Goal: Task Accomplishment & Management: Complete application form

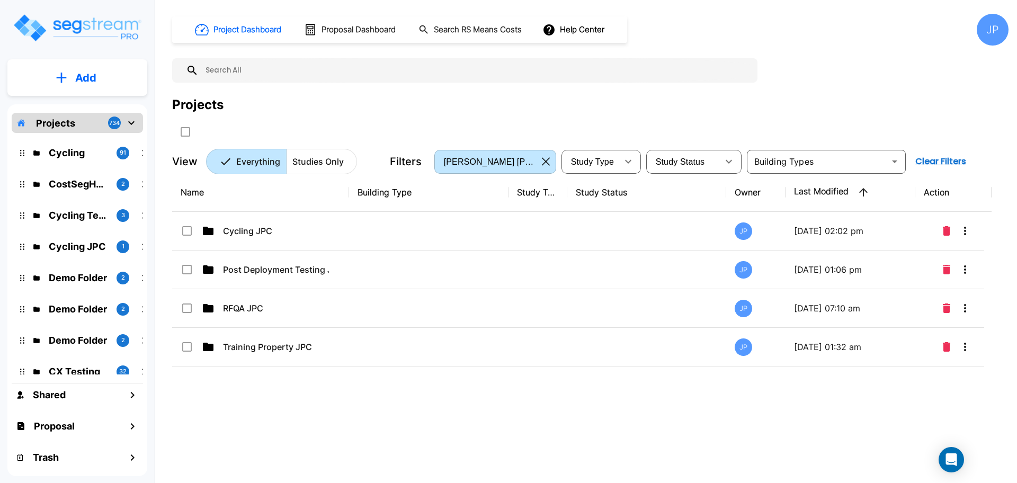
click at [541, 157] on button "button" at bounding box center [546, 161] width 16 height 17
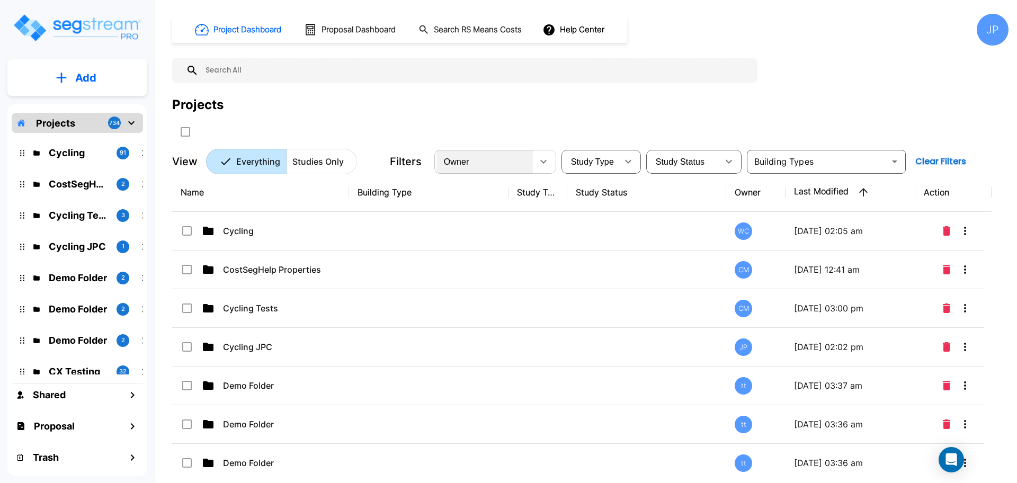
click at [502, 169] on div "Owner" at bounding box center [485, 162] width 96 height 30
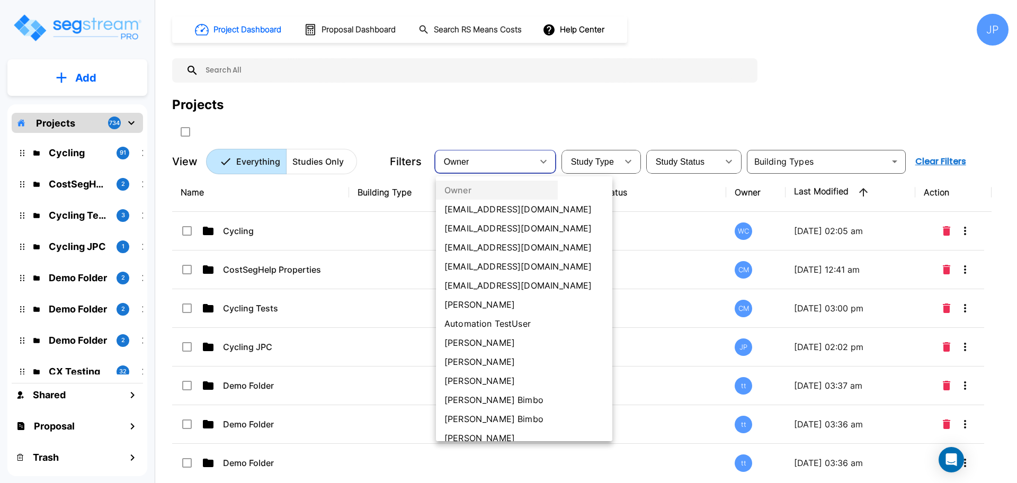
scroll to position [358, 0]
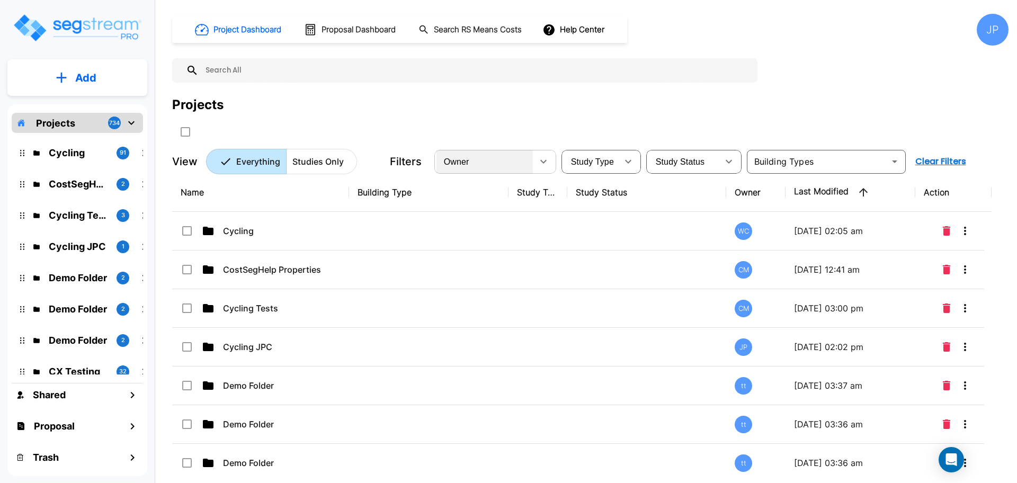
click at [497, 163] on div "Owner" at bounding box center [485, 162] width 96 height 30
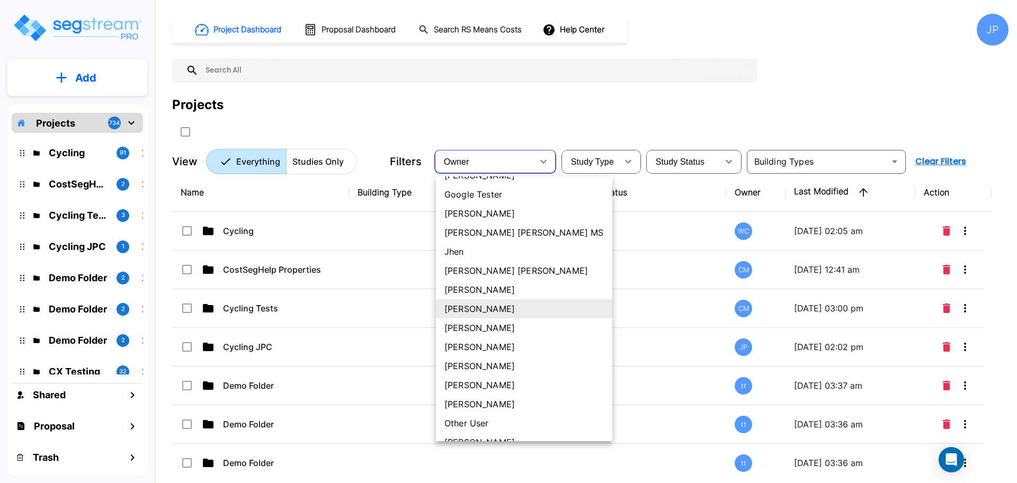
click at [468, 328] on li "[PERSON_NAME]" at bounding box center [524, 327] width 176 height 19
type input "87"
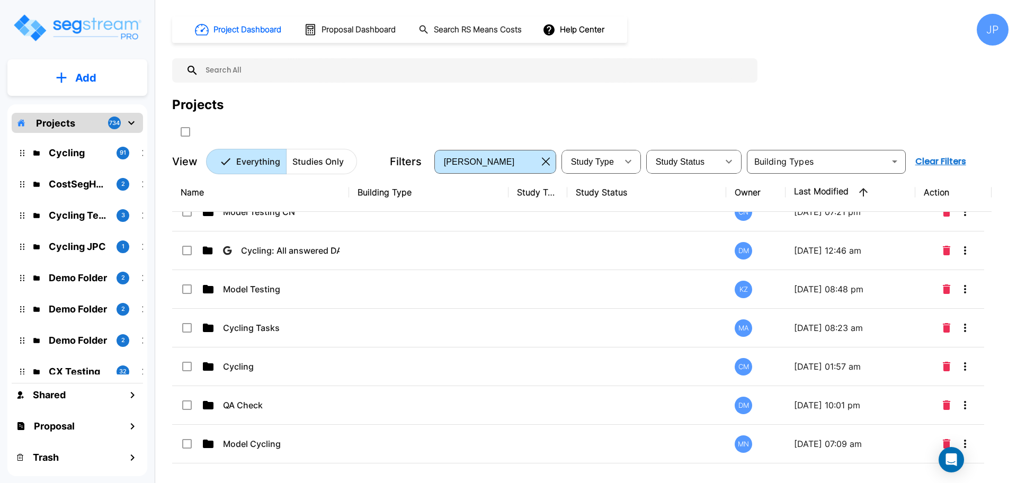
scroll to position [178, 0]
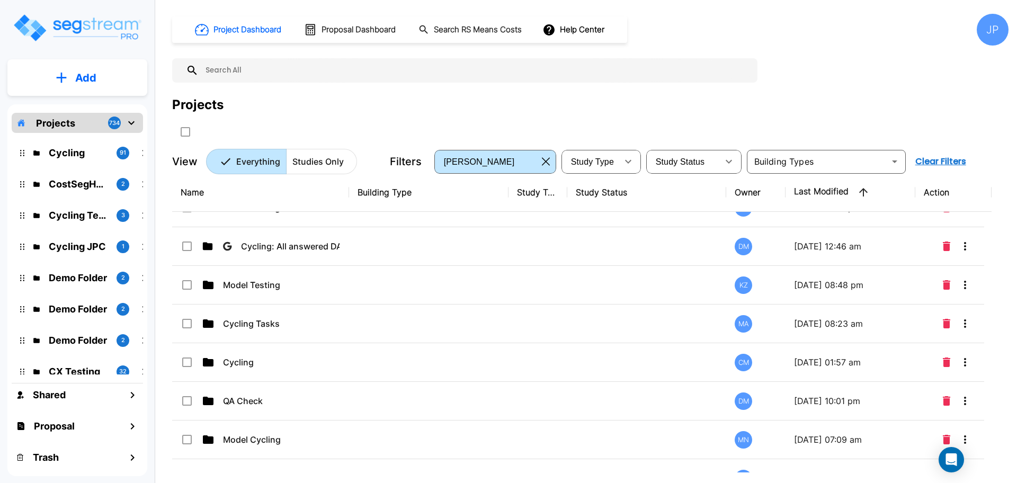
click at [489, 280] on td at bounding box center [429, 285] width 160 height 39
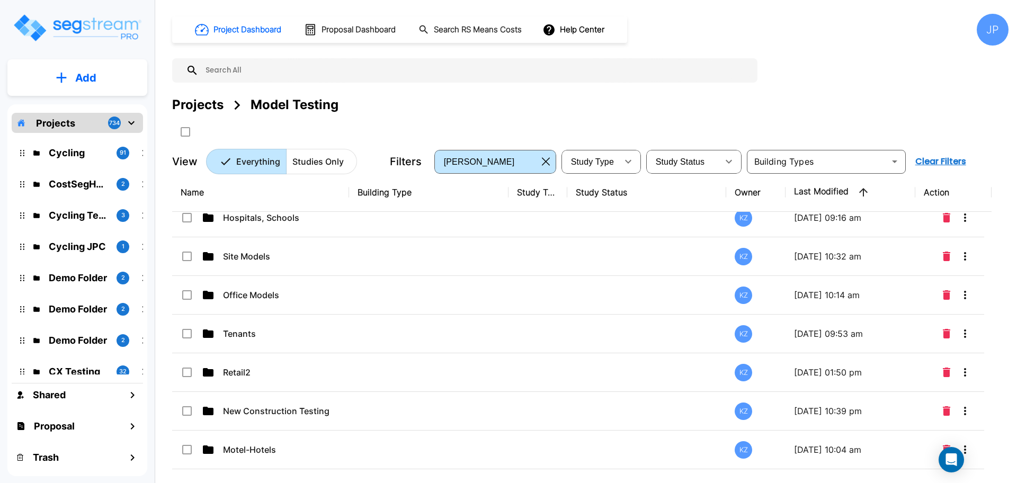
scroll to position [171, 0]
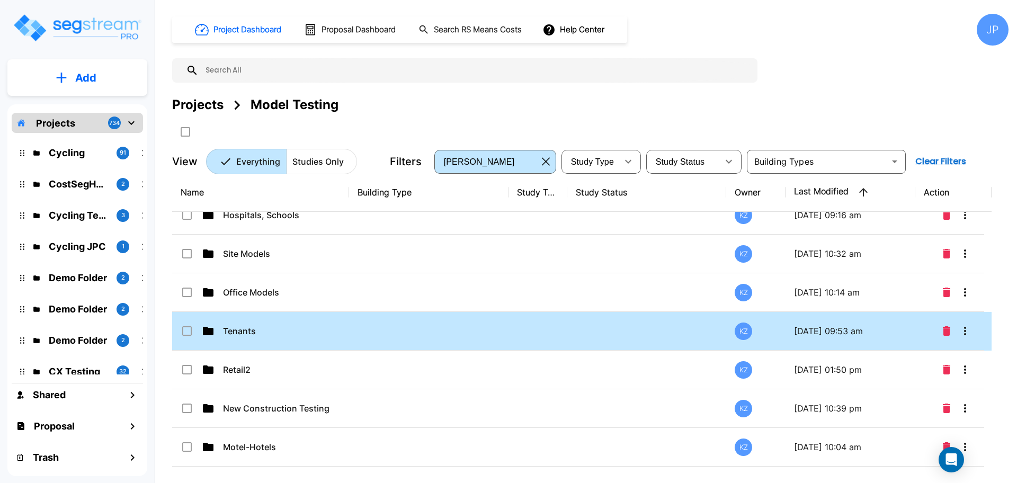
click at [458, 338] on td at bounding box center [429, 331] width 160 height 39
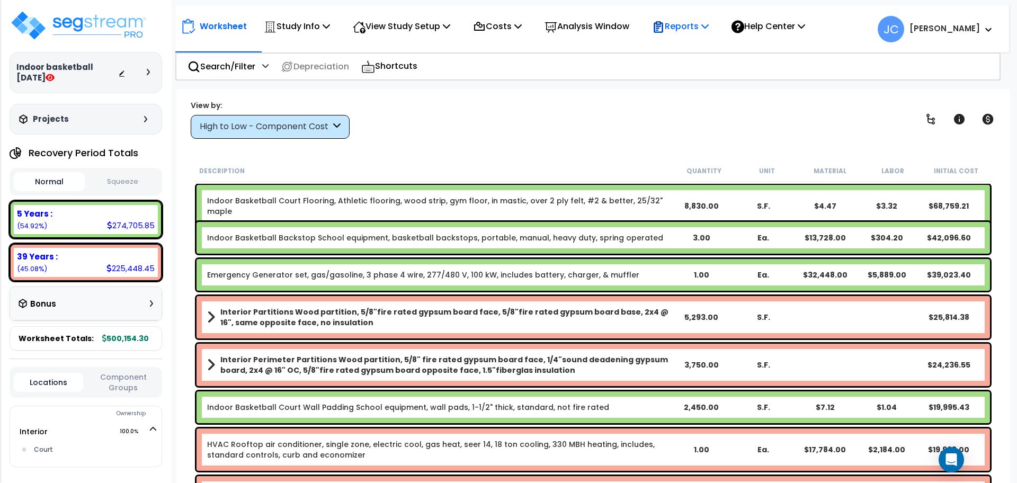
click at [692, 23] on p "Reports" at bounding box center [680, 26] width 57 height 14
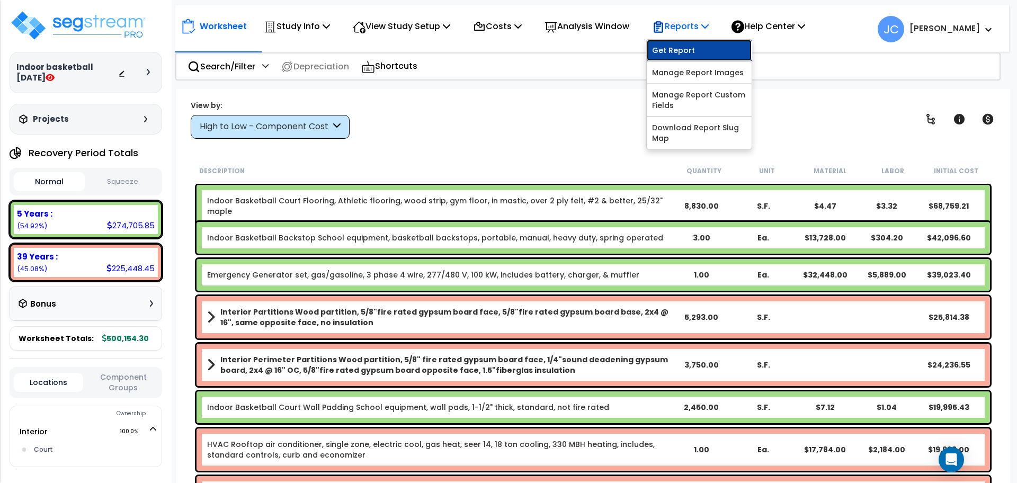
click at [690, 50] on link "Get Report" at bounding box center [699, 50] width 105 height 21
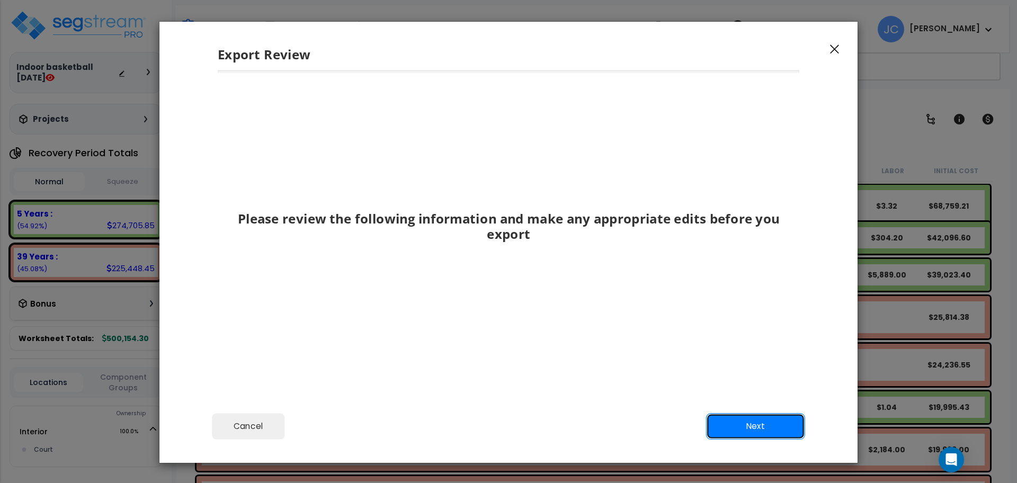
click at [755, 434] on button "Next" at bounding box center [755, 426] width 99 height 26
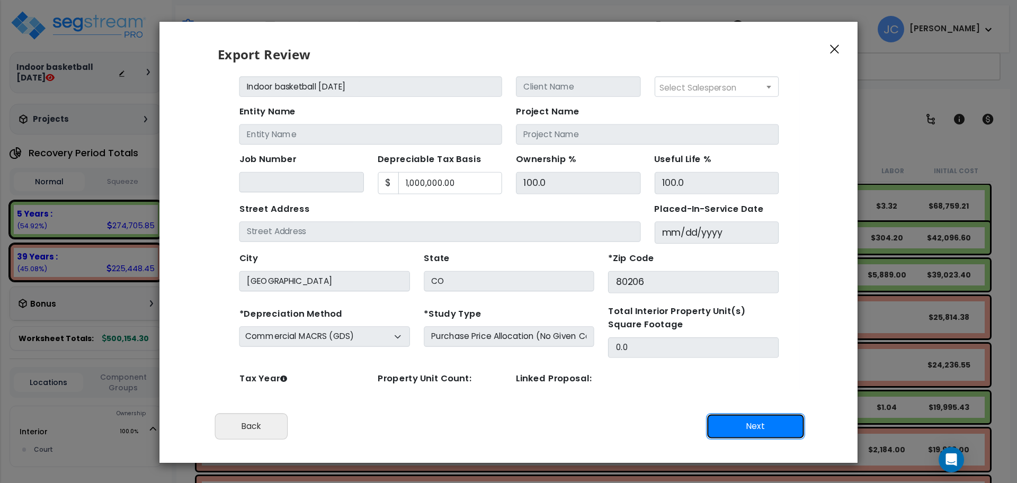
scroll to position [47, 0]
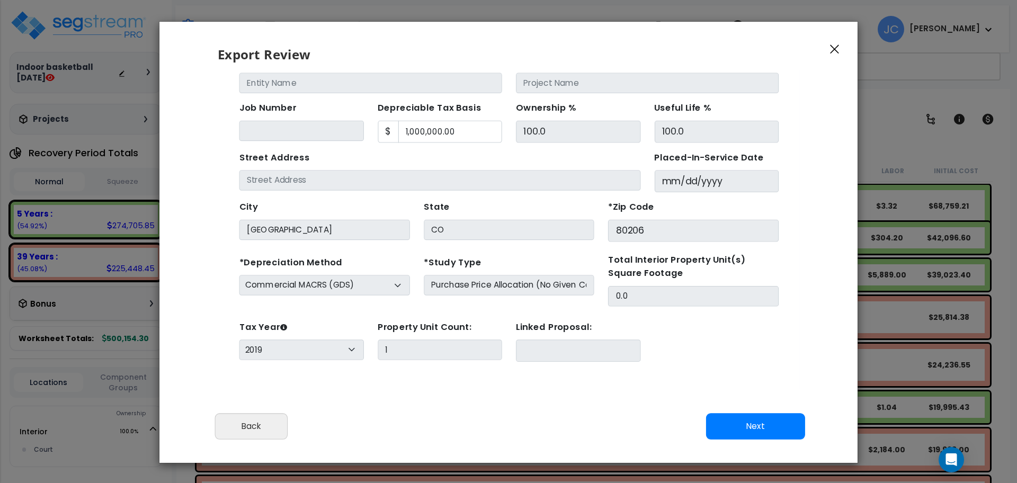
click at [841, 42] on button "button" at bounding box center [835, 48] width 16 height 13
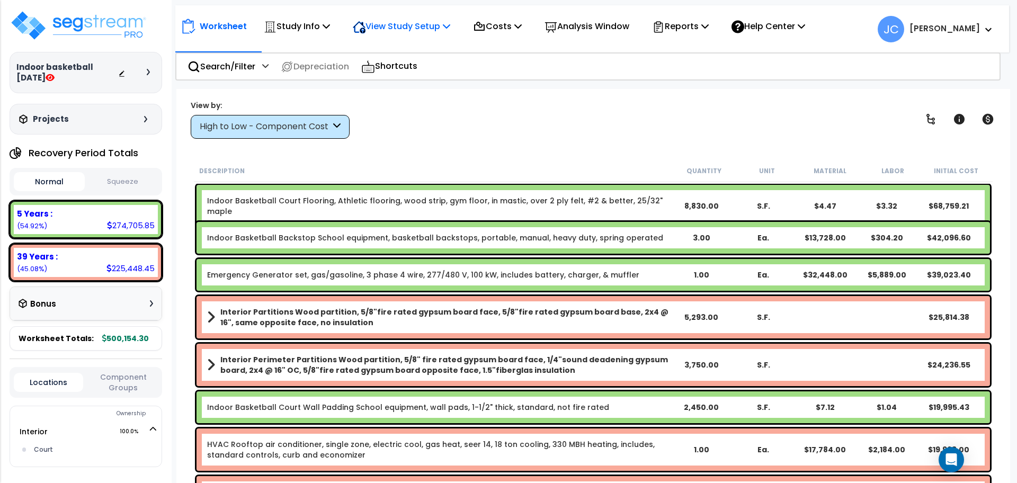
click at [428, 31] on p "View Study Setup" at bounding box center [402, 26] width 98 height 14
click at [413, 70] on link "View Questionnaire" at bounding box center [400, 72] width 105 height 21
click at [681, 21] on p "Reports" at bounding box center [680, 26] width 57 height 14
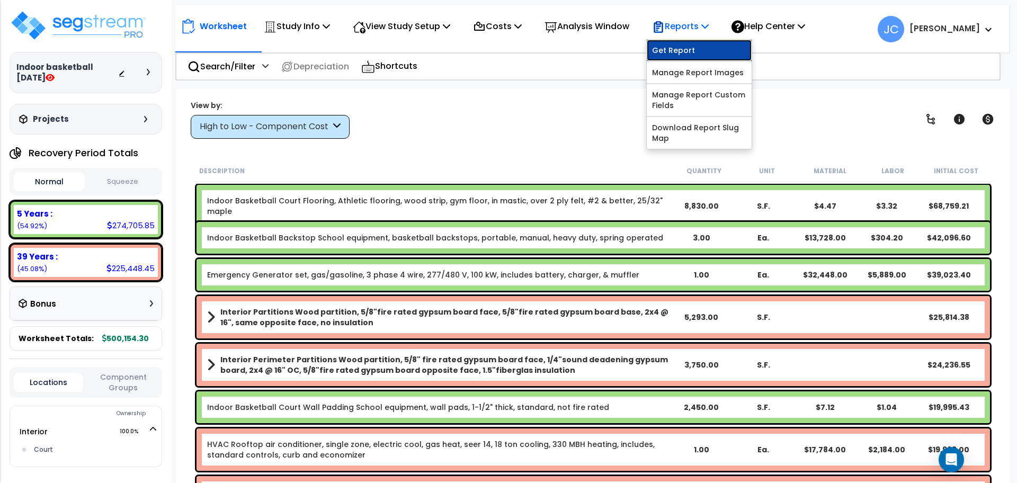
click at [688, 45] on link "Get Report" at bounding box center [699, 50] width 105 height 21
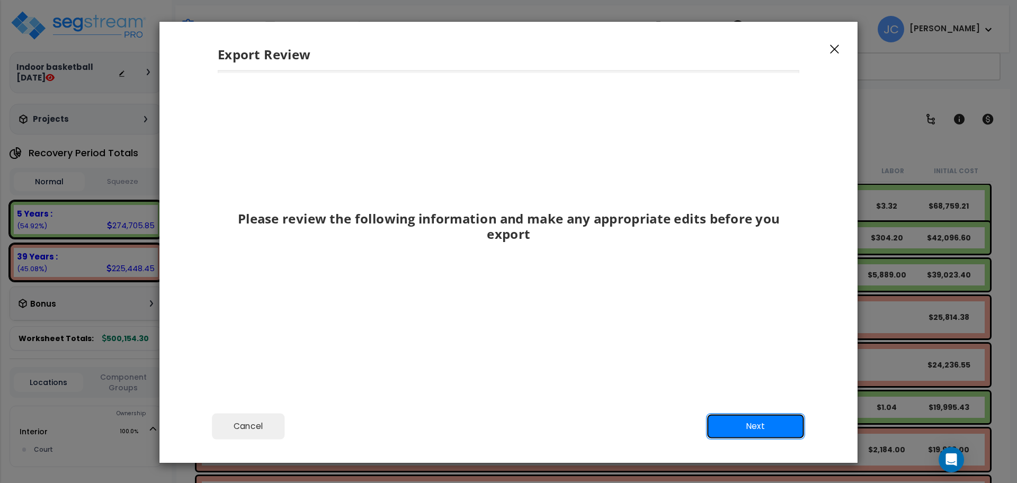
click at [781, 424] on button "Next" at bounding box center [755, 426] width 99 height 26
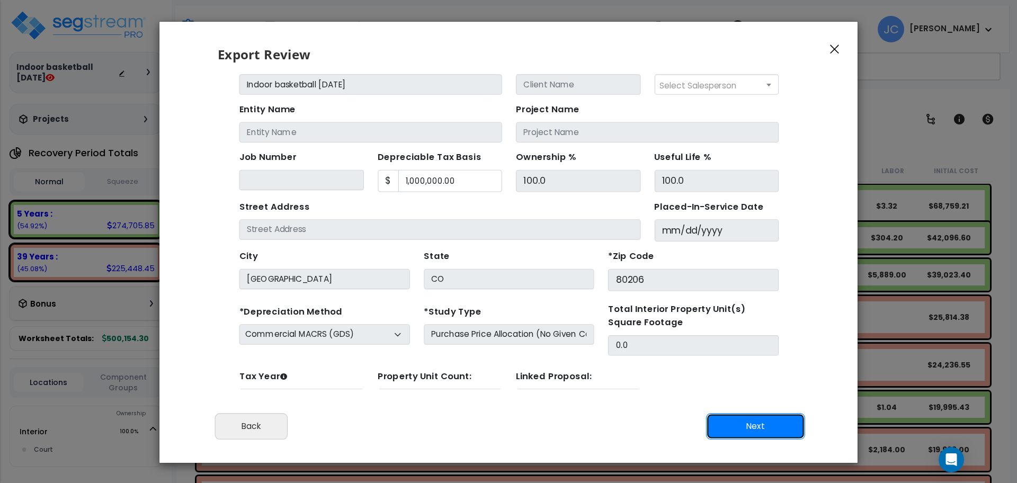
scroll to position [47, 0]
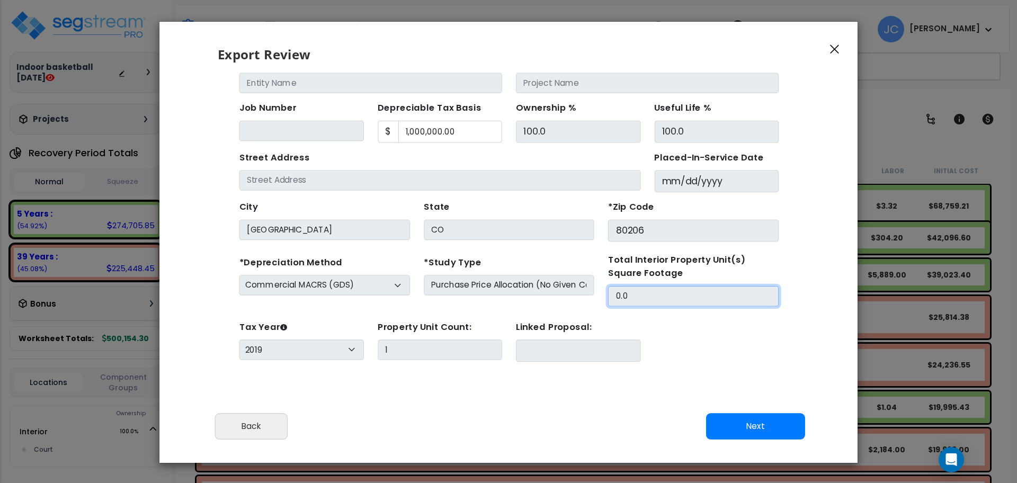
drag, startPoint x: 590, startPoint y: 273, endPoint x: 542, endPoint y: 267, distance: 48.6
click at [536, 261] on div "*Depreciation Method Commercial MACRS (GDS) Residential Rental MACRS (GDS) Comm…" at bounding box center [482, 258] width 503 height 48
click at [722, 430] on button "Next" at bounding box center [755, 426] width 99 height 26
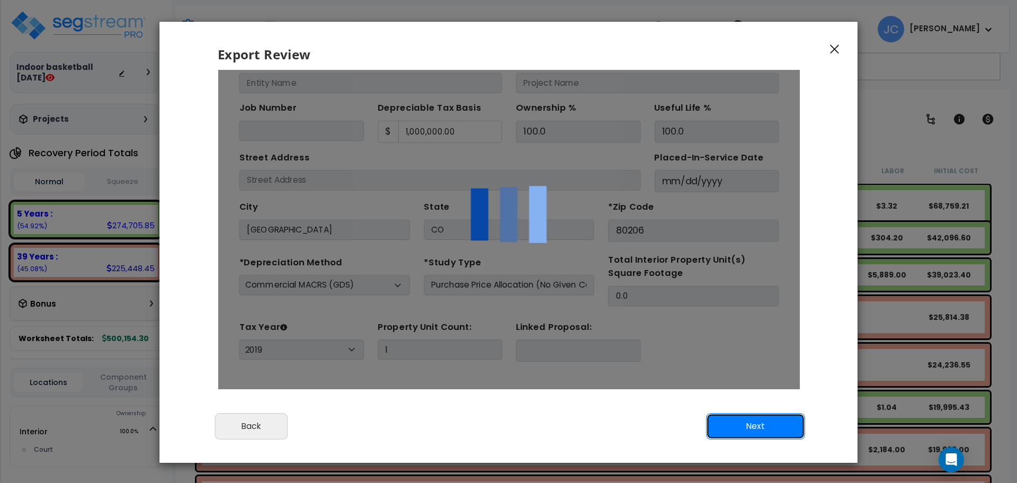
scroll to position [0, 0]
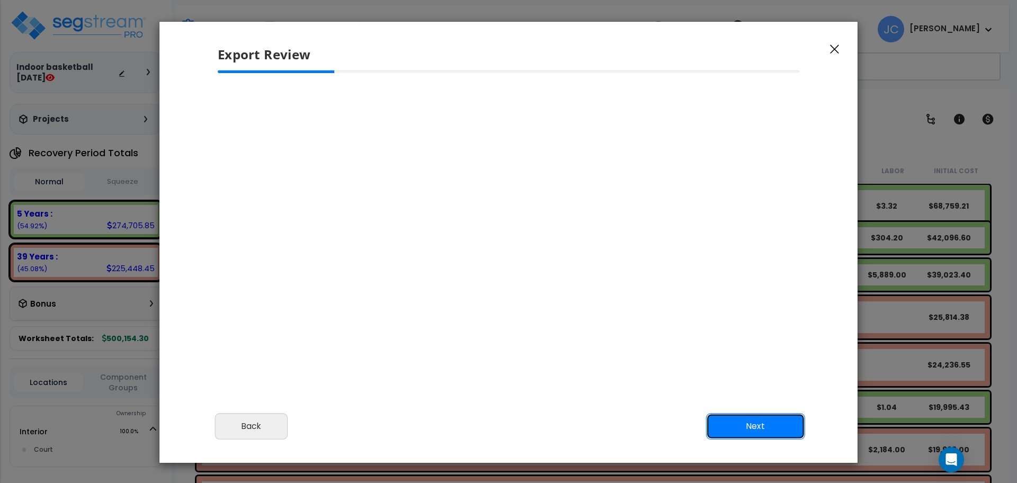
click at [724, 429] on button "Next" at bounding box center [755, 426] width 99 height 26
select select "2025"
click at [282, 415] on button "Back" at bounding box center [251, 426] width 73 height 26
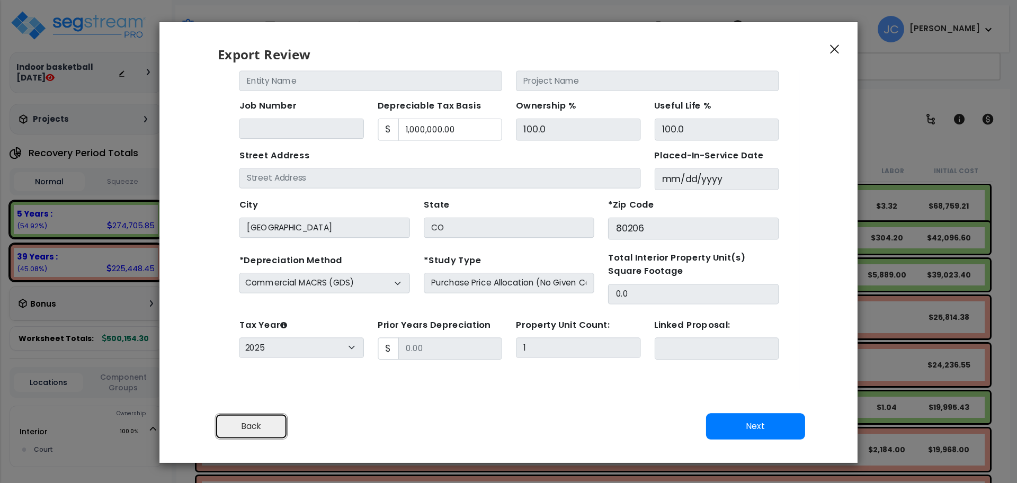
scroll to position [47, 0]
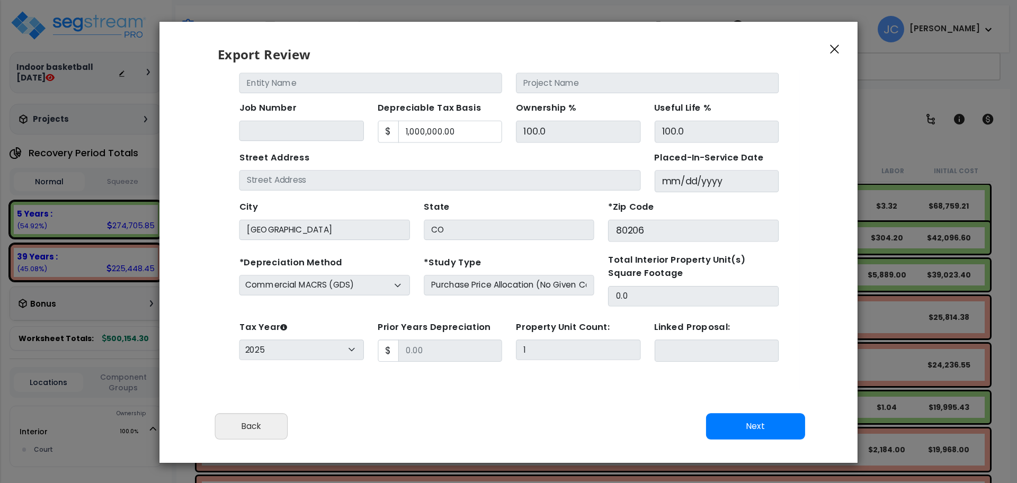
click at [837, 49] on icon "button" at bounding box center [834, 50] width 9 height 10
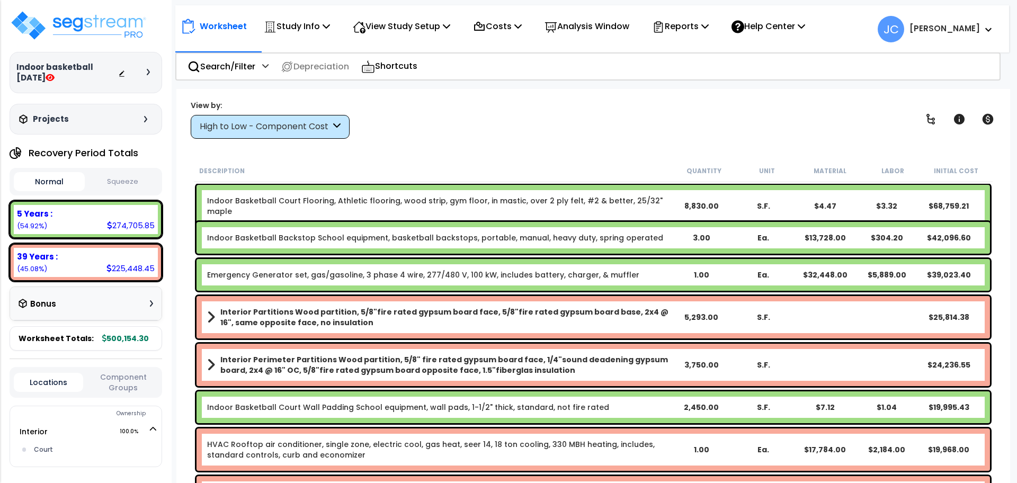
scroll to position [0, 0]
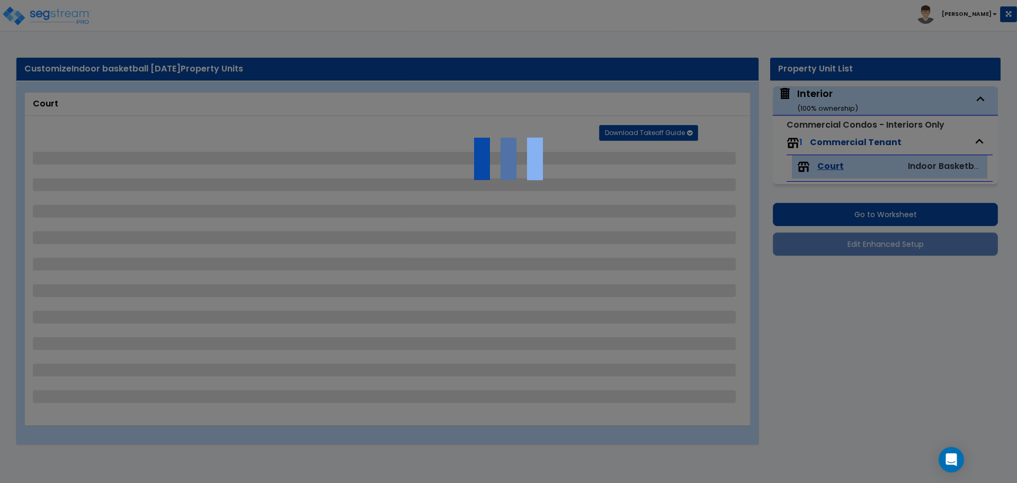
select select "4"
select select "2"
select select "7"
select select "1"
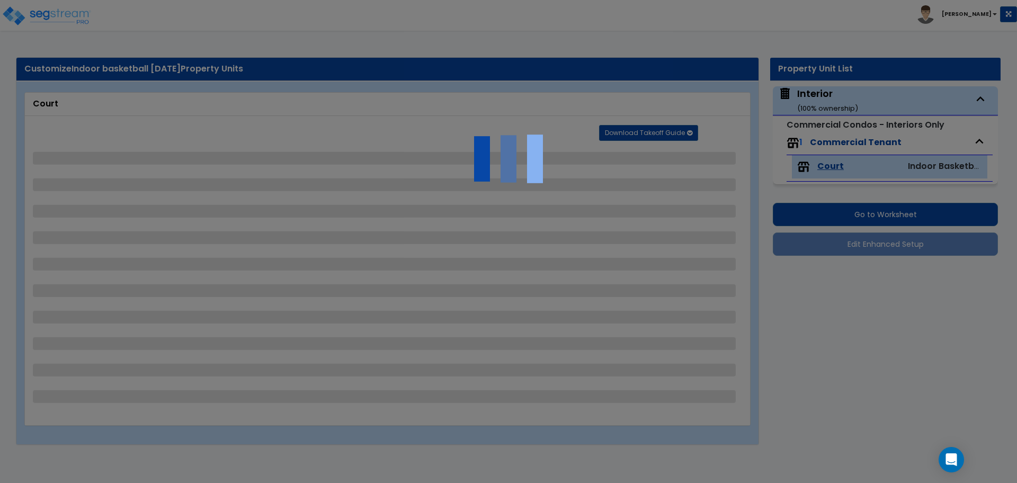
select select "4"
select select "2"
select select "1"
select select "3"
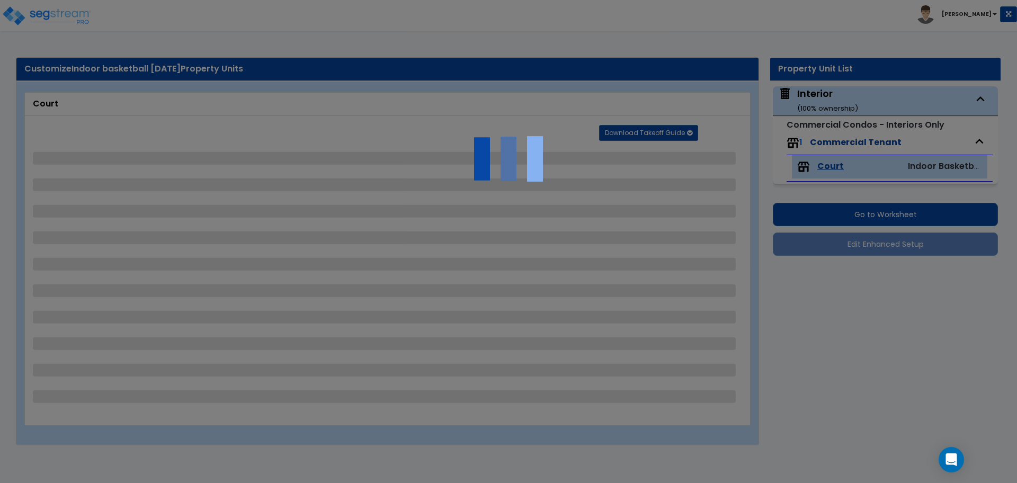
select select "2"
select select "1"
select select "2"
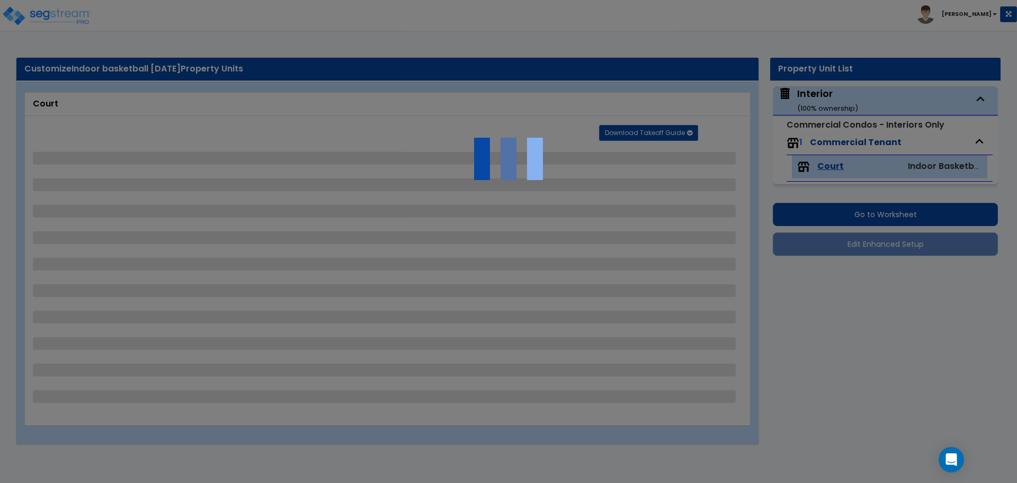
select select "2"
select select "1"
select select "2"
select select "1"
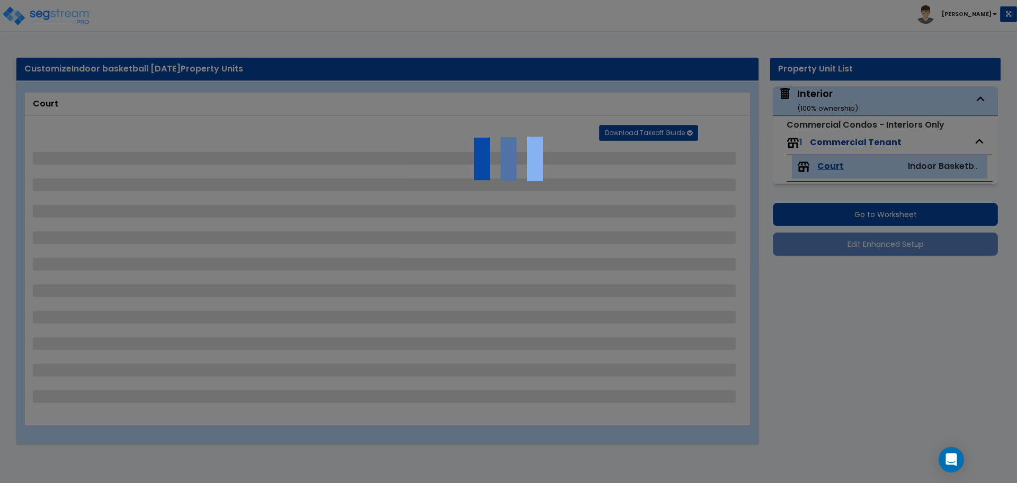
select select "2"
select select "1"
select select "3"
select select "1"
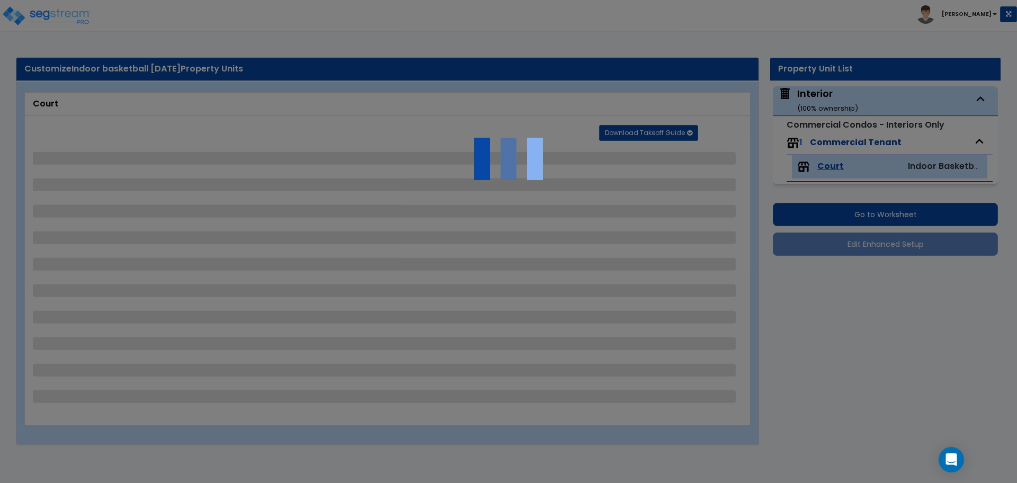
select select "2"
select select "1"
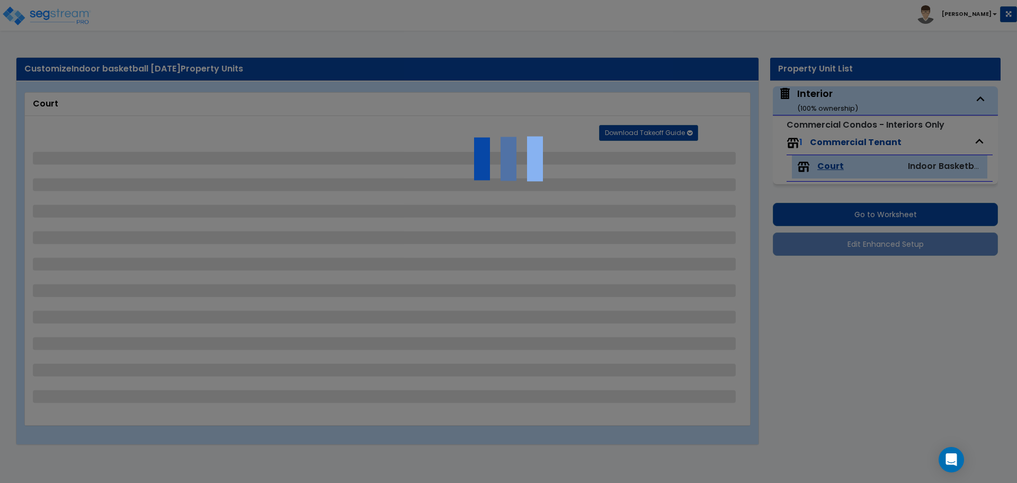
select select "2"
select select "3"
select select "1"
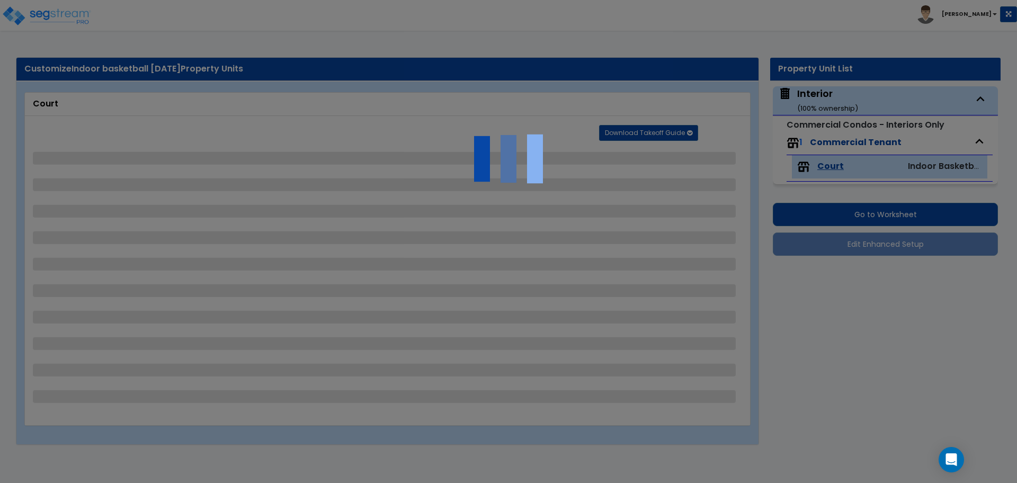
select select "1"
select select "7"
select select "1"
select select "2"
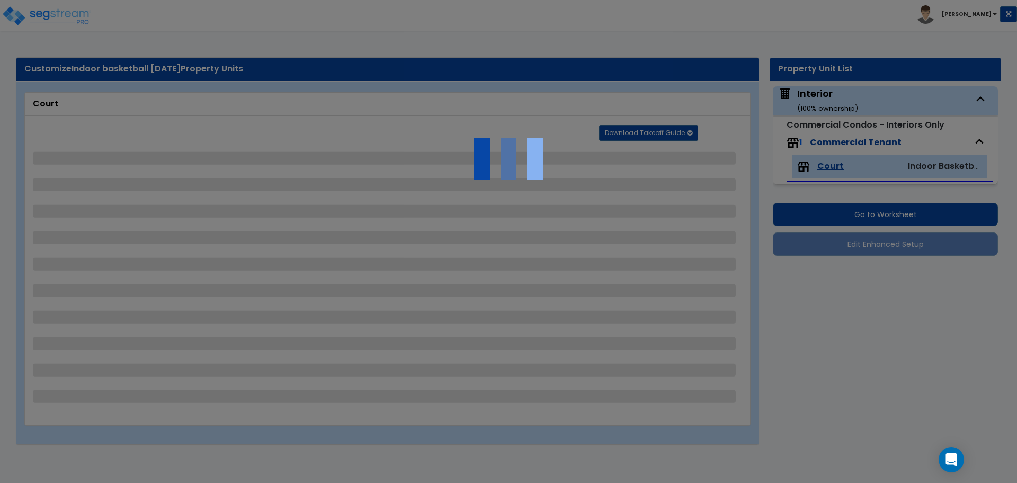
select select "1"
select select "2"
select select "1"
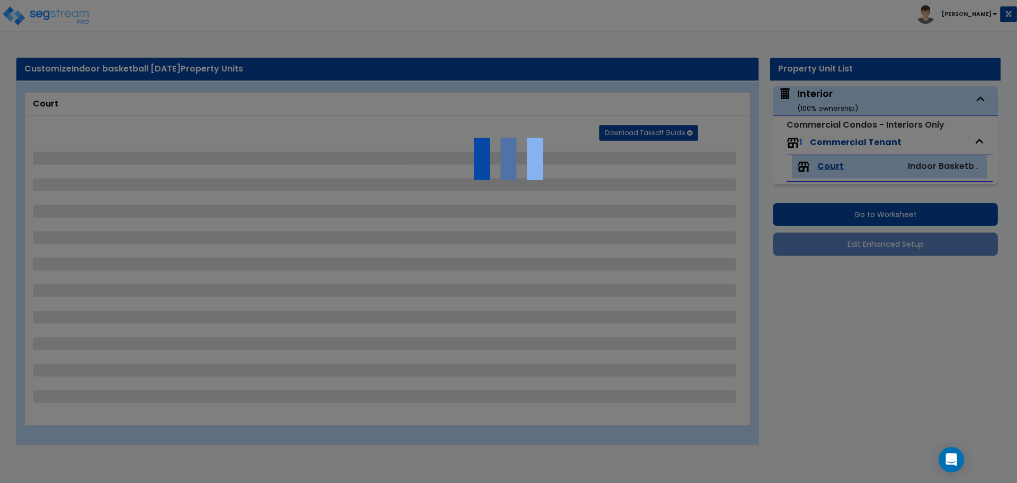
select select "1"
select select "4"
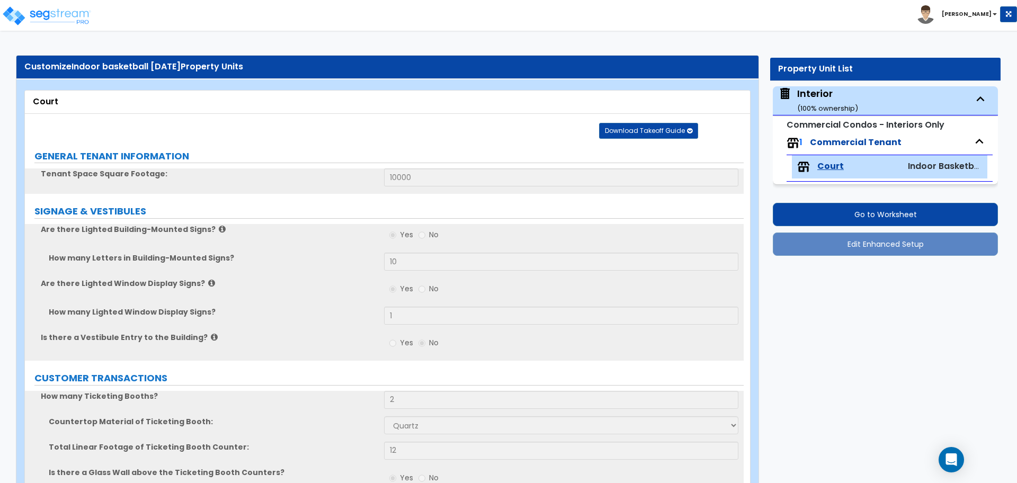
scroll to position [38, 0]
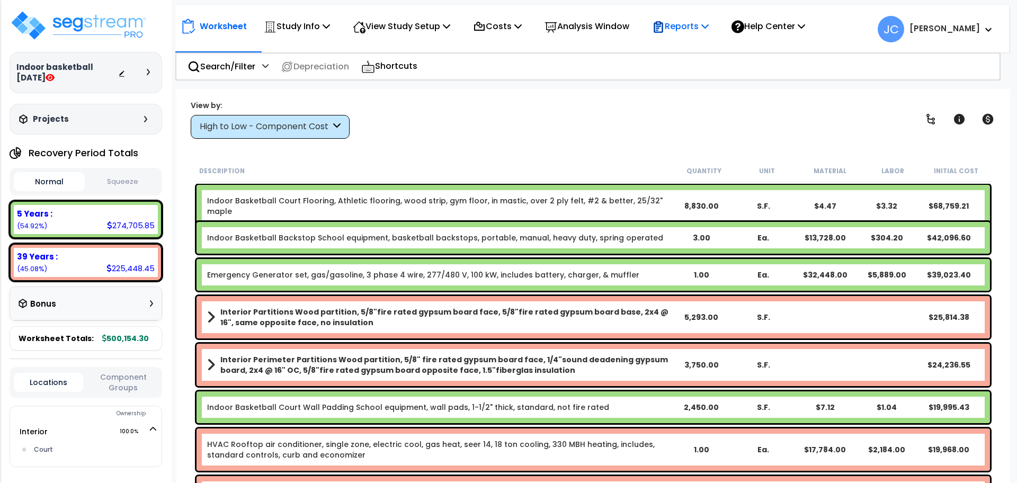
click at [684, 25] on p "Reports" at bounding box center [680, 26] width 57 height 14
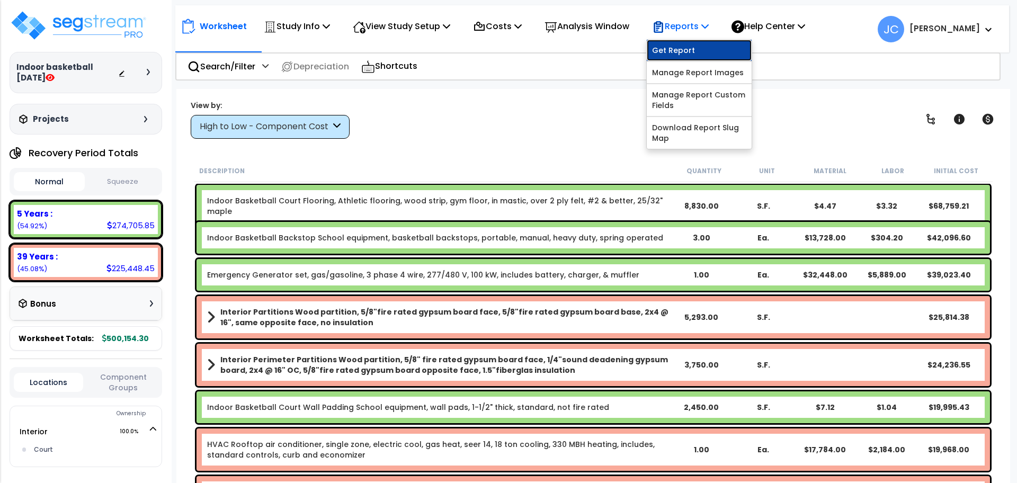
click at [691, 46] on link "Get Report" at bounding box center [699, 50] width 105 height 21
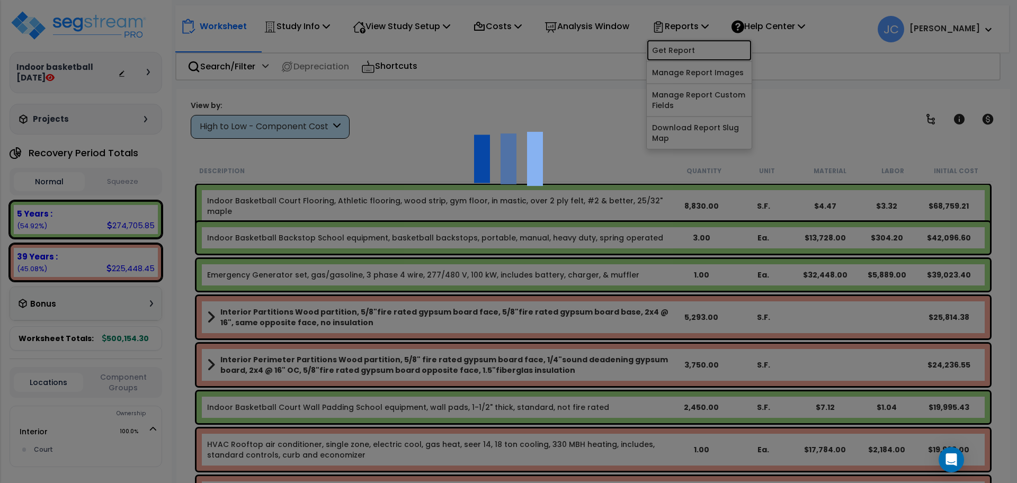
scroll to position [47, 0]
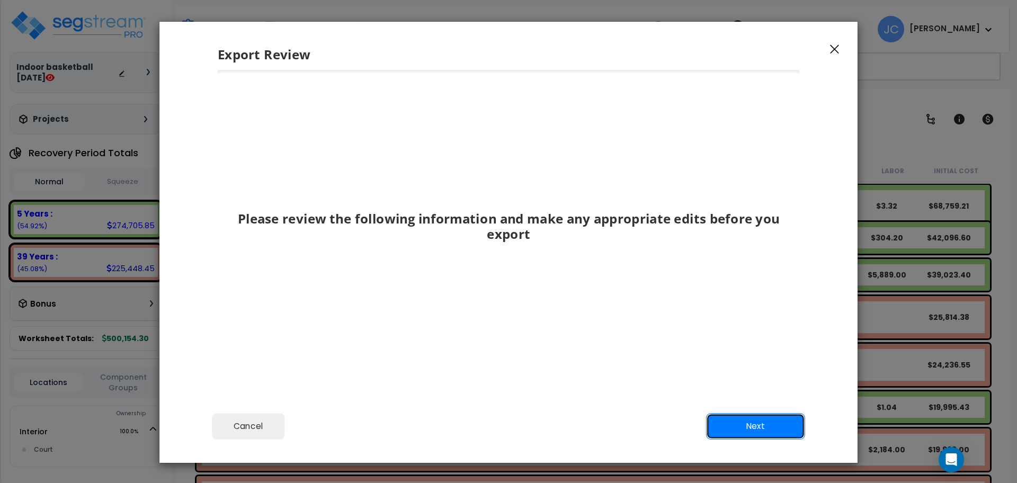
click at [741, 425] on button "Next" at bounding box center [755, 426] width 99 height 26
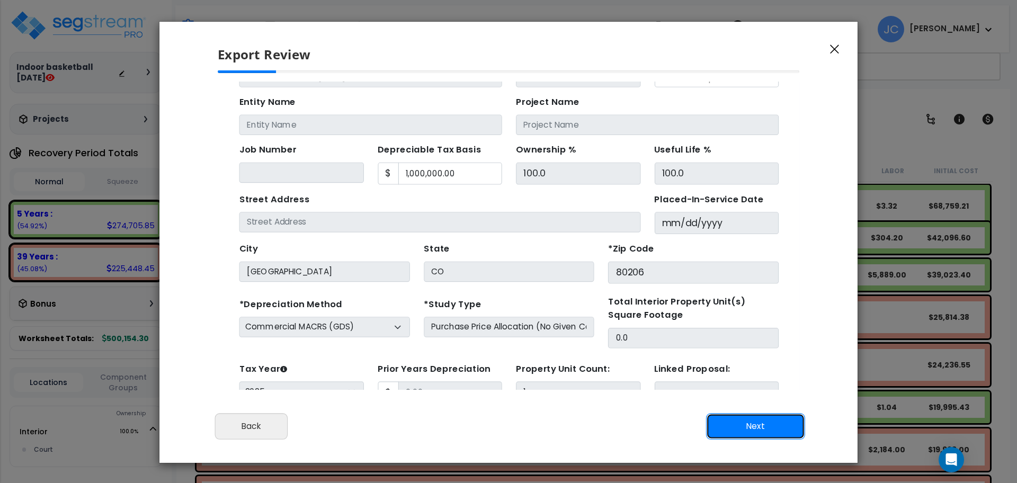
click at [761, 430] on button "Next" at bounding box center [755, 426] width 99 height 26
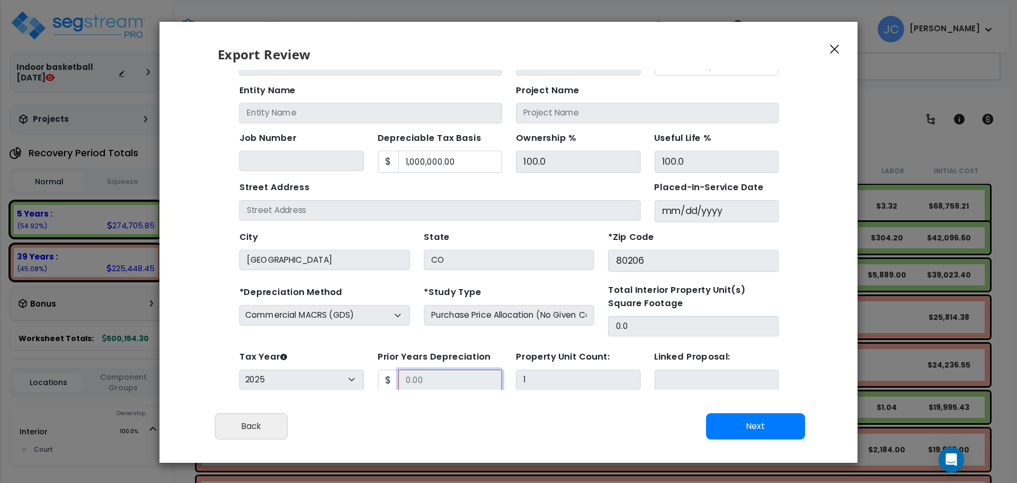
scroll to position [94, 0]
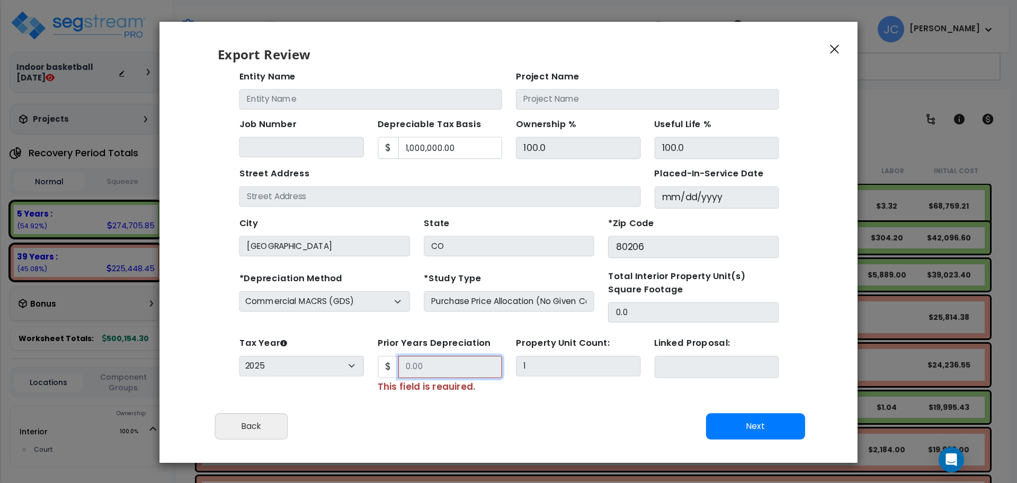
click at [430, 330] on input "Prior Years Depreciation" at bounding box center [429, 340] width 95 height 20
click at [742, 427] on button "Next" at bounding box center [755, 426] width 99 height 26
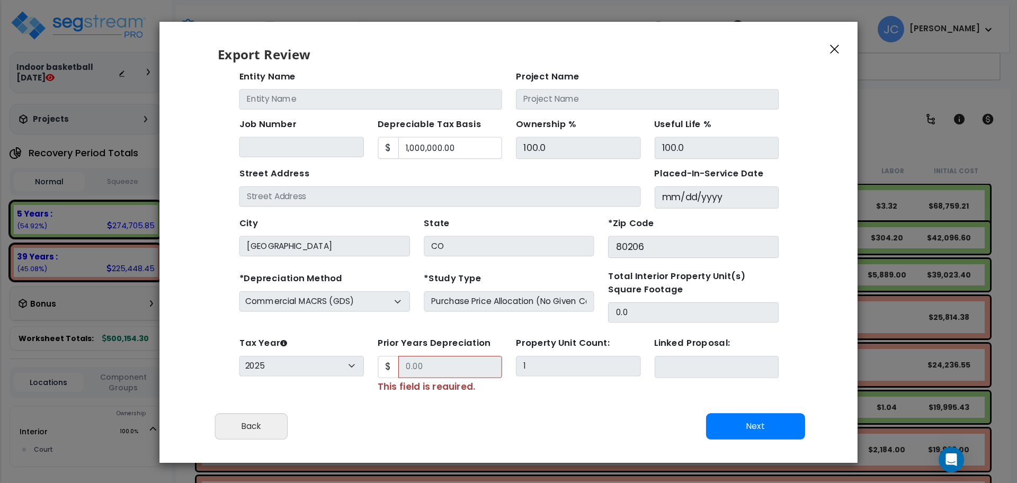
click at [742, 427] on button "Next" at bounding box center [755, 426] width 99 height 26
drag, startPoint x: 660, startPoint y: 183, endPoint x: 548, endPoint y: 183, distance: 112.3
click at [548, 183] on div "Street Address Placed-In-Service Date 2019-01-01 *Purchase Date" at bounding box center [482, 173] width 503 height 45
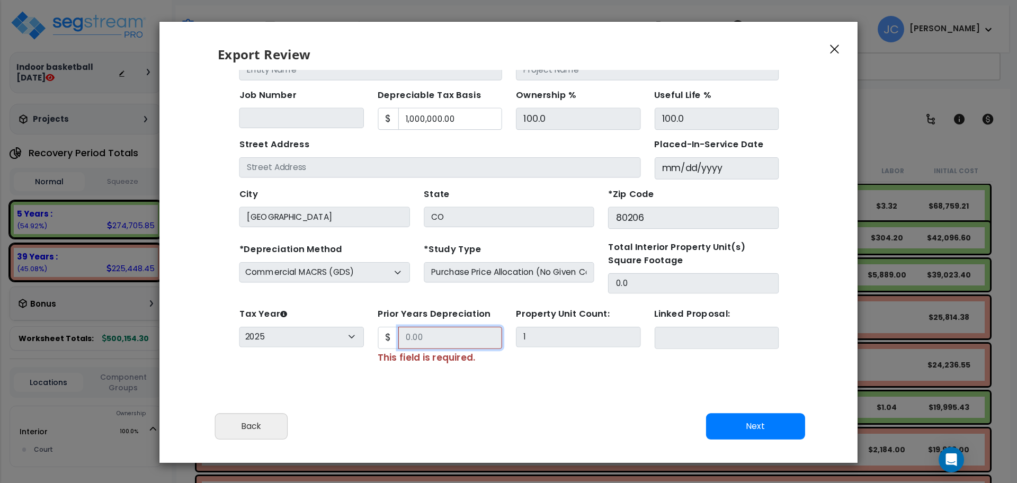
click at [404, 306] on input "Prior Years Depreciation" at bounding box center [429, 311] width 95 height 20
drag, startPoint x: 366, startPoint y: 312, endPoint x: 354, endPoint y: 312, distance: 11.7
click at [357, 312] on div "Prior Years Depreciation $ This field is required." at bounding box center [420, 308] width 126 height 54
click at [262, 428] on button "Back" at bounding box center [251, 426] width 73 height 26
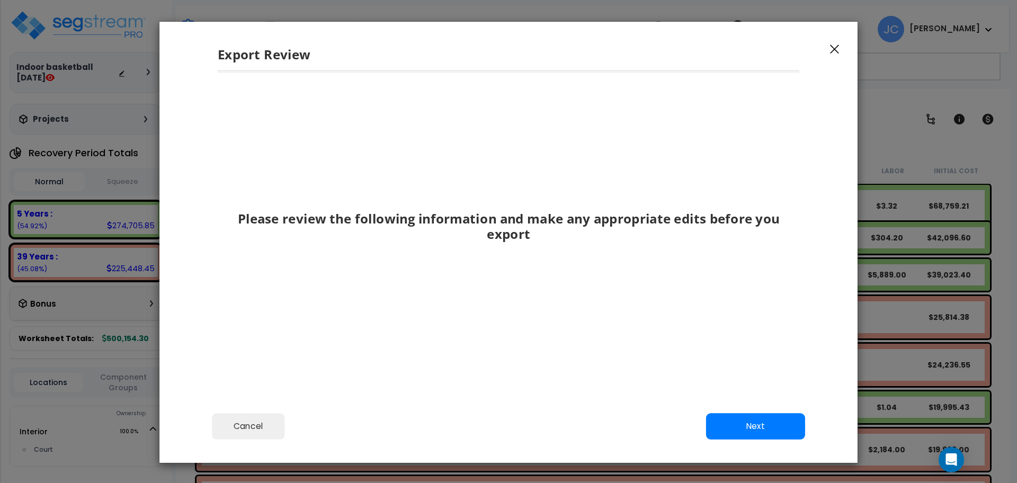
scroll to position [0, 0]
click at [831, 46] on icon "button" at bounding box center [834, 50] width 9 height 10
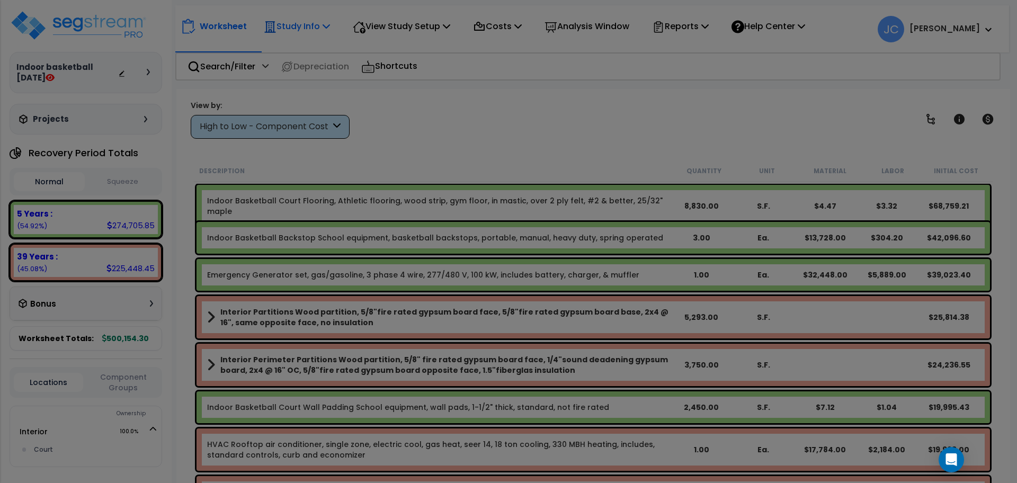
click at [299, 47] on div "We are Building your Study. So please grab a coffee and let us do the heavy lif…" at bounding box center [508, 68] width 1017 height 42
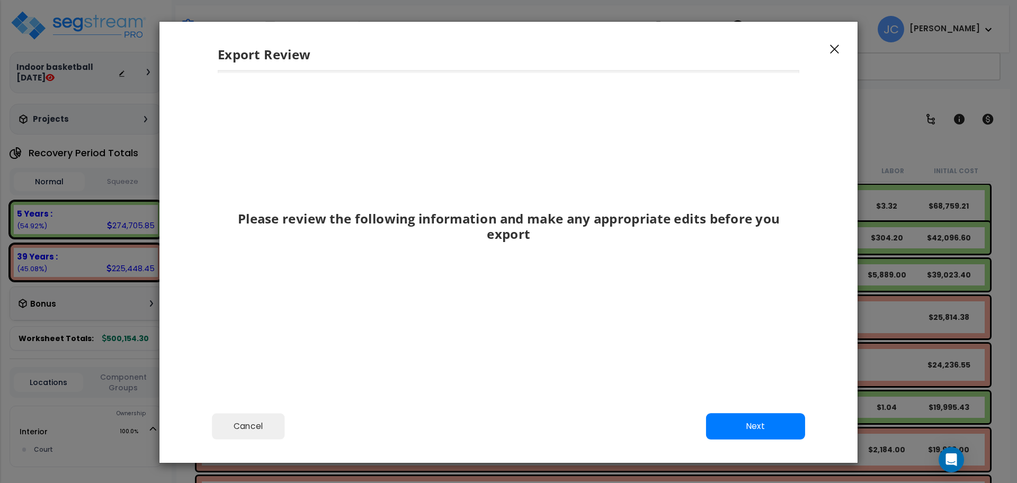
click at [834, 48] on icon "button" at bounding box center [834, 49] width 9 height 9
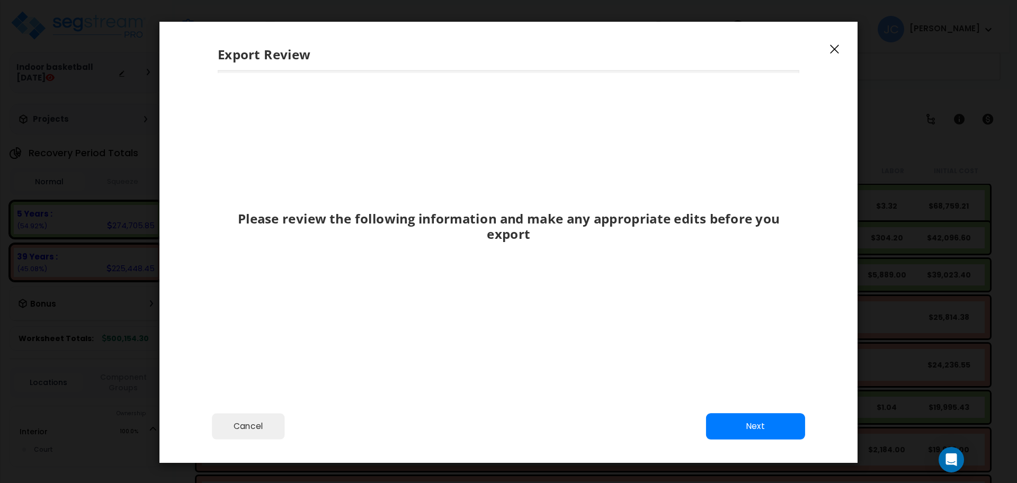
click at [828, 45] on button "button" at bounding box center [835, 48] width 16 height 13
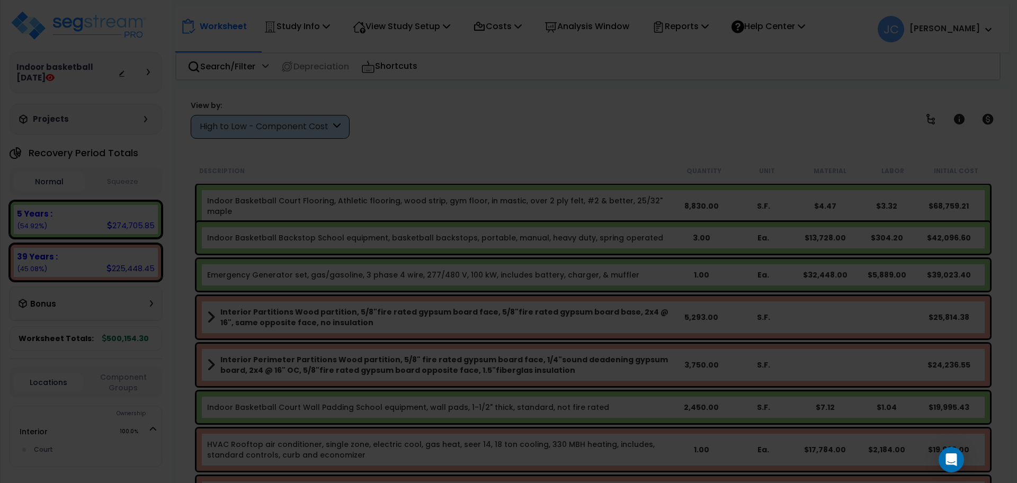
click at [581, 147] on div at bounding box center [508, 241] width 1017 height 483
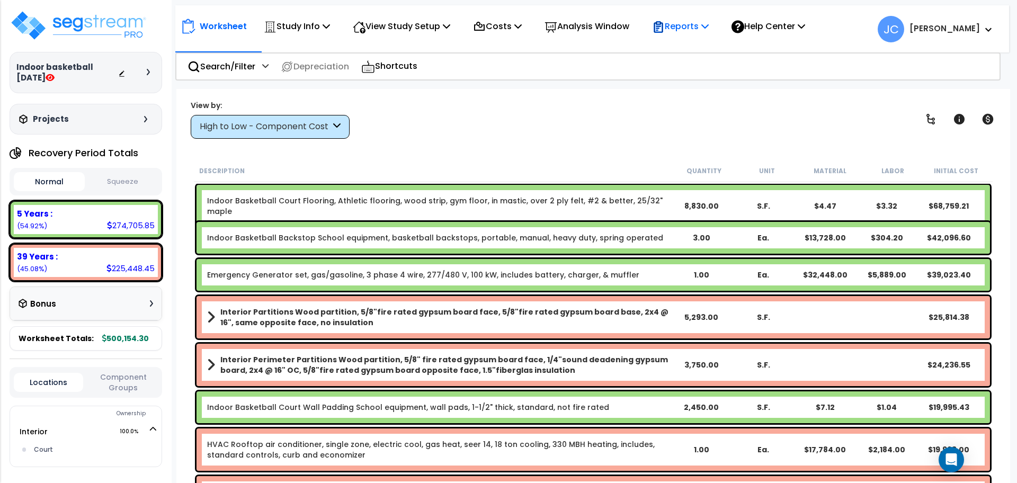
click at [686, 23] on p "Reports" at bounding box center [680, 26] width 57 height 14
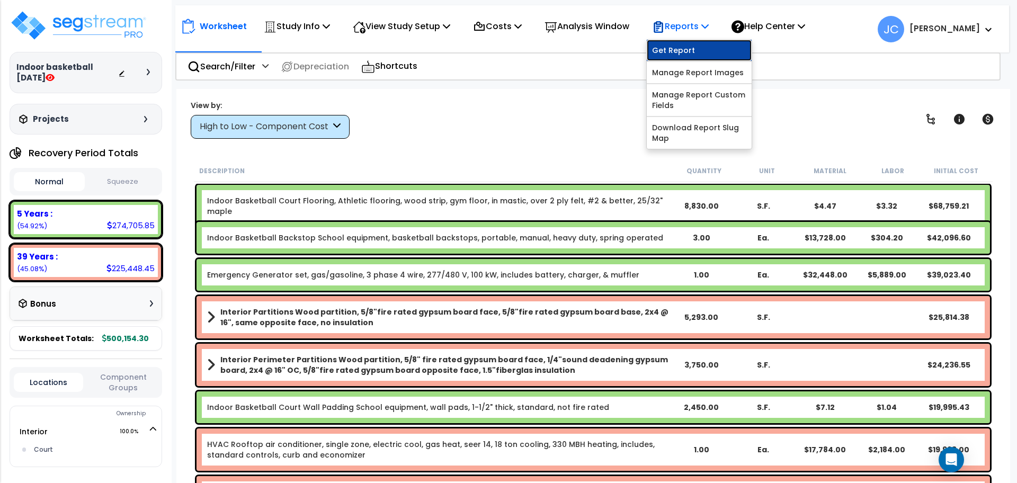
click at [695, 45] on link "Get Report" at bounding box center [699, 50] width 105 height 21
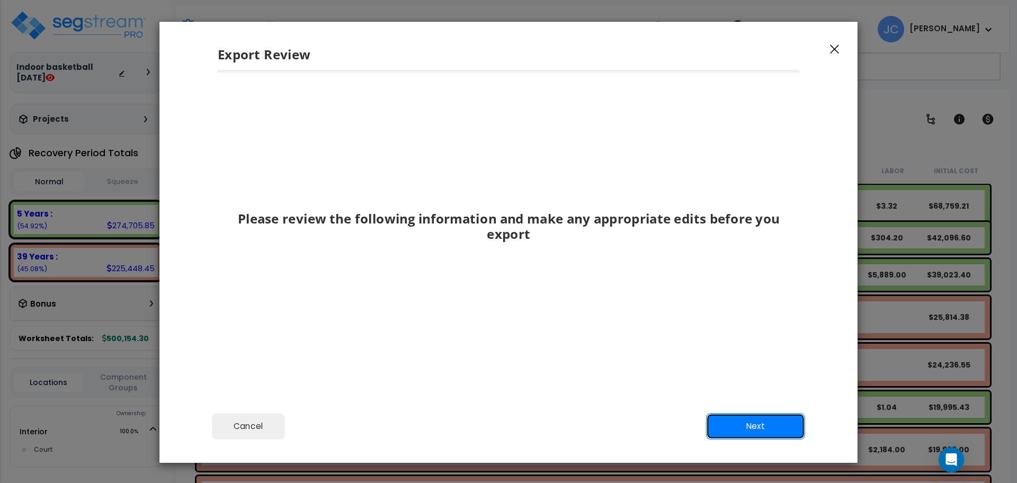
click at [734, 420] on button "Next" at bounding box center [755, 426] width 99 height 26
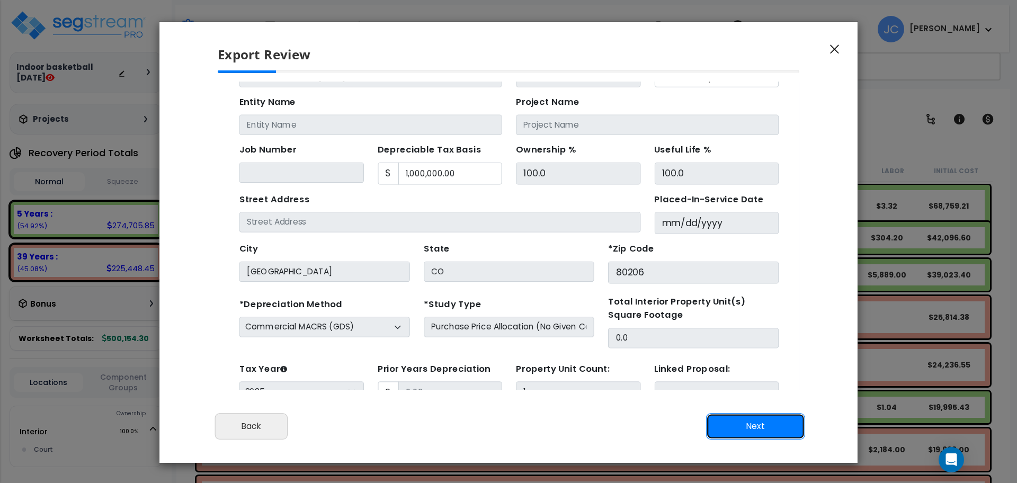
click at [754, 435] on button "Next" at bounding box center [755, 426] width 99 height 26
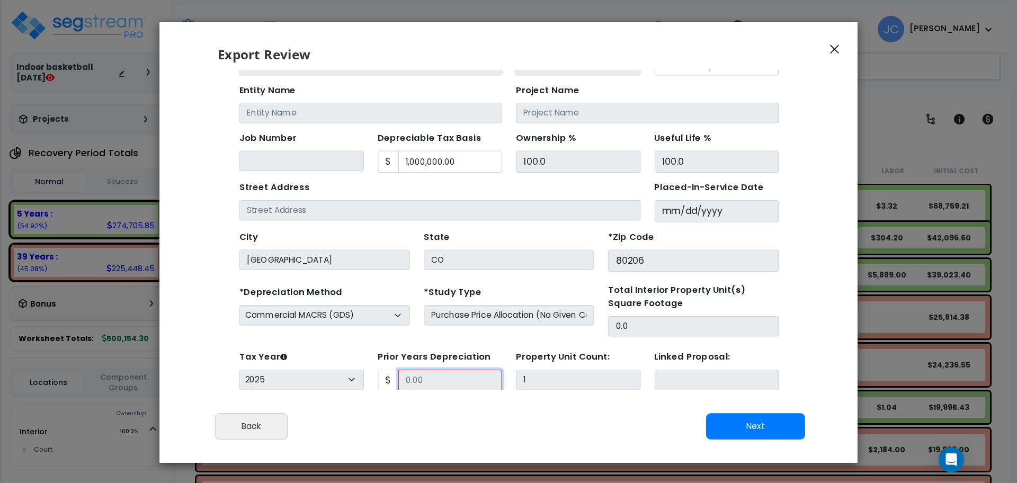
scroll to position [94, 0]
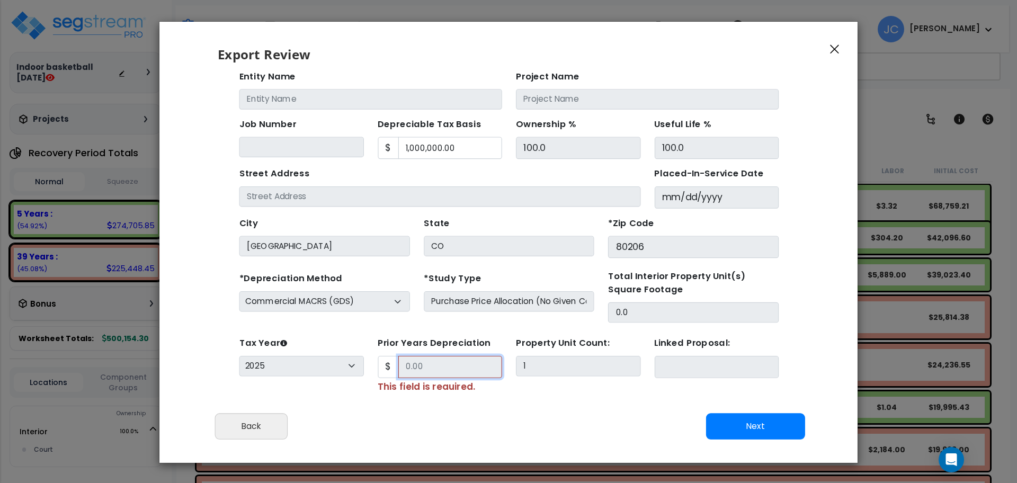
drag, startPoint x: 429, startPoint y: 340, endPoint x: 339, endPoint y: 325, distance: 91.2
click at [339, 325] on div "Tax Year Please Enter The Placed In Service Date First. 2026 2025 2024 2023 202…" at bounding box center [482, 338] width 503 height 54
click at [757, 423] on button "Next" at bounding box center [755, 426] width 99 height 26
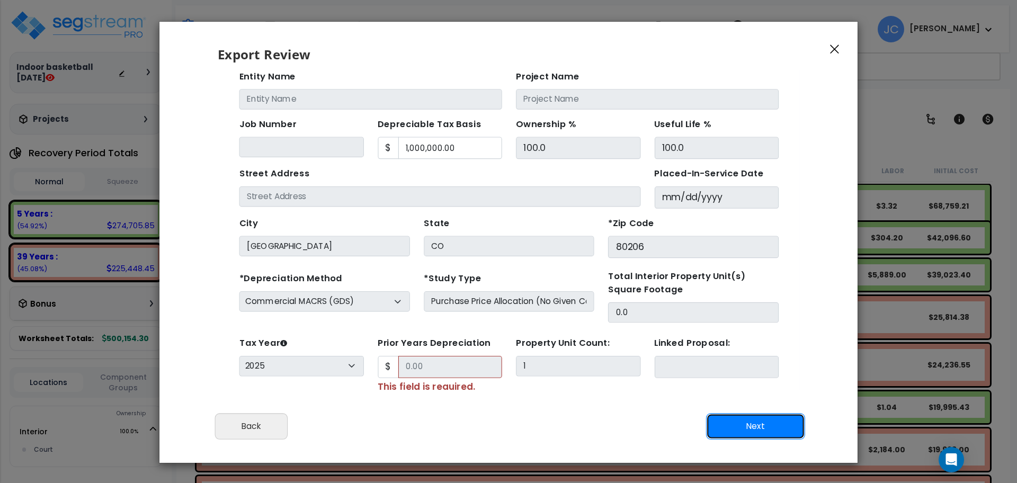
click at [732, 423] on button "Next" at bounding box center [755, 426] width 99 height 26
click at [771, 433] on button "Next" at bounding box center [755, 426] width 99 height 26
click at [770, 433] on button "Next" at bounding box center [755, 426] width 99 height 26
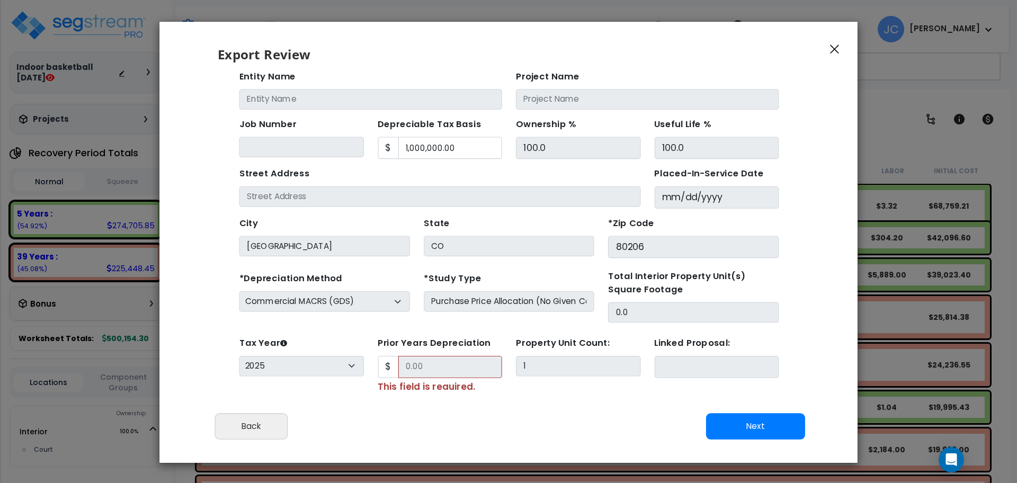
click at [744, 419] on button "Next" at bounding box center [755, 426] width 99 height 26
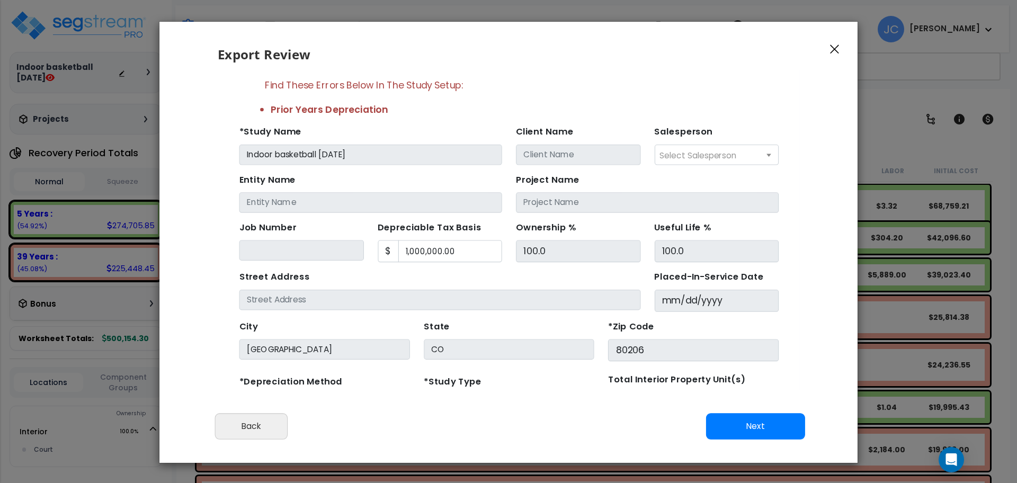
click at [833, 52] on icon "button" at bounding box center [834, 50] width 9 height 10
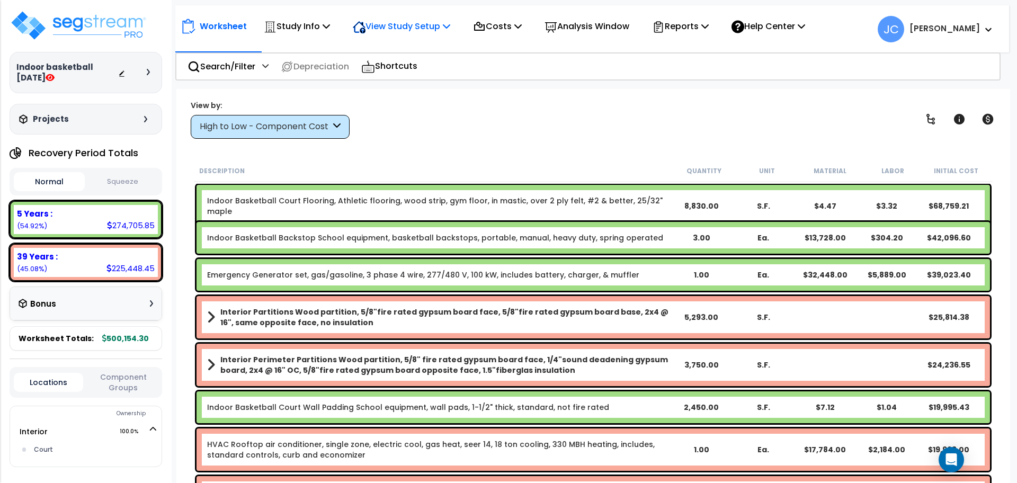
click at [420, 29] on p "View Study Setup" at bounding box center [402, 26] width 98 height 14
click at [316, 30] on p "Study Info" at bounding box center [297, 26] width 66 height 14
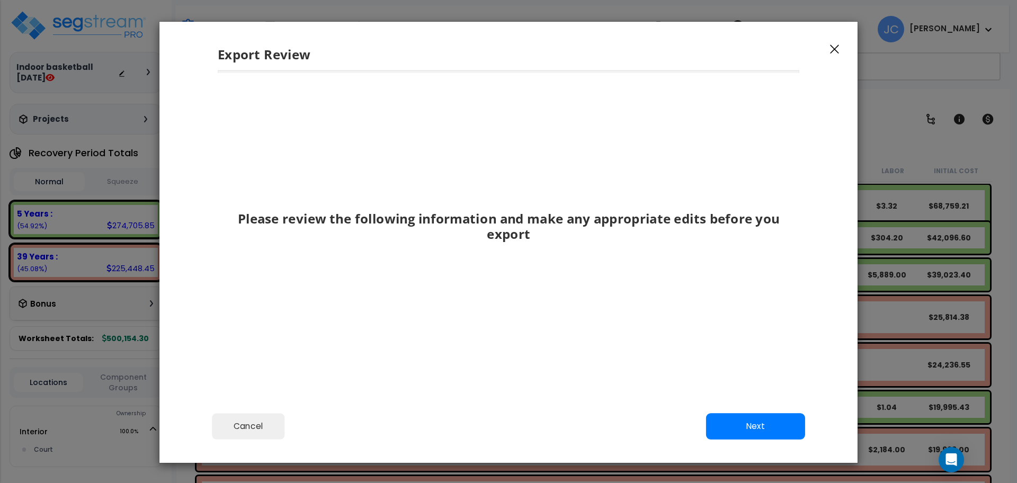
click at [833, 49] on icon "button" at bounding box center [834, 50] width 9 height 10
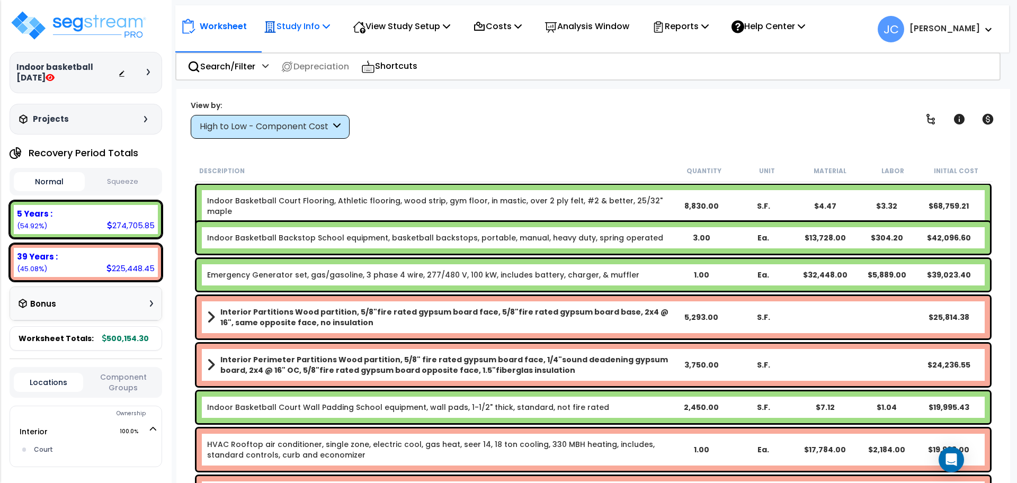
click at [310, 29] on p "Study Info" at bounding box center [297, 26] width 66 height 14
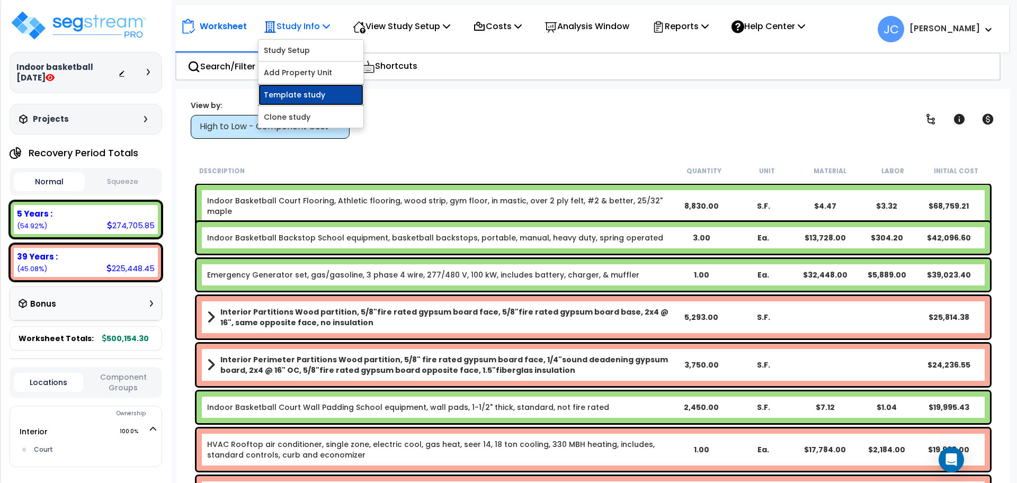
click at [299, 93] on link "Template study" at bounding box center [311, 94] width 105 height 21
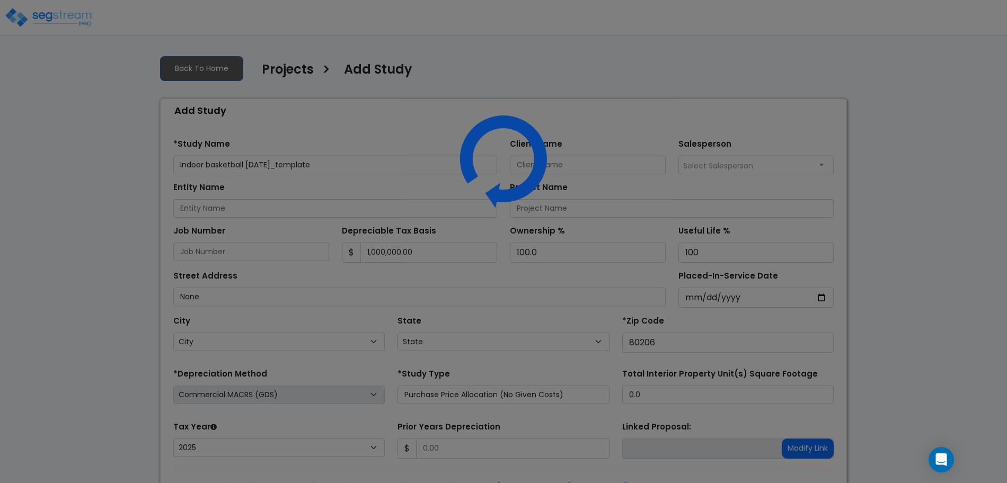
select select "2025"
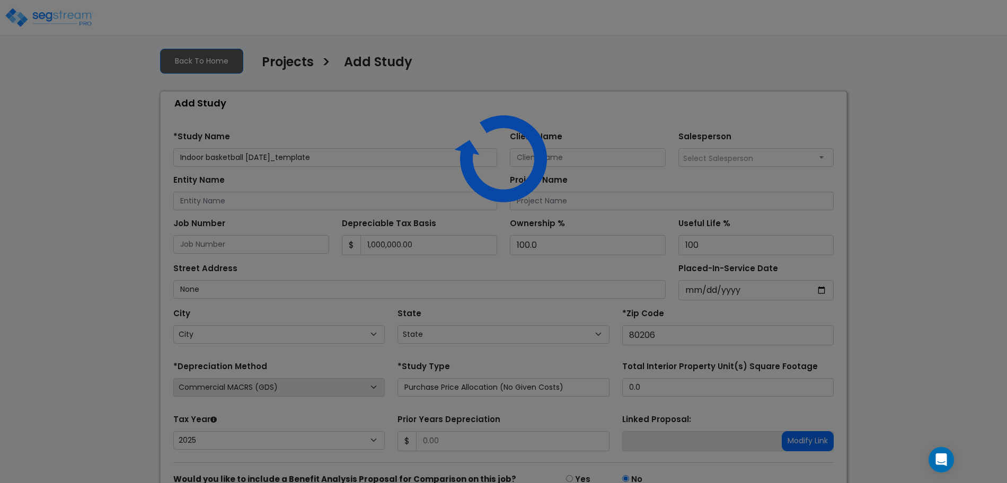
select select "CO"
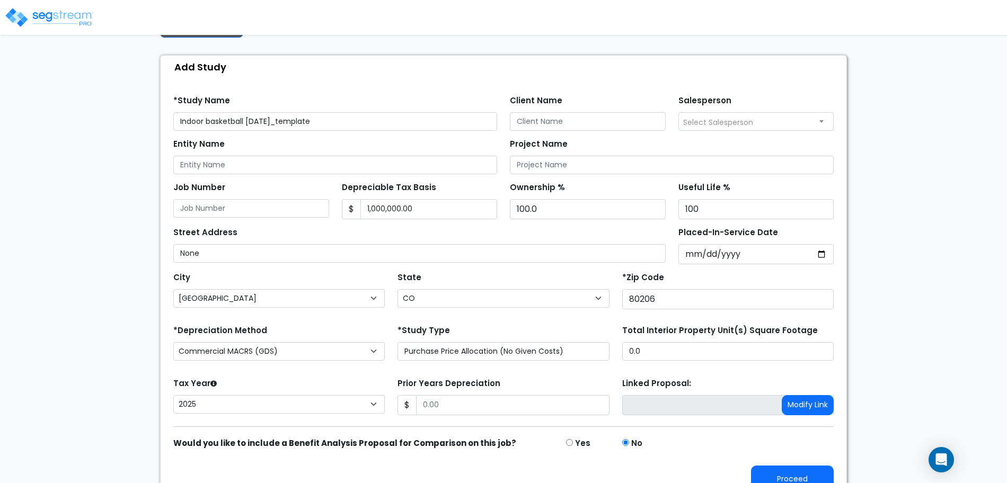
scroll to position [59, 0]
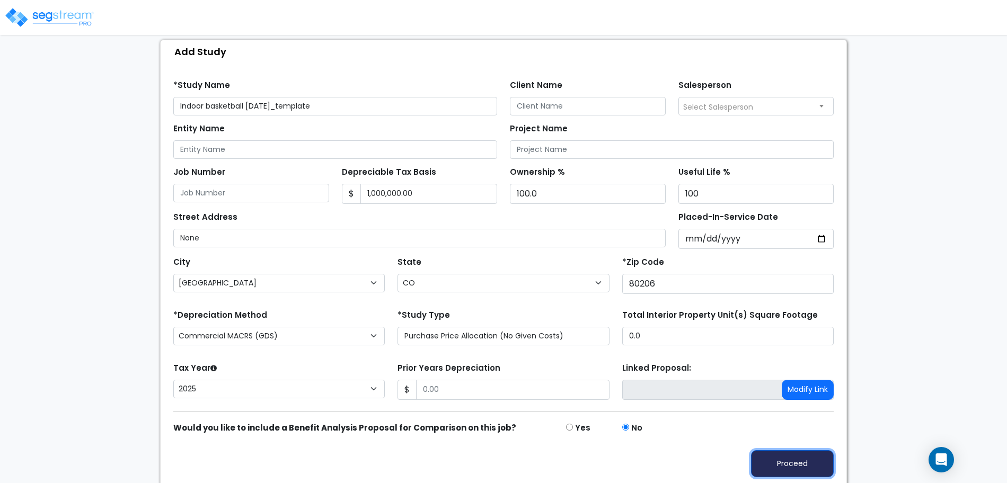
click at [798, 457] on button "Proceed" at bounding box center [792, 463] width 83 height 27
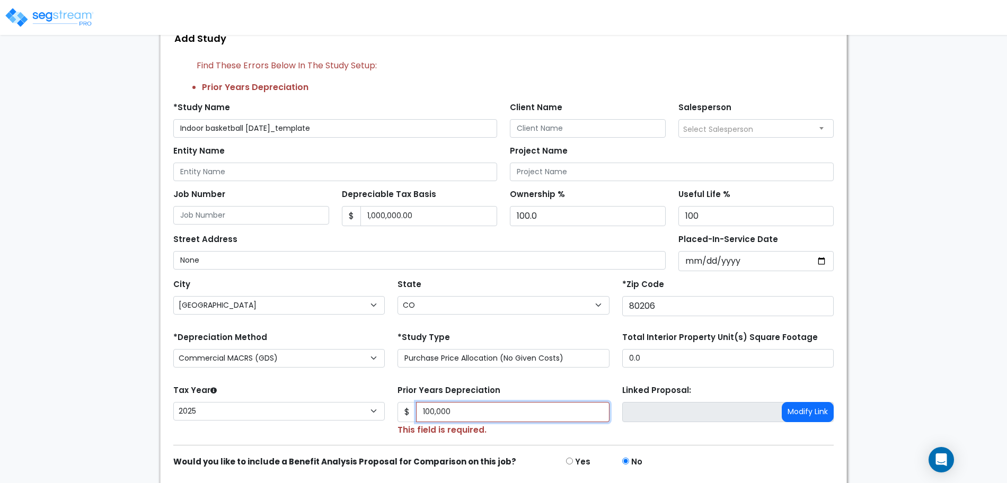
scroll to position [65, 0]
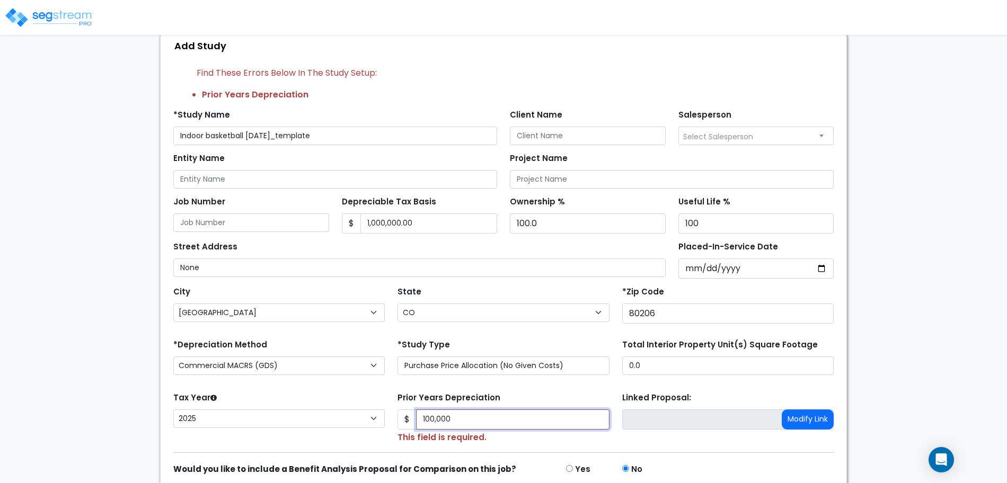
type input "100,000"
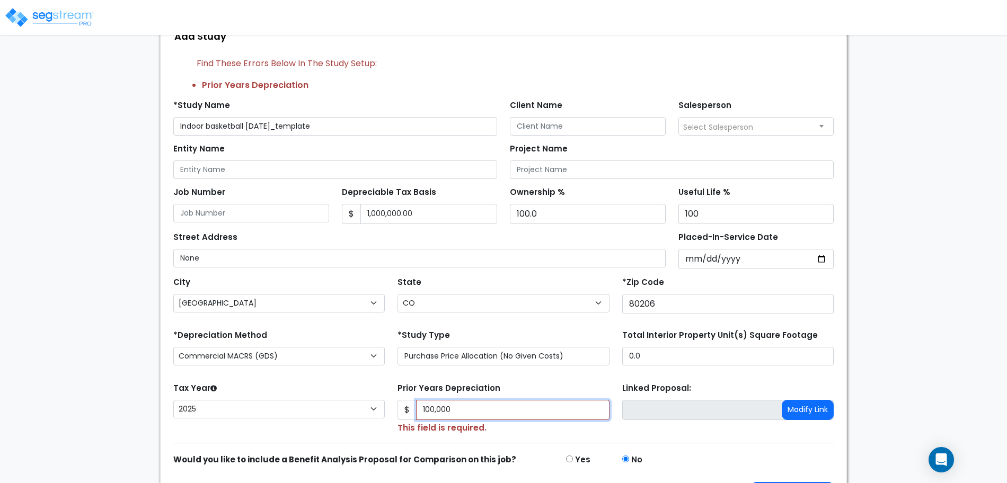
scroll to position [106, 0]
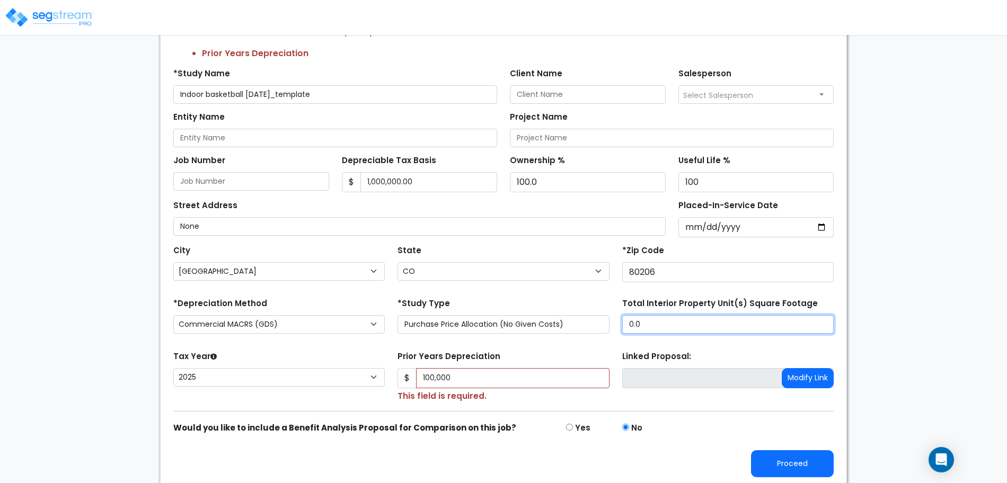
drag, startPoint x: 657, startPoint y: 322, endPoint x: 564, endPoint y: 307, distance: 93.8
click at [565, 310] on div "*Depreciation Method Commercial MACRS (GDS) Residential Rental MACRS (GDS) Comm…" at bounding box center [503, 317] width 673 height 42
type input "10,000"
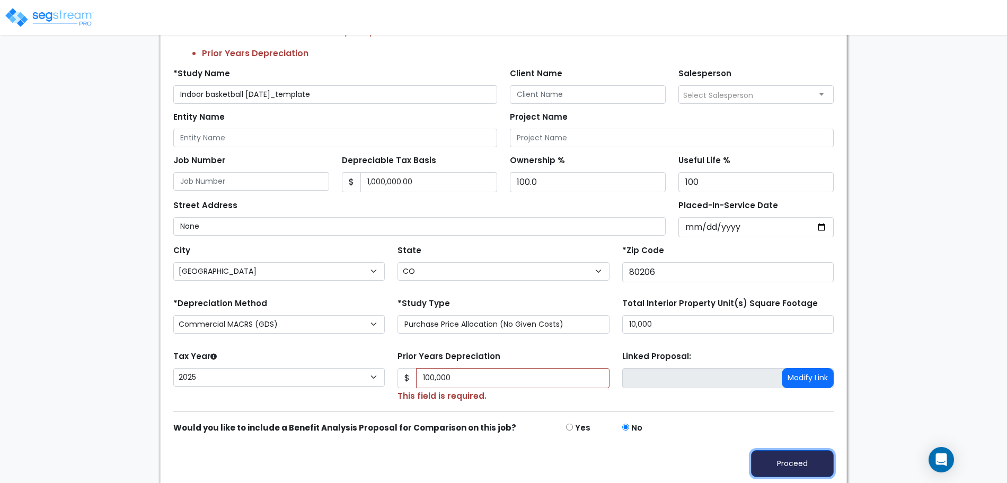
click at [779, 470] on button "Proceed" at bounding box center [792, 463] width 83 height 27
type input "100000"
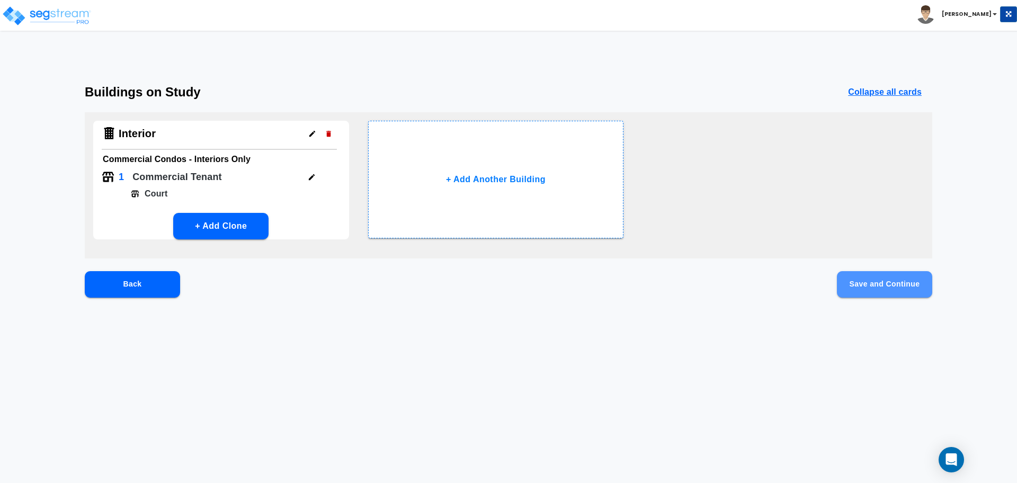
click at [862, 295] on button "Save and Continue" at bounding box center [884, 284] width 95 height 26
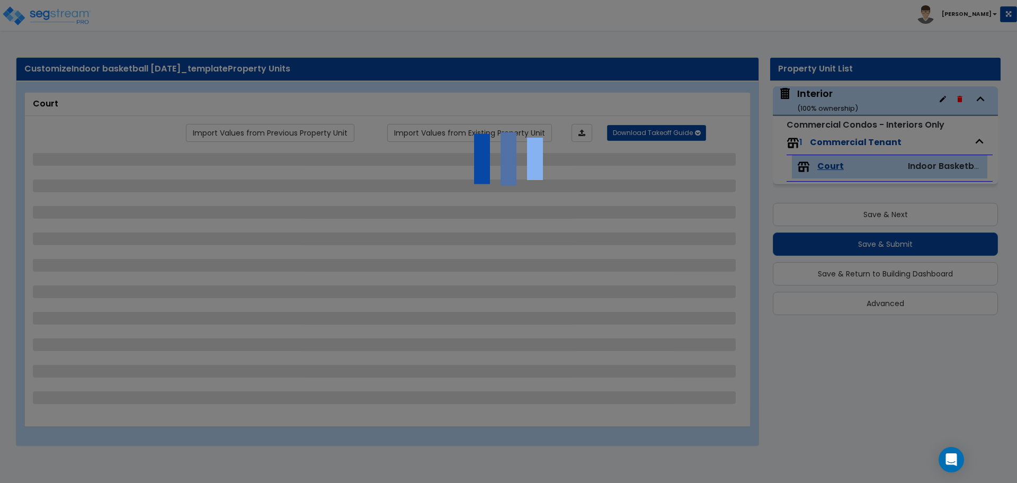
select select "4"
select select "2"
select select "7"
select select "1"
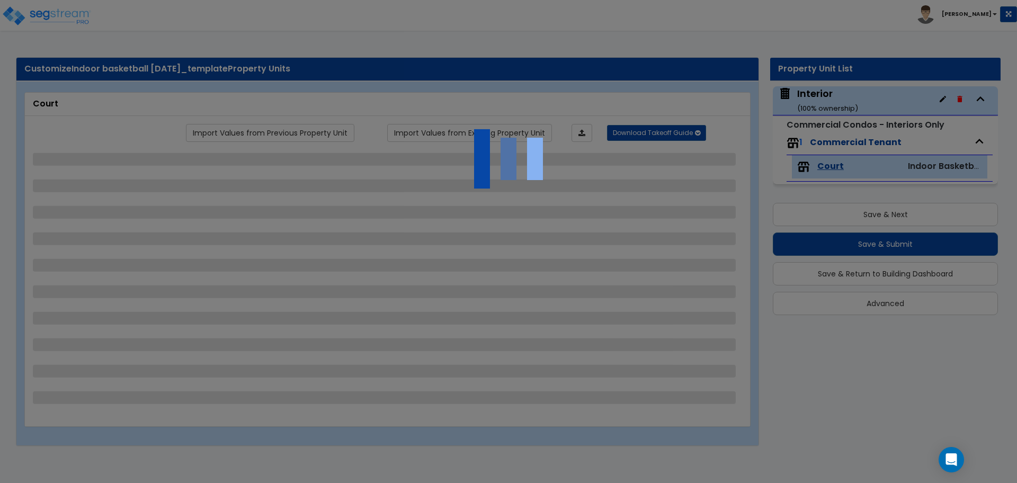
select select "4"
select select "2"
select select "1"
select select "3"
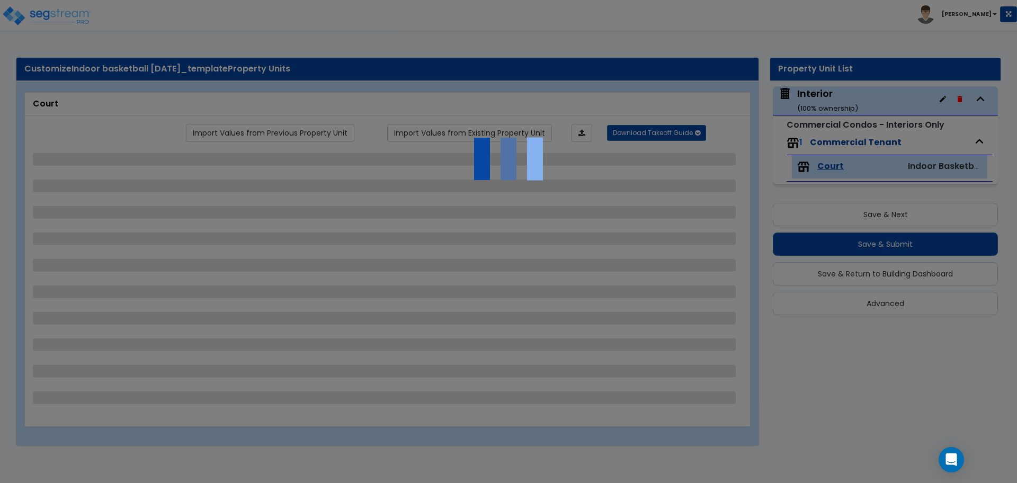
select select "2"
select select "1"
select select "2"
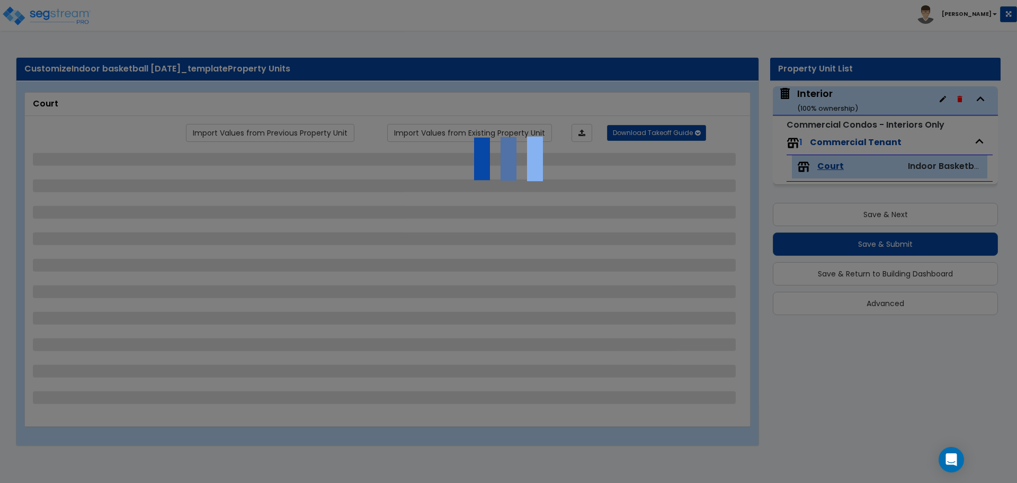
select select "2"
select select "1"
select select "2"
select select "1"
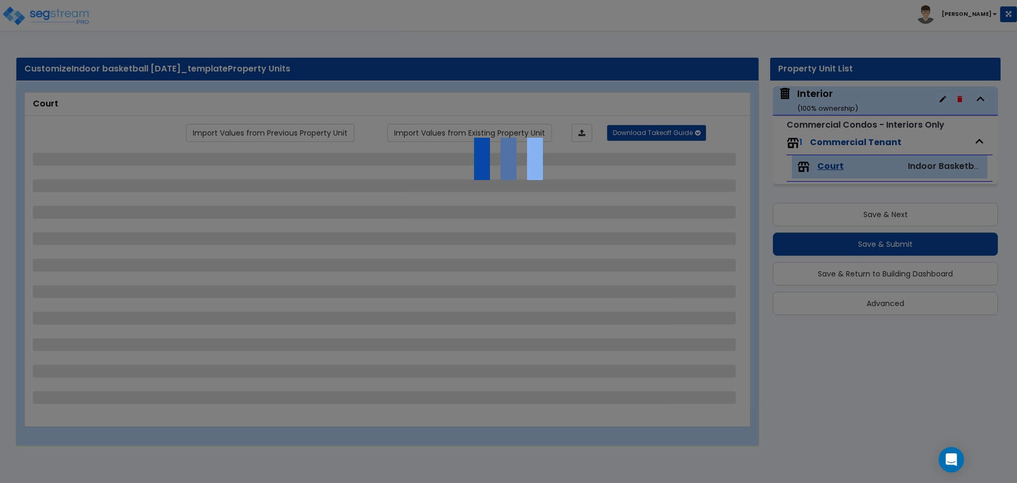
select select "2"
select select "1"
select select "3"
select select "1"
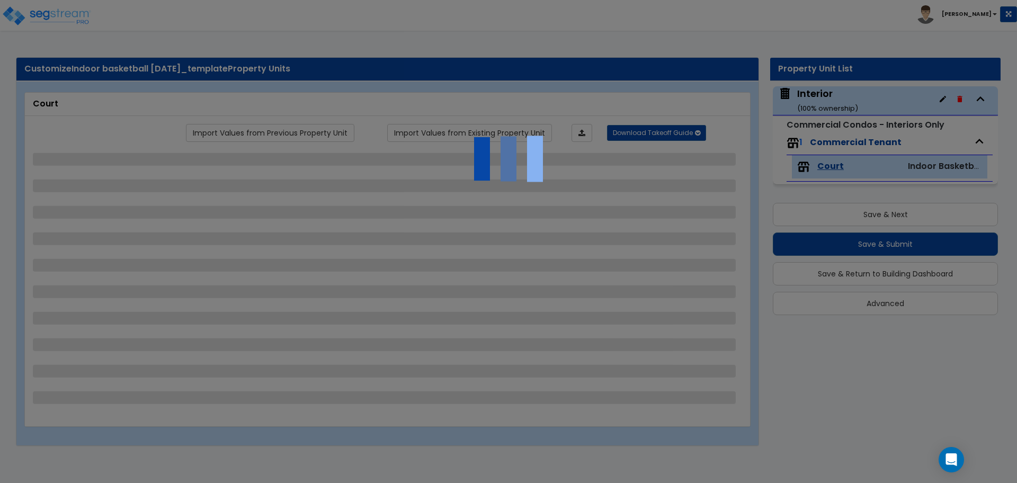
select select "2"
select select "1"
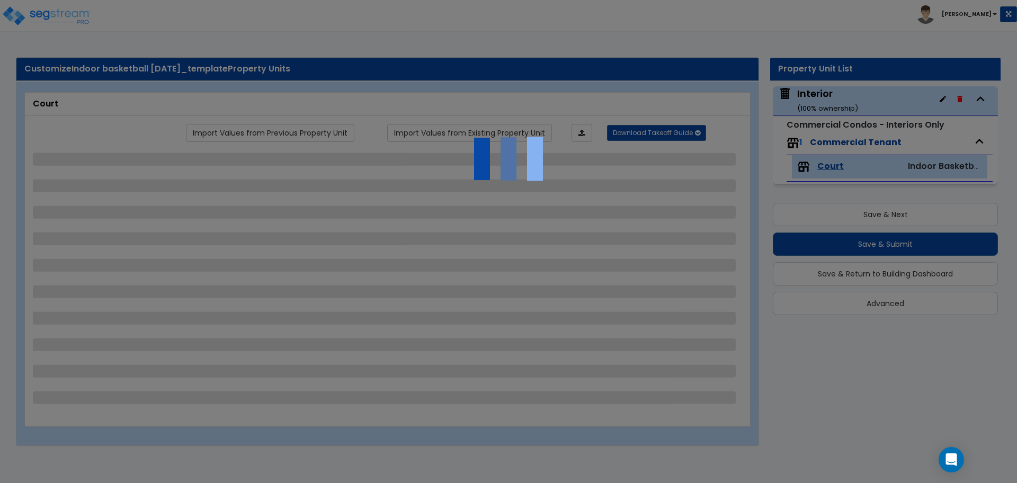
select select "2"
select select "3"
select select "1"
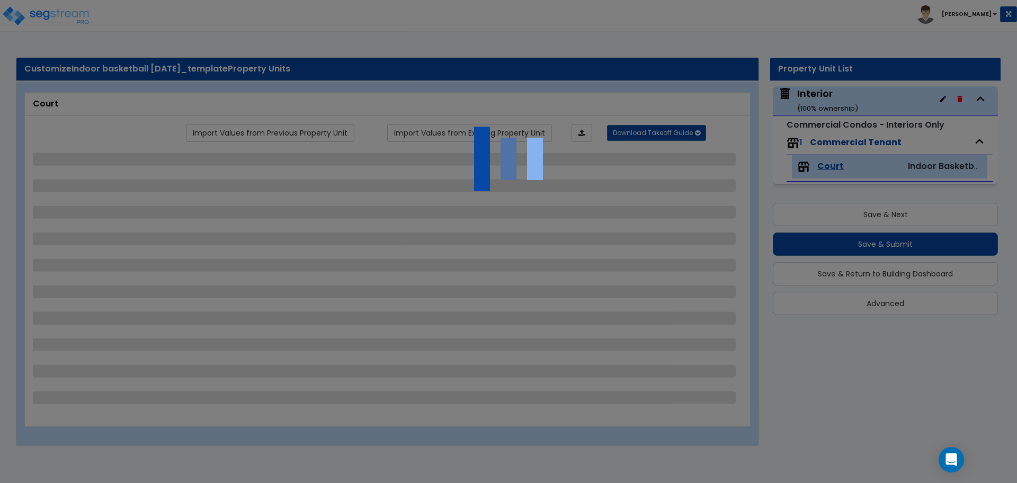
select select "1"
select select "7"
select select "1"
select select "2"
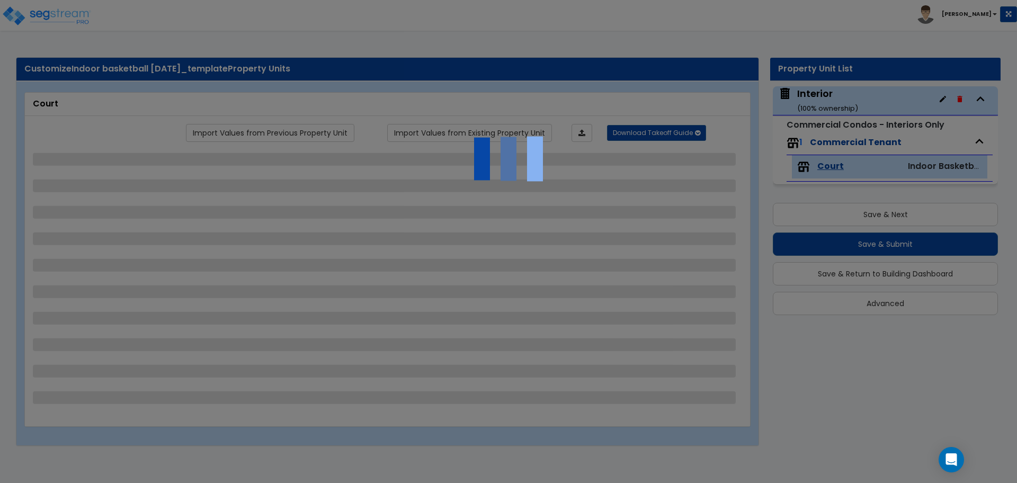
select select "1"
select select "2"
select select "1"
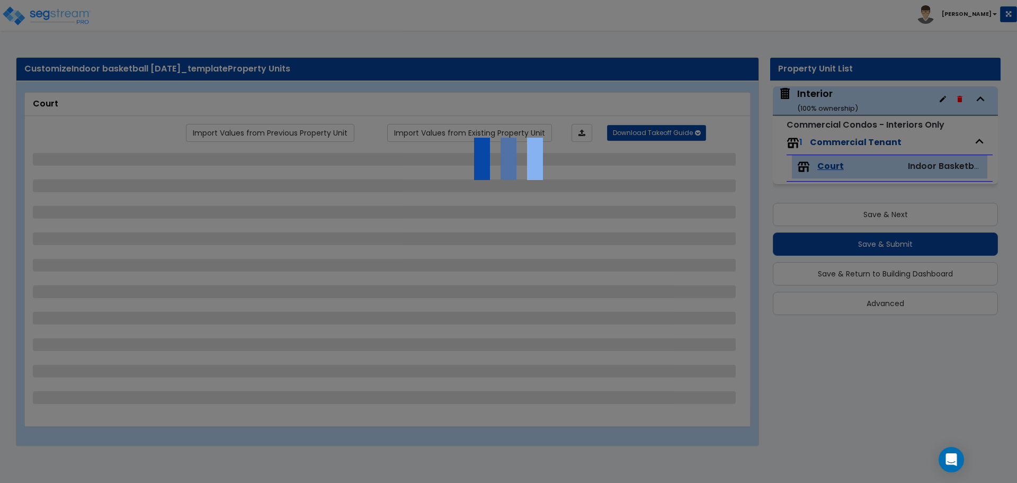
select select "1"
select select "4"
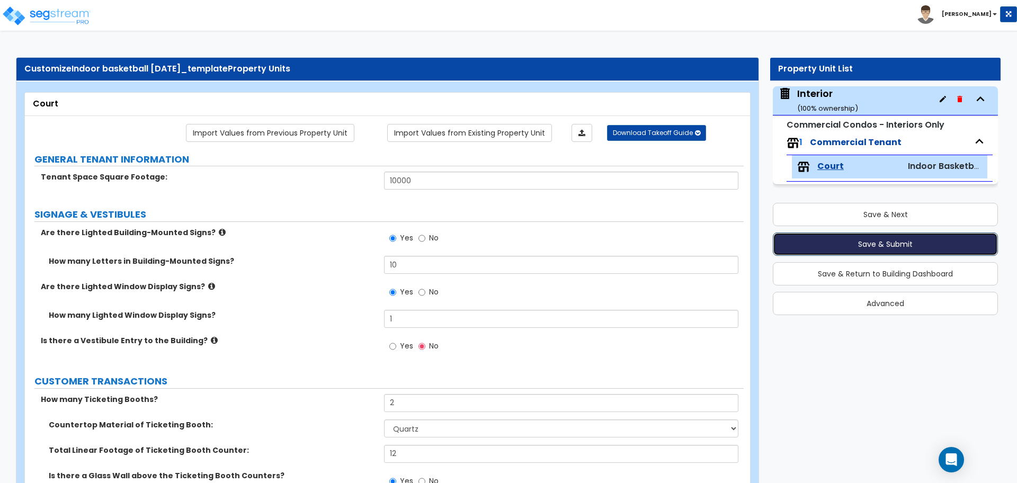
click at [853, 248] on button "Save & Submit" at bounding box center [885, 244] width 225 height 23
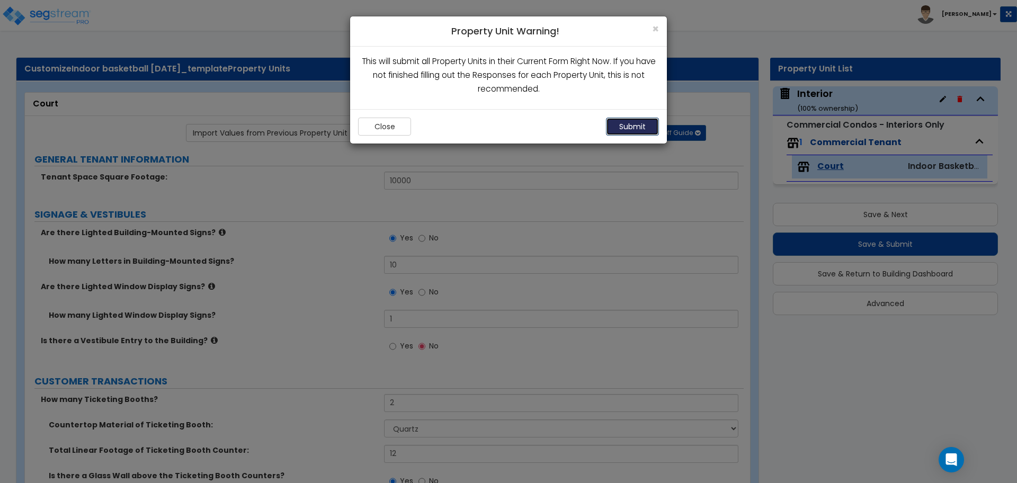
click at [634, 119] on button "Submit" at bounding box center [632, 127] width 53 height 18
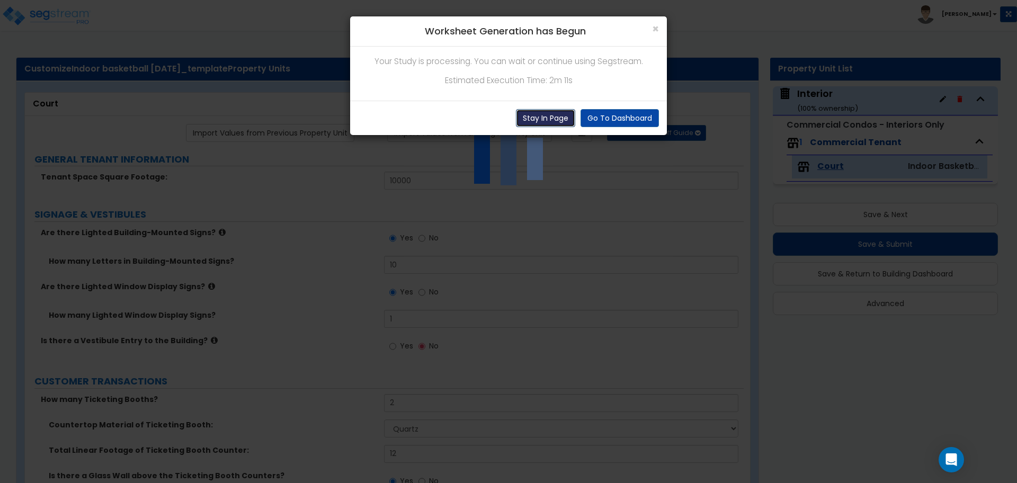
click at [550, 112] on button "Stay In Page" at bounding box center [545, 118] width 59 height 18
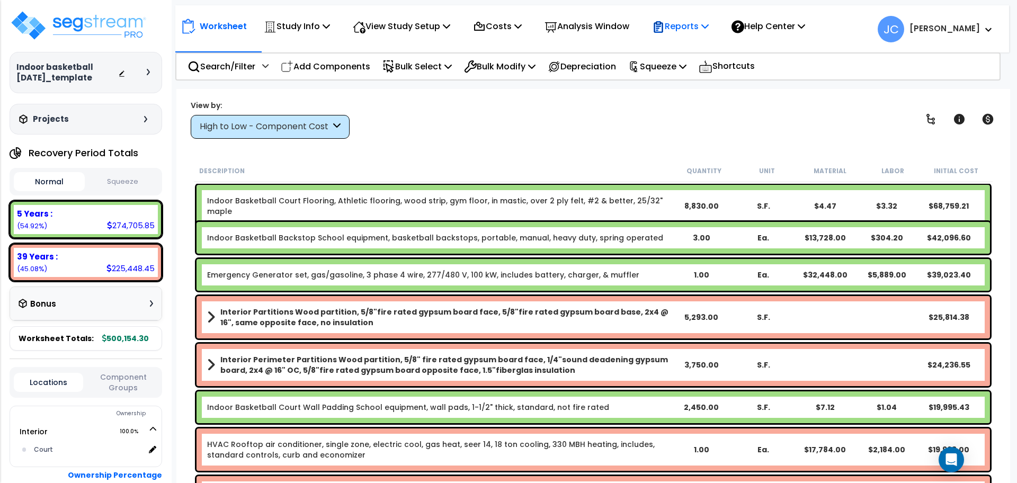
click at [703, 23] on p "Reports" at bounding box center [680, 26] width 57 height 14
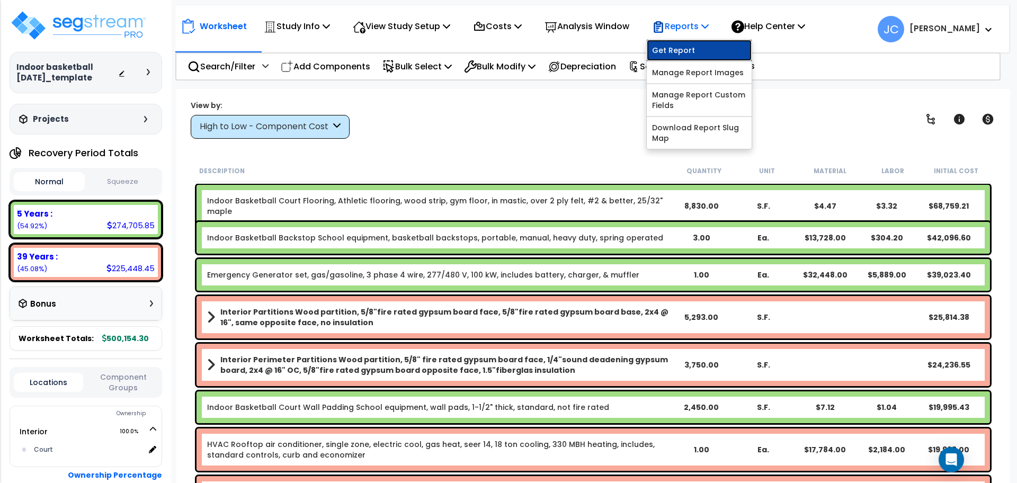
click at [696, 43] on link "Get Report" at bounding box center [699, 50] width 105 height 21
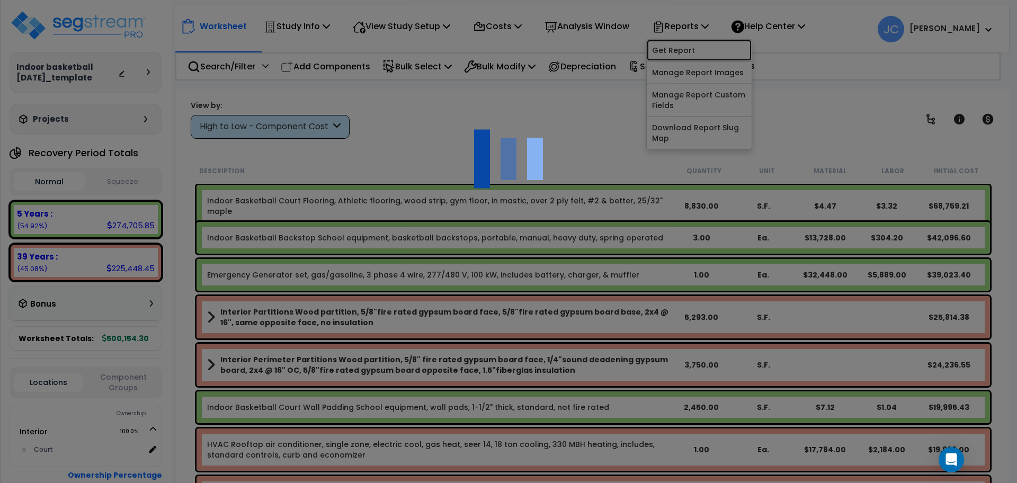
scroll to position [47, 0]
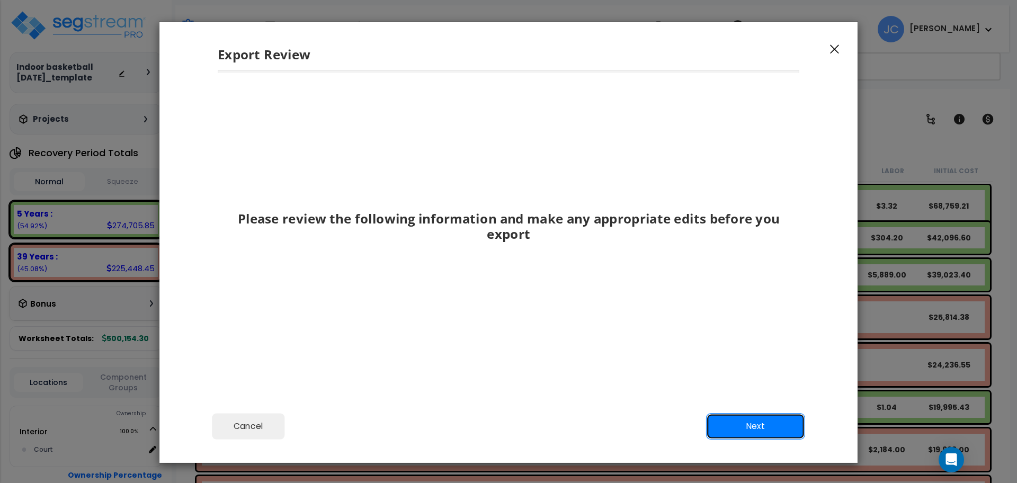
click at [745, 427] on button "Next" at bounding box center [755, 426] width 99 height 26
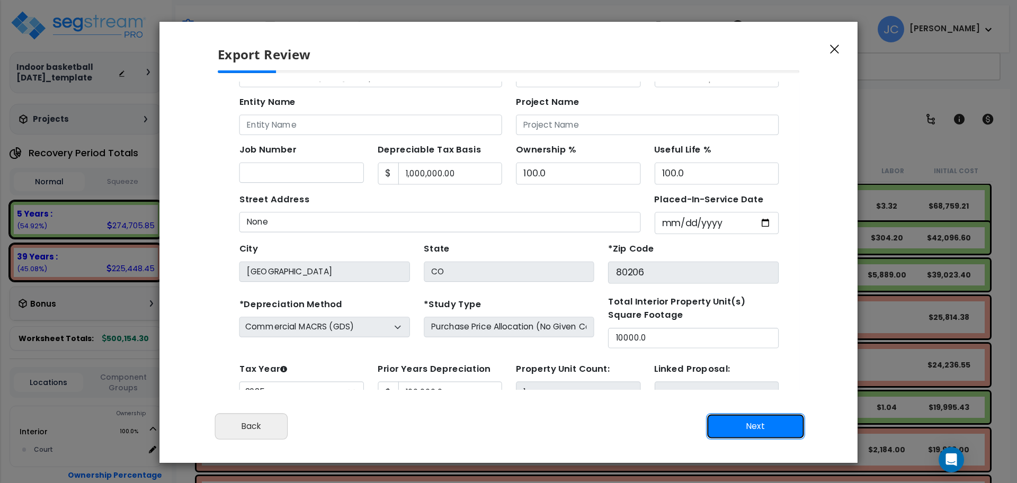
scroll to position [38, 0]
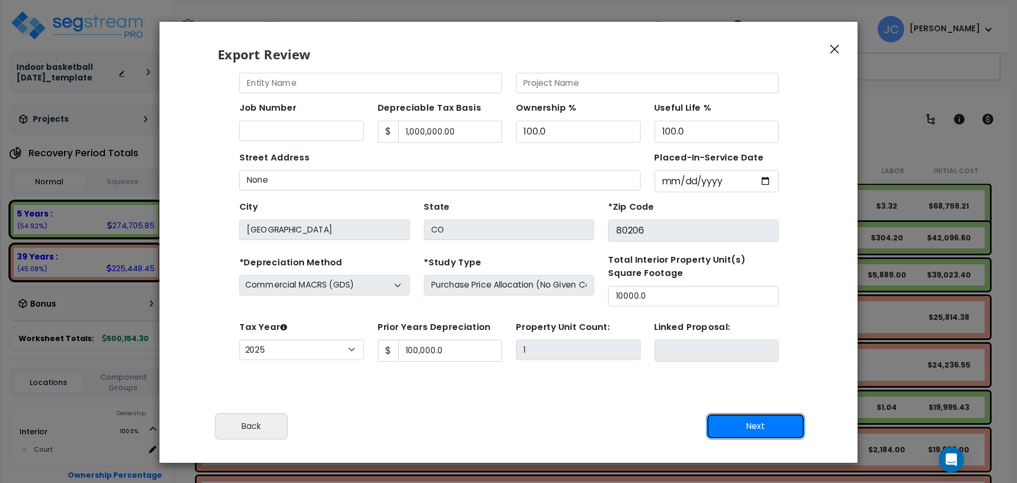
click at [738, 419] on button "Next" at bounding box center [755, 426] width 99 height 26
type input "100000"
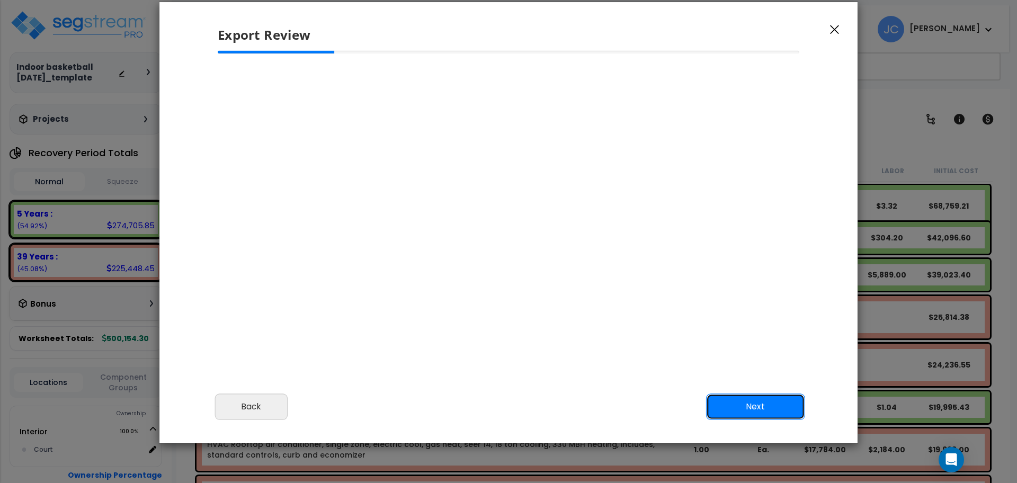
scroll to position [0, 0]
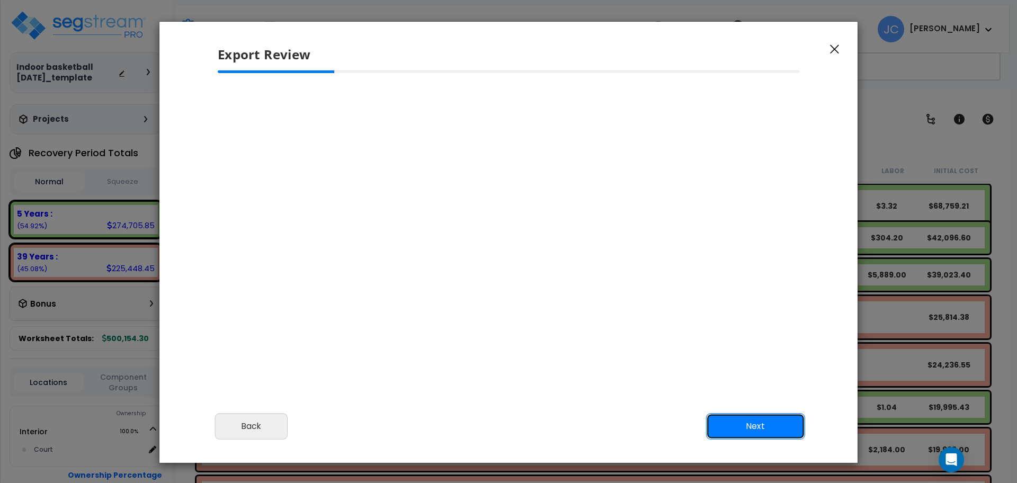
click at [745, 420] on button "Next" at bounding box center [755, 426] width 99 height 26
click at [260, 426] on button "Back" at bounding box center [251, 426] width 73 height 26
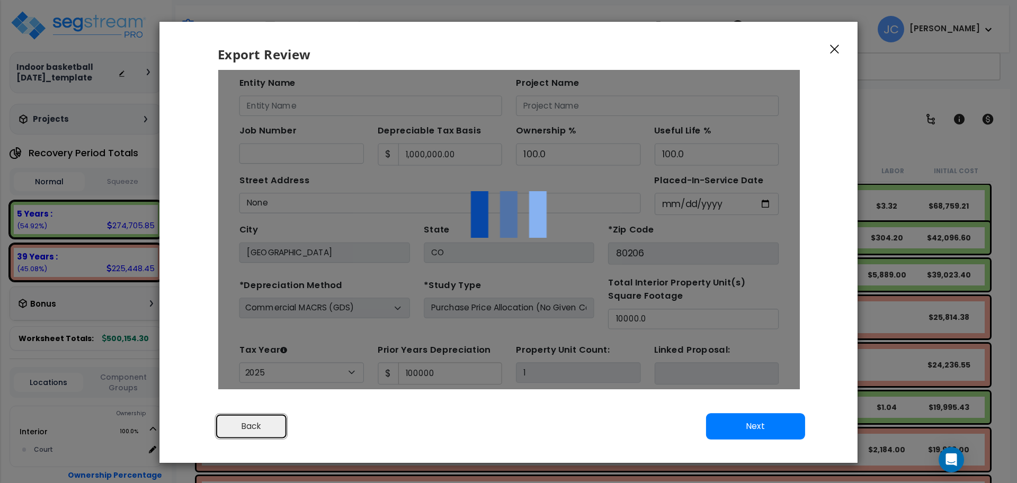
scroll to position [47, 0]
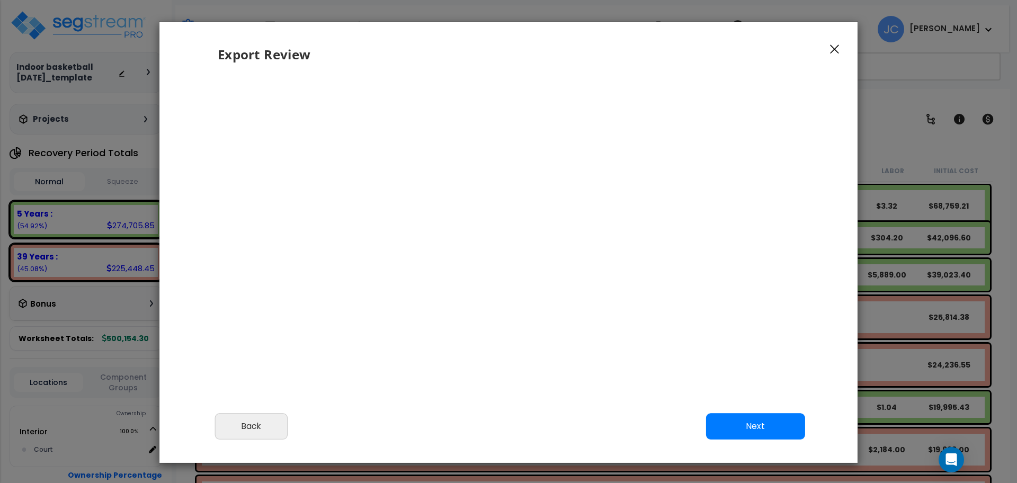
select select "2025"
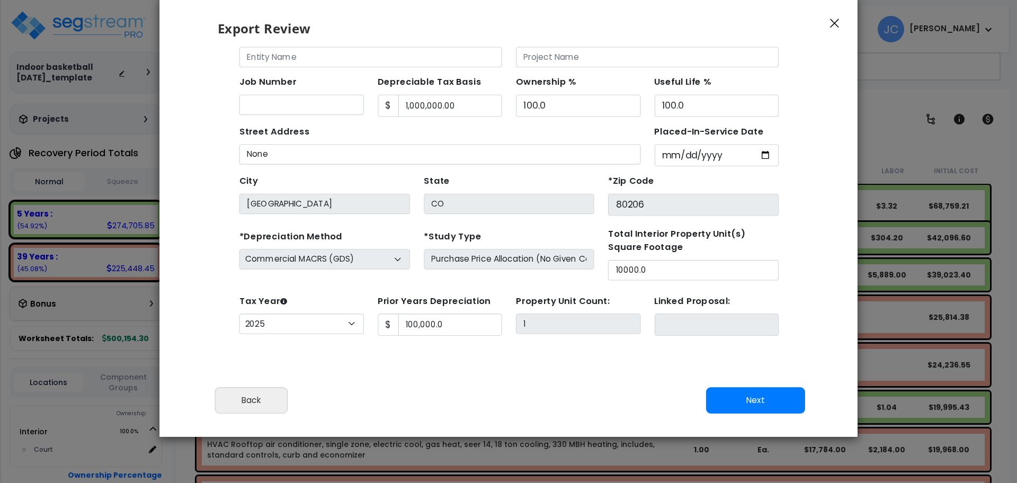
scroll to position [0, 0]
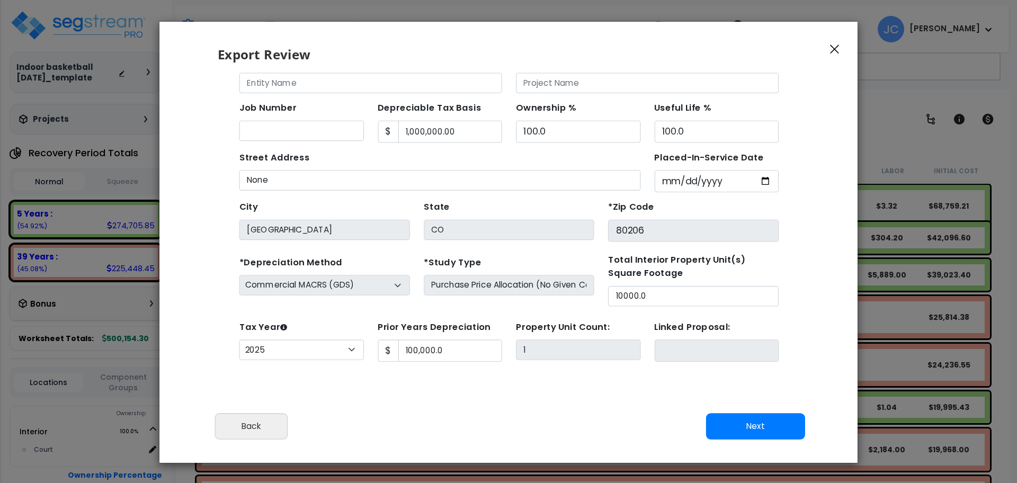
click at [687, 356] on div "Find these errors below in the Study Setup: *Study Name Indoor basketball 9-24-…" at bounding box center [482, 176] width 516 height 367
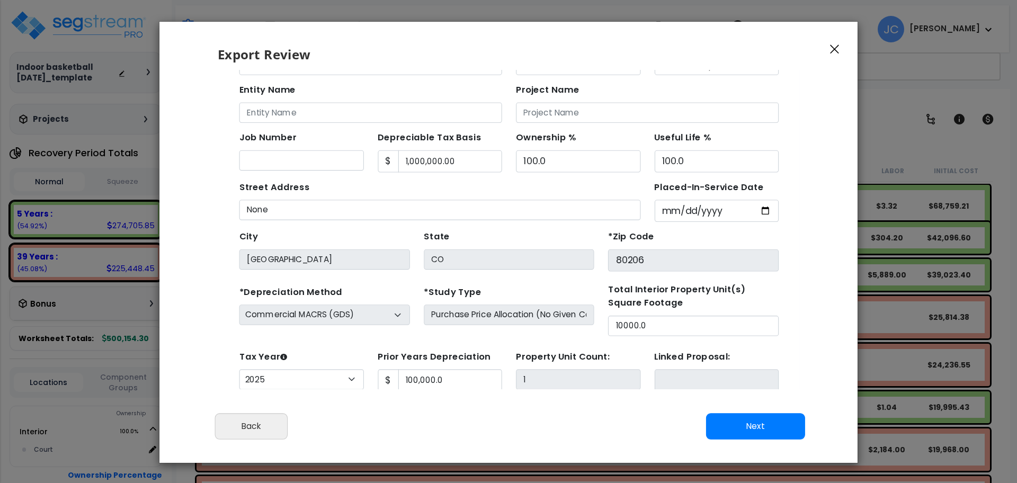
scroll to position [13, 0]
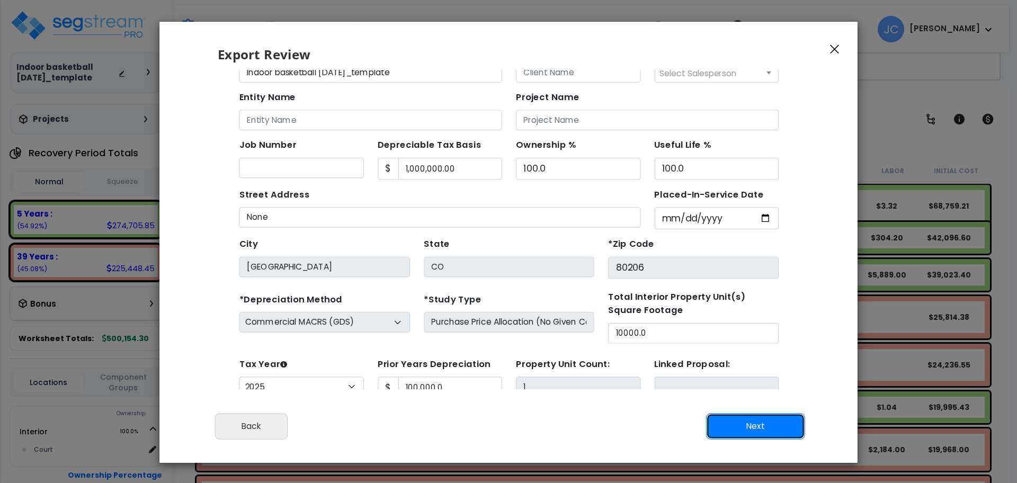
click at [747, 427] on button "Next" at bounding box center [755, 426] width 99 height 26
type input "100000"
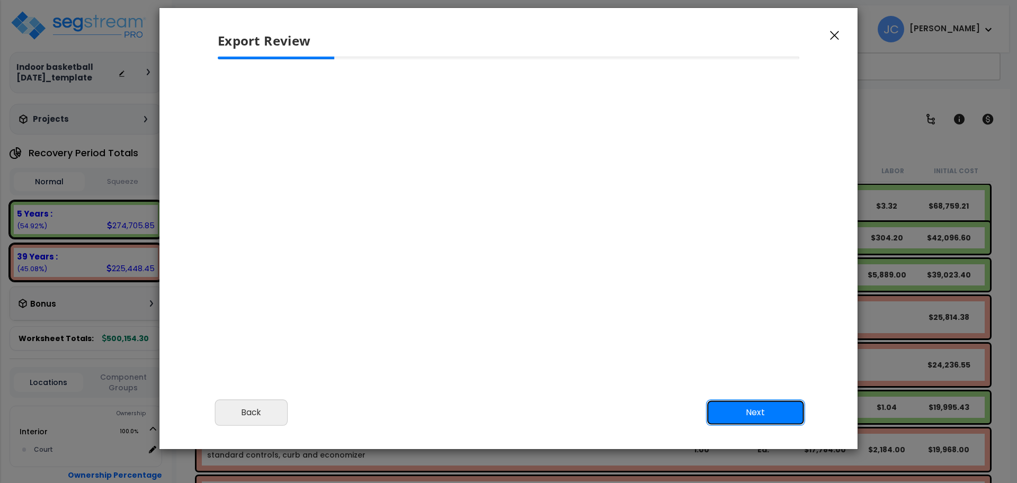
scroll to position [20, 0]
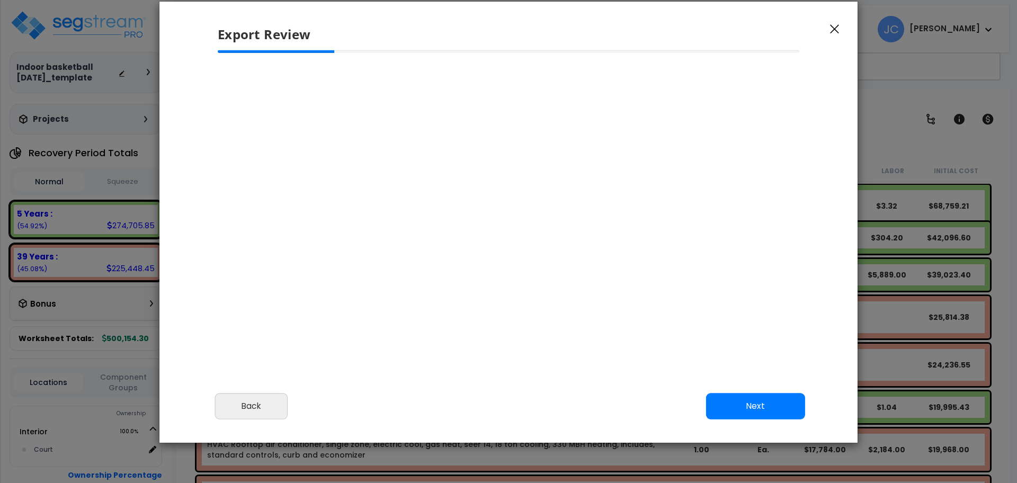
select select "2025"
click at [825, 27] on div "Export Review" at bounding box center [509, 26] width 698 height 49
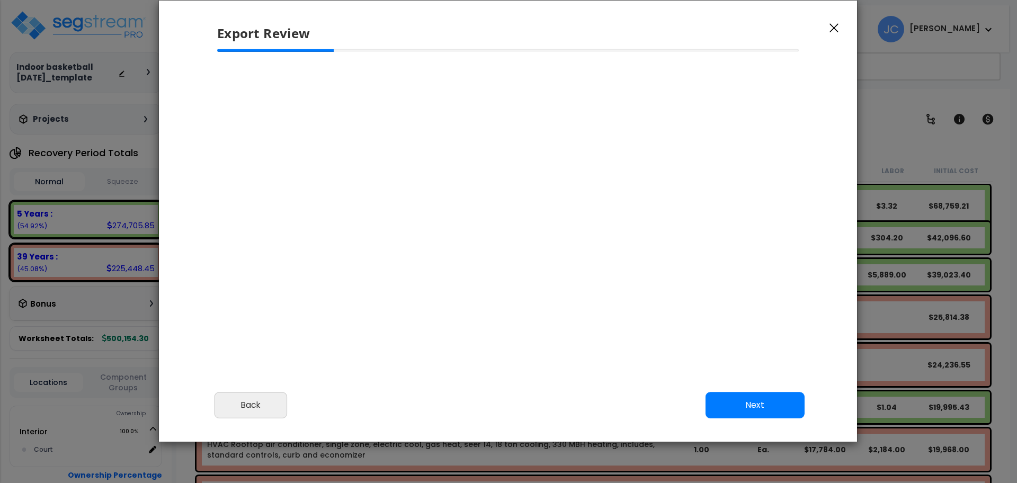
drag, startPoint x: 829, startPoint y: 27, endPoint x: 834, endPoint y: 24, distance: 5.9
click at [829, 26] on button "button" at bounding box center [835, 27] width 16 height 13
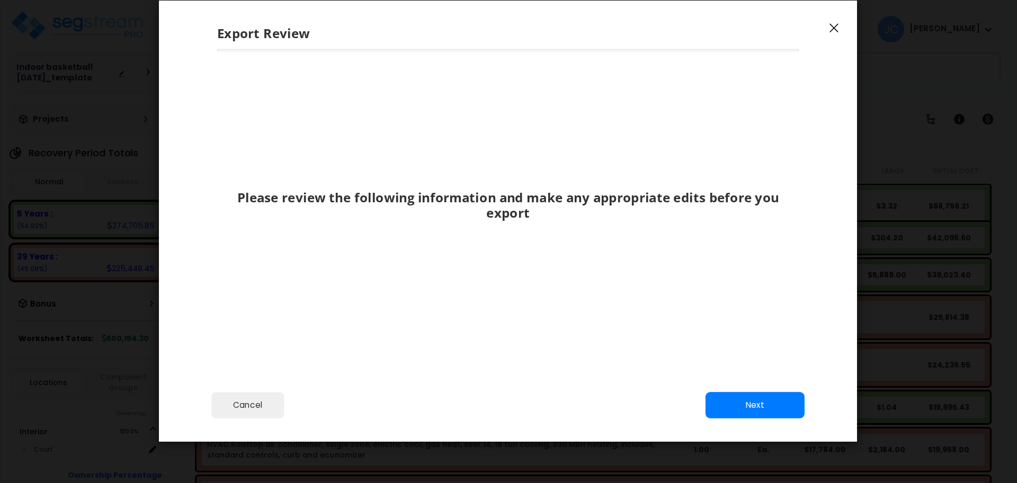
scroll to position [0, 0]
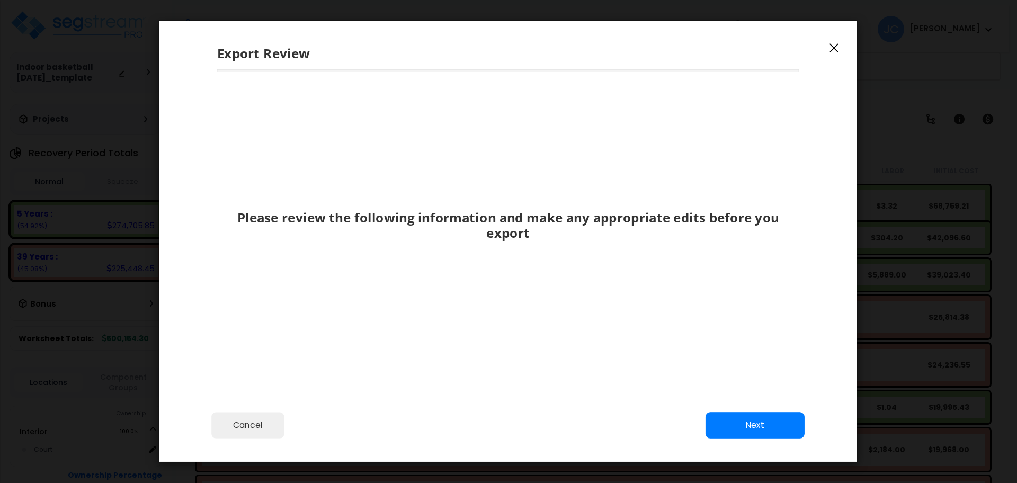
click at [835, 45] on icon "button" at bounding box center [834, 48] width 9 height 10
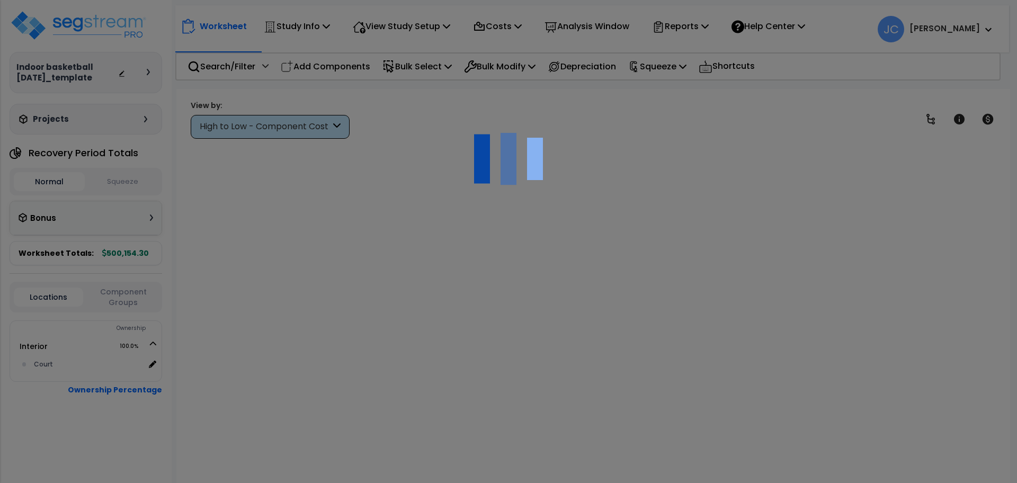
scroll to position [47, 0]
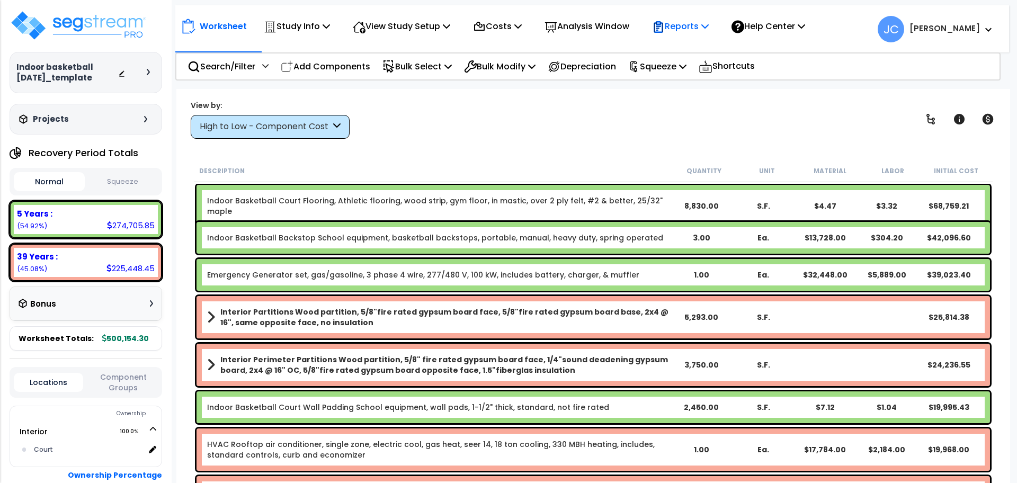
click at [704, 25] on p "Reports" at bounding box center [680, 26] width 57 height 14
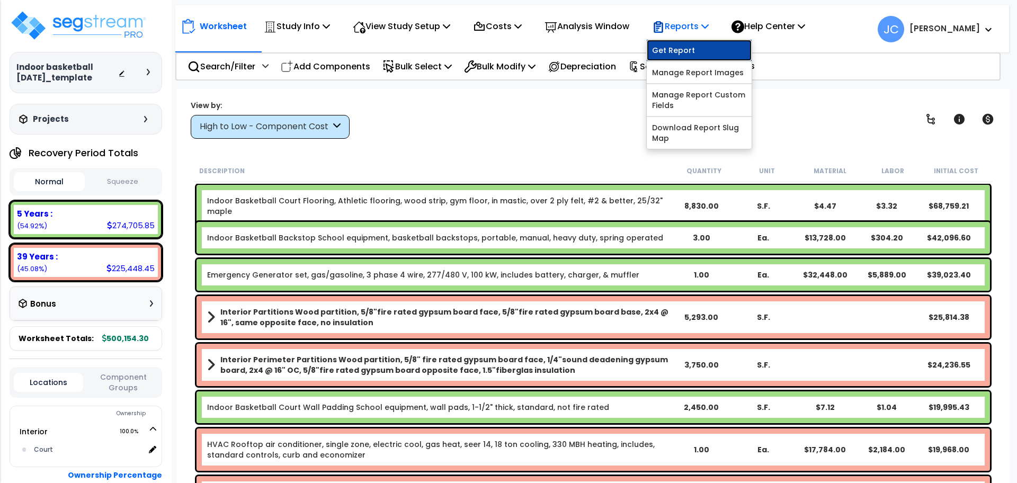
click at [702, 43] on link "Get Report" at bounding box center [699, 50] width 105 height 21
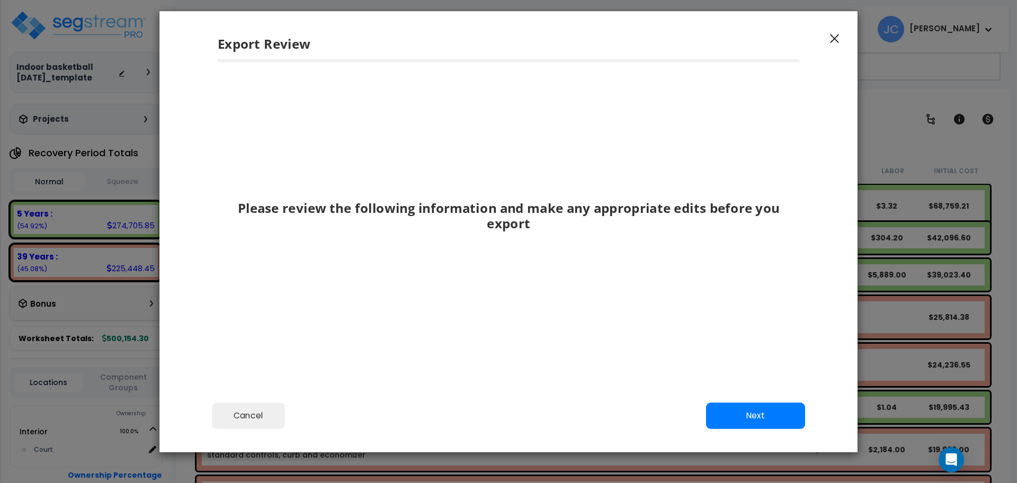
scroll to position [15, 0]
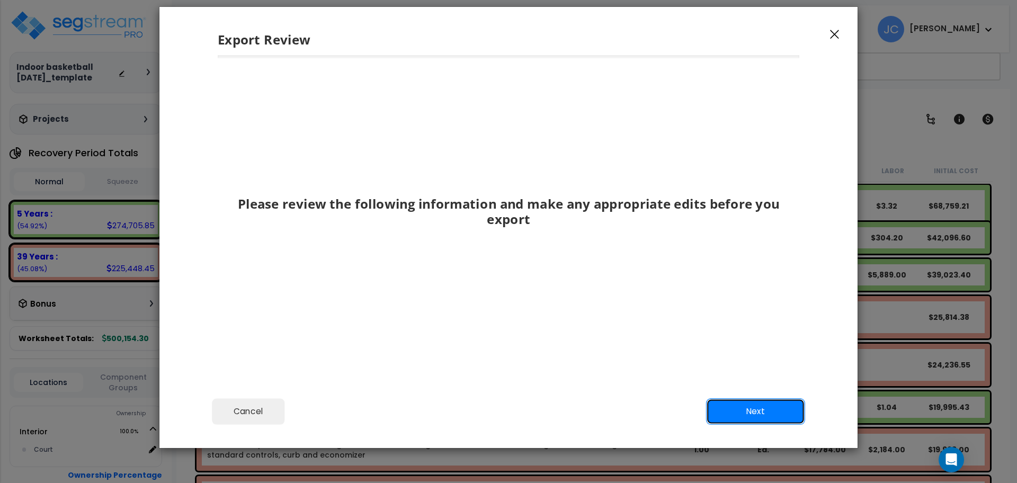
click at [750, 415] on button "Next" at bounding box center [755, 412] width 99 height 26
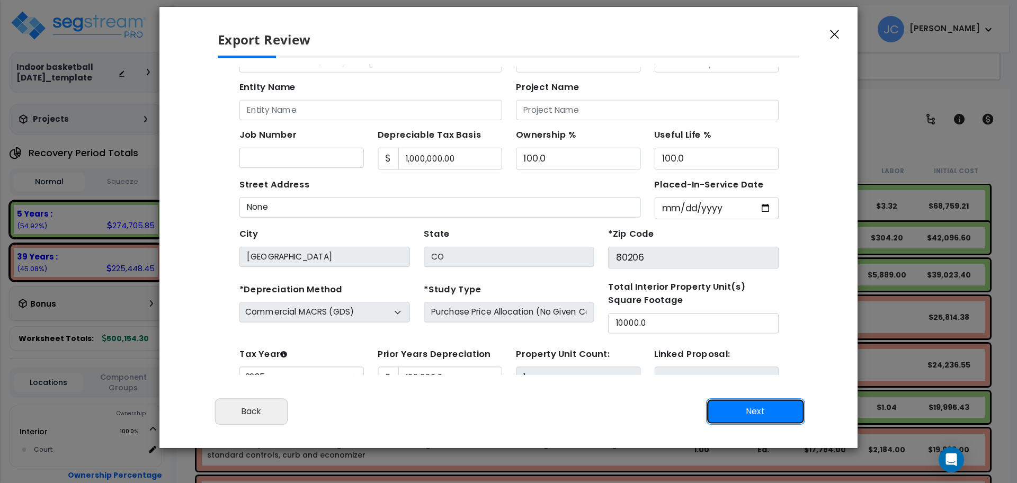
scroll to position [38, 0]
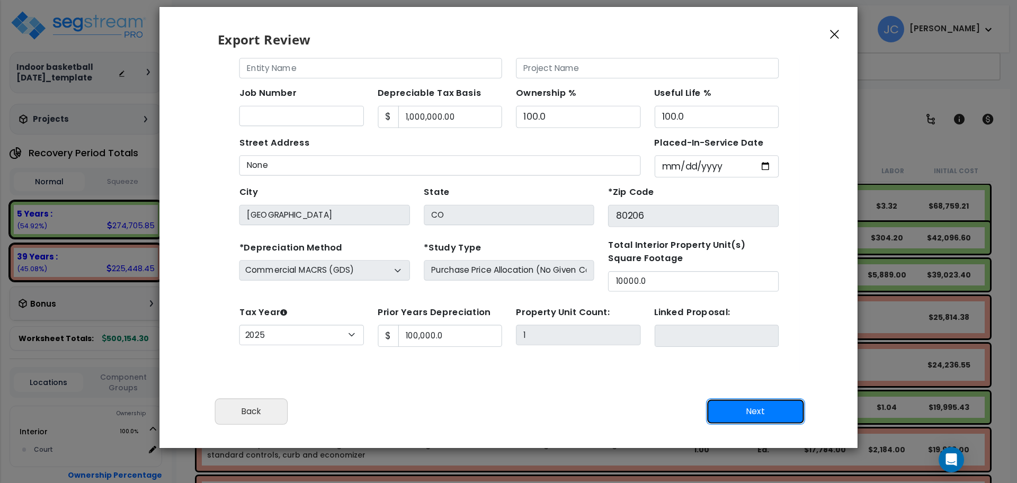
click at [754, 423] on button "Next" at bounding box center [755, 412] width 99 height 26
type input "100000"
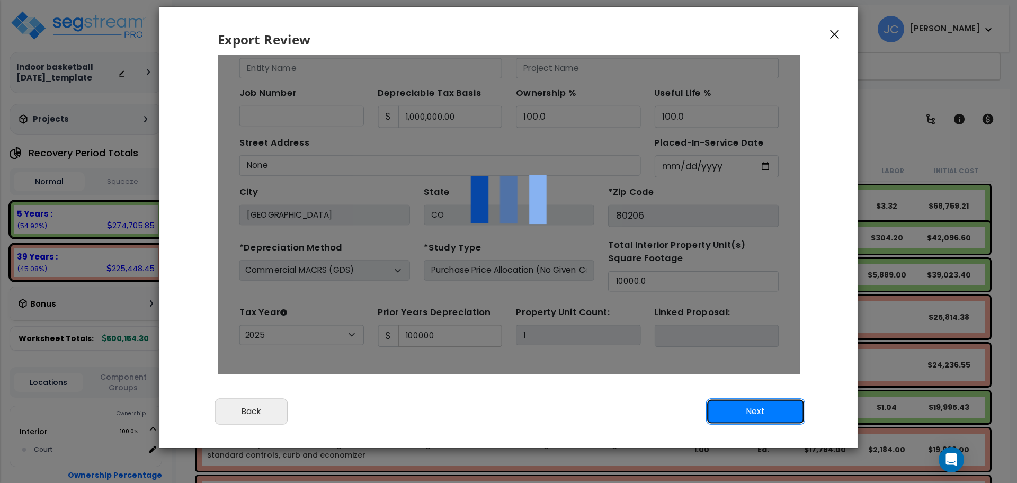
scroll to position [0, 0]
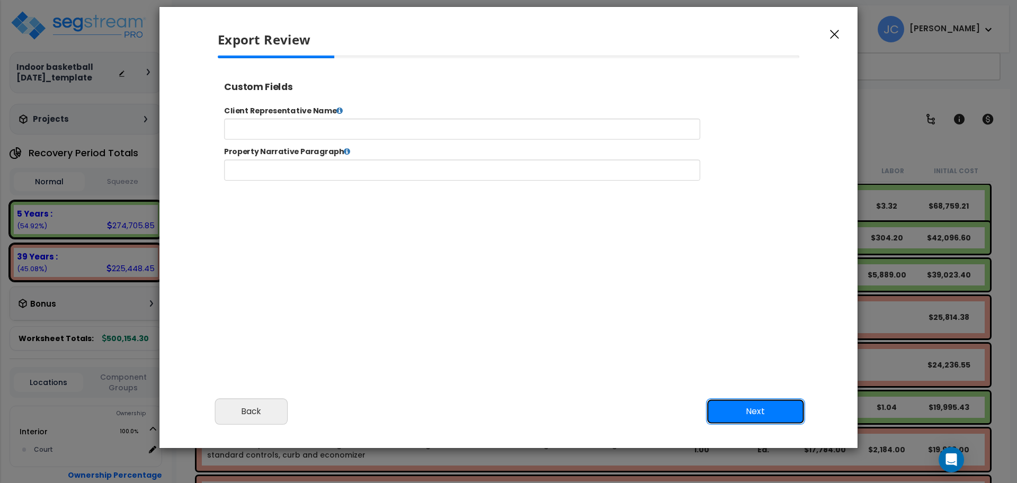
click at [764, 424] on button "Next" at bounding box center [755, 412] width 99 height 26
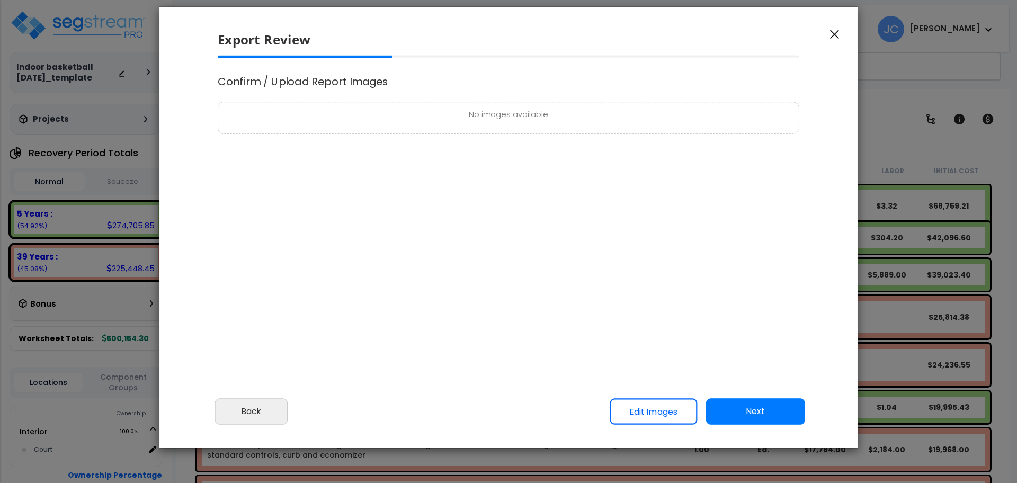
select select "2025"
click at [759, 412] on button "Next" at bounding box center [755, 412] width 99 height 26
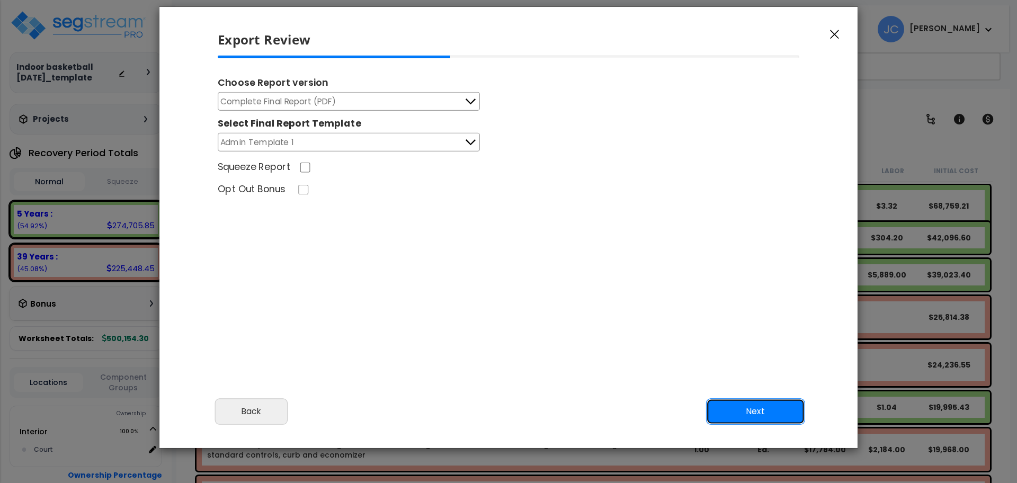
click at [749, 418] on button "Next" at bounding box center [755, 412] width 99 height 26
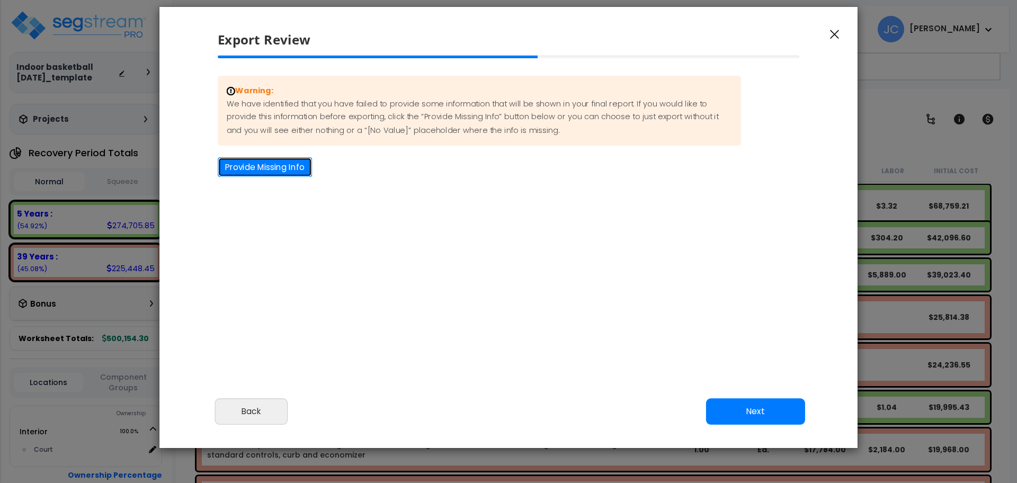
click at [303, 161] on button "Provide Missing Info" at bounding box center [265, 167] width 94 height 20
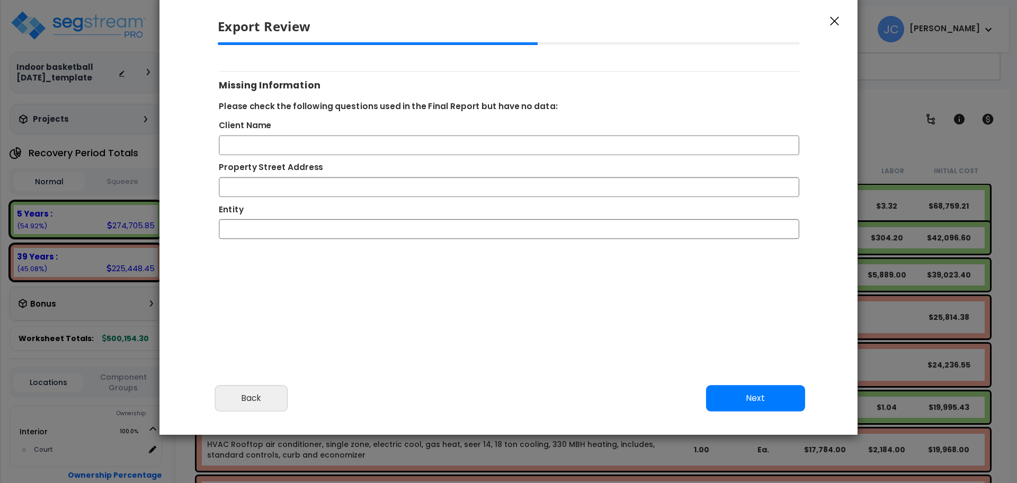
scroll to position [31, 0]
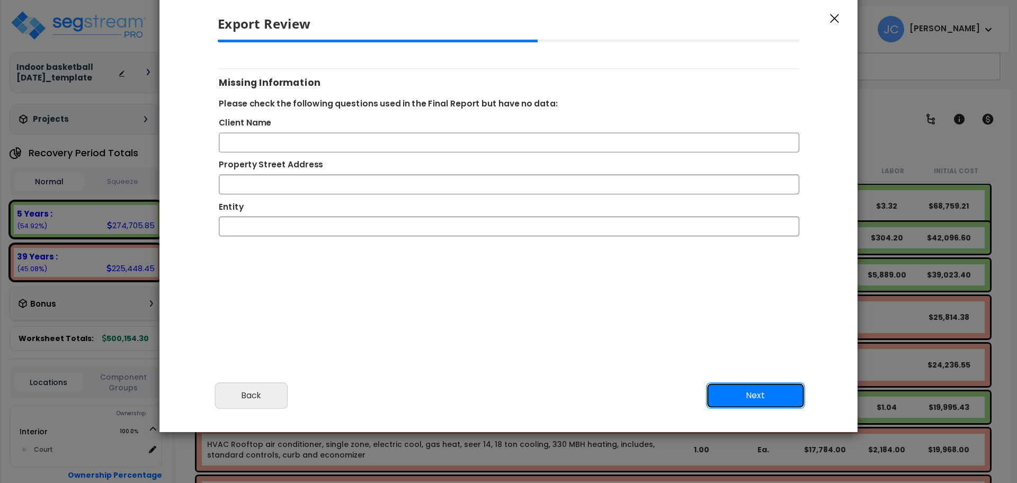
click at [733, 396] on button "Next" at bounding box center [755, 396] width 99 height 26
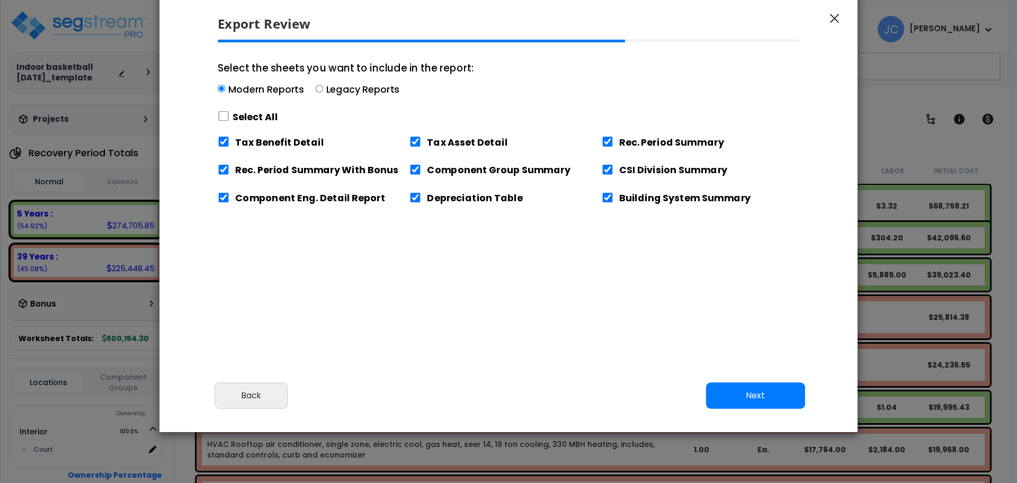
click at [254, 115] on label "Select All" at bounding box center [256, 116] width 46 height 13
click at [229, 115] on input "Select the sheets you want to include in the report: Modern Reports Legacy Repo…" at bounding box center [224, 116] width 12 height 10
checkbox input "true"
click at [763, 397] on button "Next" at bounding box center [755, 396] width 99 height 26
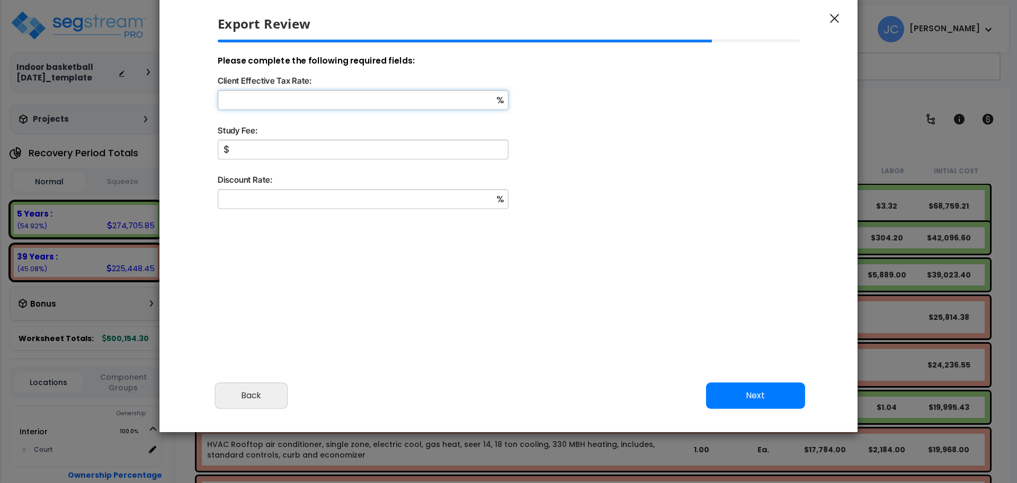
click at [373, 95] on input "Client Effective Tax Rate:" at bounding box center [363, 100] width 291 height 20
type input "32"
type input "2,500"
type input "9"
click at [742, 403] on button "Next" at bounding box center [755, 396] width 99 height 26
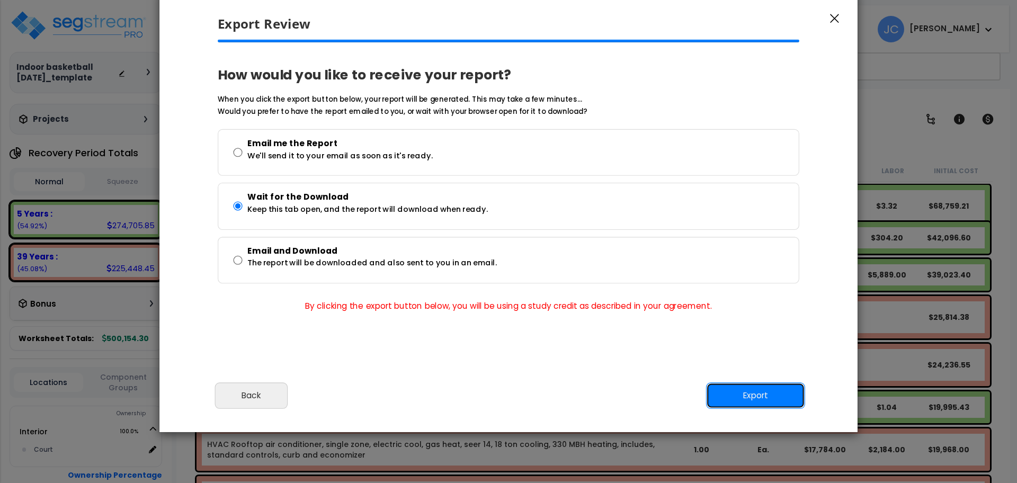
click at [742, 393] on button "Export" at bounding box center [755, 396] width 99 height 26
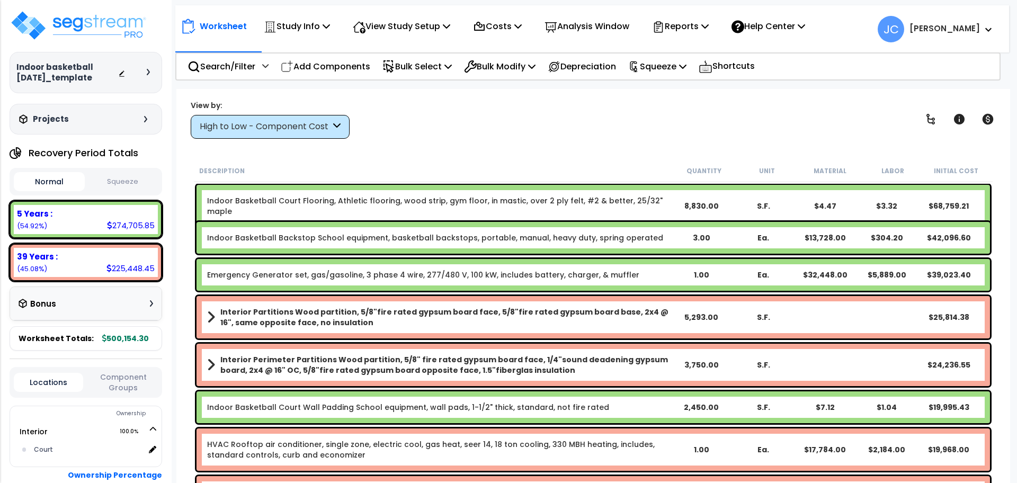
click at [493, 135] on div "View by: High to Low - Component Cost High to Low - Component Cost" at bounding box center [593, 119] width 813 height 39
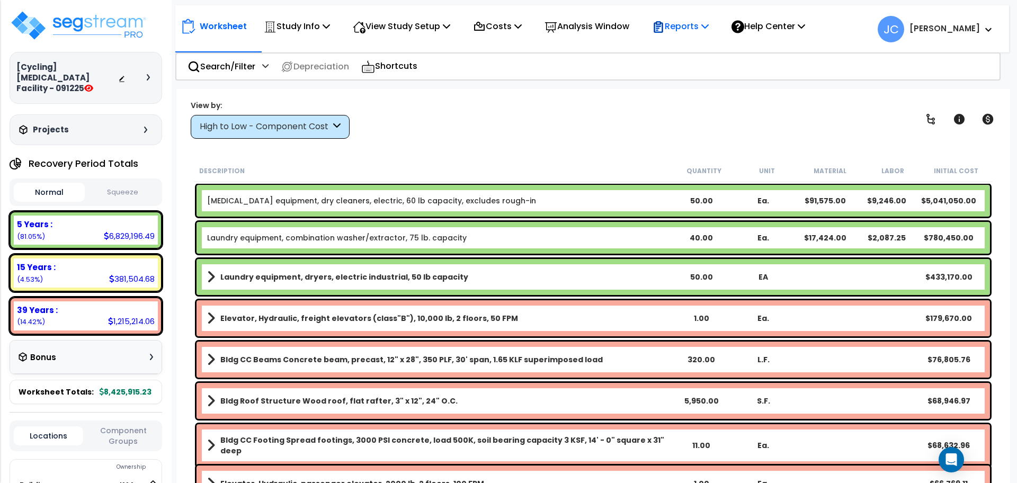
click at [709, 25] on icon at bounding box center [705, 26] width 7 height 8
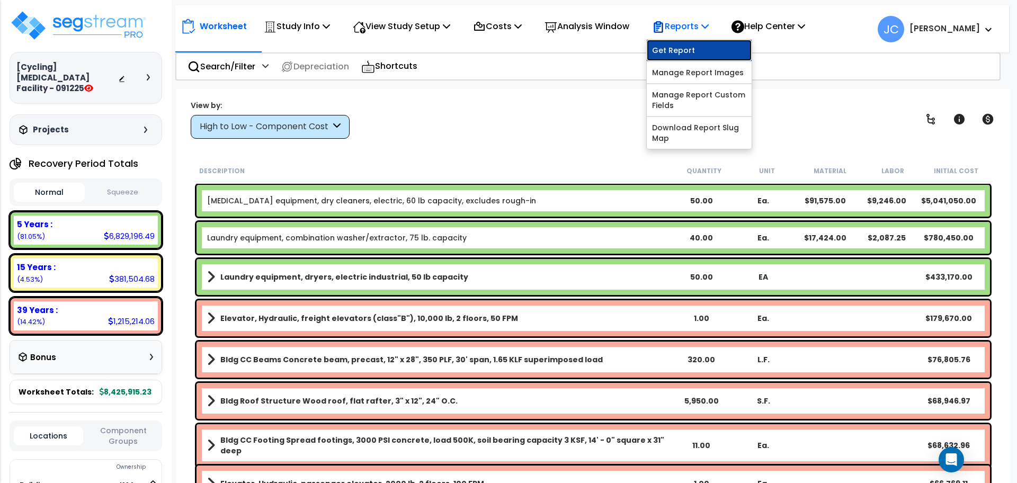
click at [714, 50] on link "Get Report" at bounding box center [699, 50] width 105 height 21
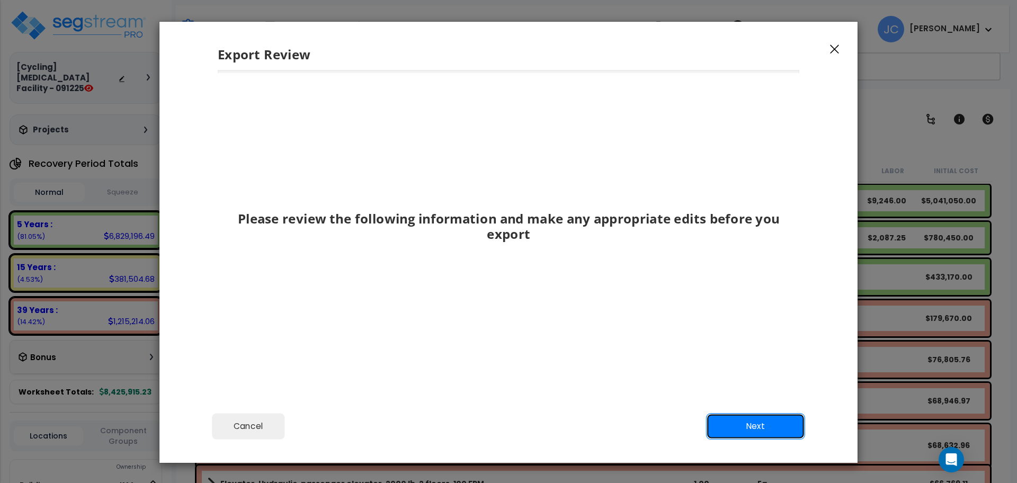
click at [772, 423] on button "Next" at bounding box center [755, 426] width 99 height 26
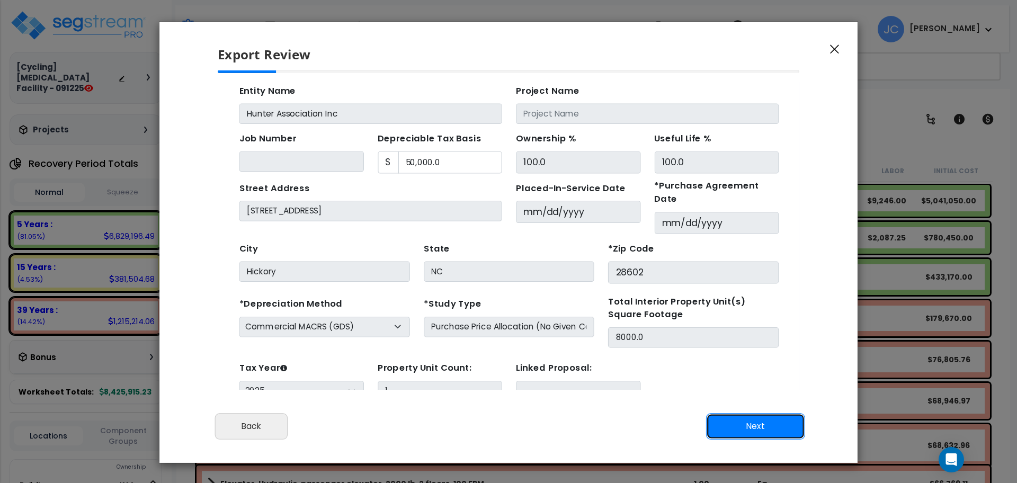
scroll to position [38, 0]
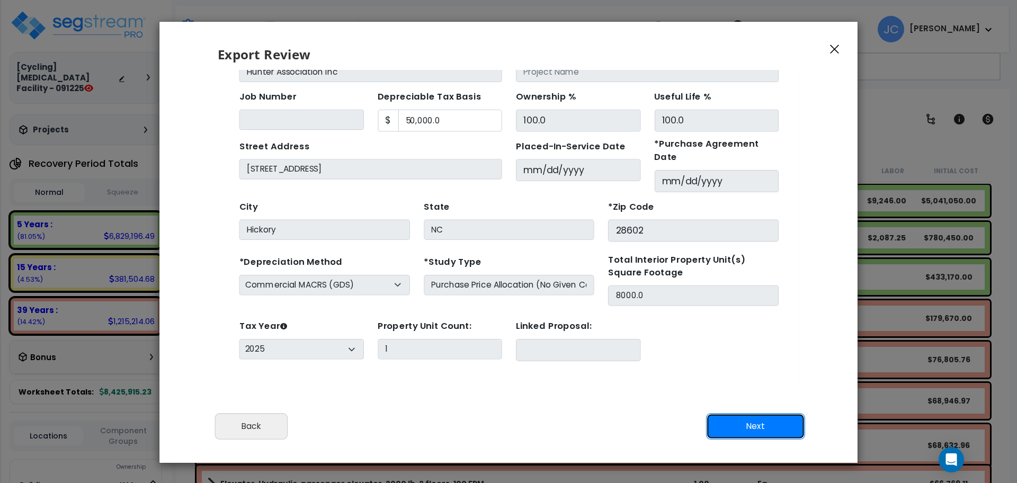
click at [754, 417] on button "Next" at bounding box center [755, 426] width 99 height 26
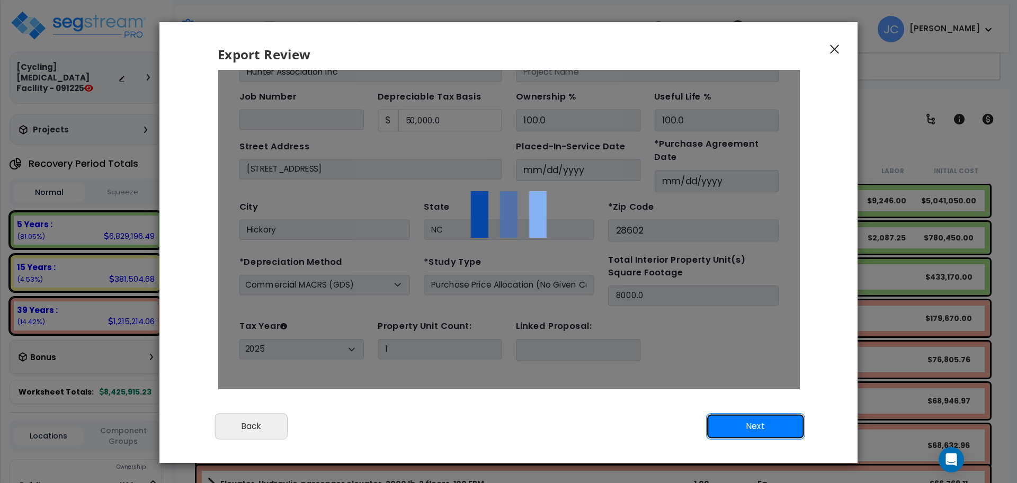
scroll to position [0, 0]
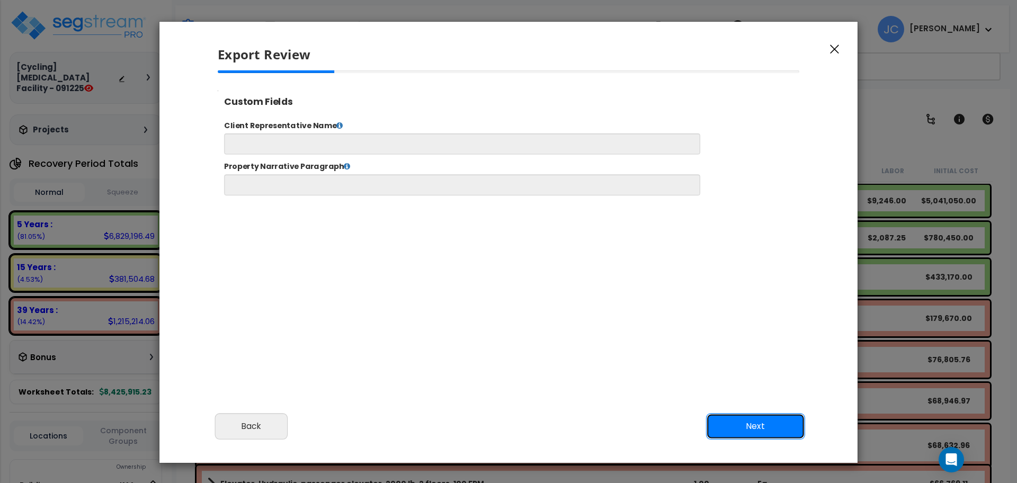
click at [747, 426] on button "Next" at bounding box center [755, 426] width 99 height 26
select select "2025"
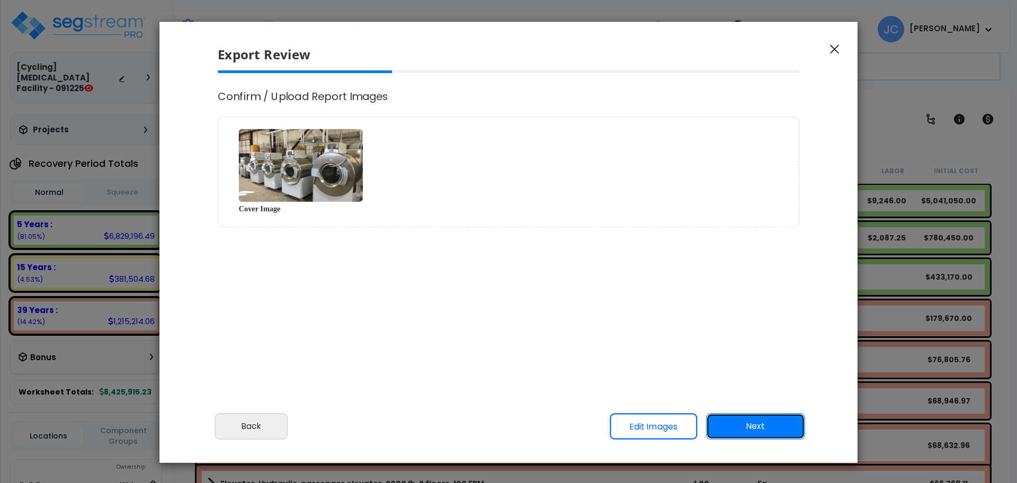
click at [743, 419] on button "Next" at bounding box center [755, 426] width 99 height 26
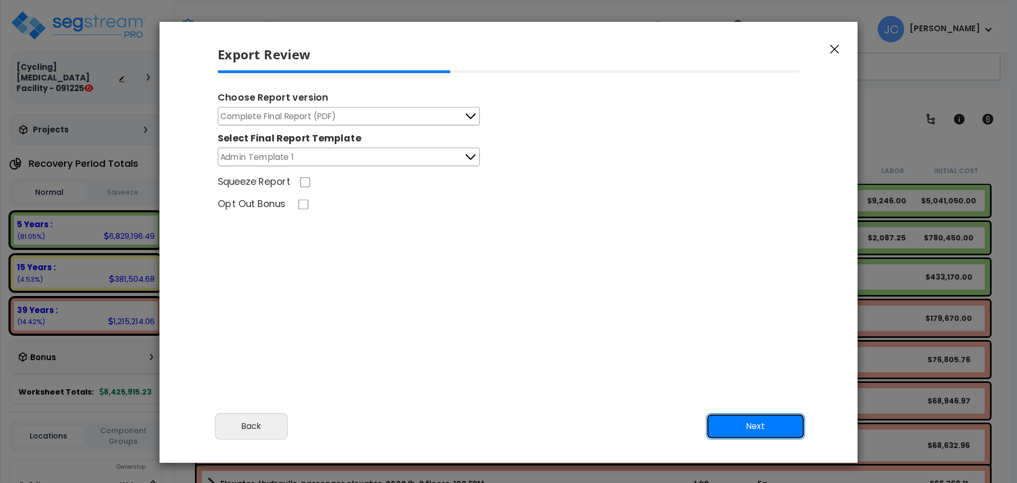
click at [760, 421] on button "Next" at bounding box center [755, 426] width 99 height 26
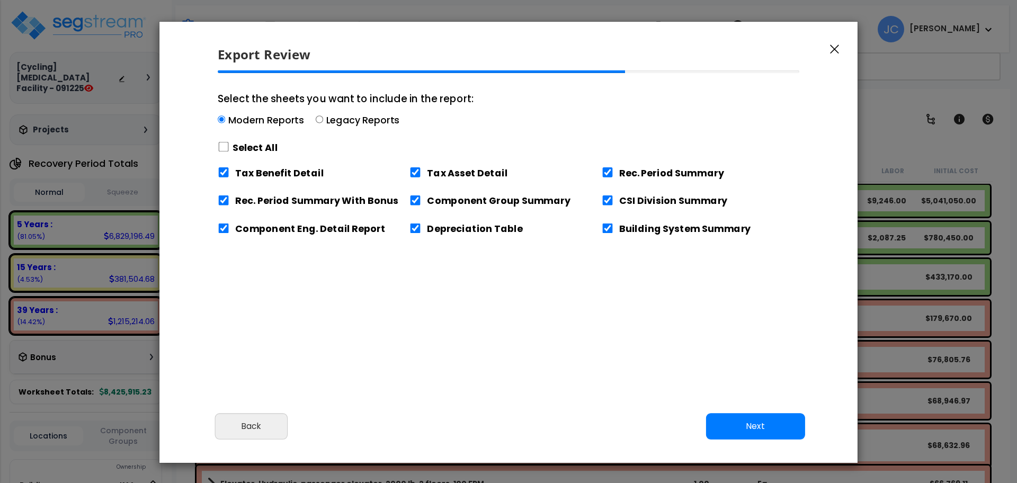
click at [237, 142] on label "Select All" at bounding box center [256, 147] width 46 height 13
click at [229, 142] on input "Select the sheets you want to include in the report: Modern Reports Legacy Repo…" at bounding box center [224, 147] width 12 height 10
checkbox input "true"
click at [748, 419] on button "Next" at bounding box center [755, 426] width 99 height 26
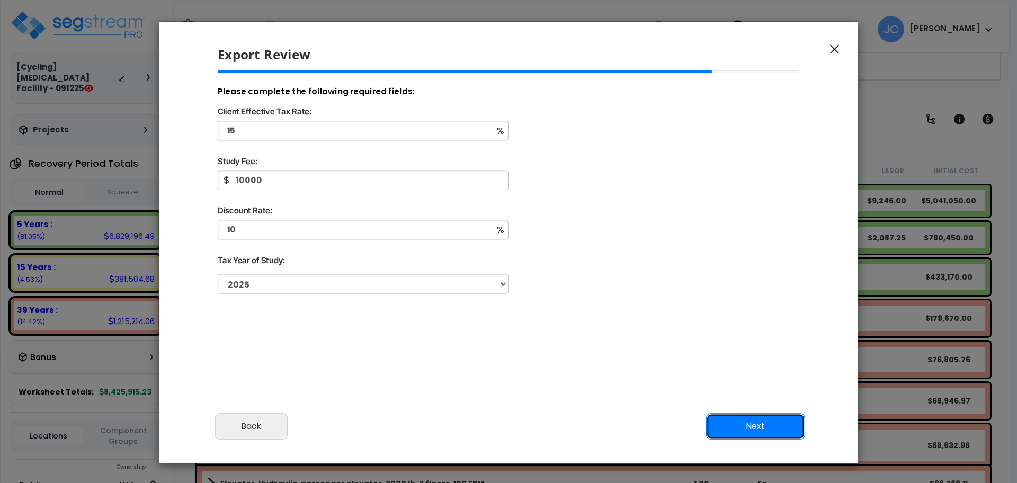
click at [760, 432] on button "Next" at bounding box center [755, 426] width 99 height 26
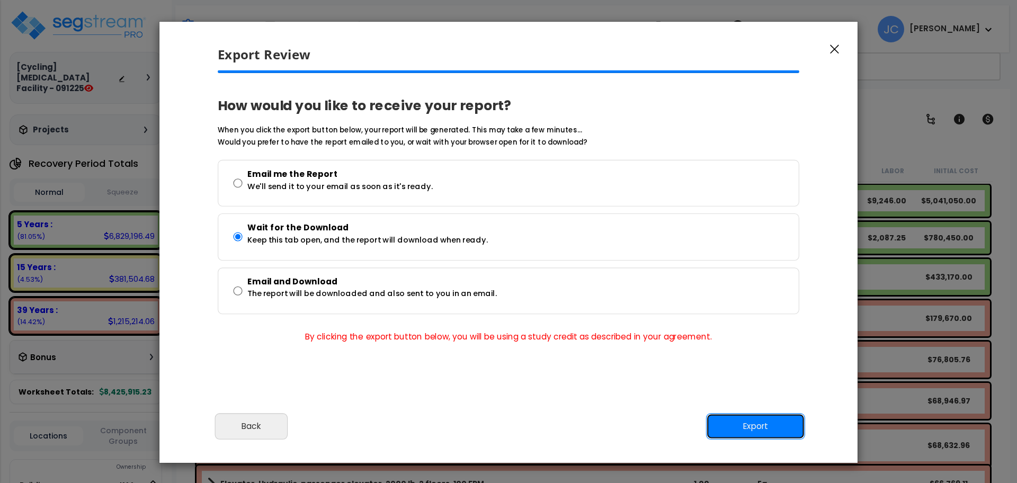
click at [760, 429] on button "Export" at bounding box center [755, 426] width 99 height 26
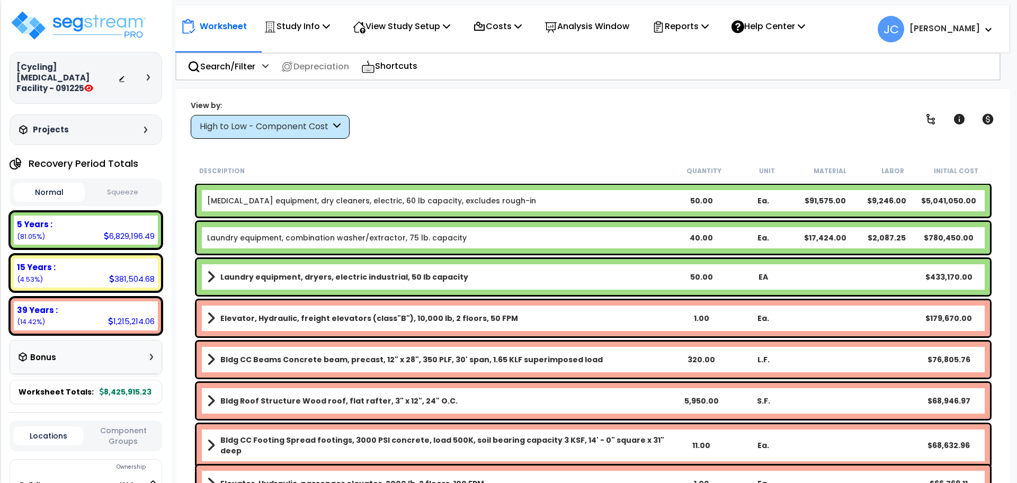
click at [517, 146] on div "Worksheet Study Info Study Setup Add Property Unit Template study Clone study JC" at bounding box center [593, 330] width 834 height 483
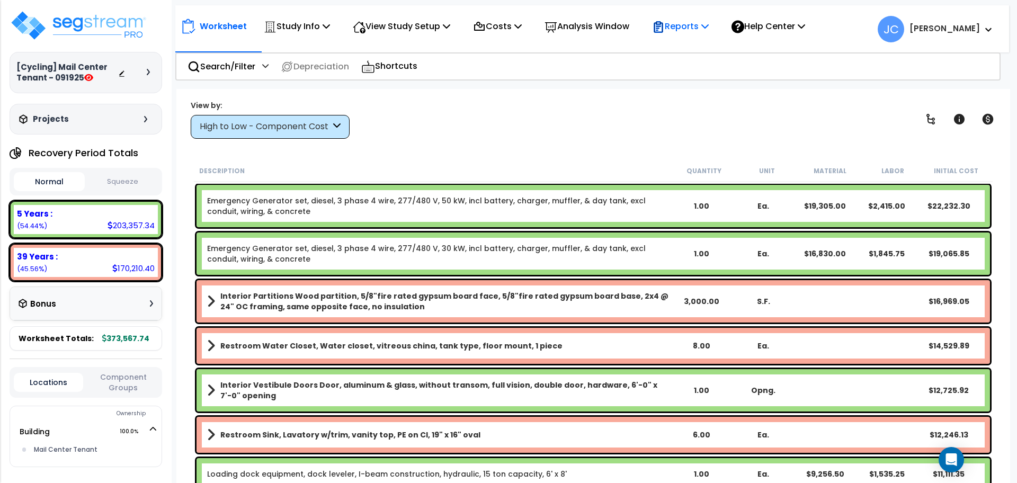
click at [683, 30] on p "Reports" at bounding box center [680, 26] width 57 height 14
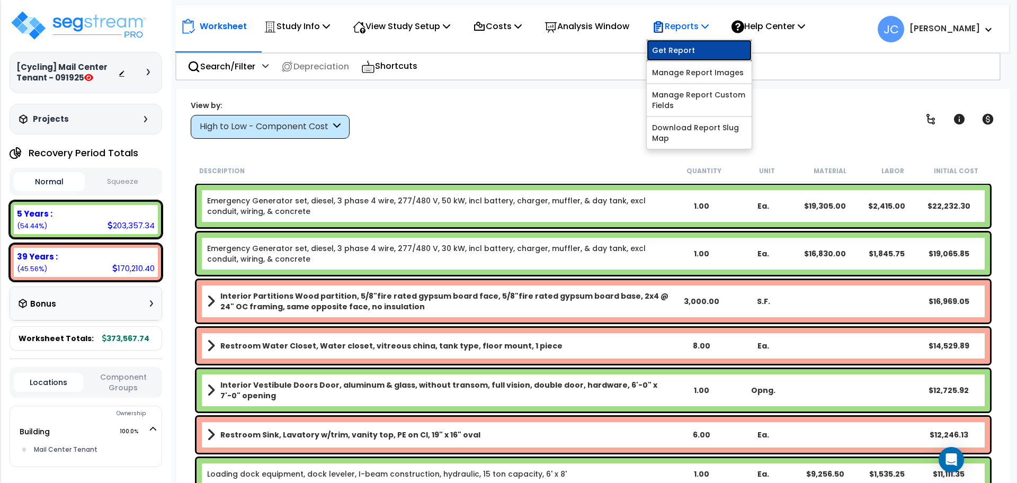
click at [693, 51] on link "Get Report" at bounding box center [699, 50] width 105 height 21
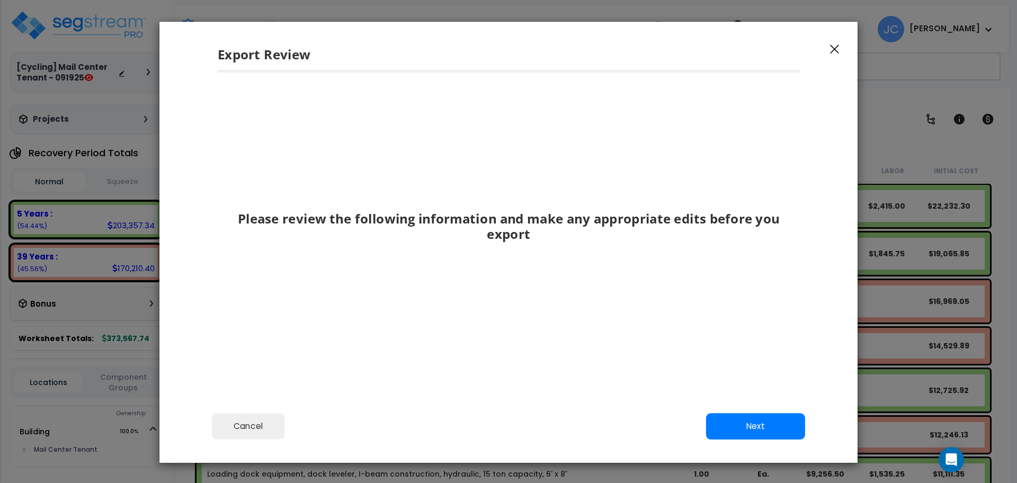
scroll to position [31, 0]
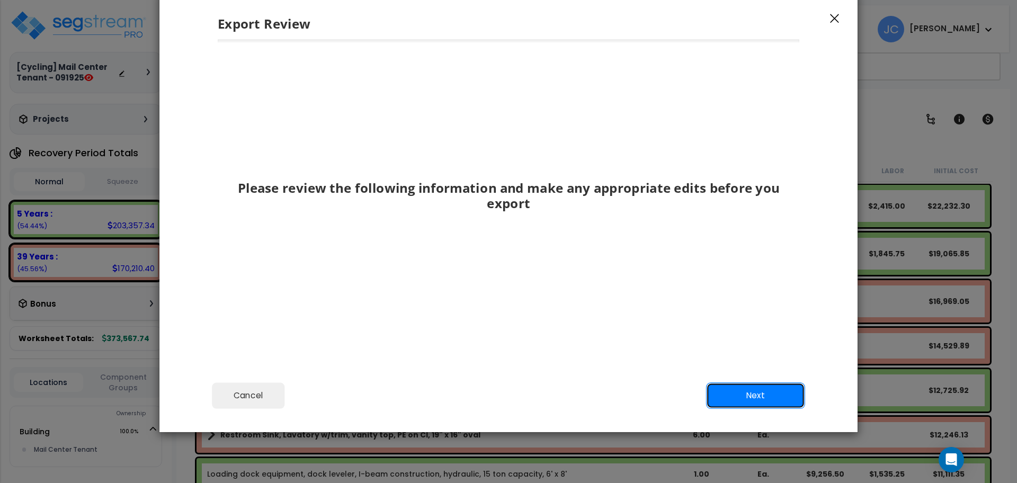
click at [753, 362] on button "Next" at bounding box center [755, 396] width 99 height 26
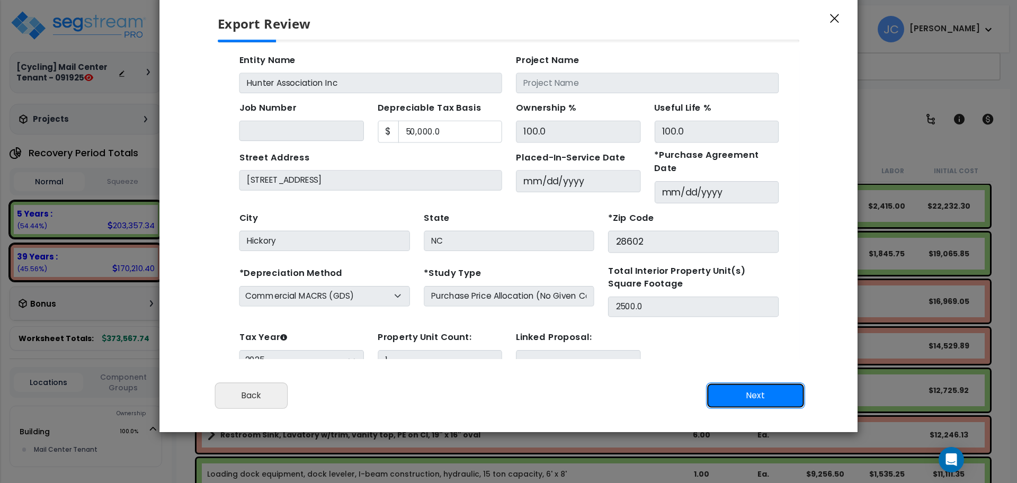
scroll to position [38, 0]
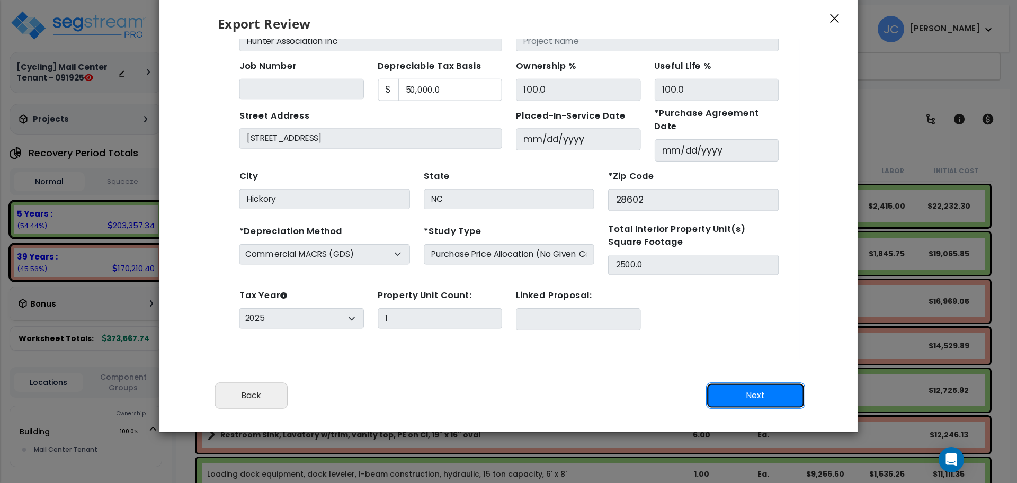
click at [734, 362] on button "Next" at bounding box center [755, 396] width 99 height 26
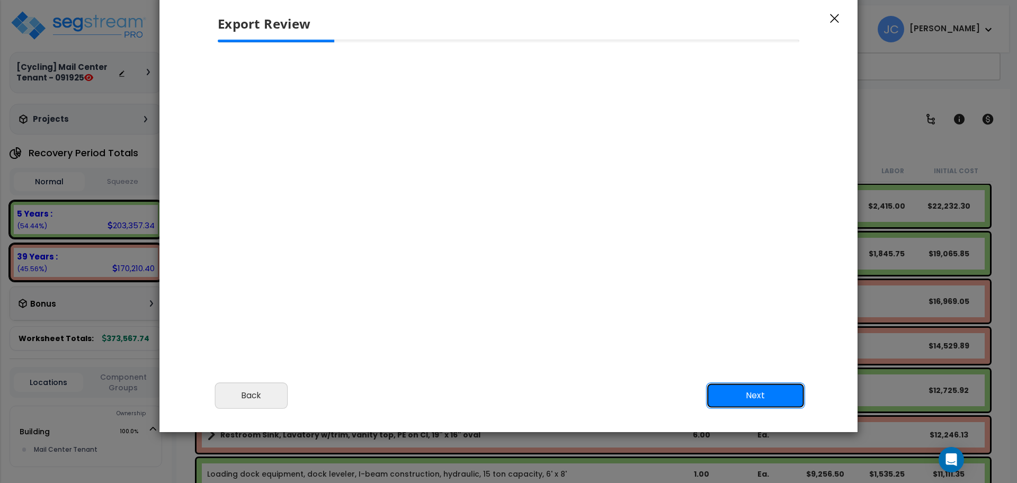
scroll to position [0, 0]
select select "2025"
click at [763, 17] on icon "button" at bounding box center [834, 19] width 9 height 10
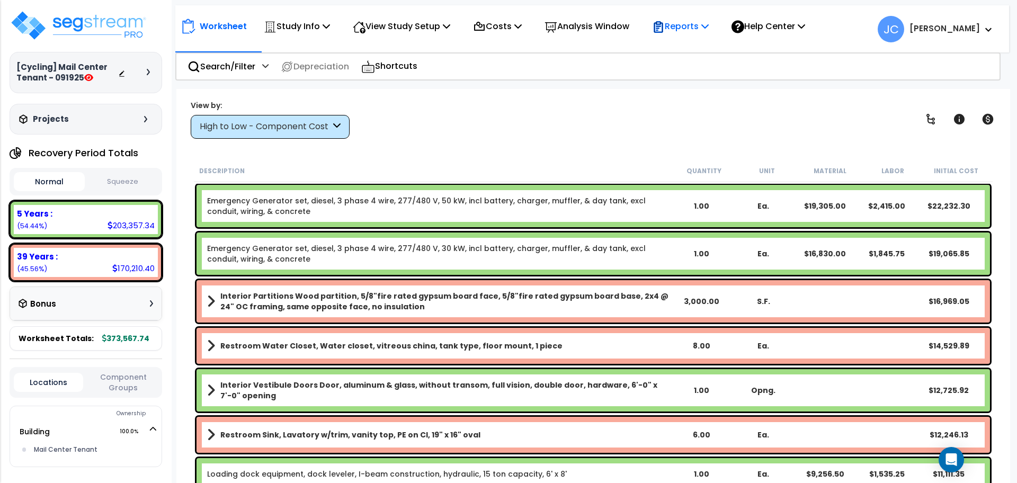
click at [694, 30] on p "Reports" at bounding box center [680, 26] width 57 height 14
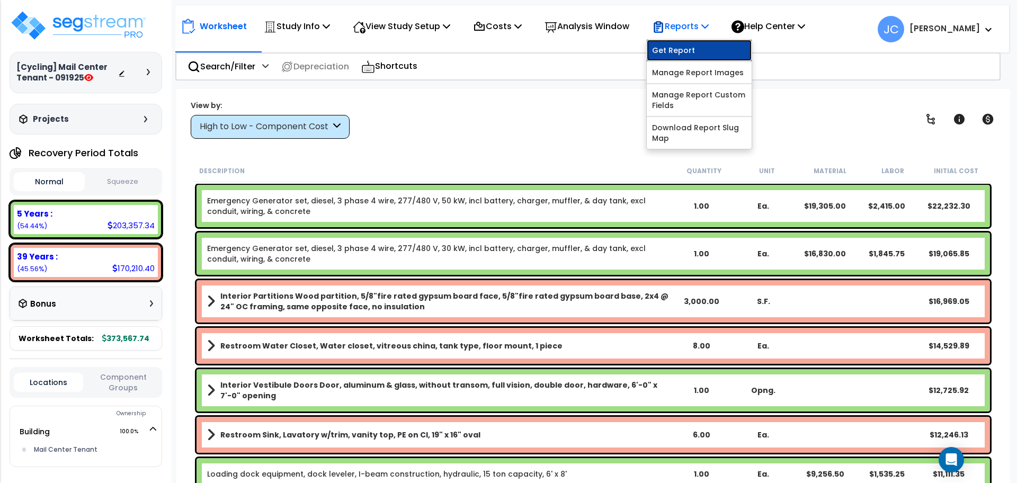
click at [695, 47] on link "Get Report" at bounding box center [699, 50] width 105 height 21
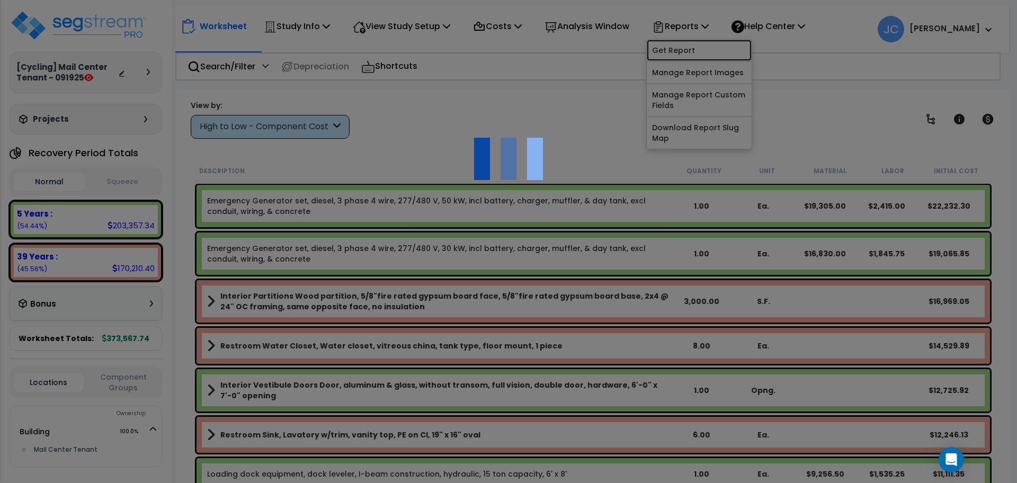
scroll to position [47, 0]
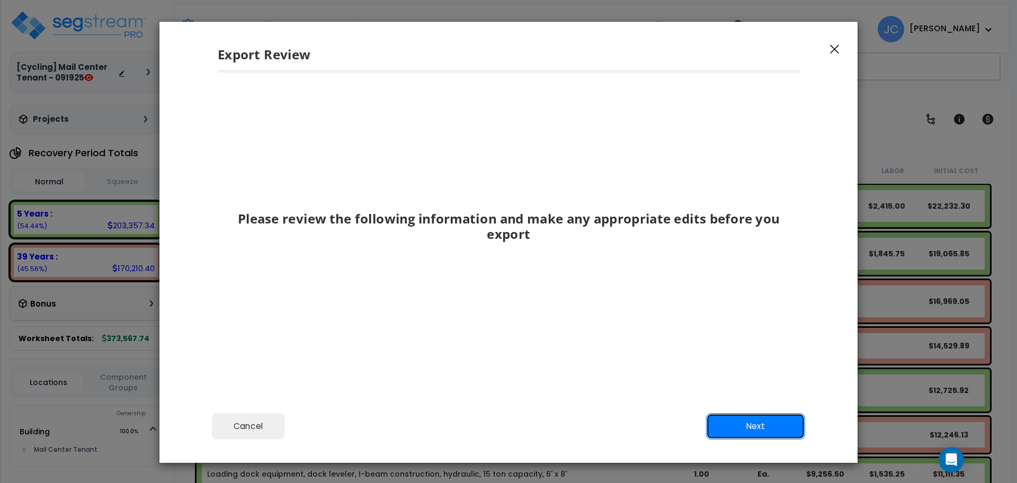
click at [769, 427] on button "Next" at bounding box center [755, 426] width 99 height 26
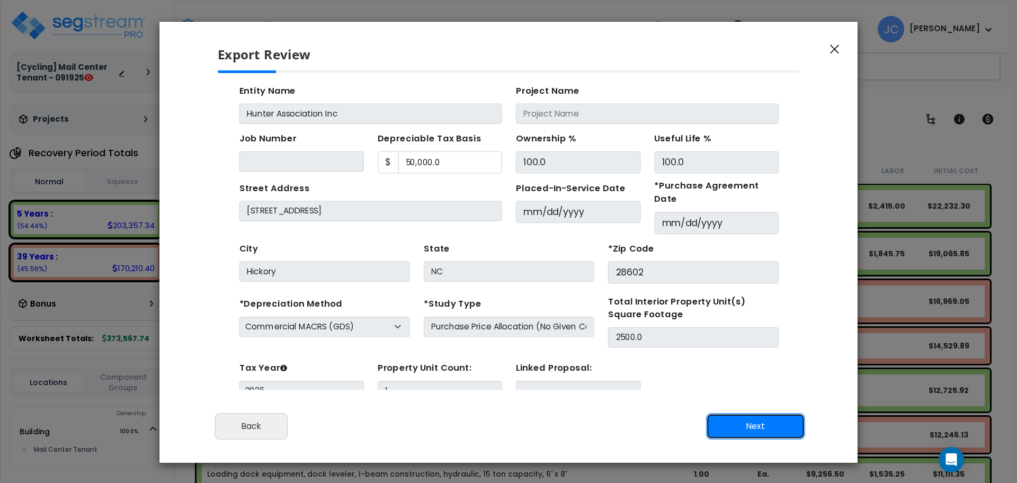
scroll to position [38, 0]
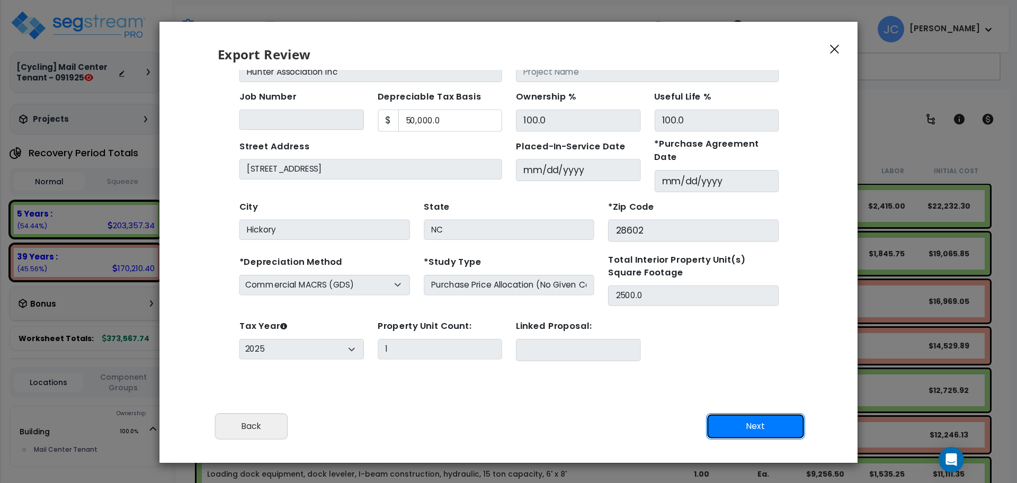
click at [759, 426] on button "Next" at bounding box center [755, 426] width 99 height 26
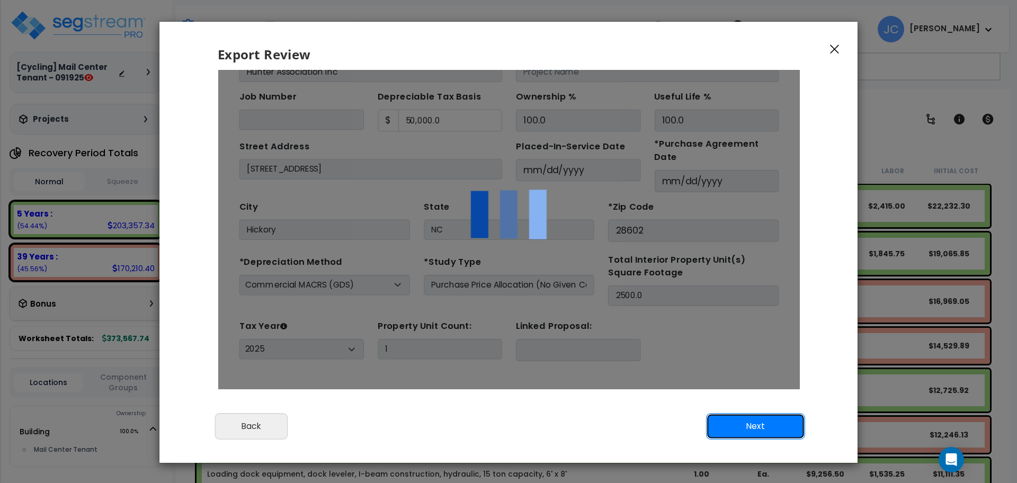
scroll to position [0, 0]
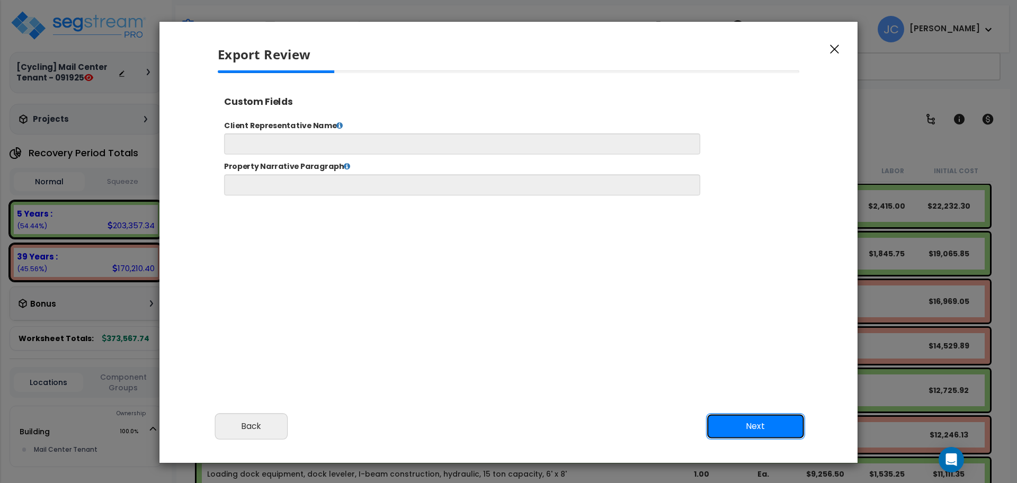
click at [758, 420] on button "Next" at bounding box center [755, 426] width 99 height 26
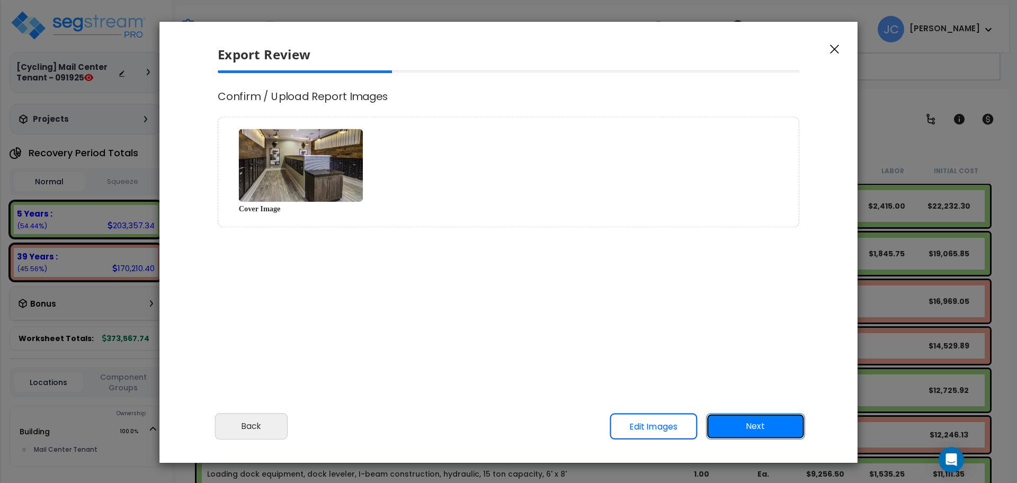
click at [777, 430] on button "Next" at bounding box center [755, 426] width 99 height 26
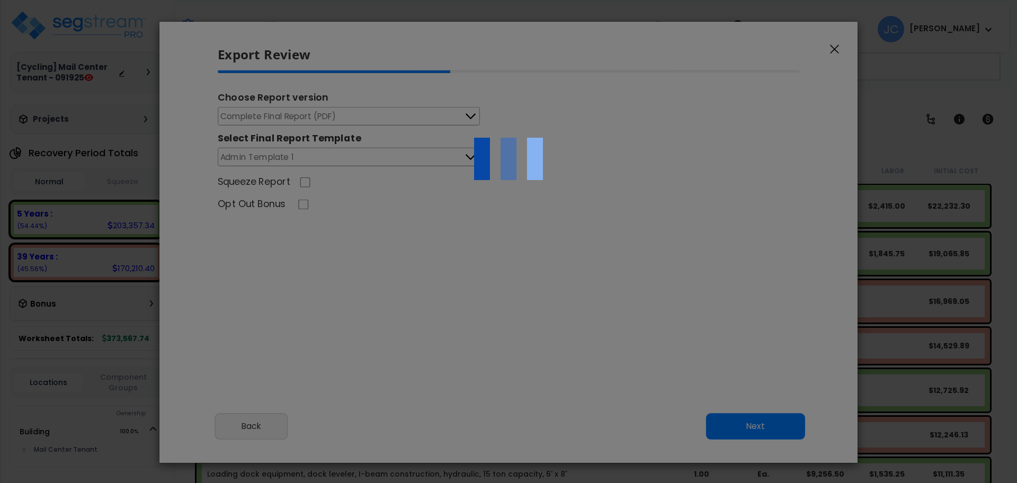
select select "2025"
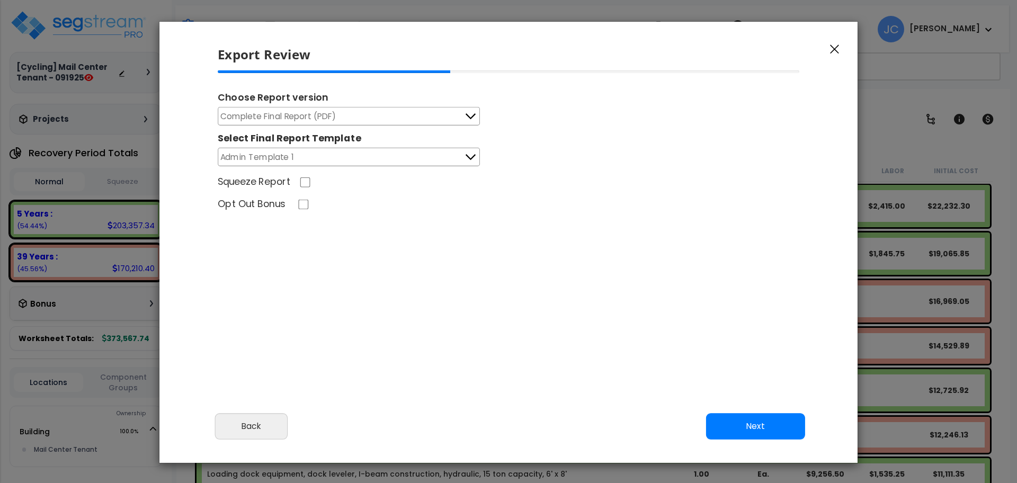
click at [776, 433] on button "Next" at bounding box center [755, 426] width 99 height 26
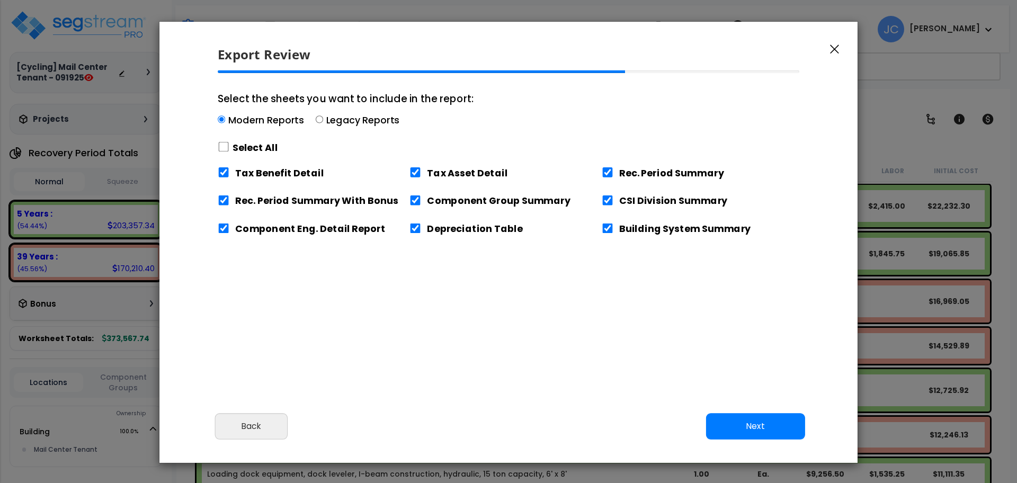
click at [247, 143] on label "Select All" at bounding box center [256, 147] width 46 height 13
click at [229, 143] on input "Select the sheets you want to include in the report: Modern Reports Legacy Repo…" at bounding box center [224, 147] width 12 height 10
checkbox input "true"
click at [733, 426] on button "Next" at bounding box center [755, 426] width 99 height 26
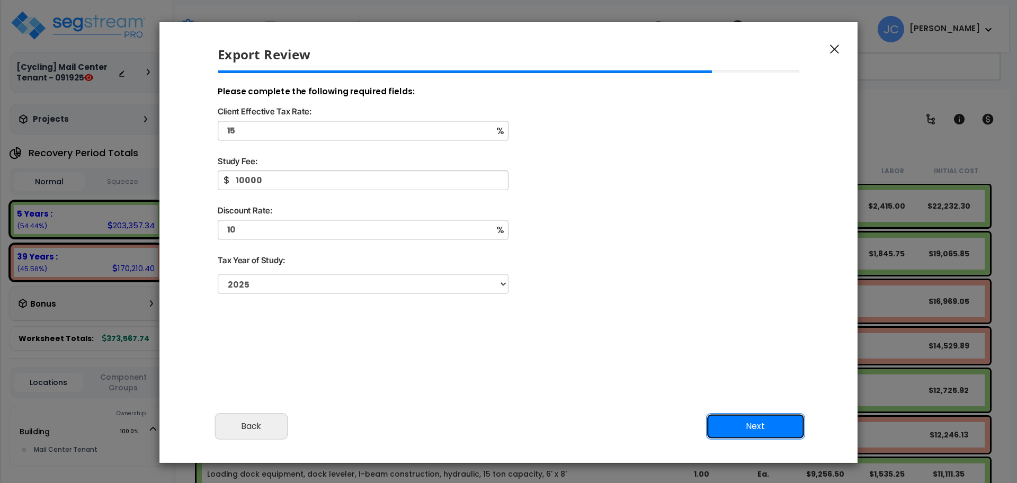
scroll to position [31, 0]
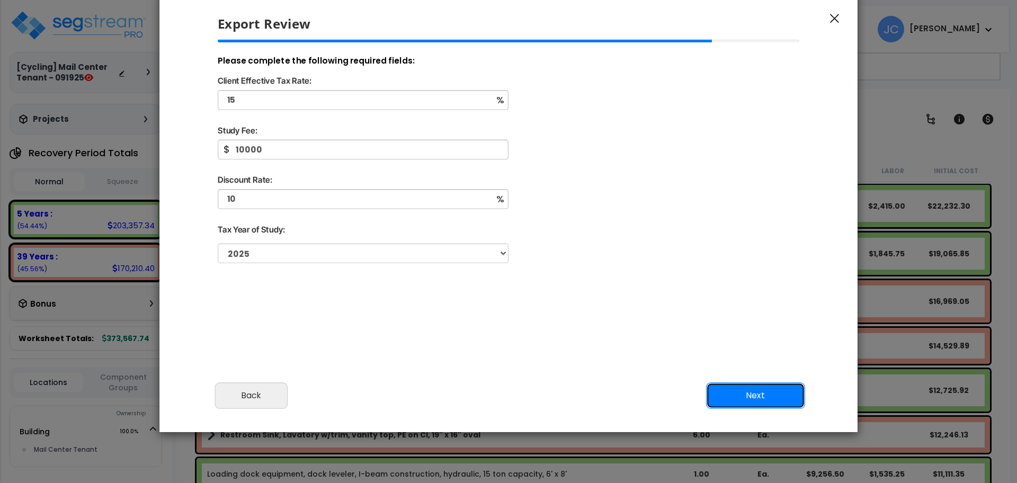
click at [726, 386] on button "Next" at bounding box center [755, 396] width 99 height 26
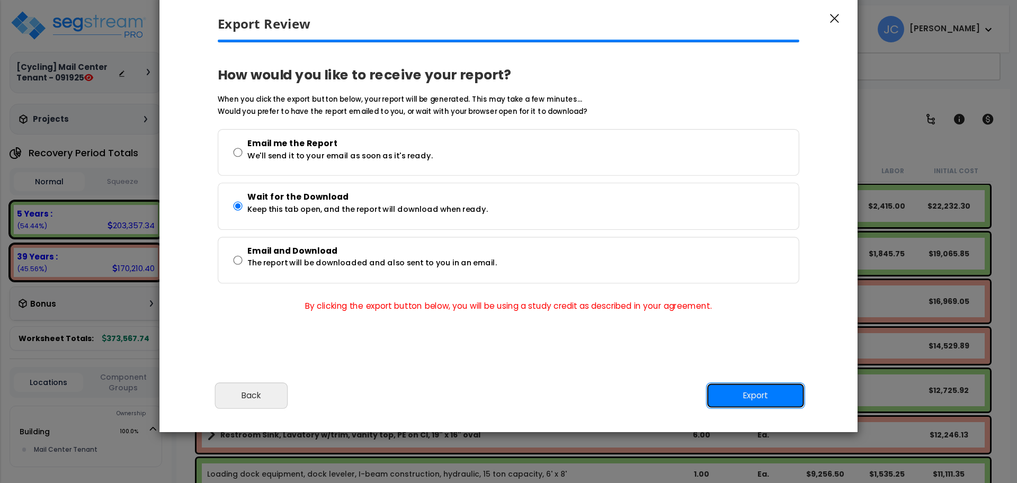
click at [739, 389] on button "Export" at bounding box center [755, 396] width 99 height 26
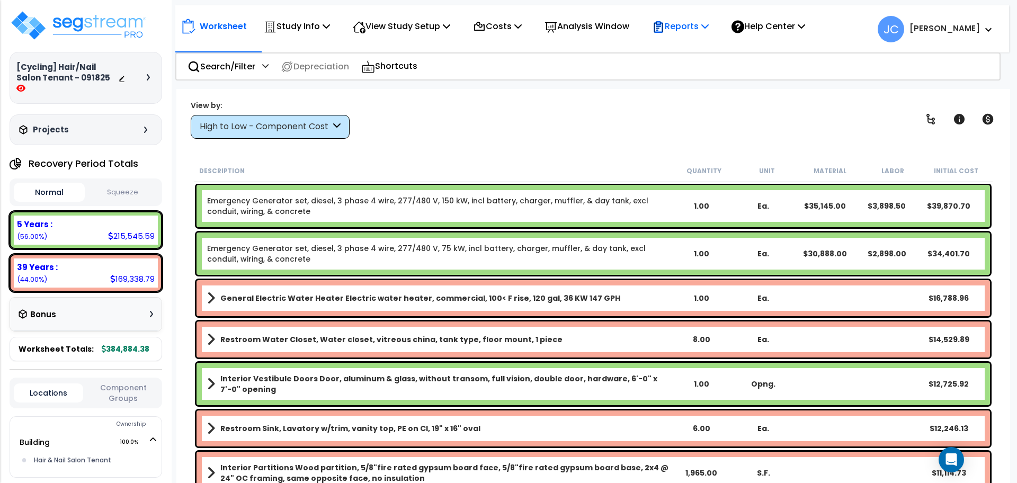
click at [684, 30] on p "Reports" at bounding box center [680, 26] width 57 height 14
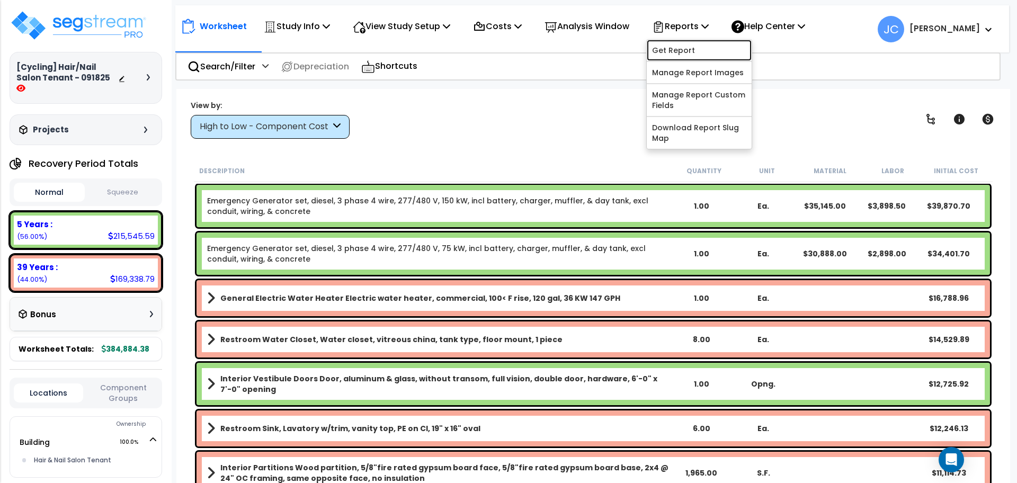
click at [679, 49] on link "Get Report" at bounding box center [699, 50] width 105 height 21
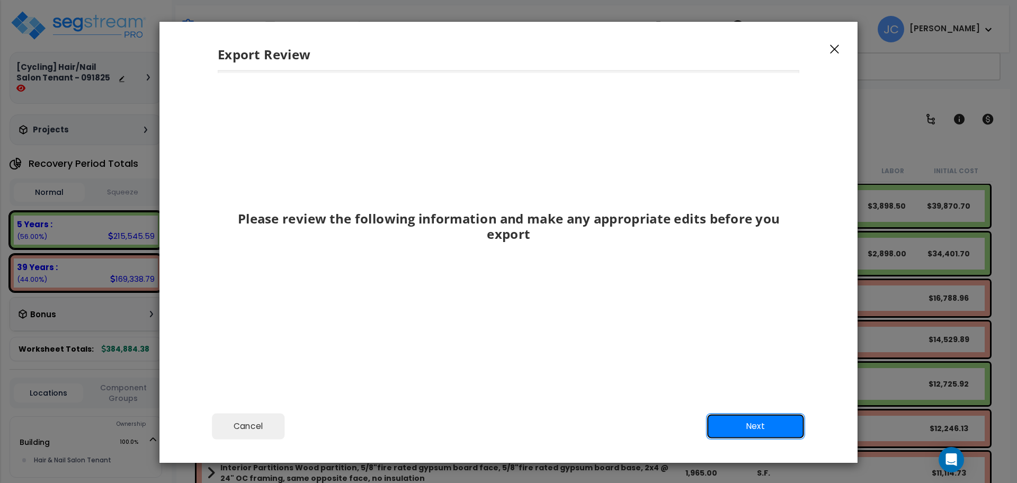
click at [741, 362] on button "Next" at bounding box center [755, 426] width 99 height 26
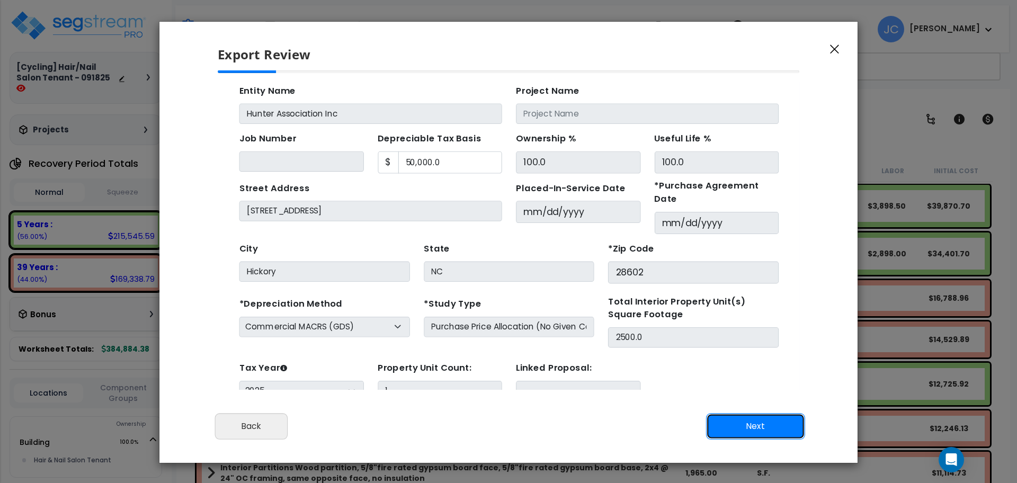
scroll to position [38, 0]
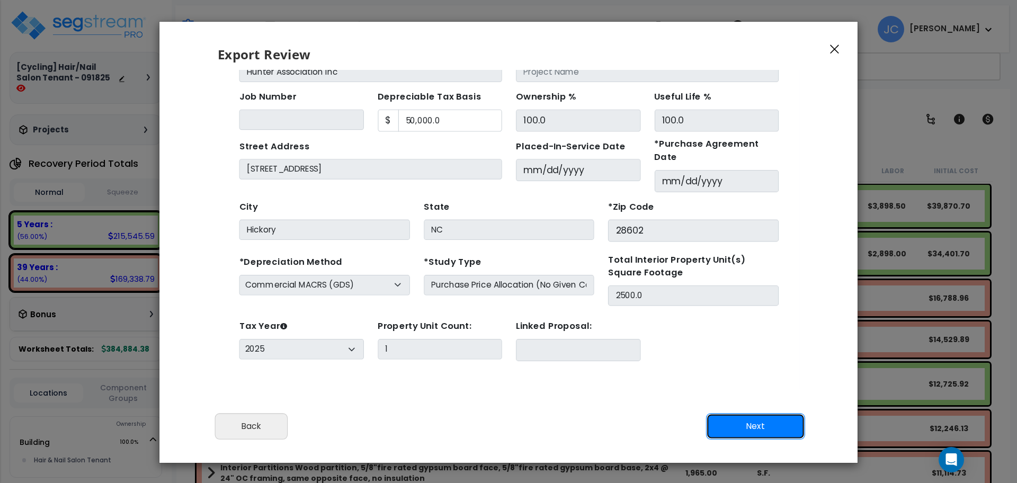
click at [758, 362] on button "Next" at bounding box center [755, 426] width 99 height 26
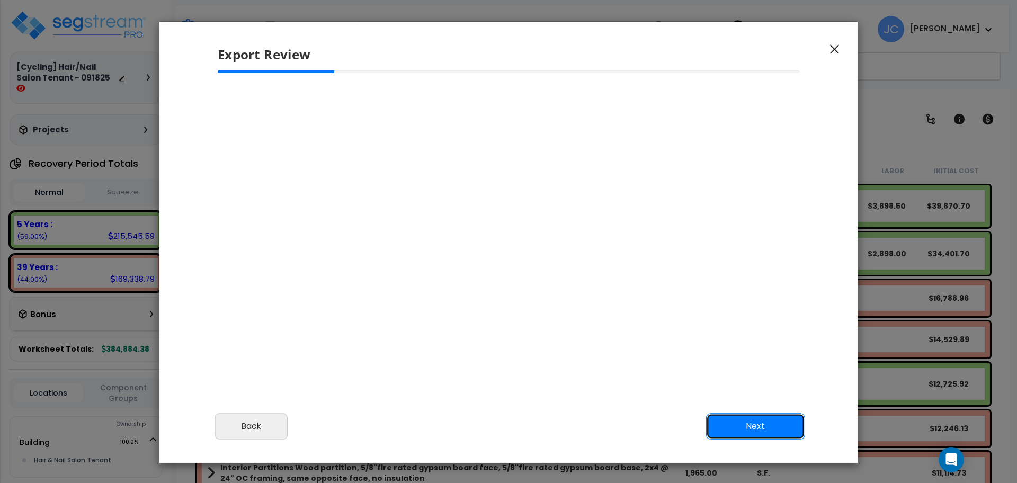
scroll to position [0, 0]
select select "2025"
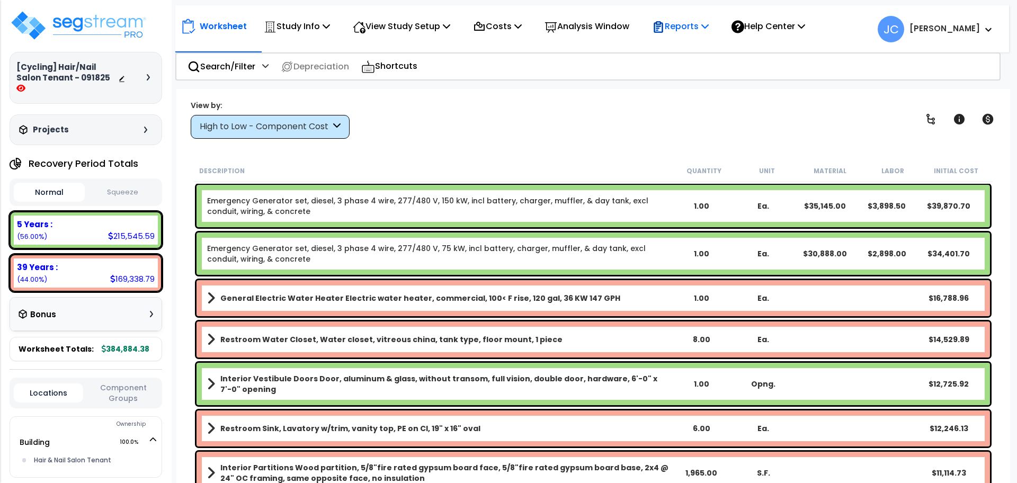
click at [689, 28] on p "Reports" at bounding box center [680, 26] width 57 height 14
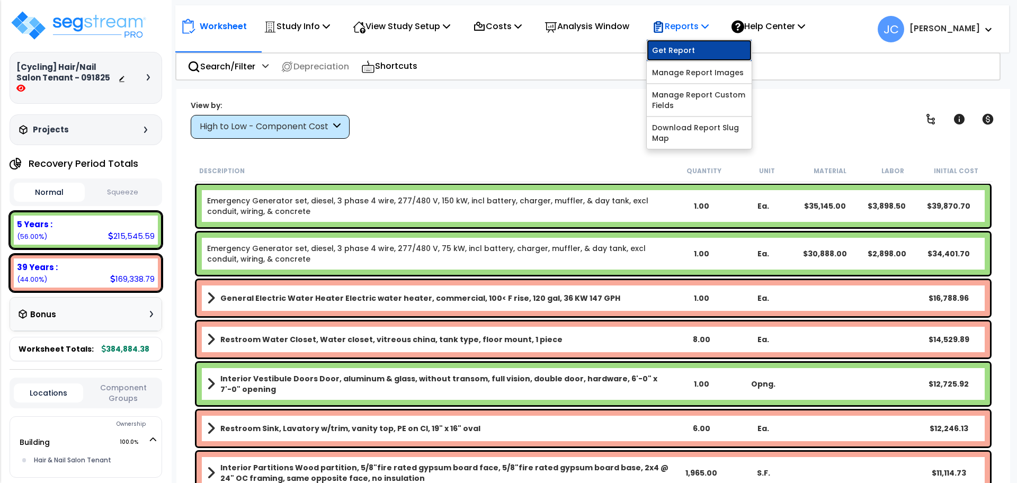
click at [688, 43] on link "Get Report" at bounding box center [699, 50] width 105 height 21
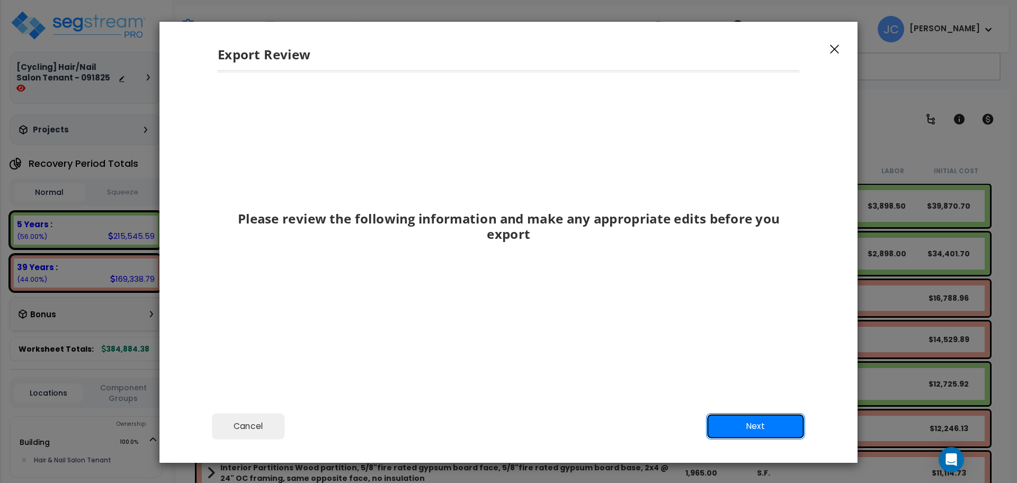
click at [745, 428] on button "Next" at bounding box center [755, 426] width 99 height 26
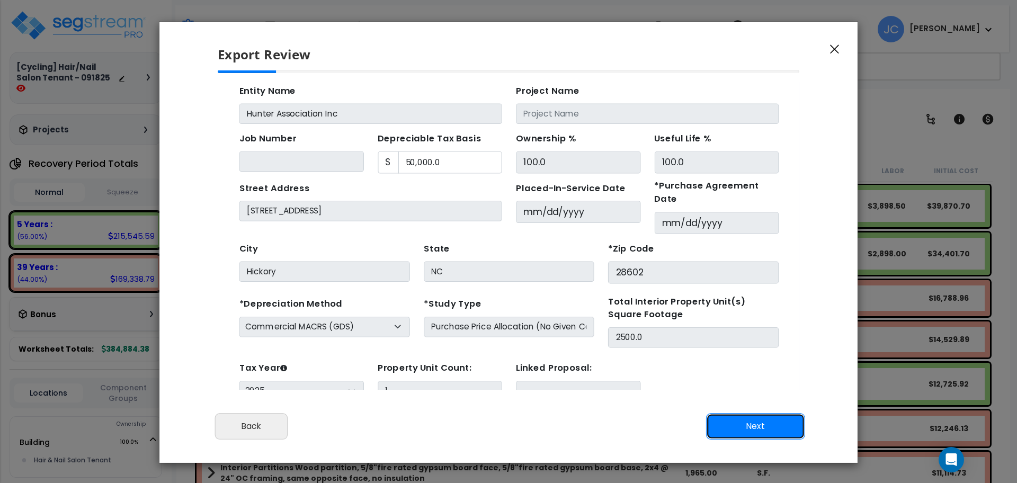
scroll to position [38, 0]
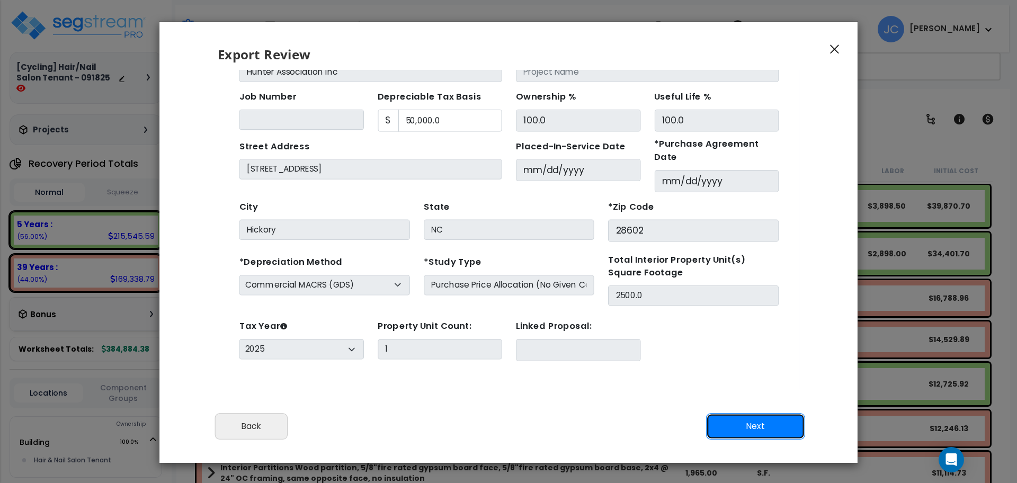
click at [731, 423] on button "Next" at bounding box center [755, 426] width 99 height 26
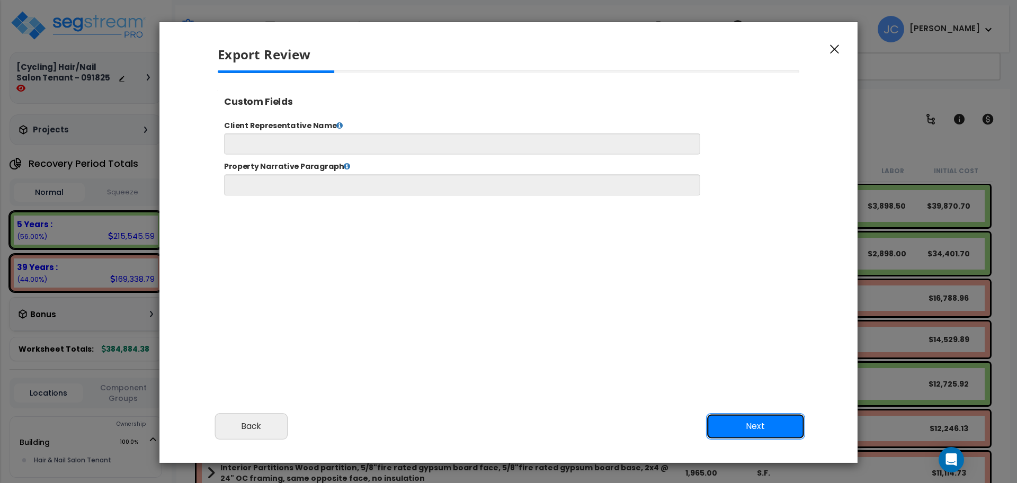
scroll to position [0, 0]
click at [756, 433] on button "Next" at bounding box center [755, 426] width 99 height 26
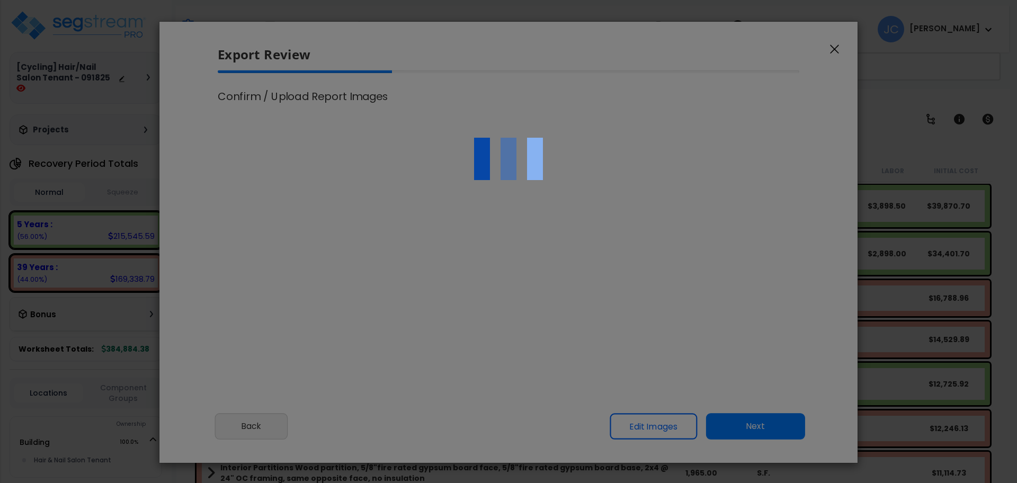
select select "2025"
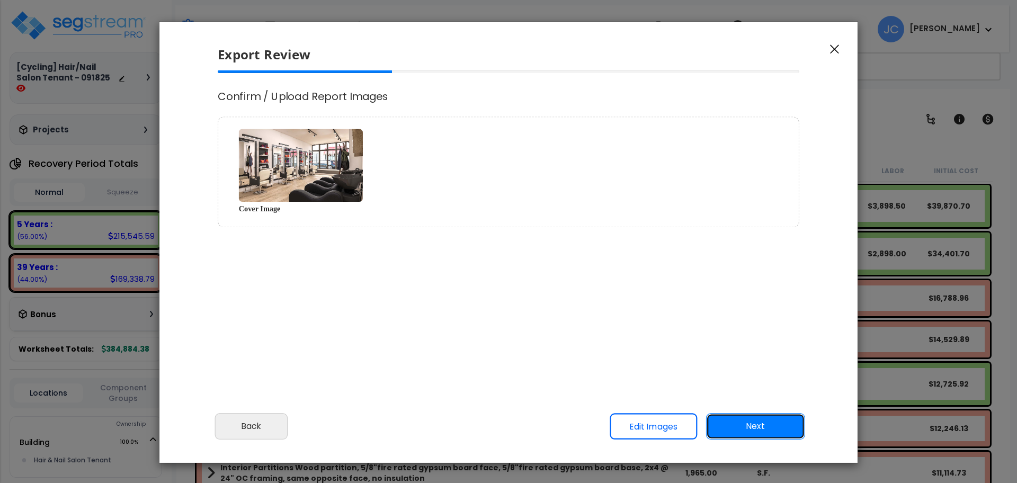
click at [736, 423] on button "Next" at bounding box center [755, 426] width 99 height 26
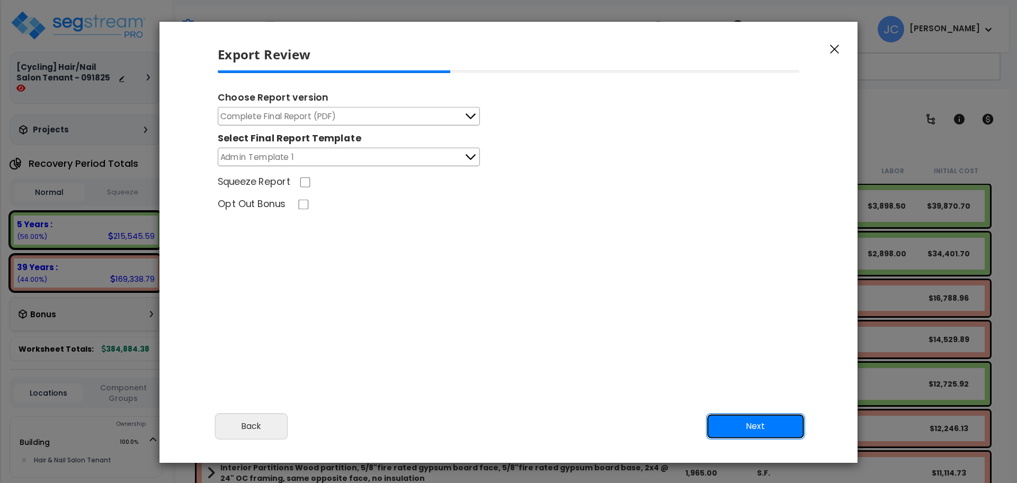
click at [768, 427] on button "Next" at bounding box center [755, 426] width 99 height 26
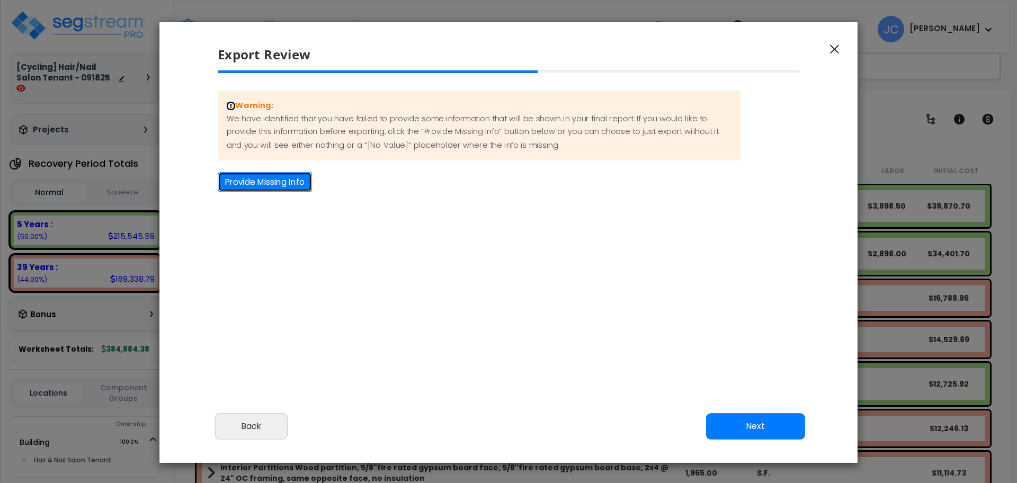
click at [295, 186] on button "Provide Missing Info" at bounding box center [265, 182] width 94 height 20
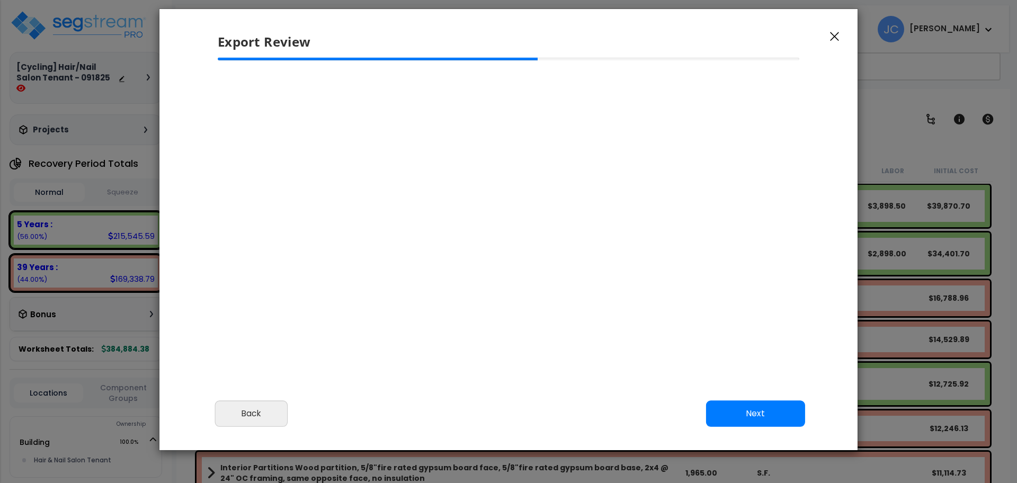
scroll to position [13, 0]
click at [761, 412] on button "Next" at bounding box center [755, 413] width 99 height 26
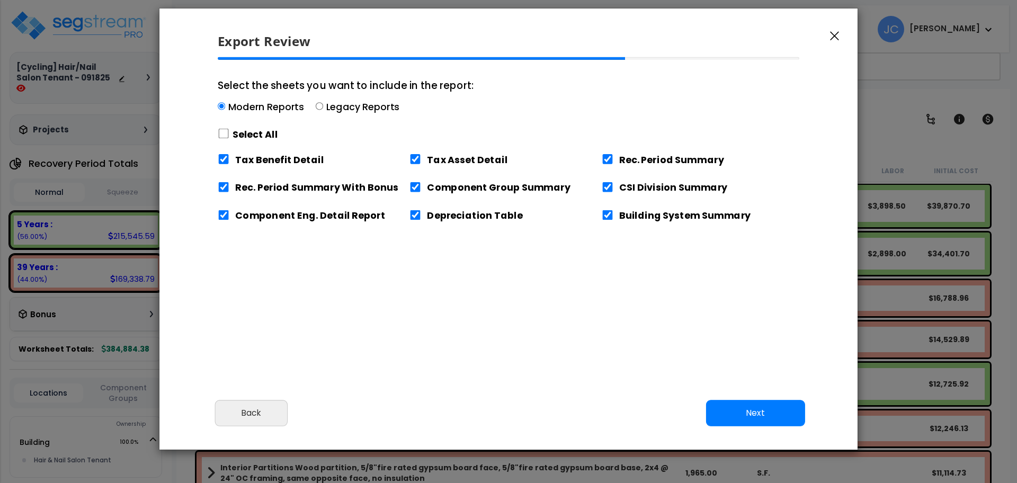
click at [258, 123] on label "Select the sheets you want to include in the report: Modern Reports Legacy Repo…" at bounding box center [346, 110] width 256 height 67
click at [225, 110] on input "Select the sheets you want to include in the report: Modern Reports Legacy Repo…" at bounding box center [221, 106] width 7 height 7
click at [251, 134] on label "Select All" at bounding box center [256, 134] width 46 height 13
click at [220, 143] on div "Select All" at bounding box center [345, 135] width 256 height 19
click at [220, 111] on input "Select the sheets you want to include in the report: Modern Reports Legacy Repo…" at bounding box center [220, 106] width 7 height 7
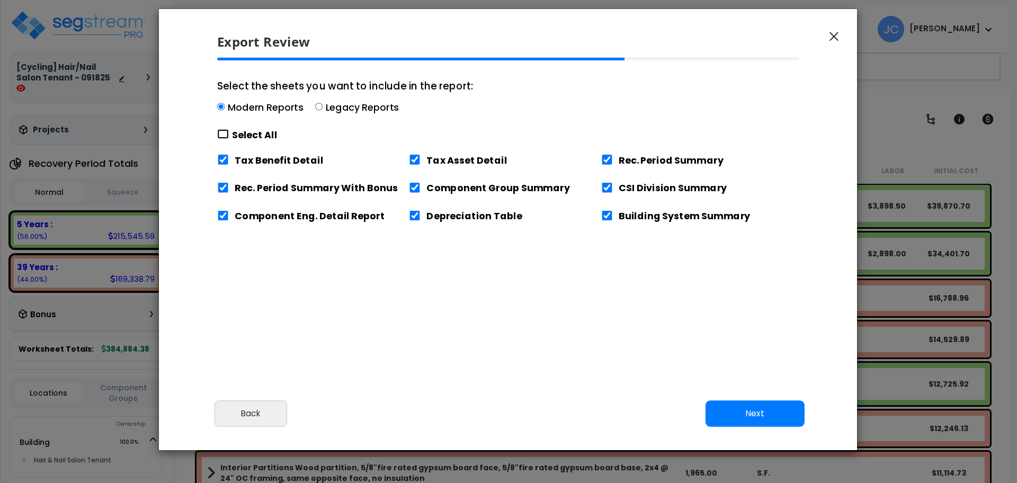
click at [223, 137] on input "Select the sheets you want to include in the report: Modern Reports Legacy Repo…" at bounding box center [223, 134] width 12 height 10
checkbox input "true"
click at [801, 420] on button "Next" at bounding box center [755, 414] width 99 height 26
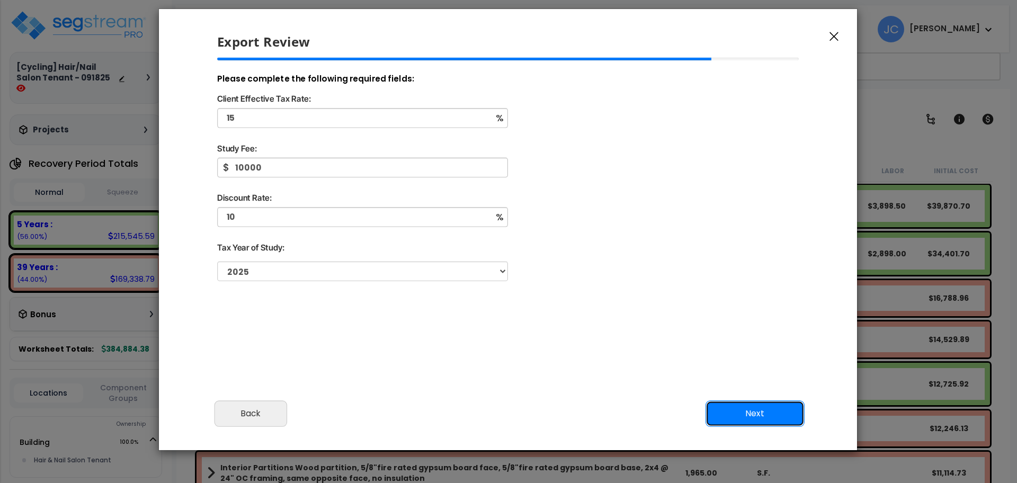
click at [763, 417] on button "Next" at bounding box center [755, 414] width 99 height 26
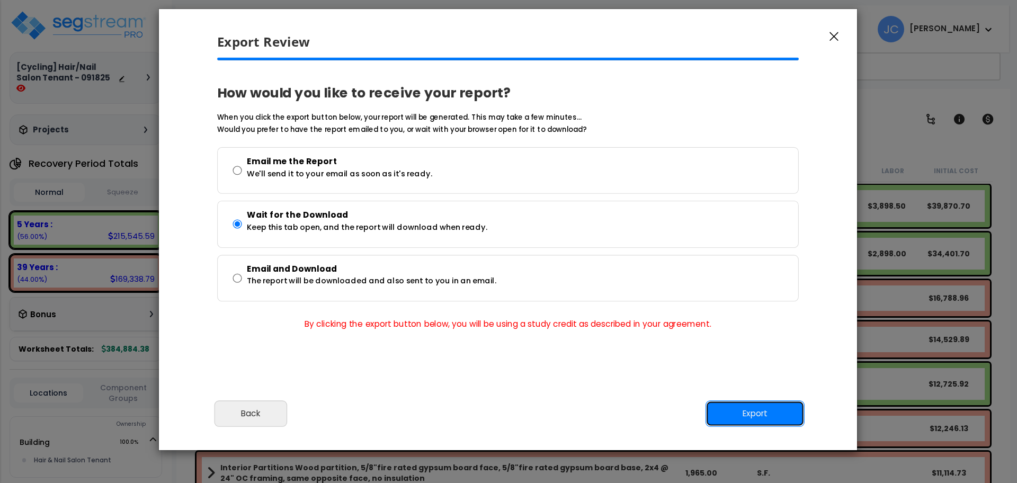
click at [768, 415] on button "Export" at bounding box center [755, 414] width 99 height 26
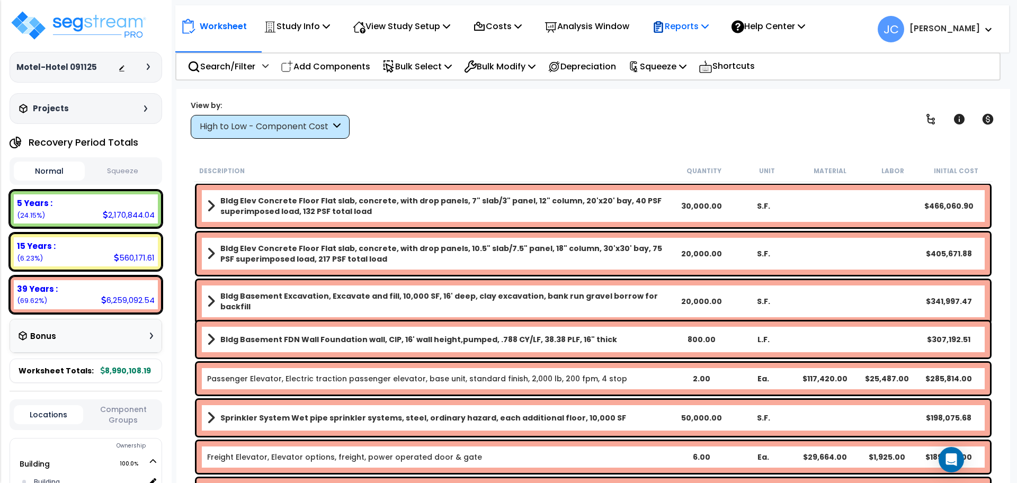
click at [683, 32] on p "Reports" at bounding box center [680, 26] width 57 height 14
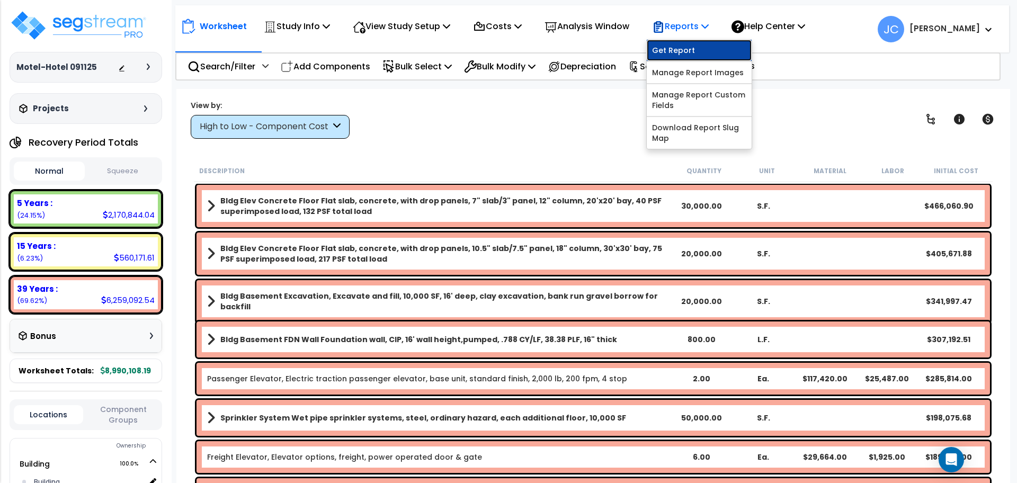
click at [684, 46] on link "Get Report" at bounding box center [699, 50] width 105 height 21
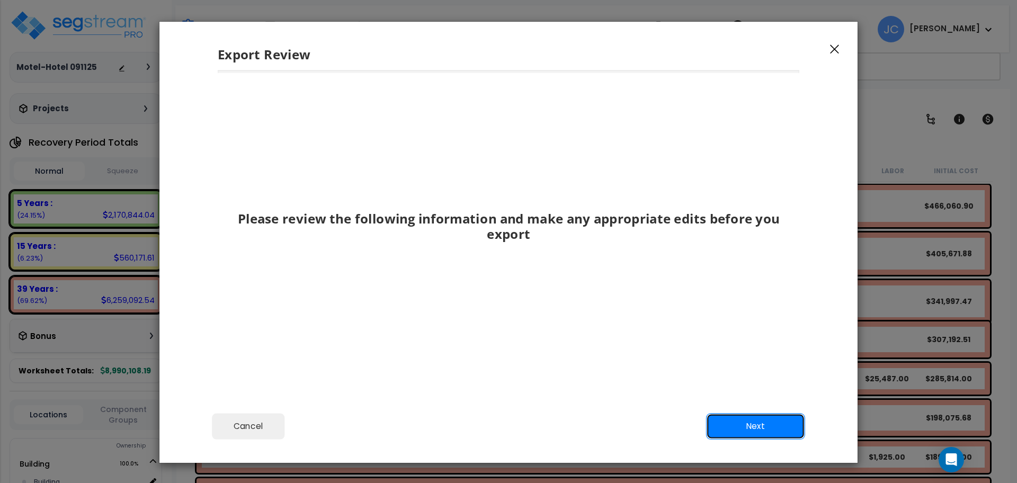
click at [765, 423] on button "Next" at bounding box center [755, 426] width 99 height 26
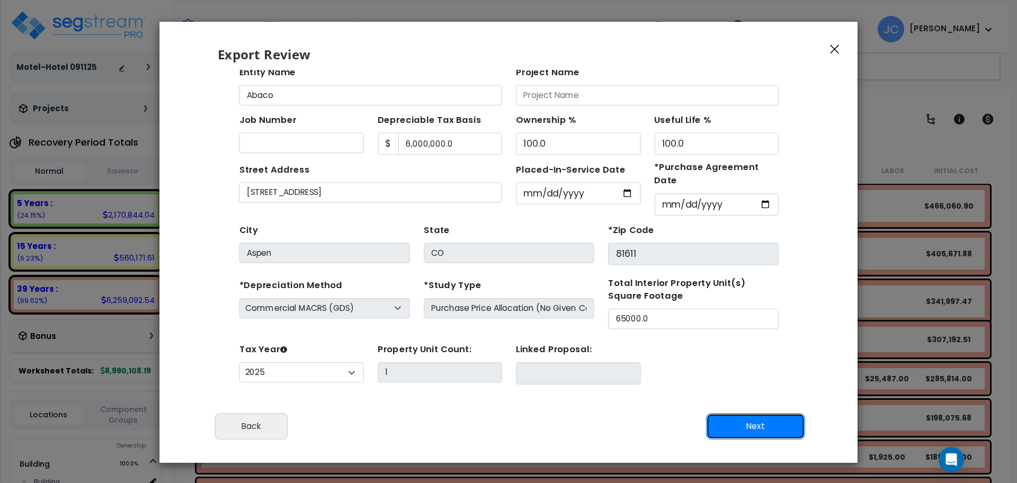
scroll to position [38, 0]
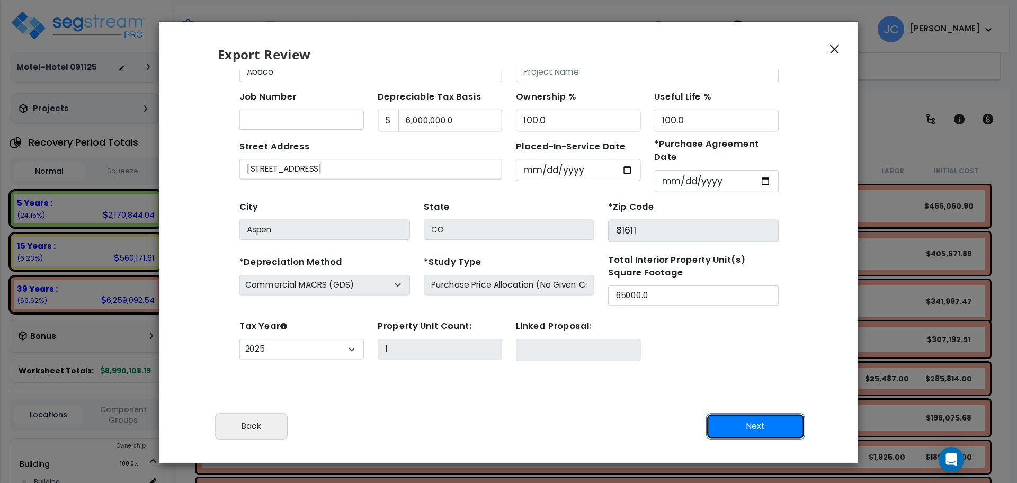
click at [778, 420] on button "Next" at bounding box center [755, 426] width 99 height 26
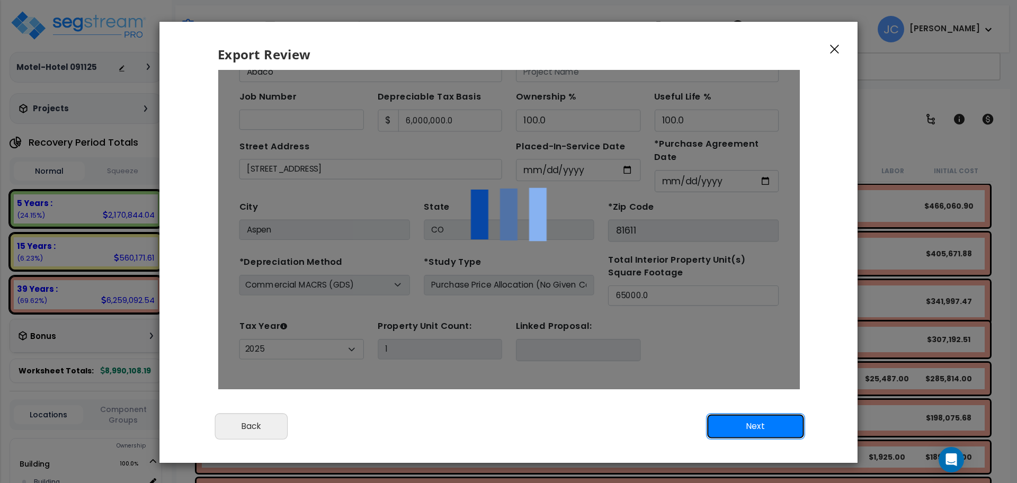
scroll to position [0, 0]
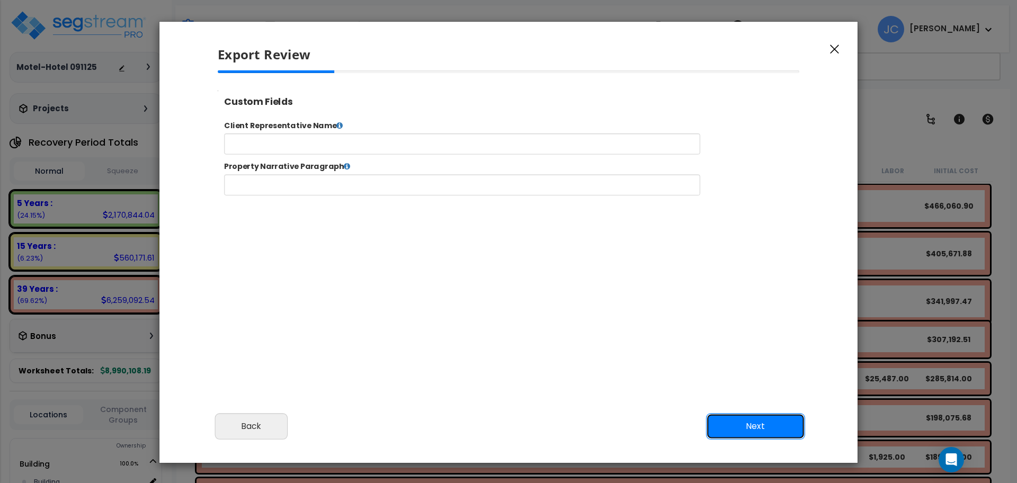
click at [752, 422] on button "Next" at bounding box center [755, 426] width 99 height 26
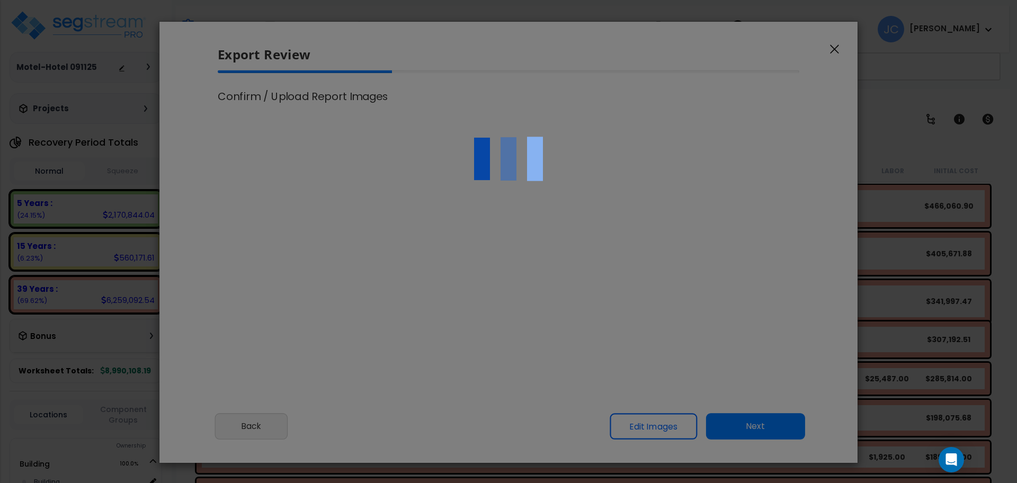
select select "2025"
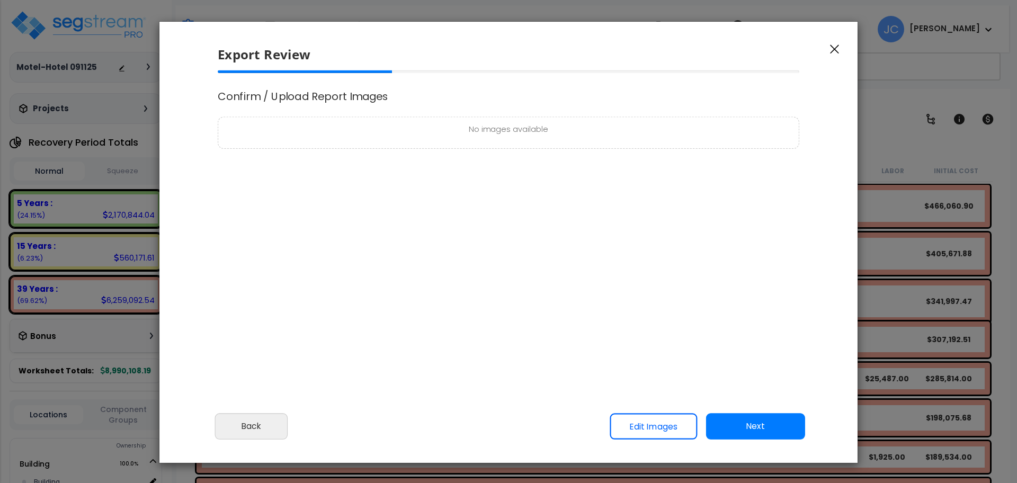
scroll to position [431, 26]
click at [749, 416] on button "Next" at bounding box center [755, 426] width 99 height 26
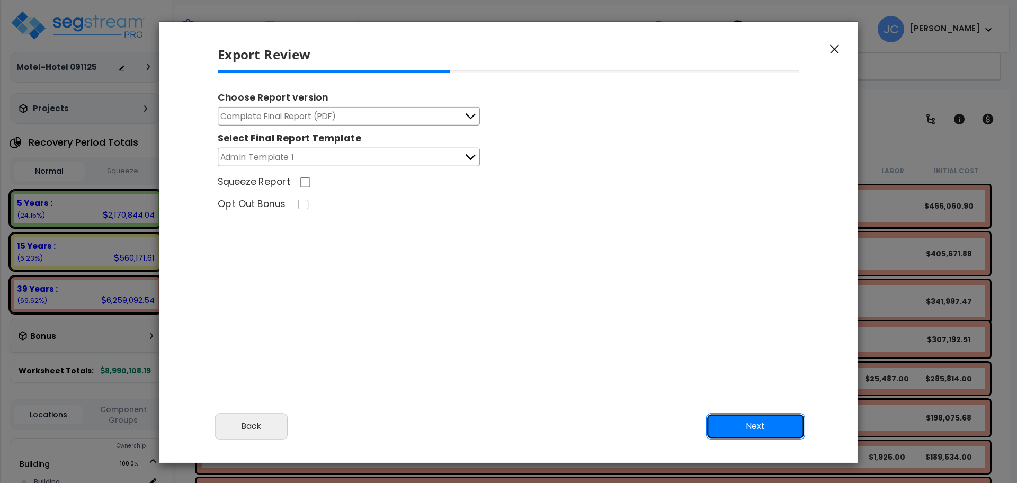
click at [786, 427] on button "Next" at bounding box center [755, 426] width 99 height 26
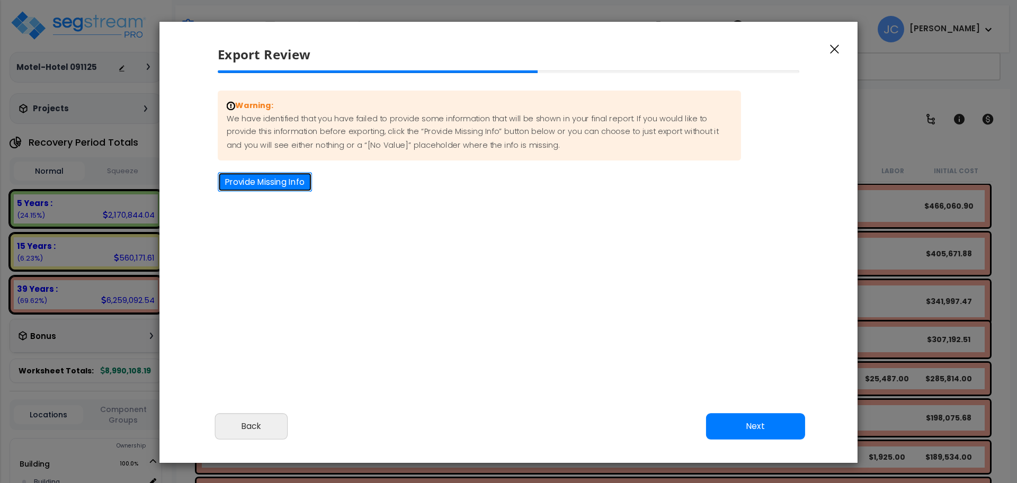
click at [288, 178] on button "Provide Missing Info" at bounding box center [265, 182] width 94 height 20
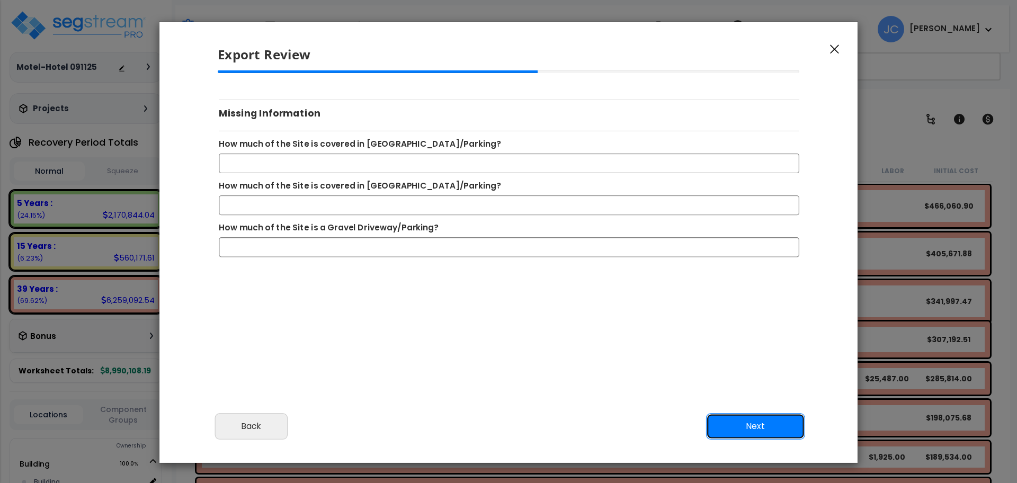
click at [771, 429] on button "Next" at bounding box center [755, 426] width 99 height 26
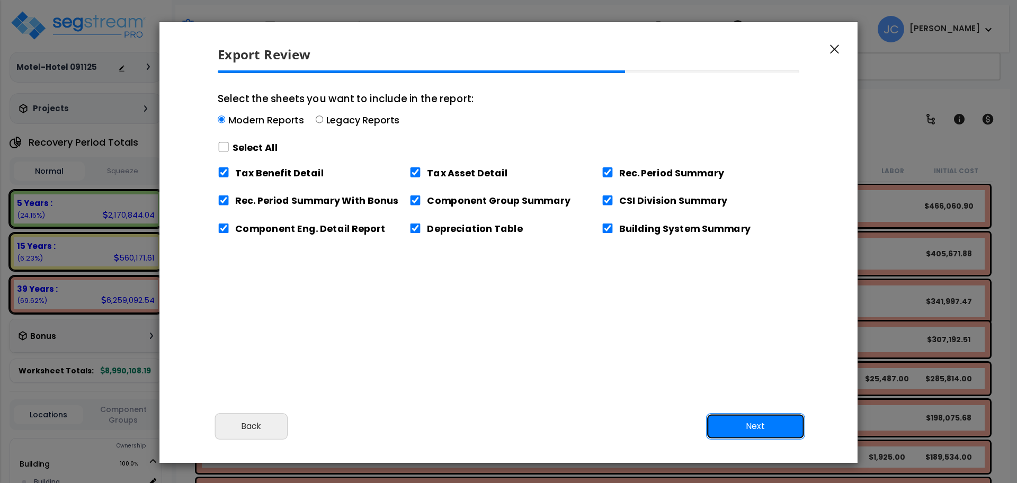
click at [771, 429] on button "Next" at bounding box center [755, 426] width 99 height 26
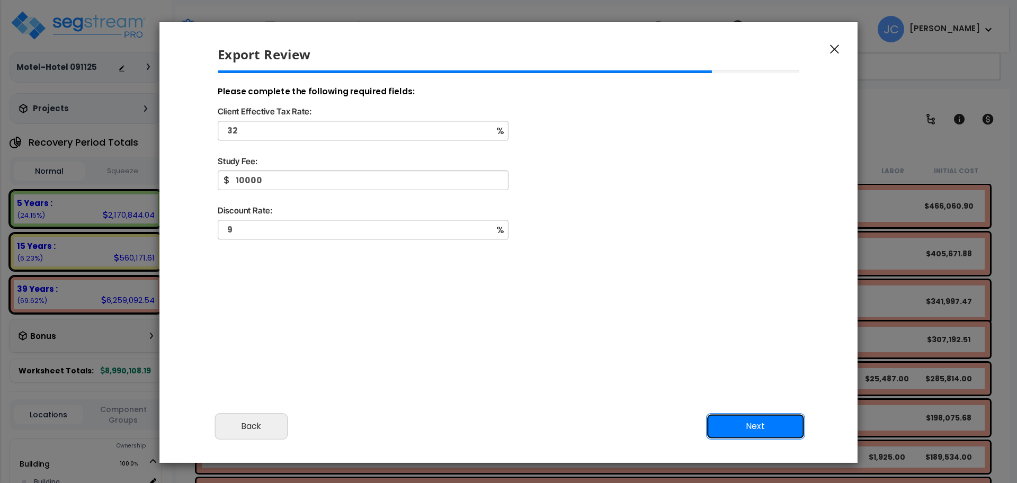
click at [771, 429] on button "Next" at bounding box center [755, 426] width 99 height 26
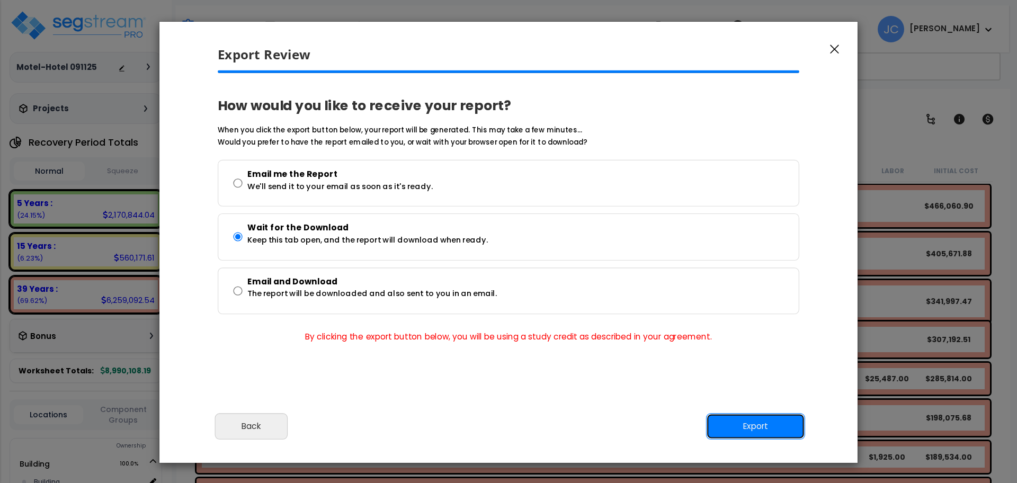
click at [759, 435] on button "Export" at bounding box center [755, 426] width 99 height 26
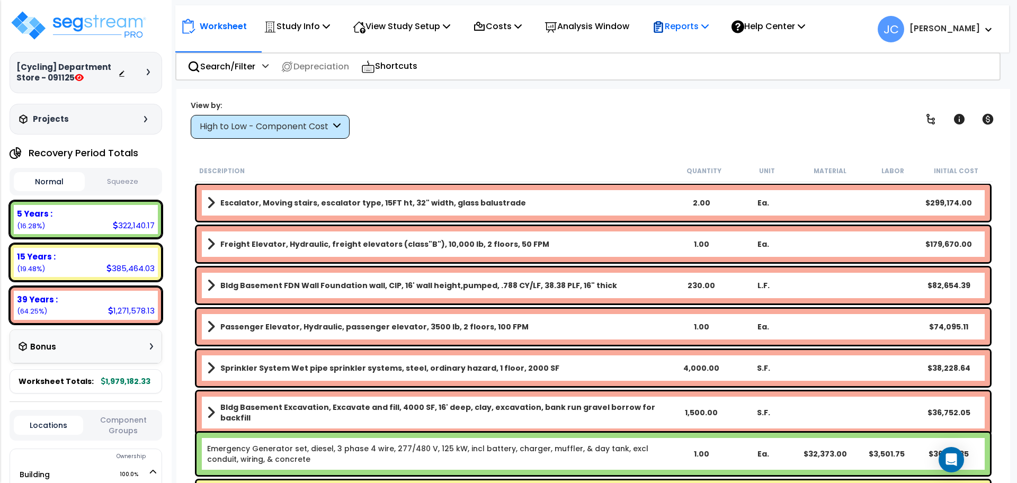
click at [696, 32] on p "Reports" at bounding box center [680, 26] width 57 height 14
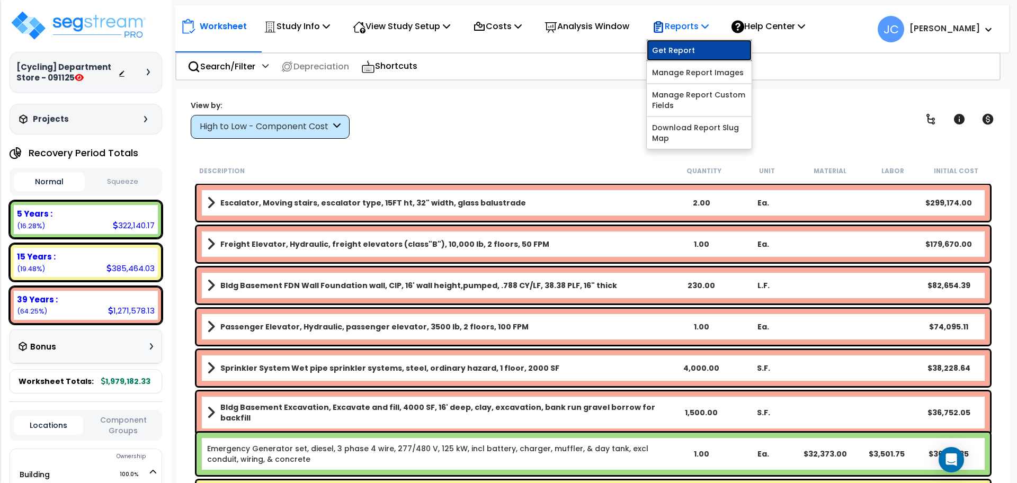
click at [701, 46] on link "Get Report" at bounding box center [699, 50] width 105 height 21
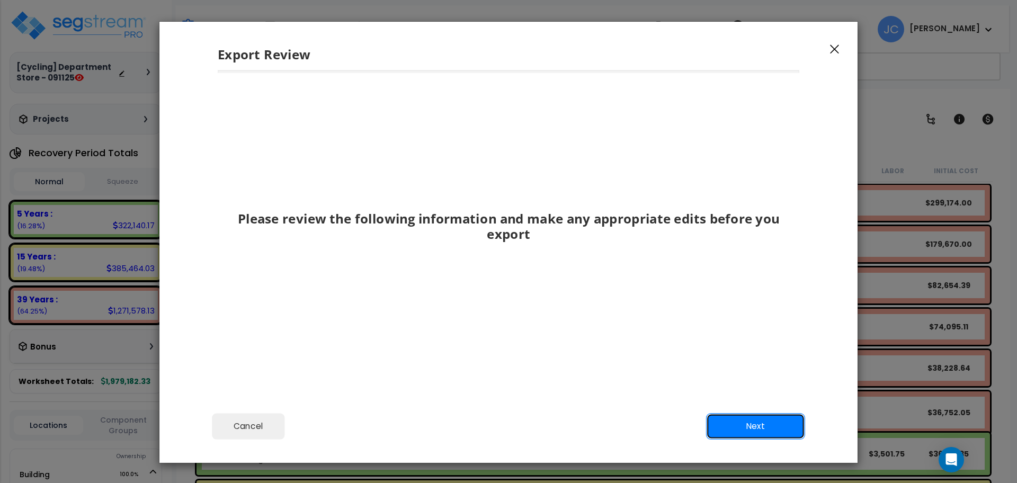
click at [757, 423] on button "Next" at bounding box center [755, 426] width 99 height 26
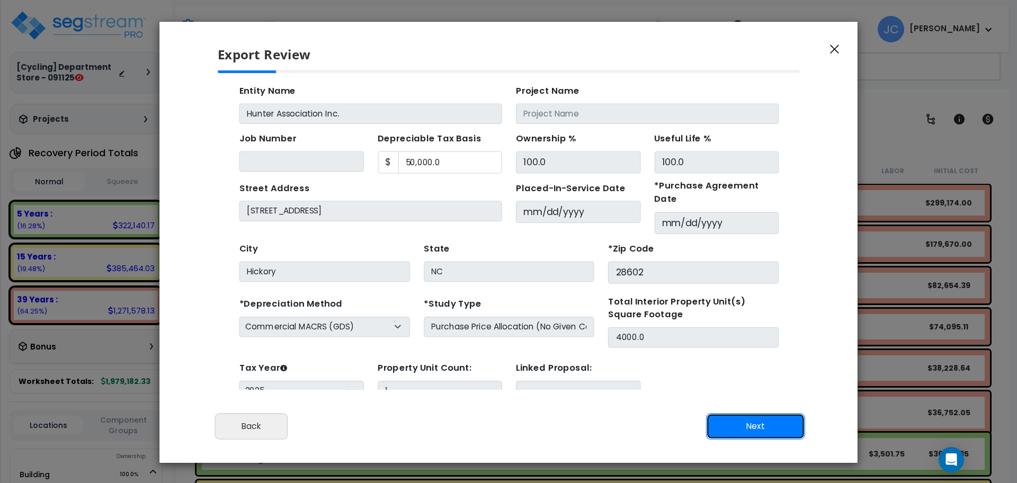
scroll to position [38, 0]
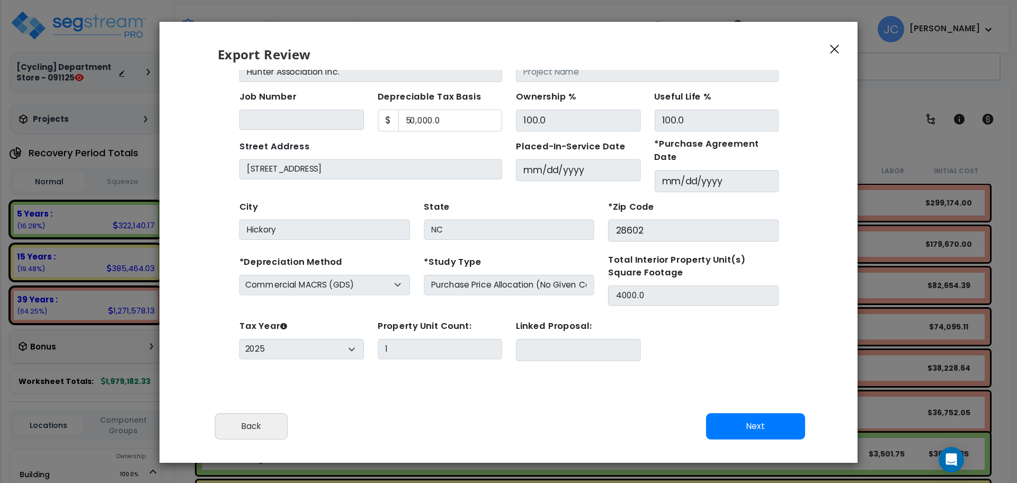
click at [767, 441] on div "Cancel Back Next Export Edit Images" at bounding box center [509, 434] width 698 height 58
click at [763, 434] on button "Next" at bounding box center [755, 426] width 99 height 26
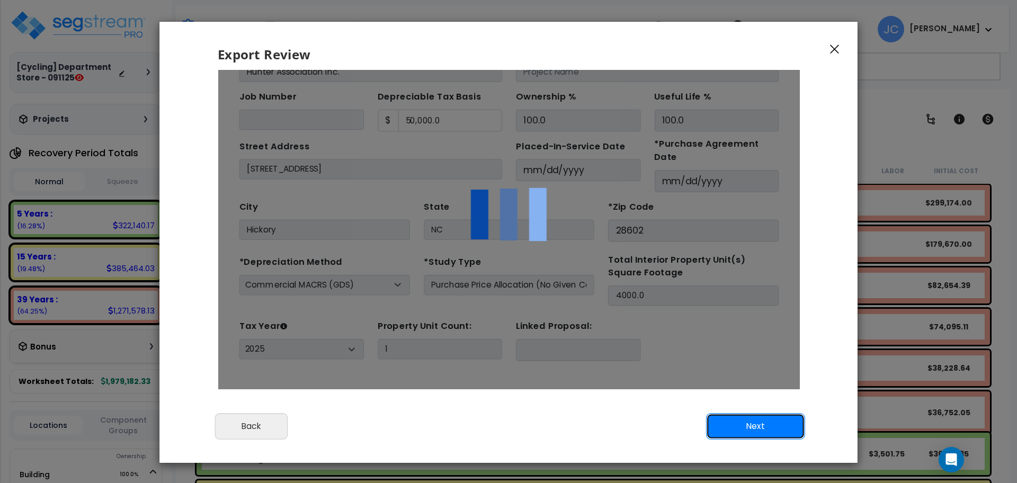
scroll to position [0, 0]
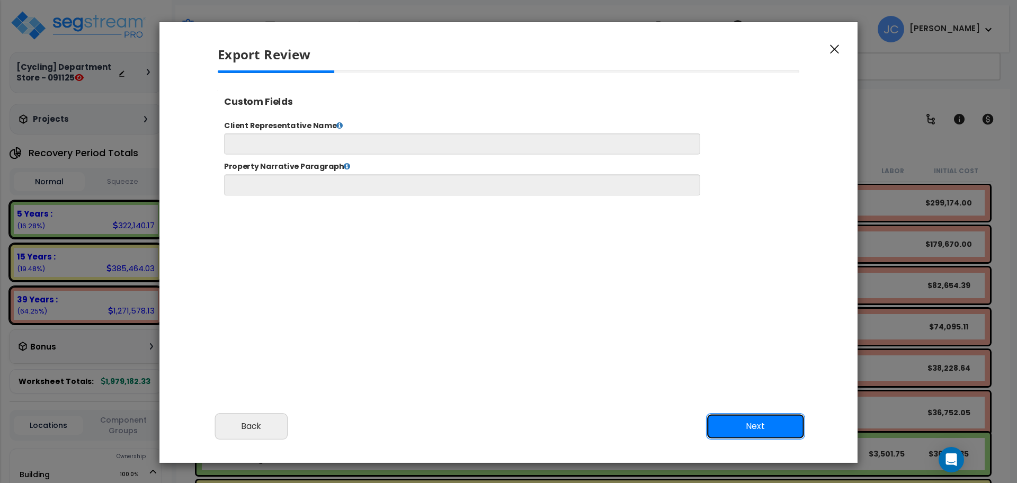
click at [764, 426] on button "Next" at bounding box center [755, 426] width 99 height 26
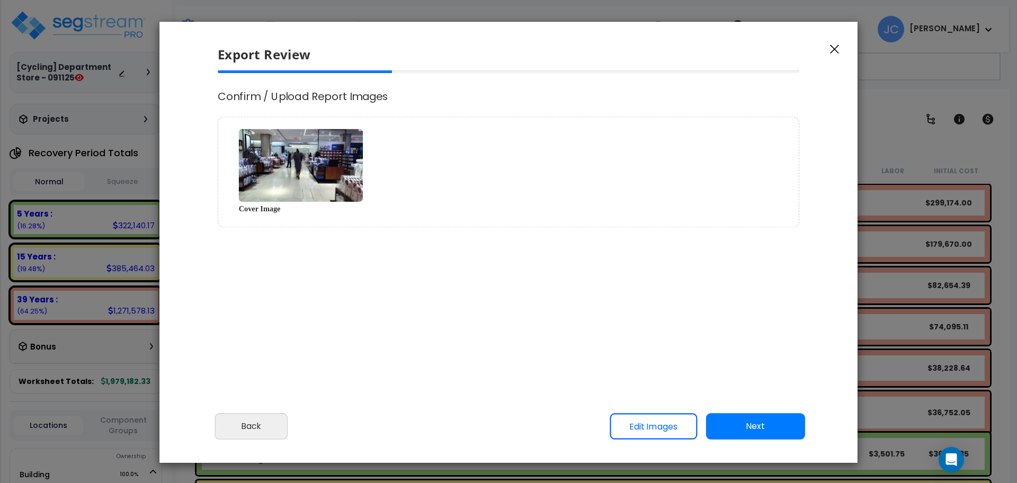
select select "2025"
click at [777, 417] on button "Next" at bounding box center [755, 426] width 99 height 26
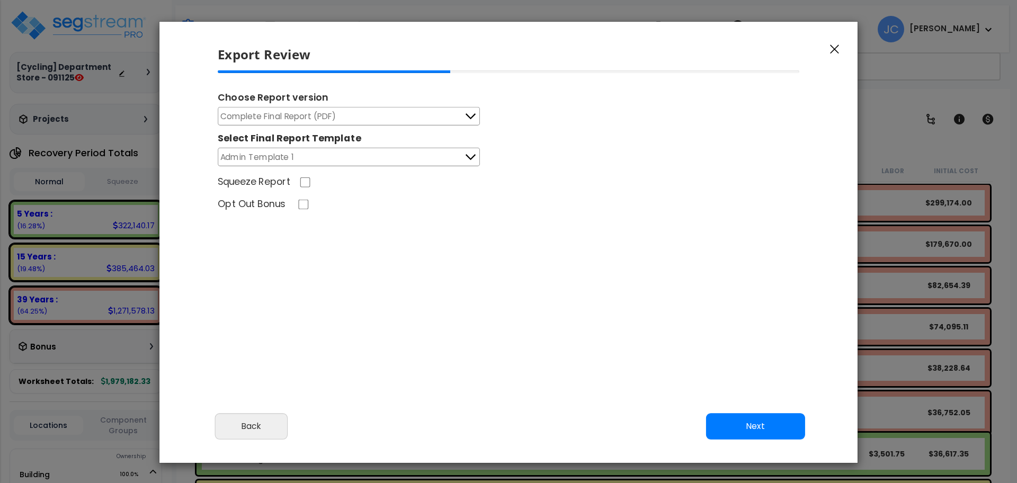
click at [763, 408] on div "Cancel Back Next Export Edit Images" at bounding box center [509, 434] width 698 height 58
click at [756, 420] on button "Next" at bounding box center [755, 426] width 99 height 26
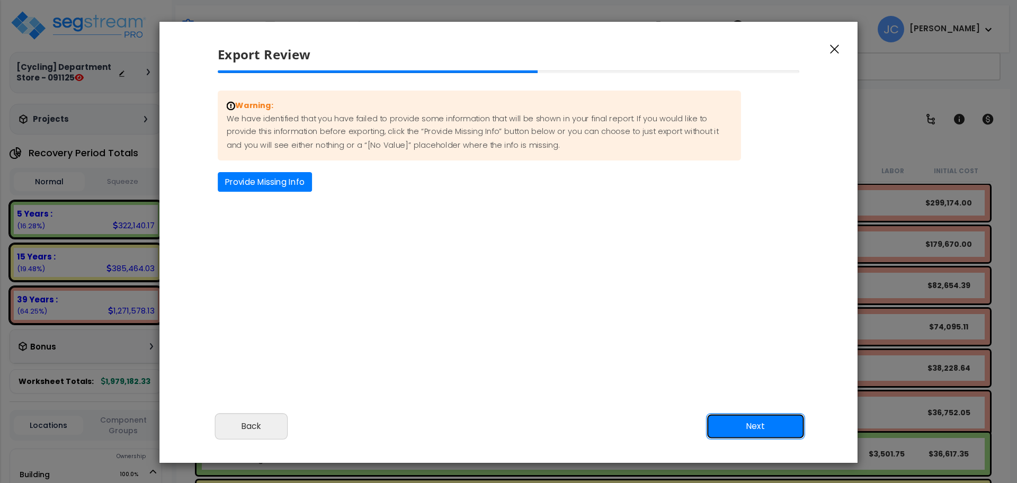
click at [781, 431] on button "Next" at bounding box center [755, 426] width 99 height 26
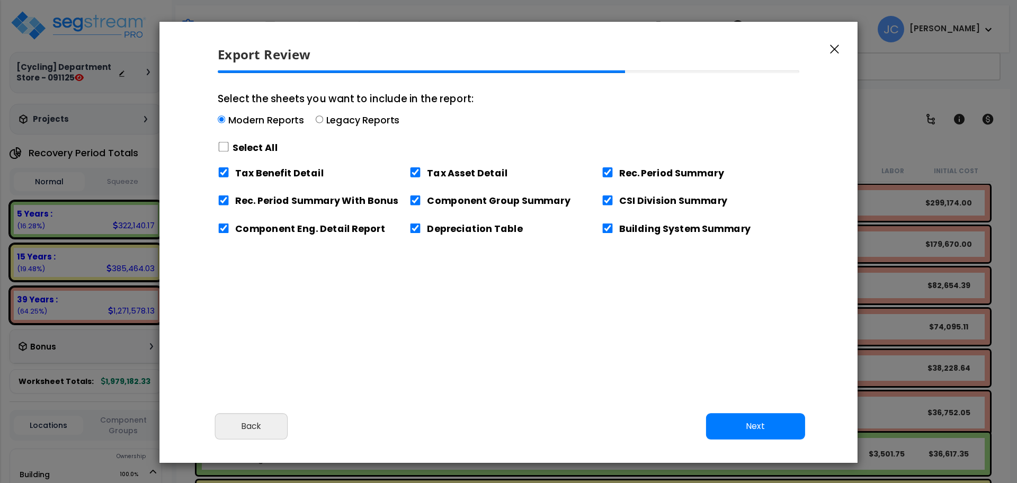
click at [229, 149] on div "Select All" at bounding box center [346, 147] width 256 height 19
click at [224, 146] on input "Select the sheets you want to include in the report: Modern Reports Legacy Repo…" at bounding box center [224, 146] width 12 height 10
checkbox input "true"
click at [735, 428] on button "Next" at bounding box center [755, 426] width 99 height 26
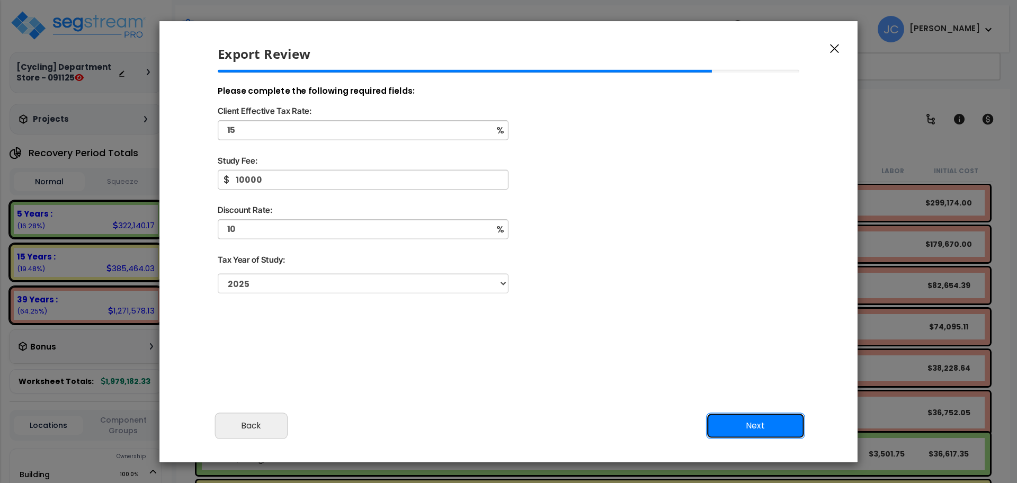
click at [763, 430] on button "Next" at bounding box center [755, 426] width 99 height 26
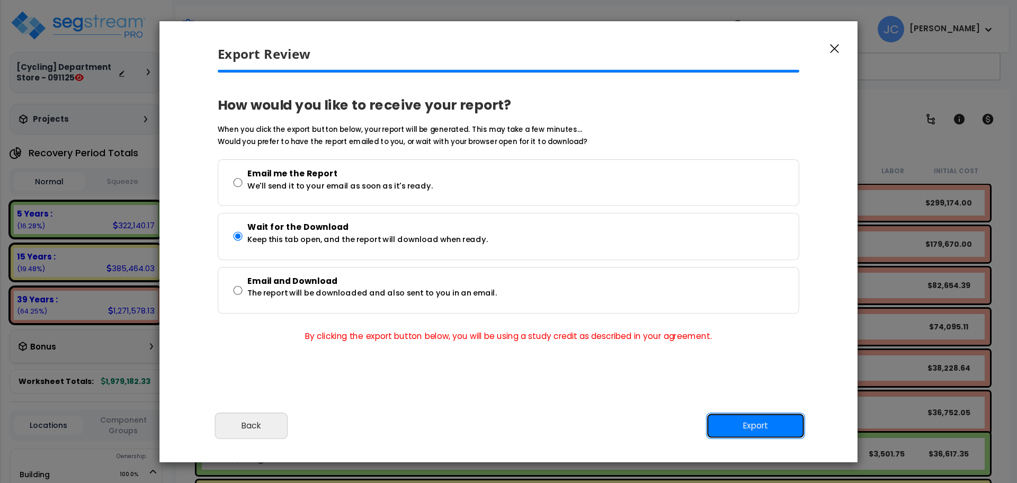
click at [743, 415] on button "Export" at bounding box center [755, 426] width 99 height 26
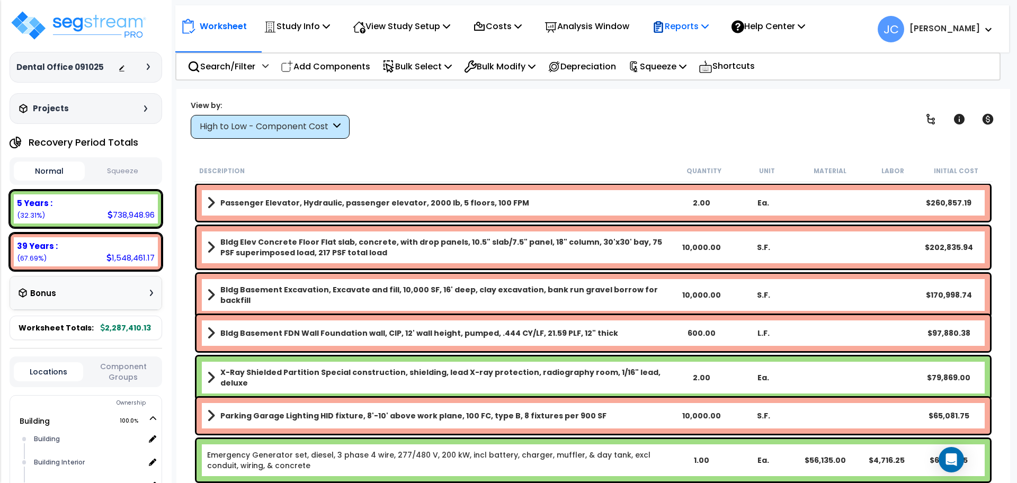
click at [689, 25] on p "Reports" at bounding box center [680, 26] width 57 height 14
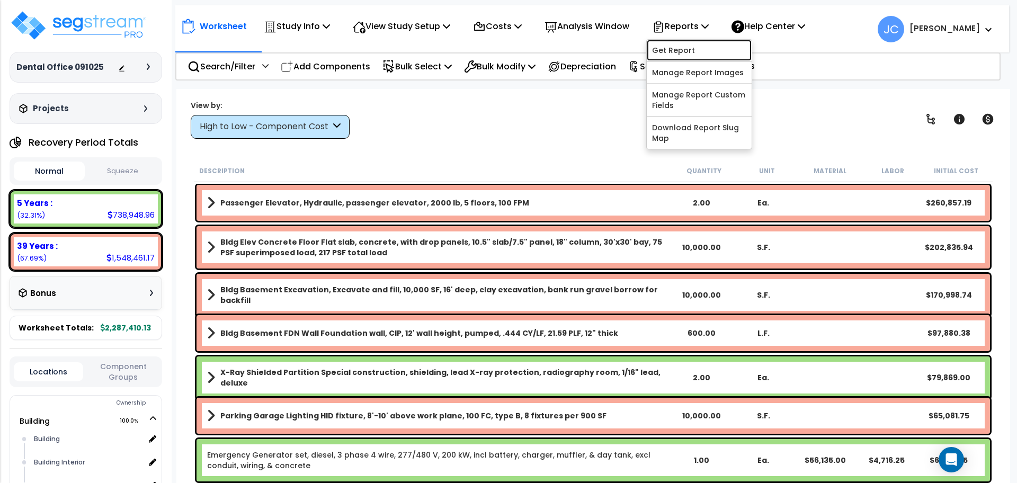
drag, startPoint x: 693, startPoint y: 48, endPoint x: 677, endPoint y: 29, distance: 24.8
click at [693, 47] on link "Get Report" at bounding box center [699, 50] width 105 height 21
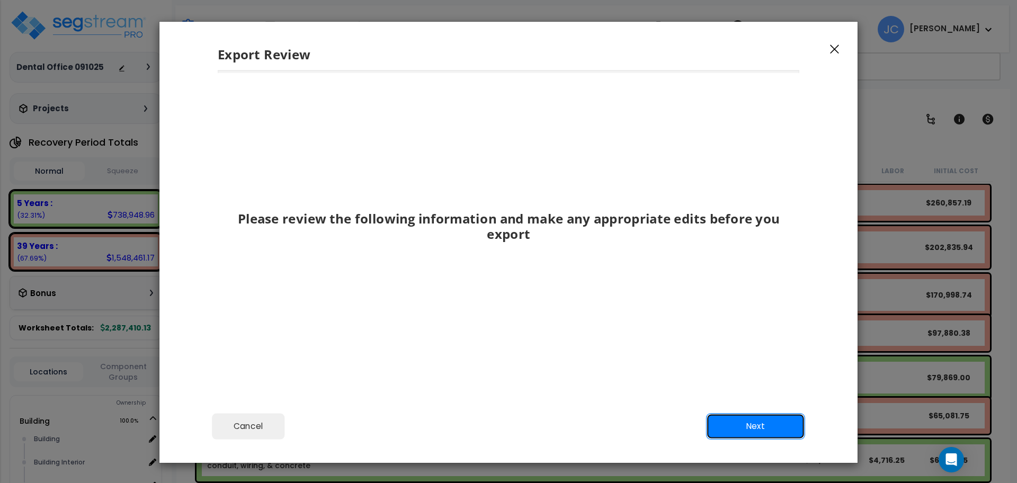
click at [728, 428] on button "Next" at bounding box center [755, 426] width 99 height 26
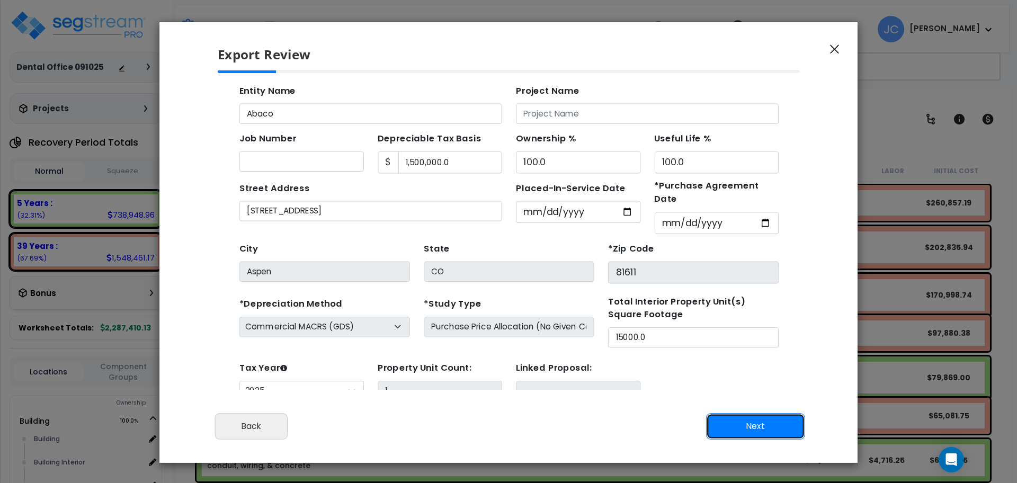
scroll to position [38, 0]
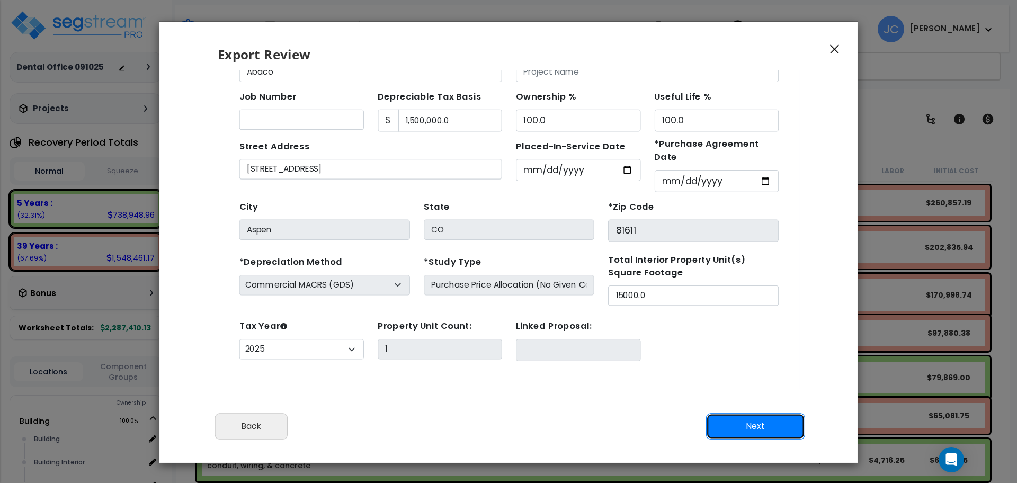
click at [760, 432] on button "Next" at bounding box center [755, 426] width 99 height 26
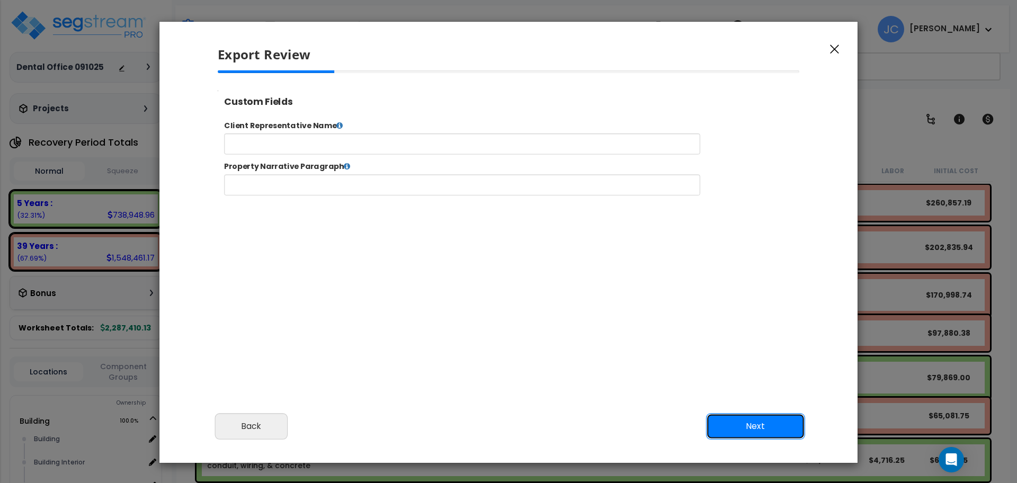
scroll to position [0, 0]
click at [756, 418] on button "Next" at bounding box center [755, 426] width 99 height 26
select select "2025"
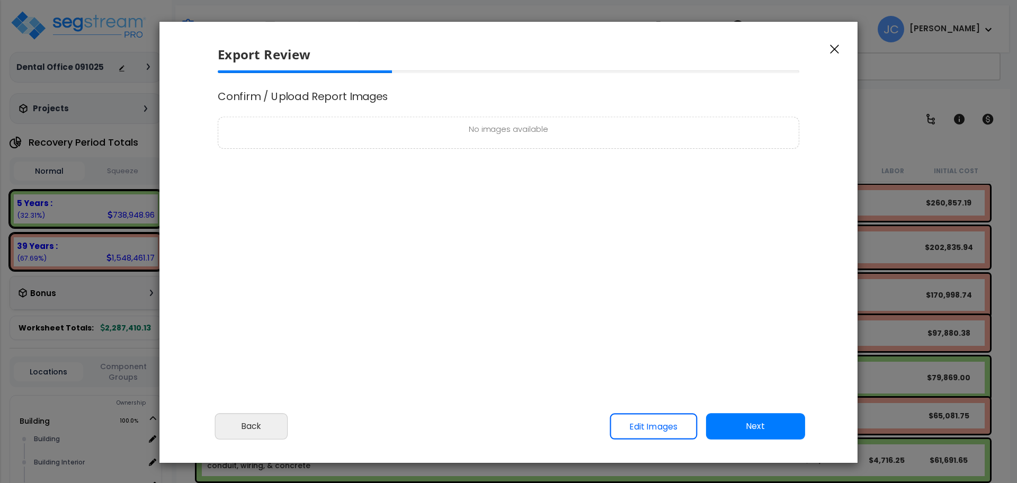
click at [739, 414] on button "Next" at bounding box center [755, 426] width 99 height 26
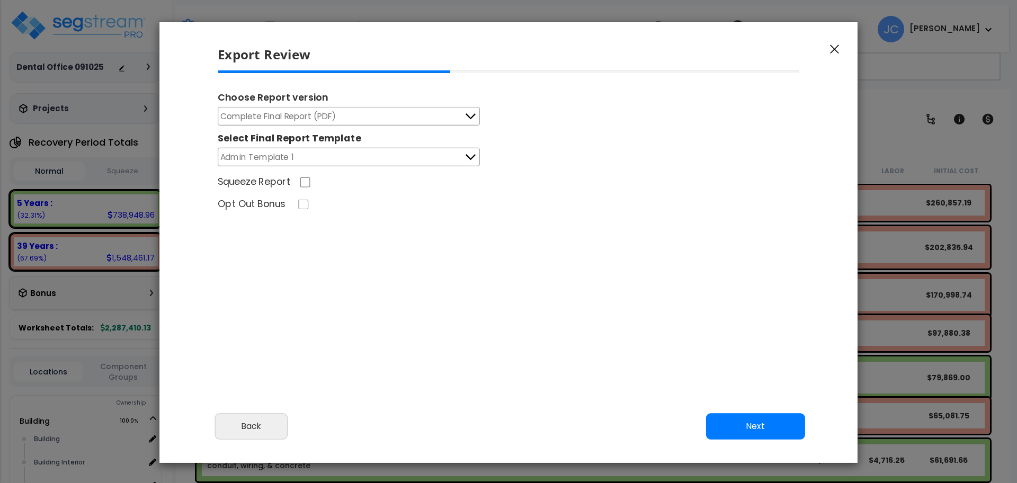
click at [778, 422] on button "Next" at bounding box center [755, 426] width 99 height 26
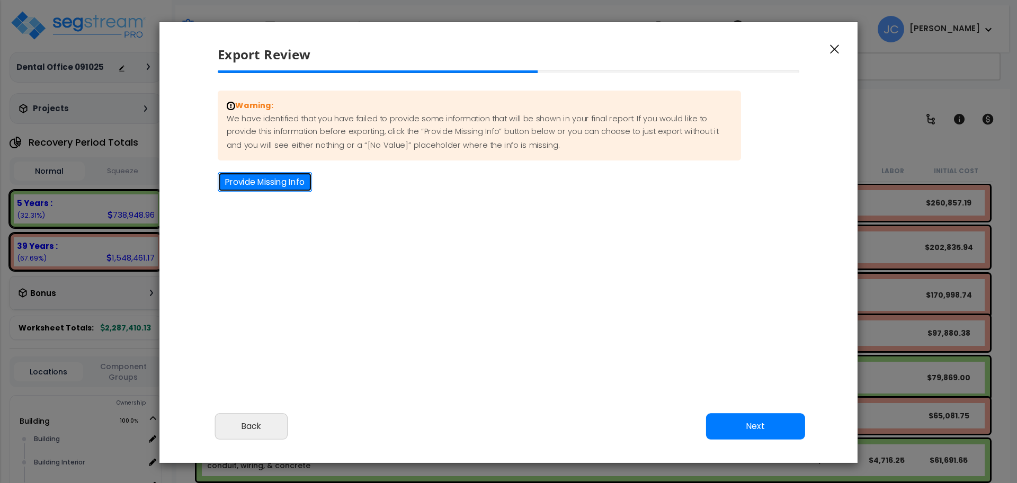
click at [289, 184] on button "Provide Missing Info" at bounding box center [265, 182] width 94 height 20
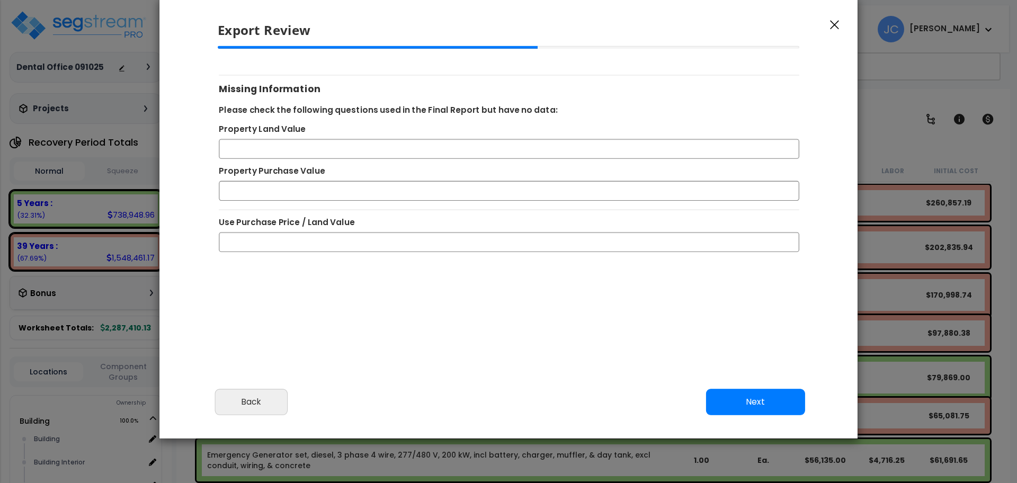
scroll to position [26, 0]
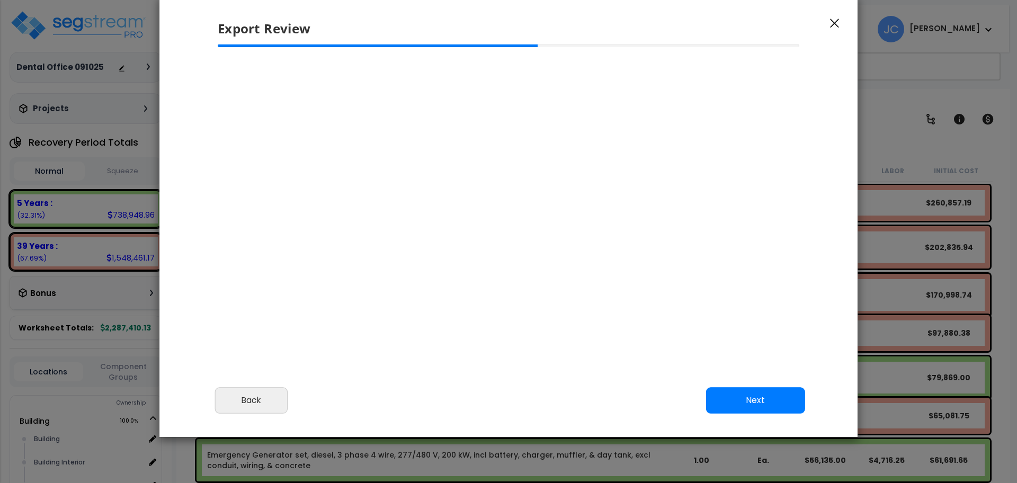
click at [764, 393] on button "Next" at bounding box center [755, 400] width 99 height 26
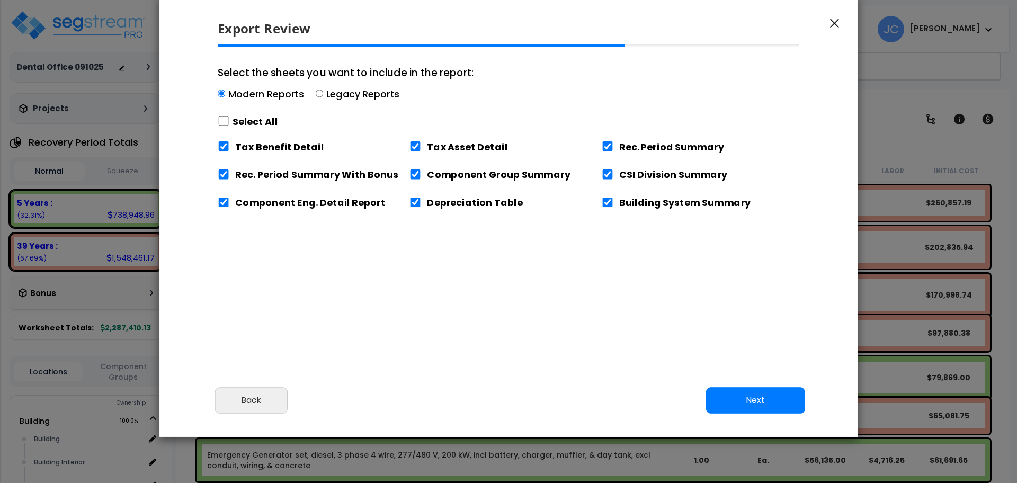
click at [245, 119] on label "Select All" at bounding box center [256, 121] width 46 height 13
click at [229, 119] on input "Select the sheets you want to include in the report: Modern Reports Legacy Repo…" at bounding box center [224, 121] width 12 height 10
checkbox input "true"
click at [735, 403] on button "Next" at bounding box center [755, 400] width 99 height 26
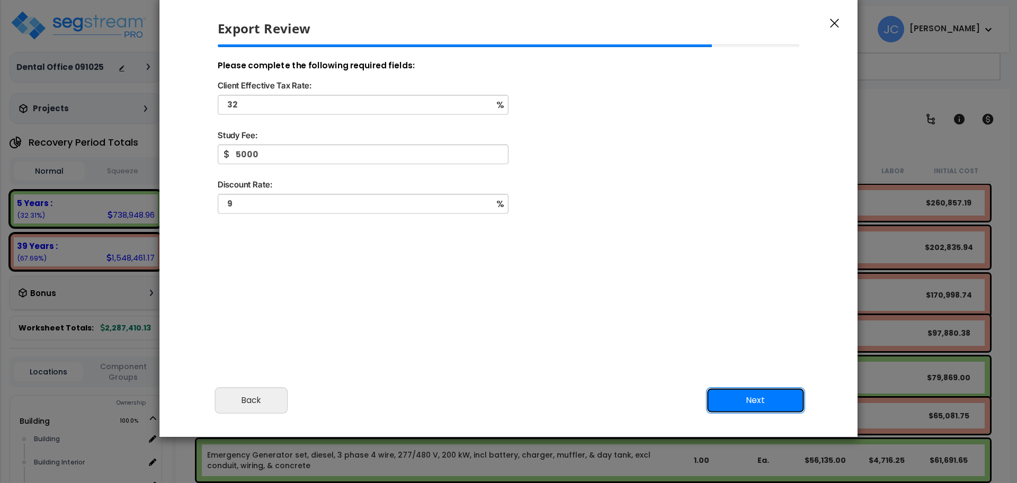
click at [768, 397] on button "Next" at bounding box center [755, 400] width 99 height 26
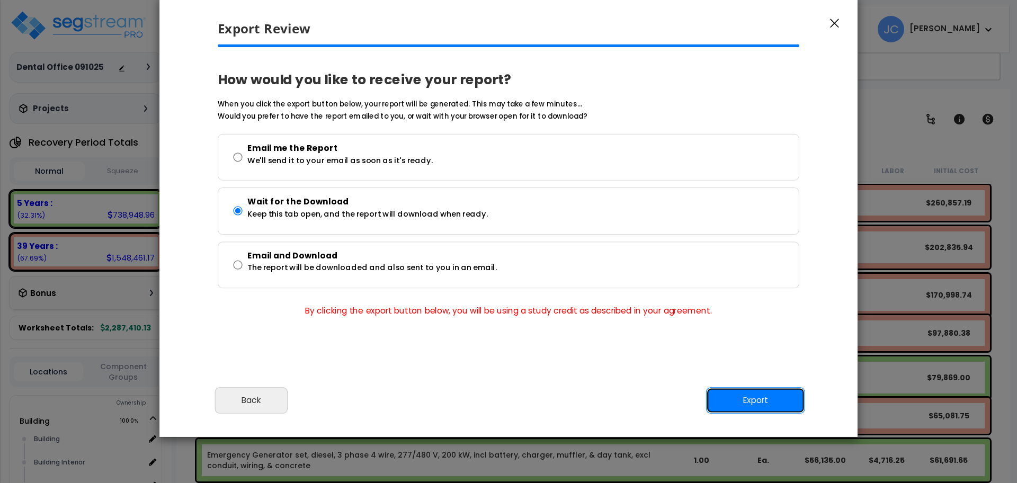
click at [770, 397] on button "Export" at bounding box center [755, 400] width 99 height 26
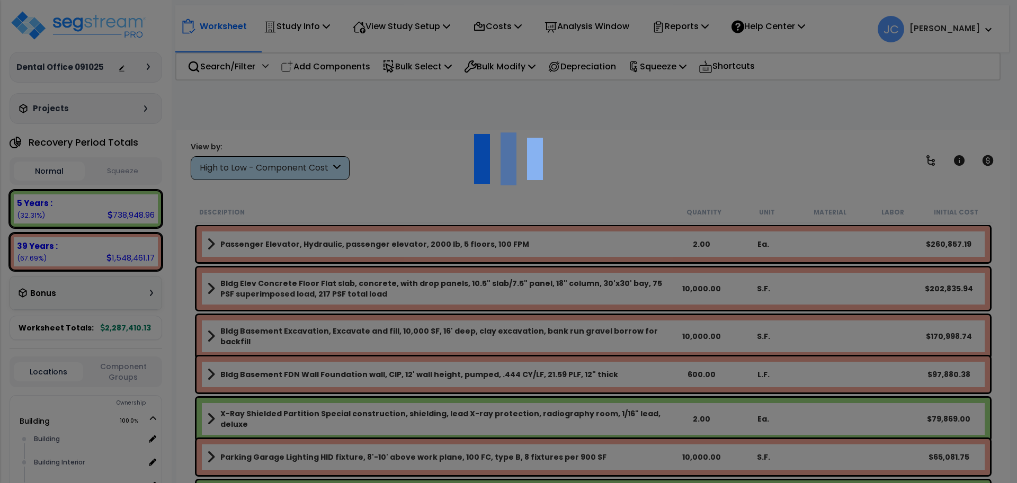
scroll to position [47, 0]
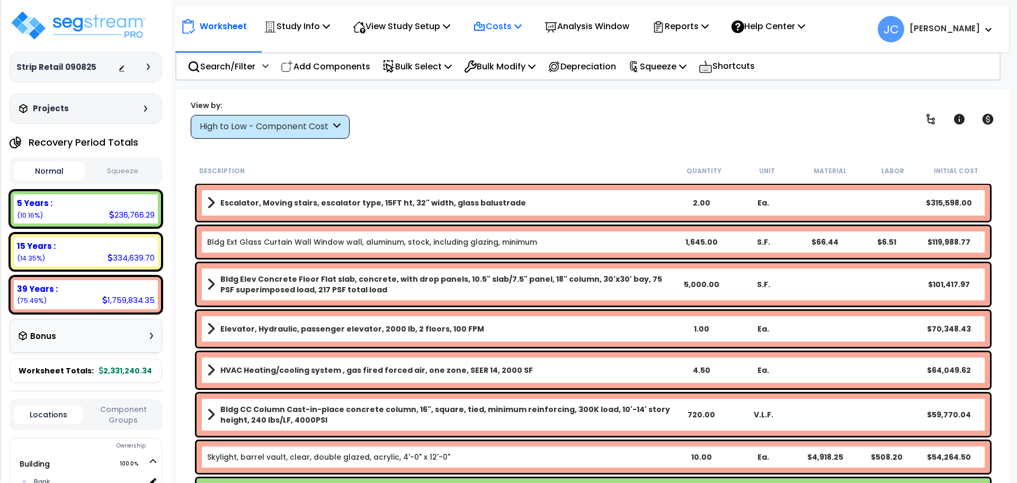
scroll to position [24, 0]
click at [434, 38] on div "View Study Setup" at bounding box center [402, 26] width 98 height 25
click at [680, 28] on p "Reports" at bounding box center [680, 26] width 57 height 14
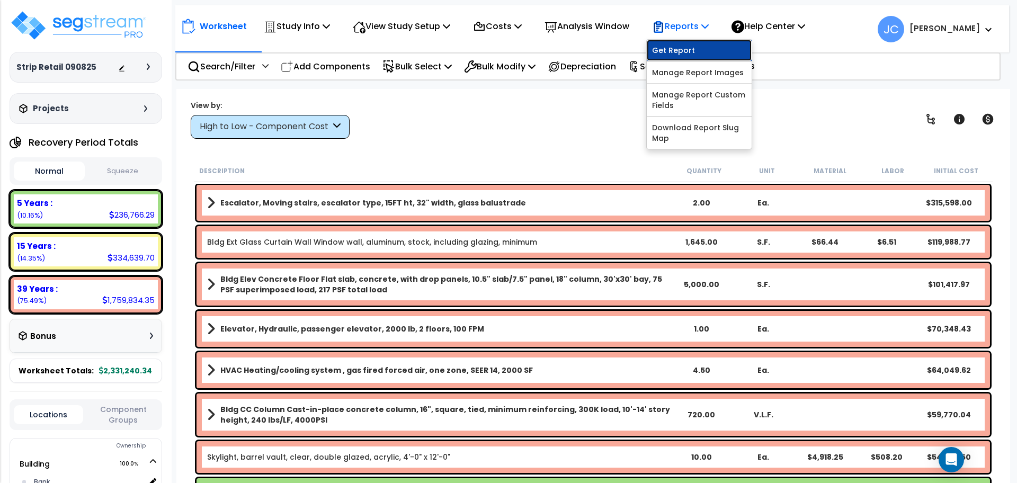
click at [686, 50] on link "Get Report" at bounding box center [699, 50] width 105 height 21
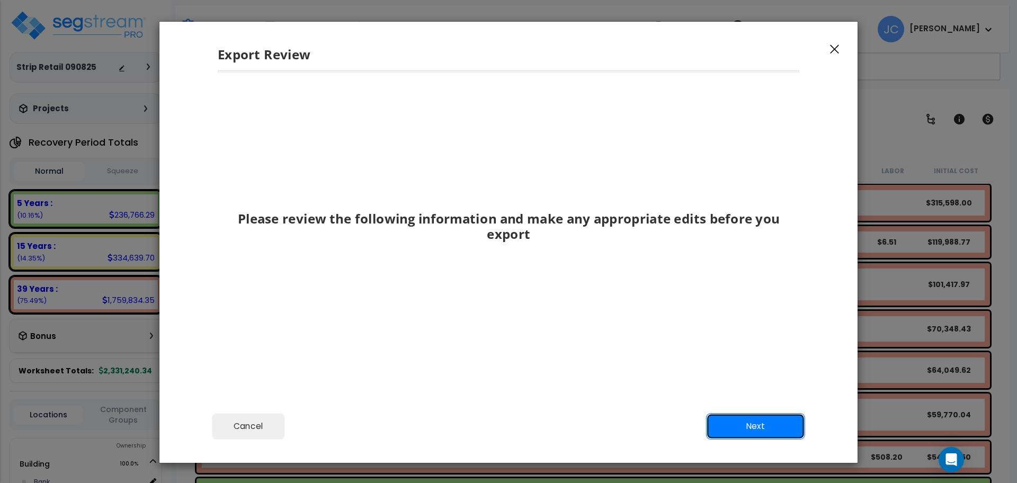
click at [724, 433] on button "Next" at bounding box center [755, 426] width 99 height 26
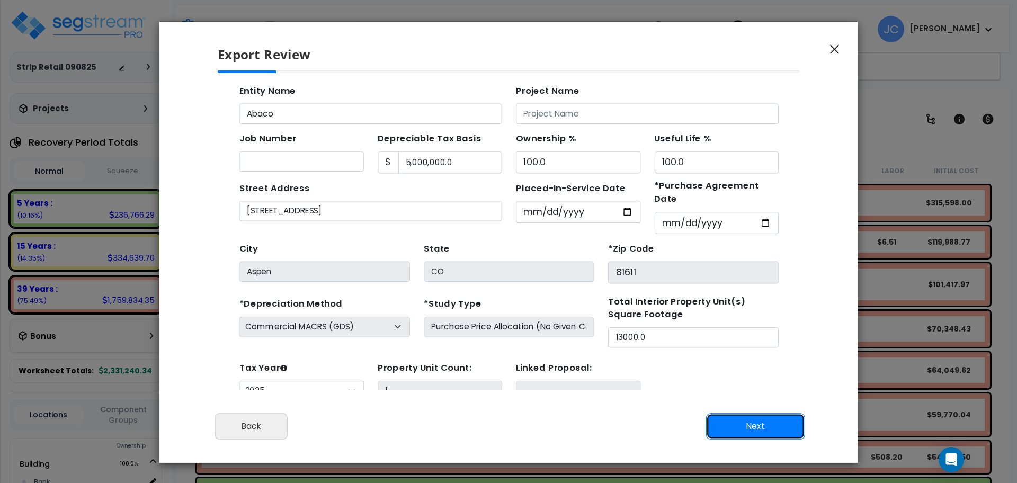
scroll to position [38, 0]
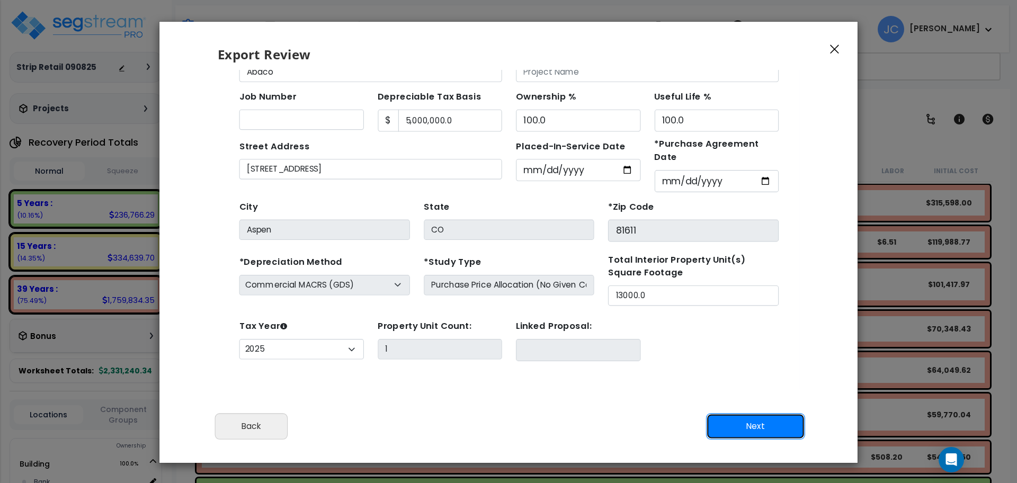
click at [769, 429] on button "Next" at bounding box center [755, 426] width 99 height 26
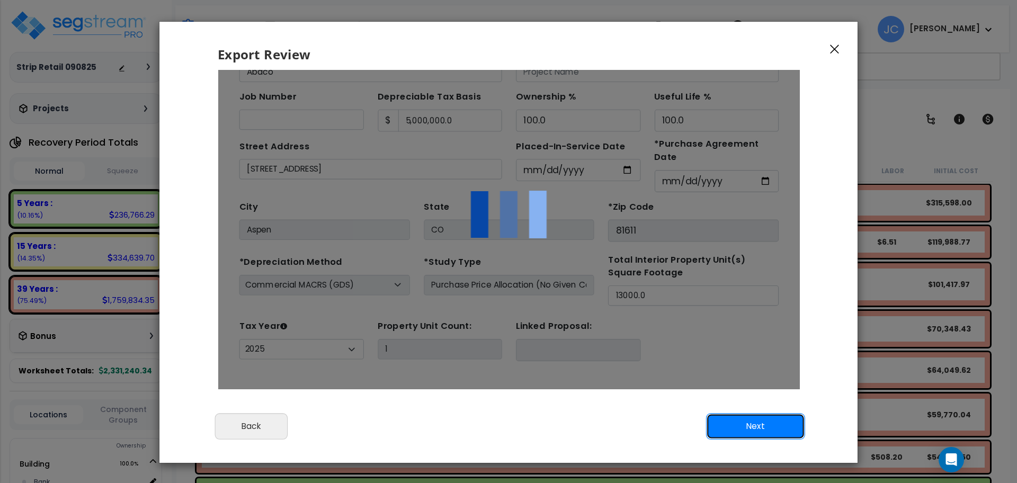
scroll to position [0, 0]
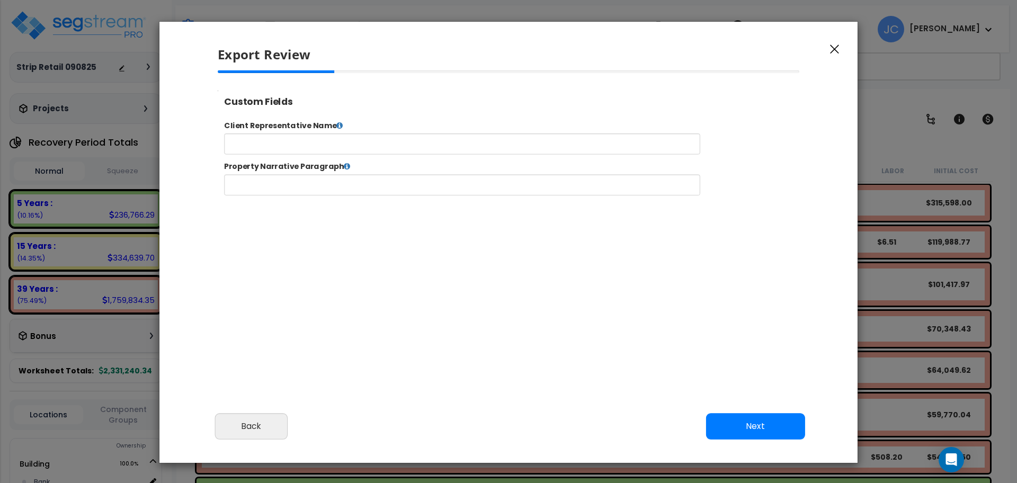
select select "2025"
click at [768, 426] on button "Next" at bounding box center [755, 426] width 99 height 26
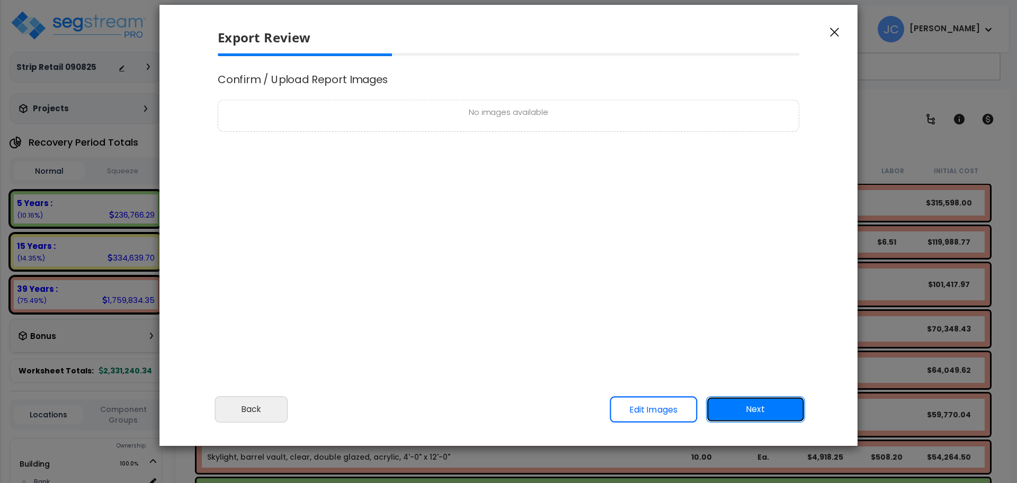
scroll to position [20, 0]
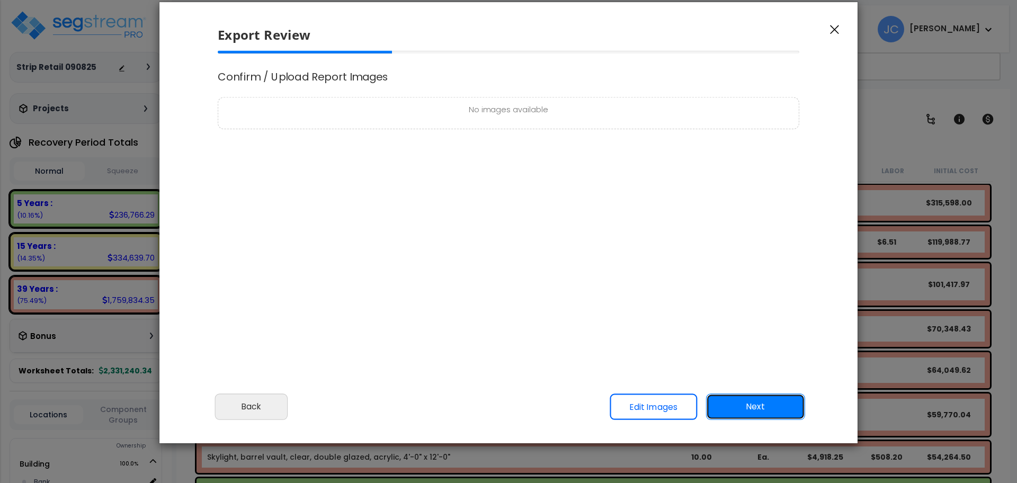
click at [768, 410] on button "Next" at bounding box center [755, 407] width 99 height 26
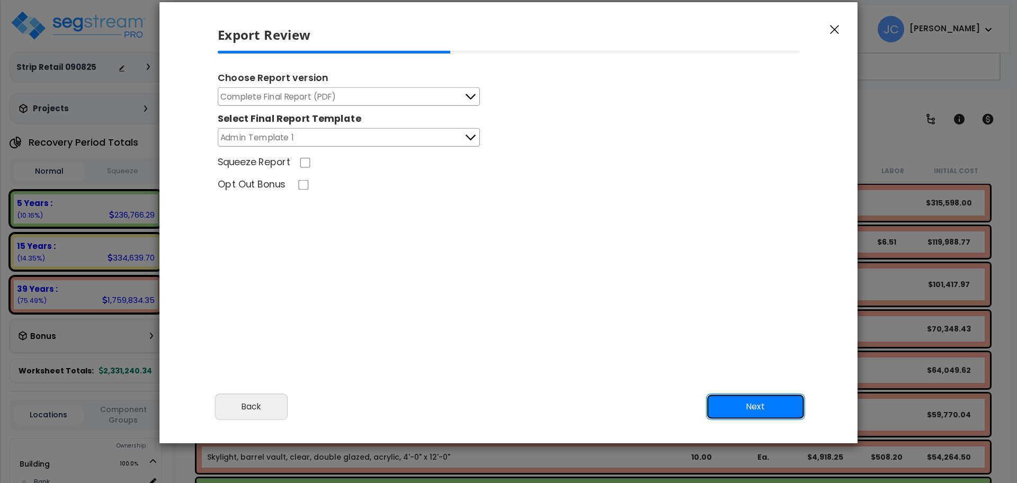
click at [749, 403] on button "Next" at bounding box center [755, 407] width 99 height 26
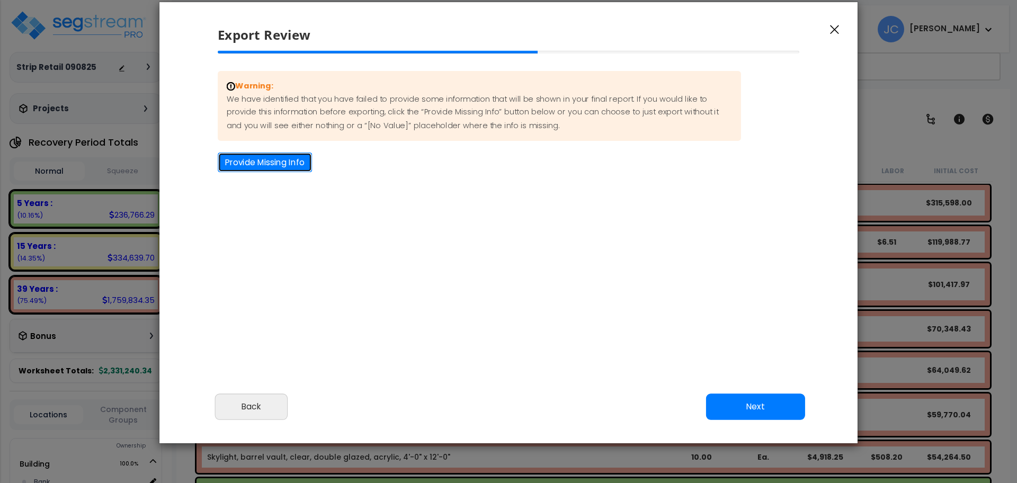
click at [275, 163] on button "Provide Missing Info" at bounding box center [265, 163] width 94 height 20
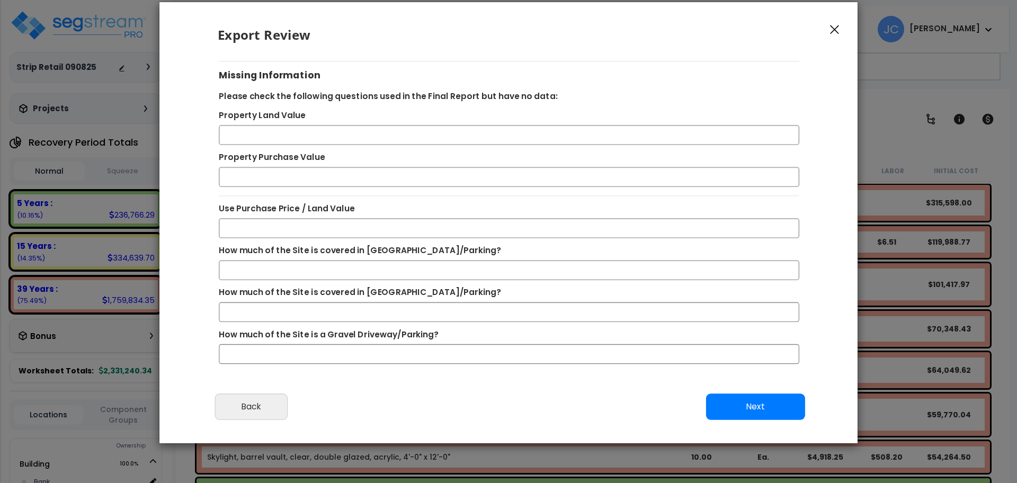
scroll to position [0, 0]
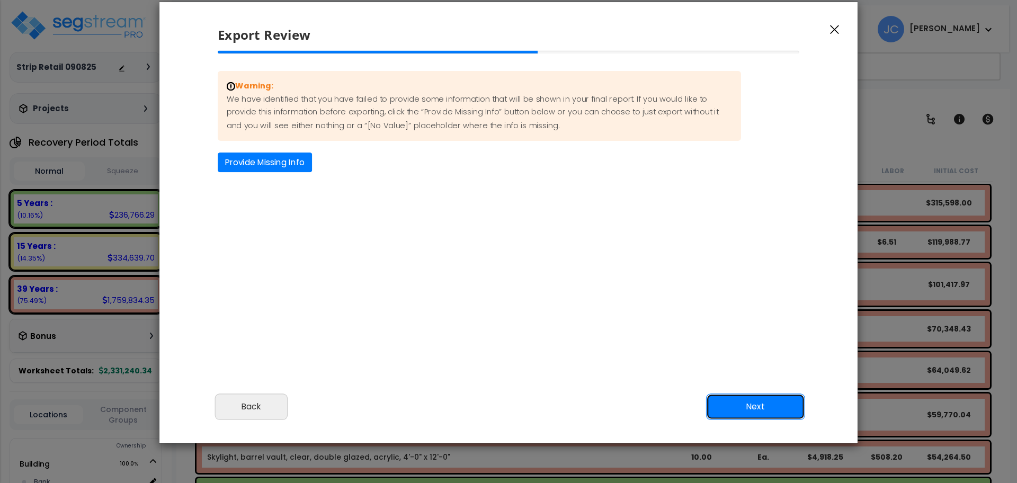
click at [730, 405] on button "Next" at bounding box center [755, 407] width 99 height 26
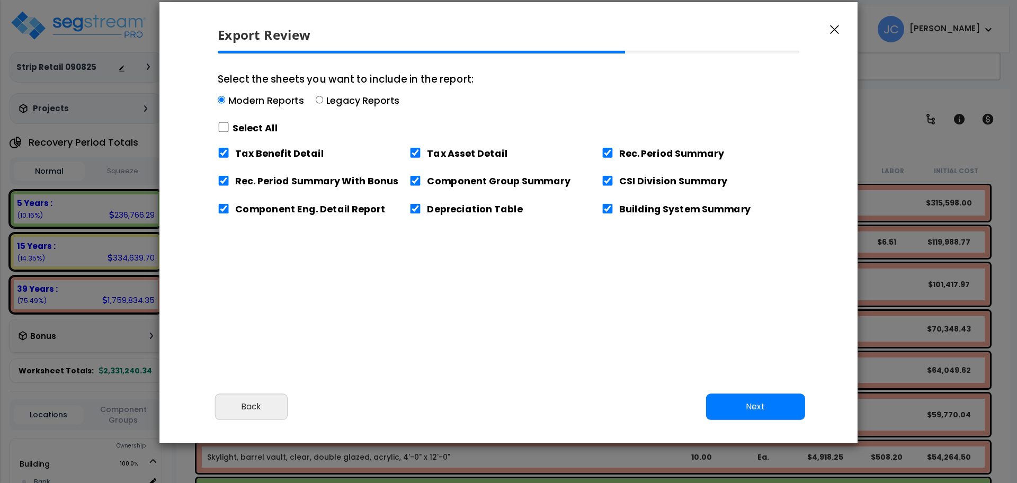
click at [229, 124] on div "Select All" at bounding box center [346, 128] width 256 height 19
click at [225, 104] on input "Select the sheets you want to include in the report: Modern Reports Legacy Repo…" at bounding box center [221, 99] width 7 height 7
click at [226, 126] on input "Select the sheets you want to include in the report: Modern Reports Legacy Repo…" at bounding box center [224, 127] width 12 height 10
checkbox input "true"
click at [752, 411] on button "Next" at bounding box center [755, 407] width 99 height 26
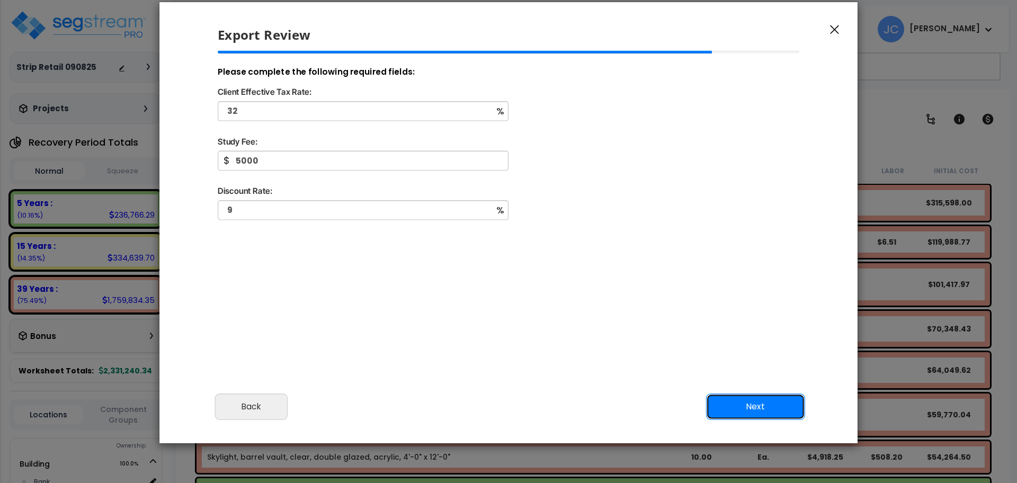
click at [767, 406] on button "Next" at bounding box center [755, 407] width 99 height 26
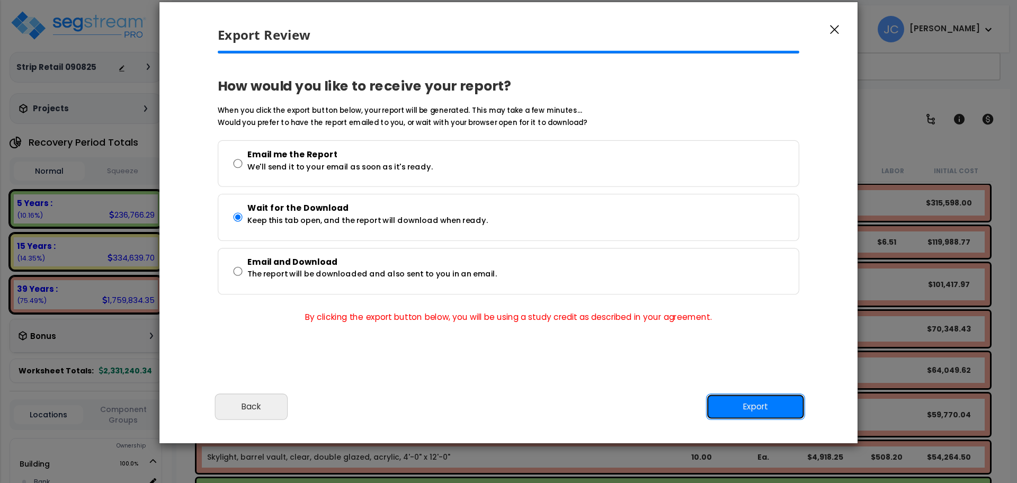
click at [758, 403] on button "Export" at bounding box center [755, 407] width 99 height 26
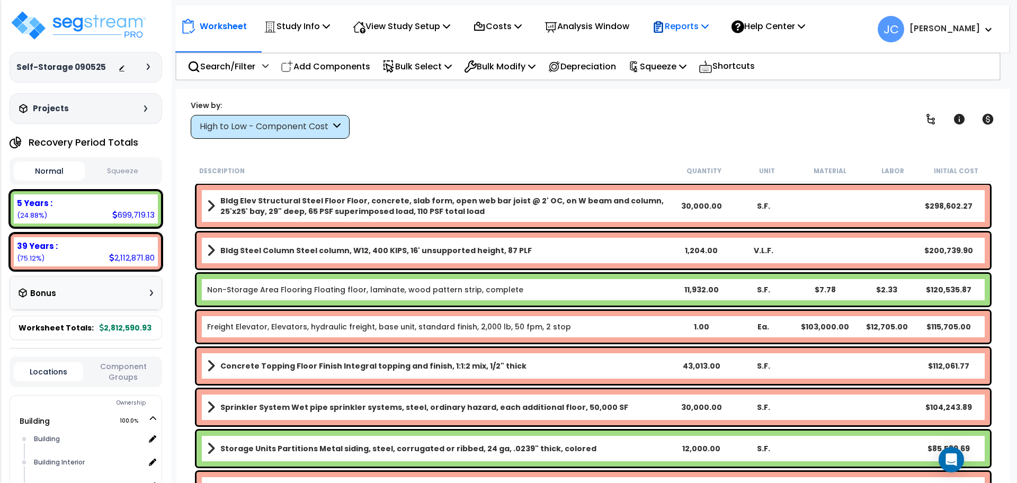
click at [703, 30] on p "Reports" at bounding box center [680, 26] width 57 height 14
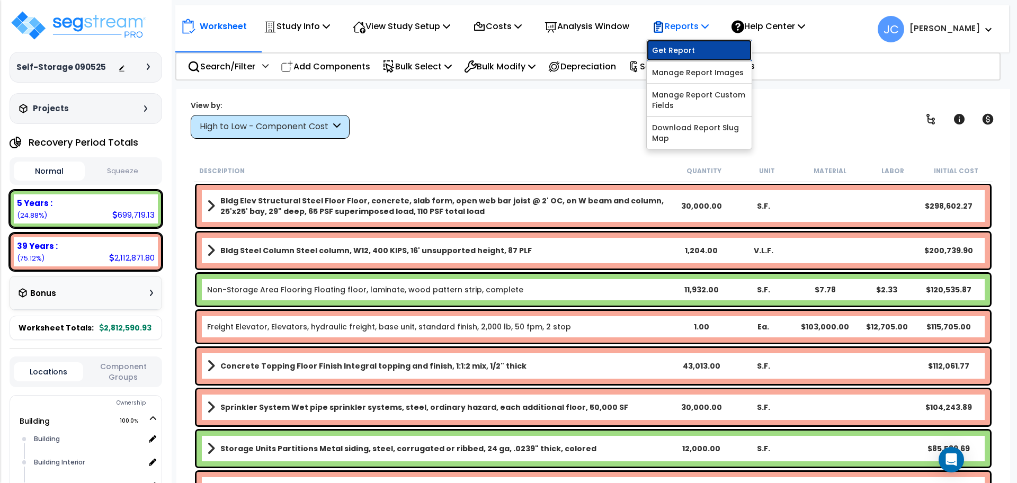
click at [698, 48] on link "Get Report" at bounding box center [699, 50] width 105 height 21
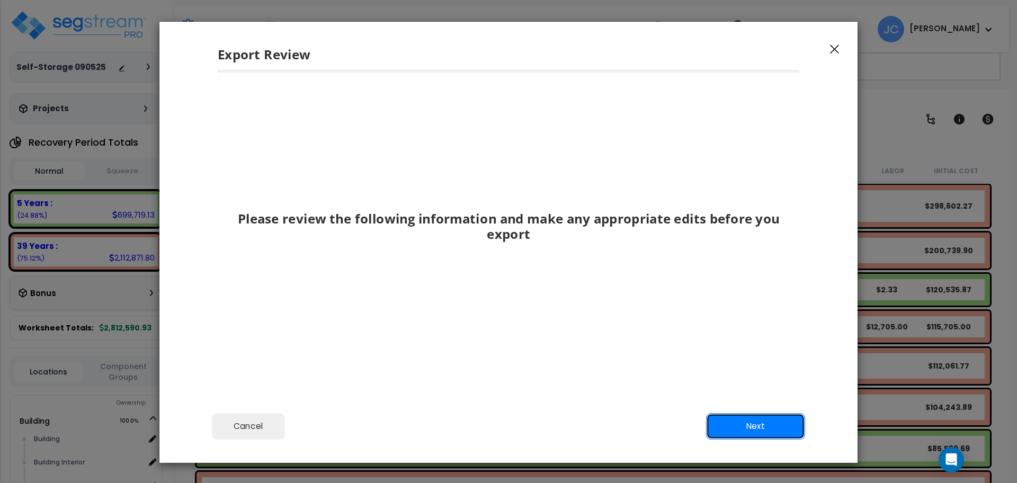
click at [754, 362] on button "Next" at bounding box center [755, 426] width 99 height 26
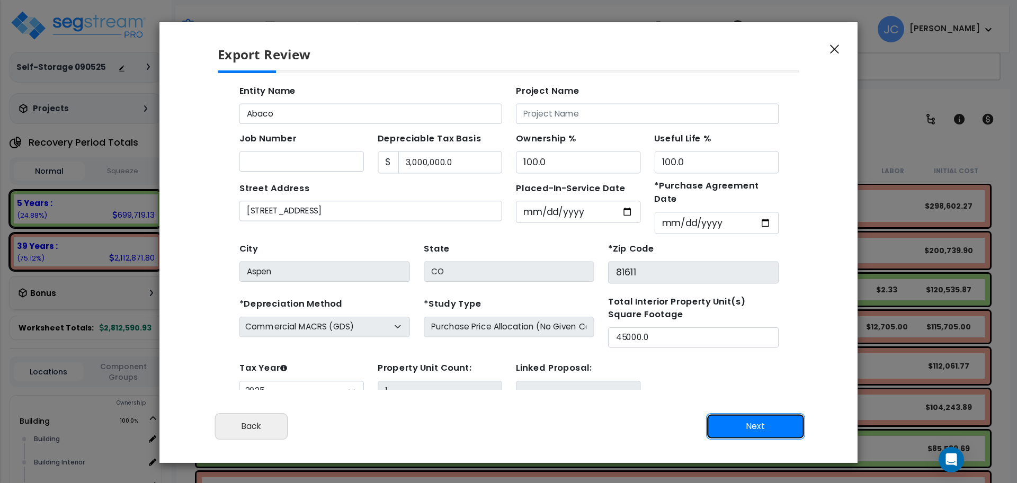
scroll to position [38, 0]
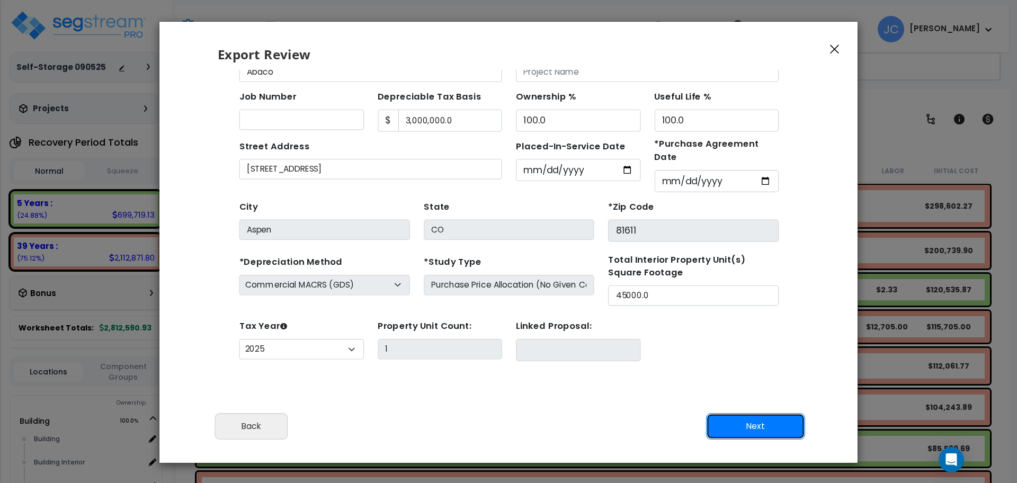
click at [763, 362] on button "Next" at bounding box center [755, 426] width 99 height 26
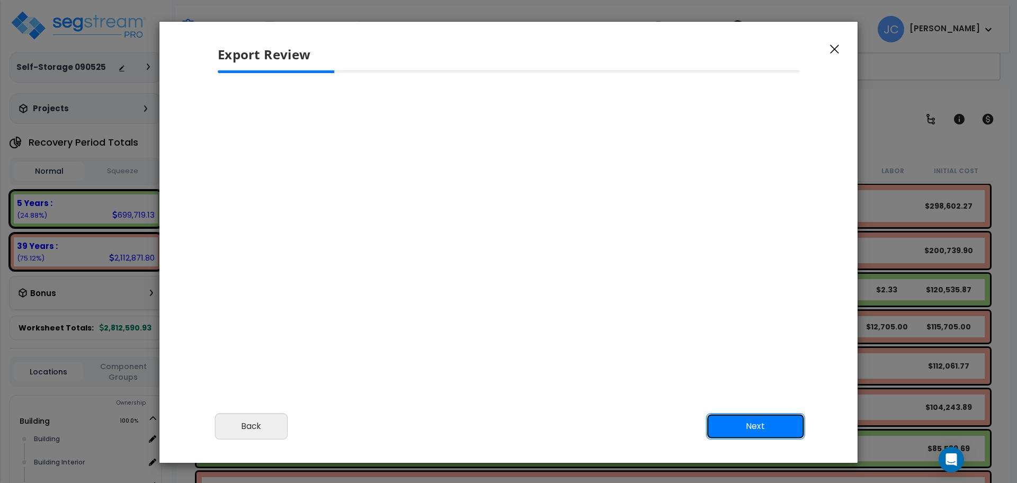
scroll to position [0, 0]
select select "2025"
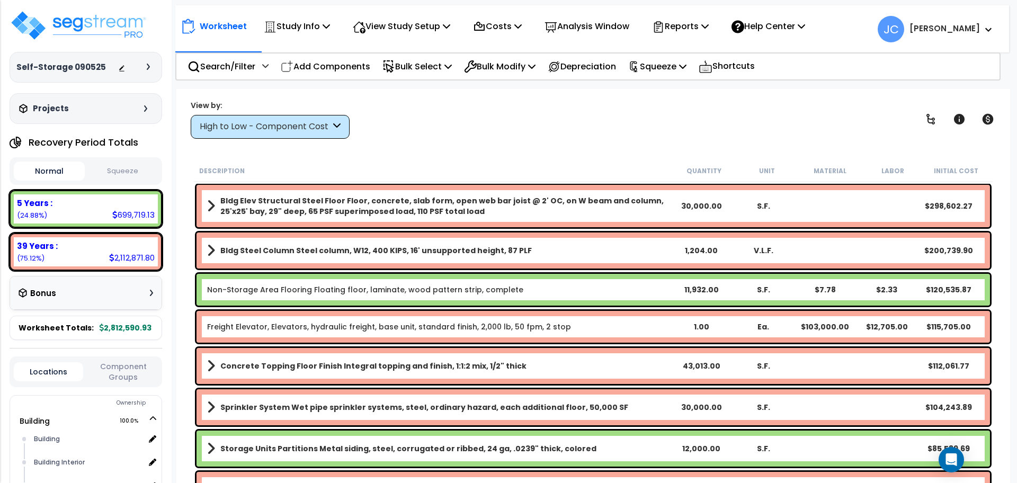
click at [672, 12] on div "Worksheet Study Info Study Setup Add Property Unit Template study Clone study JC" at bounding box center [592, 23] width 834 height 37
click at [686, 31] on p "Reports" at bounding box center [680, 26] width 57 height 14
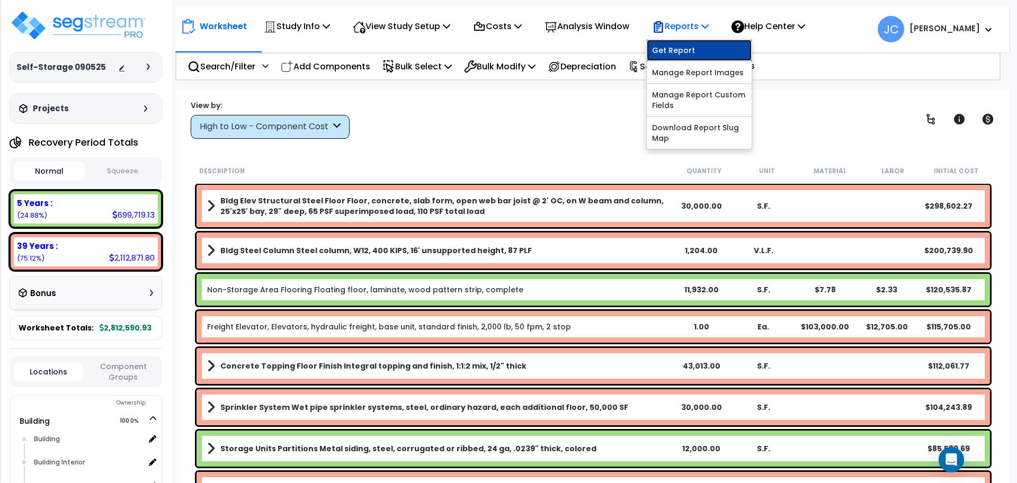
click at [698, 49] on link "Get Report" at bounding box center [699, 50] width 105 height 21
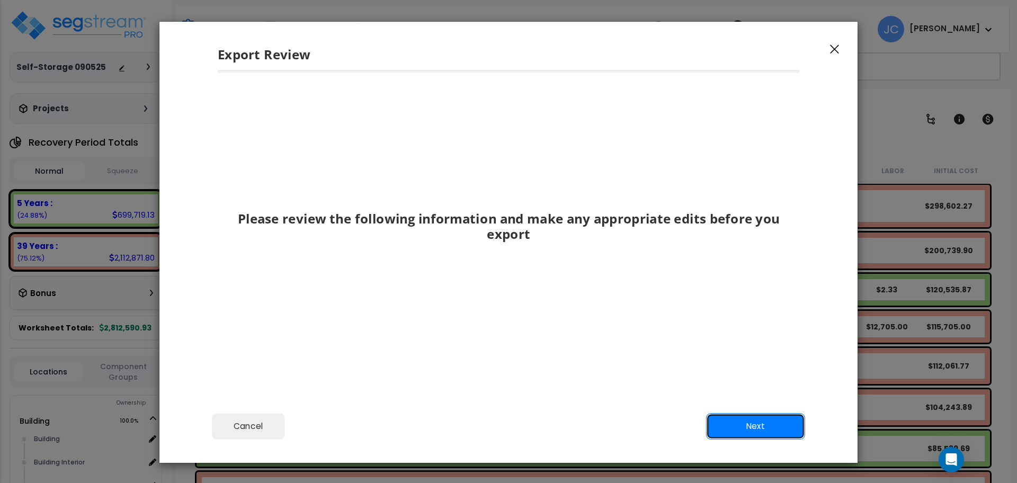
click at [757, 424] on button "Next" at bounding box center [755, 426] width 99 height 26
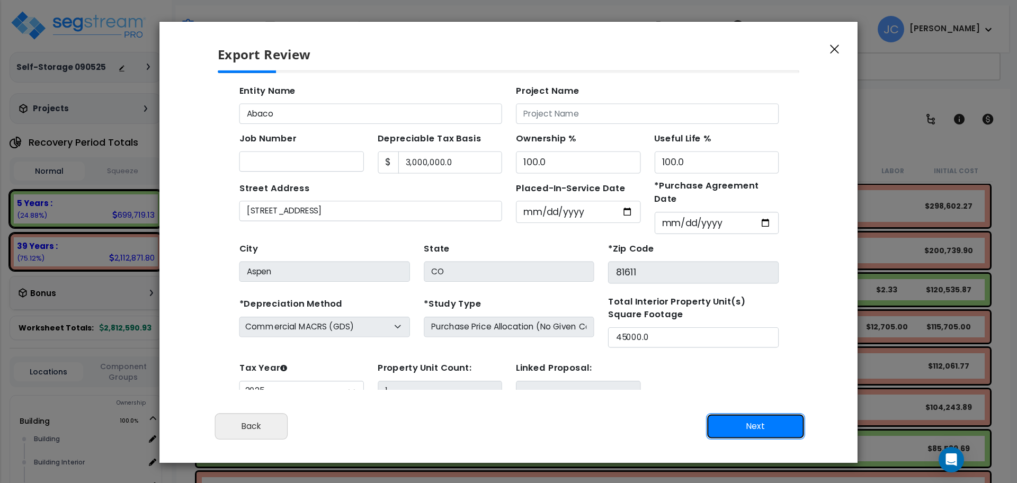
scroll to position [38, 0]
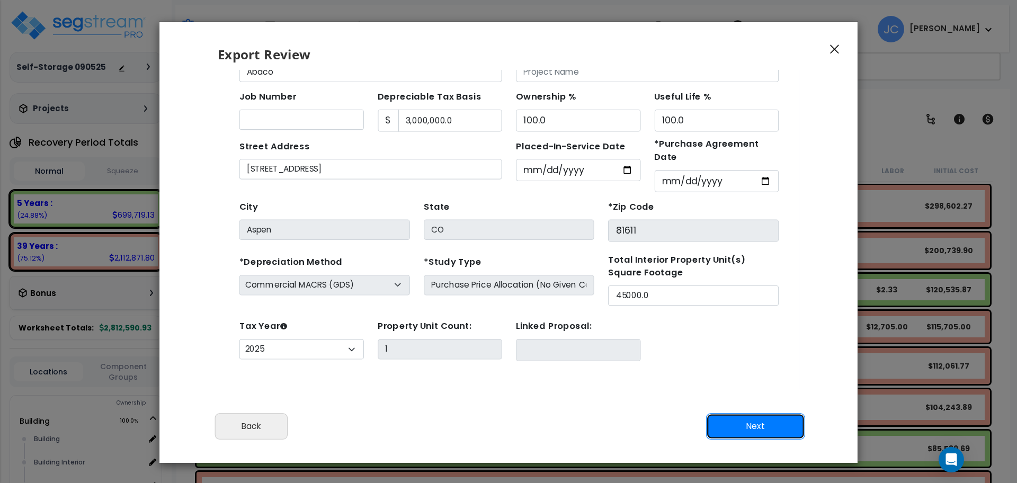
click at [737, 419] on button "Next" at bounding box center [755, 426] width 99 height 26
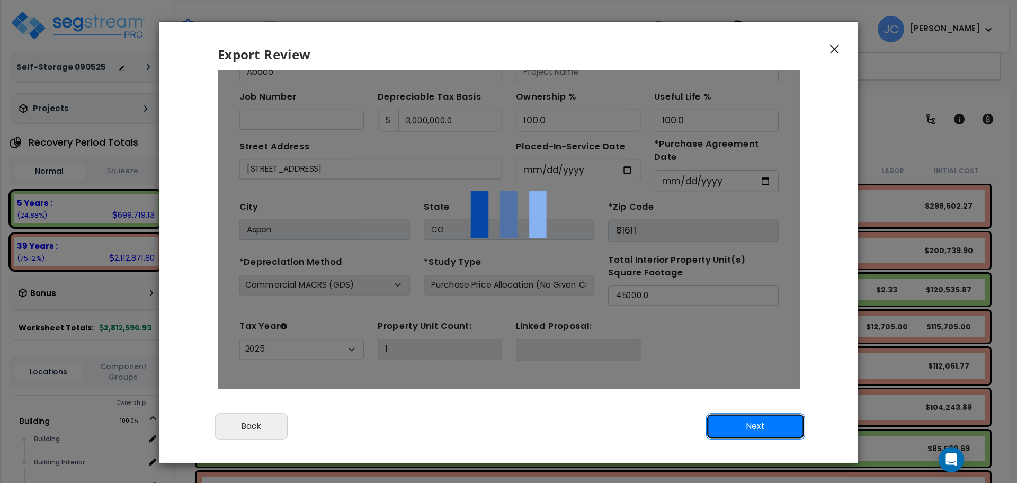
scroll to position [0, 0]
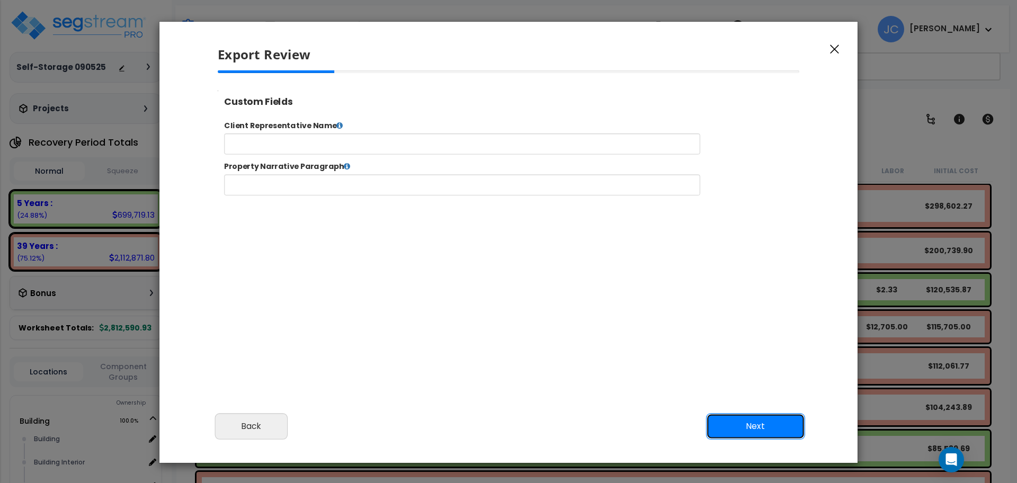
click at [758, 422] on button "Next" at bounding box center [755, 426] width 99 height 26
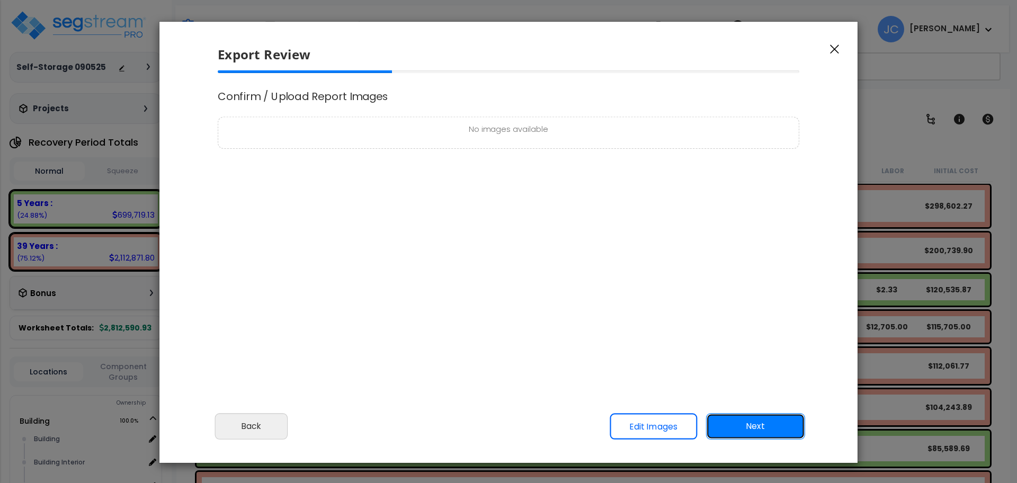
click at [754, 429] on button "Next" at bounding box center [755, 426] width 99 height 26
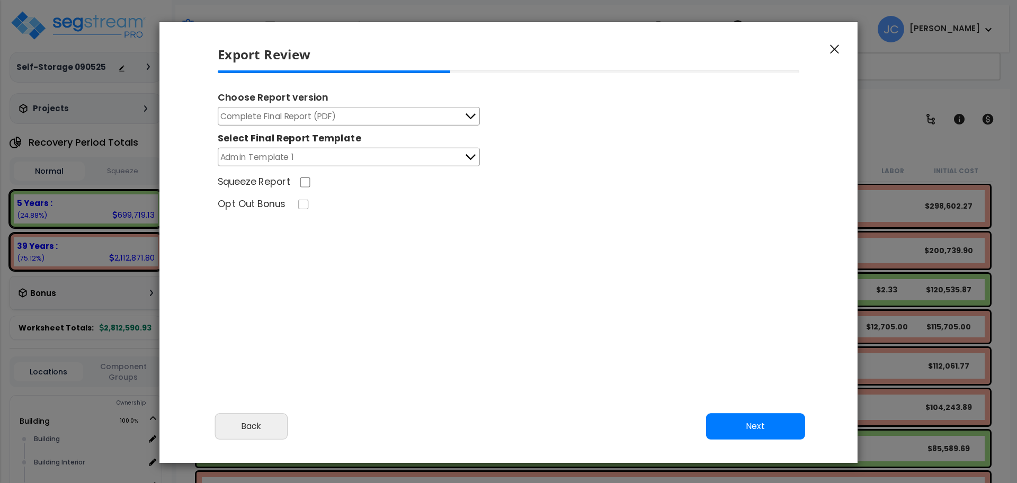
select select "2025"
click at [773, 437] on button "Next" at bounding box center [755, 426] width 99 height 26
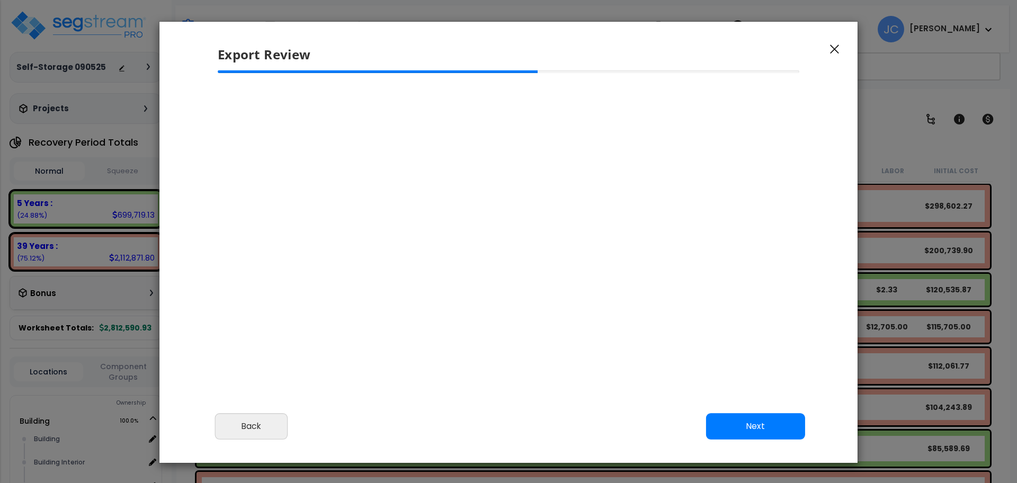
click at [739, 429] on button "Next" at bounding box center [755, 426] width 99 height 26
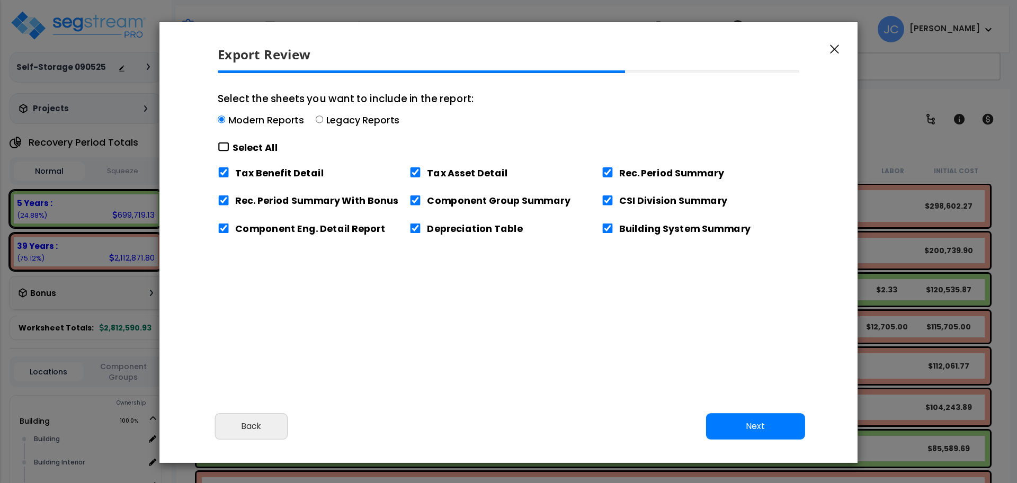
click at [222, 148] on input "Select the sheets you want to include in the report: Modern Reports Legacy Repo…" at bounding box center [224, 147] width 12 height 10
checkbox input "true"
click at [739, 425] on button "Next" at bounding box center [755, 426] width 99 height 26
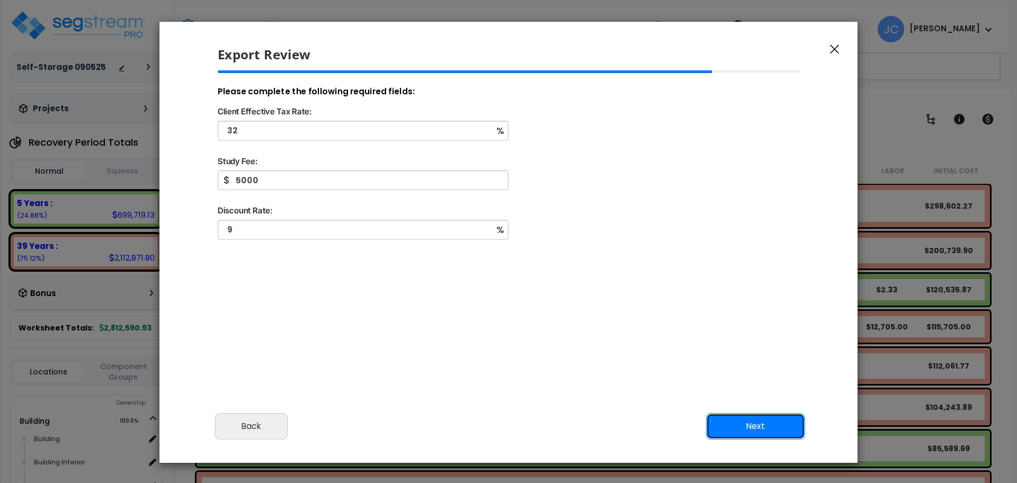
click at [755, 420] on button "Next" at bounding box center [755, 426] width 99 height 26
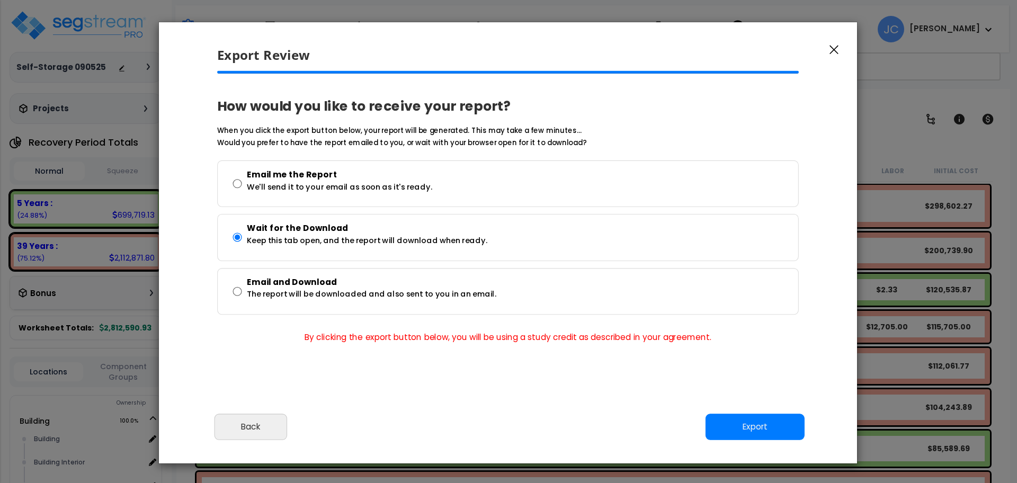
click at [759, 411] on div "Cancel Back Next Export Edit Images" at bounding box center [508, 435] width 698 height 58
click at [760, 424] on button "Export" at bounding box center [755, 427] width 99 height 26
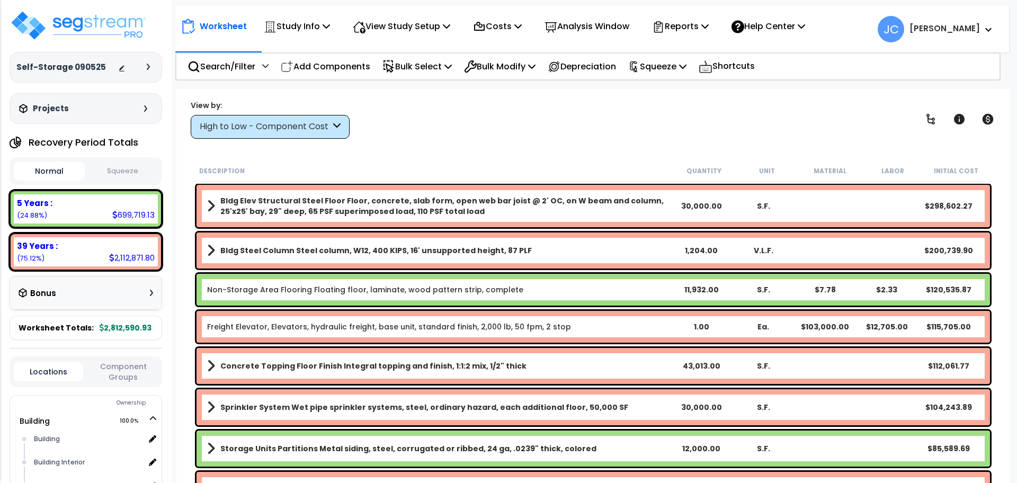
click at [333, 117] on div "High to Low - Component Cost" at bounding box center [270, 127] width 159 height 24
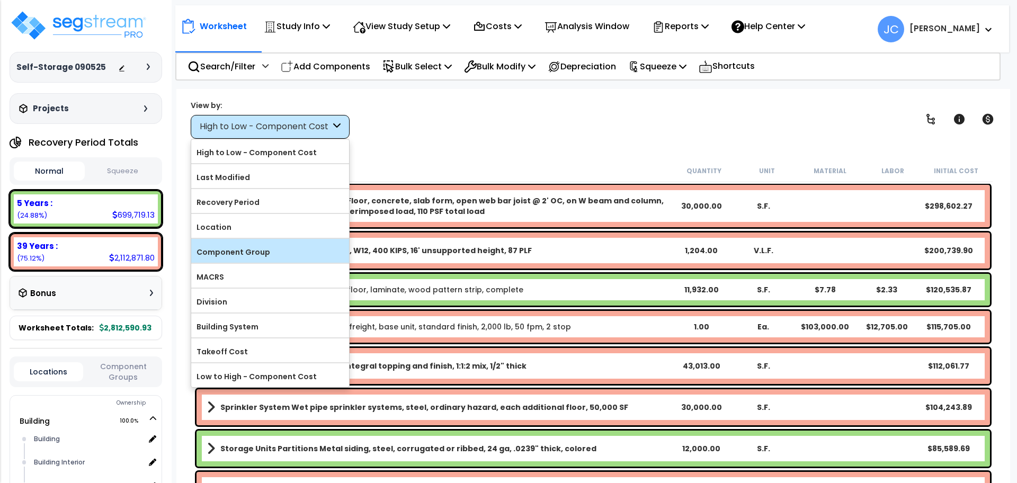
click at [295, 252] on label "Component Group" at bounding box center [270, 252] width 158 height 16
click at [0, 0] on input "Component Group" at bounding box center [0, 0] width 0 height 0
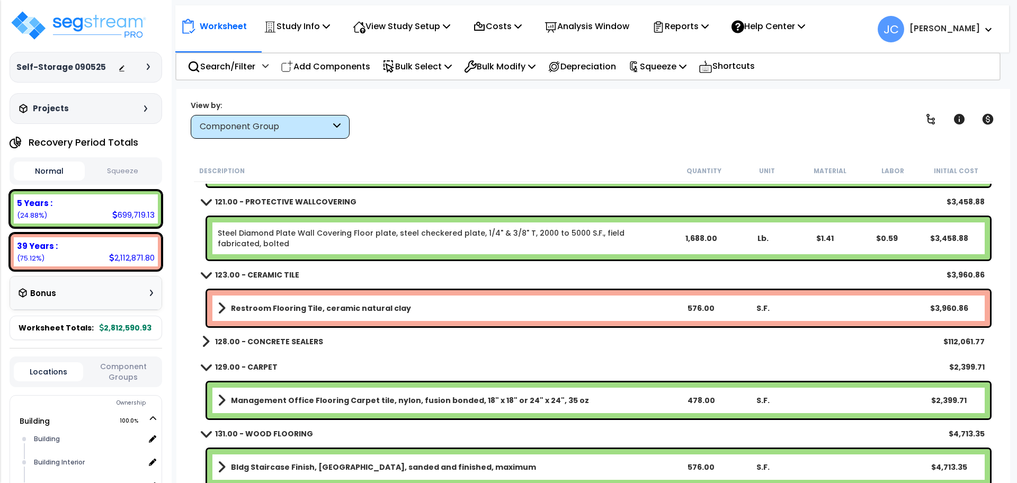
scroll to position [1949, 0]
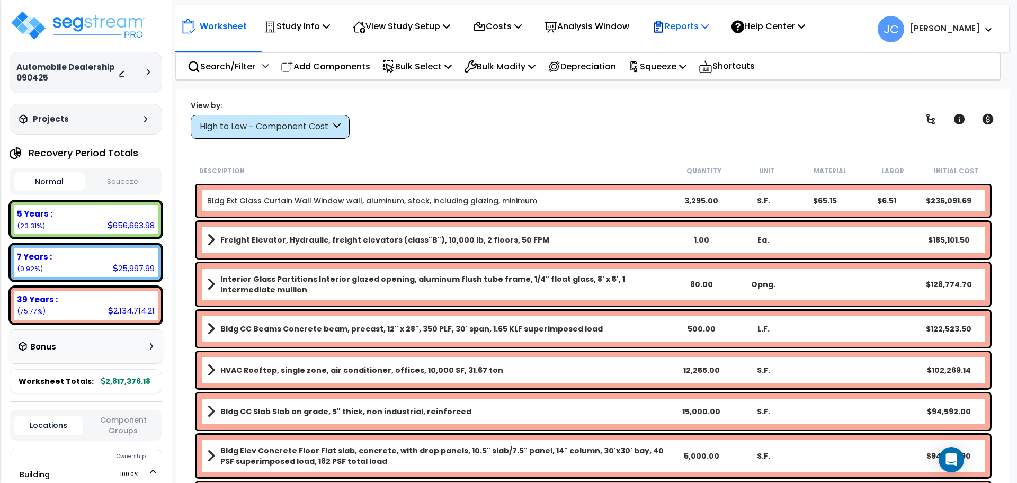
click at [689, 30] on p "Reports" at bounding box center [680, 26] width 57 height 14
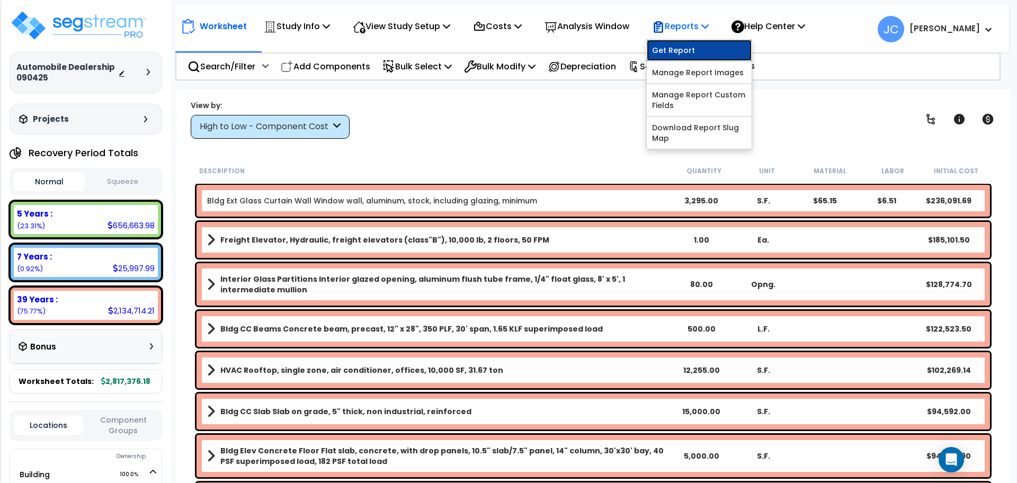
click at [687, 47] on link "Get Report" at bounding box center [699, 50] width 105 height 21
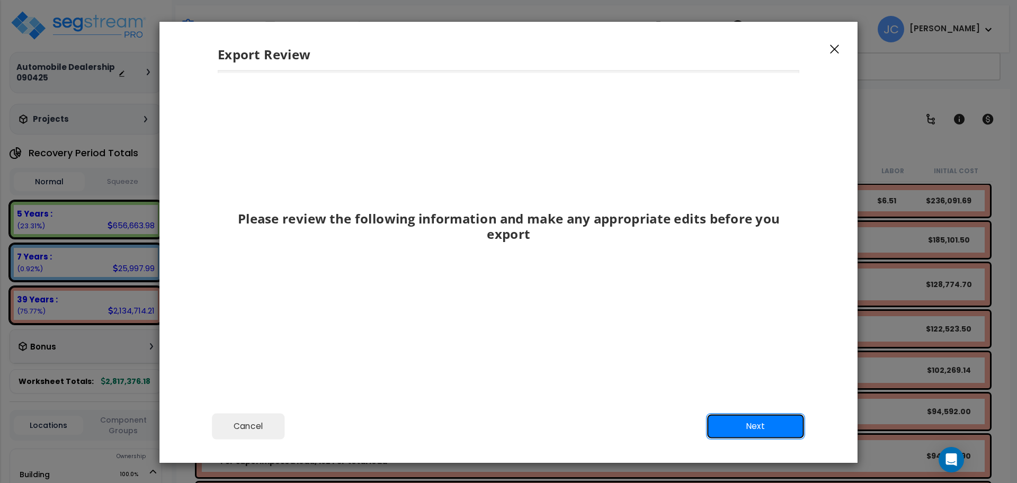
click at [760, 416] on button "Next" at bounding box center [755, 426] width 99 height 26
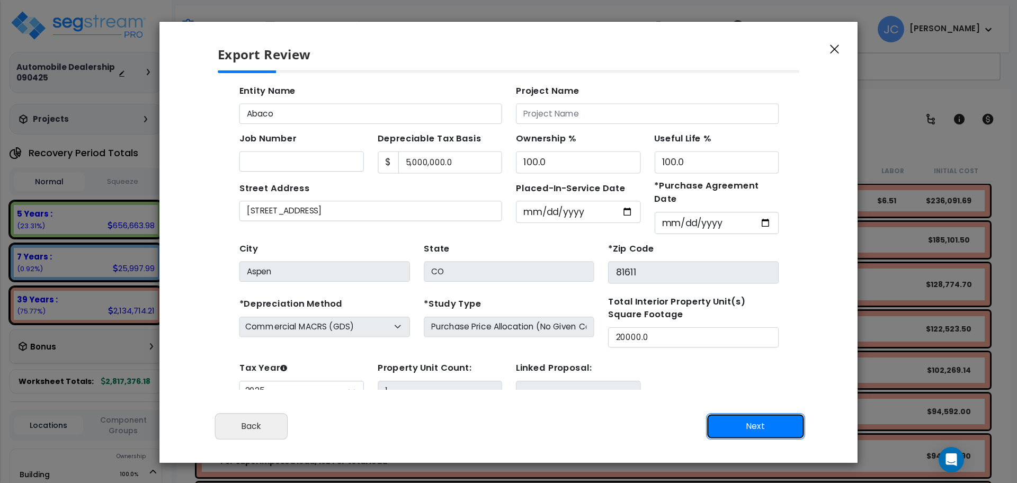
scroll to position [38, 0]
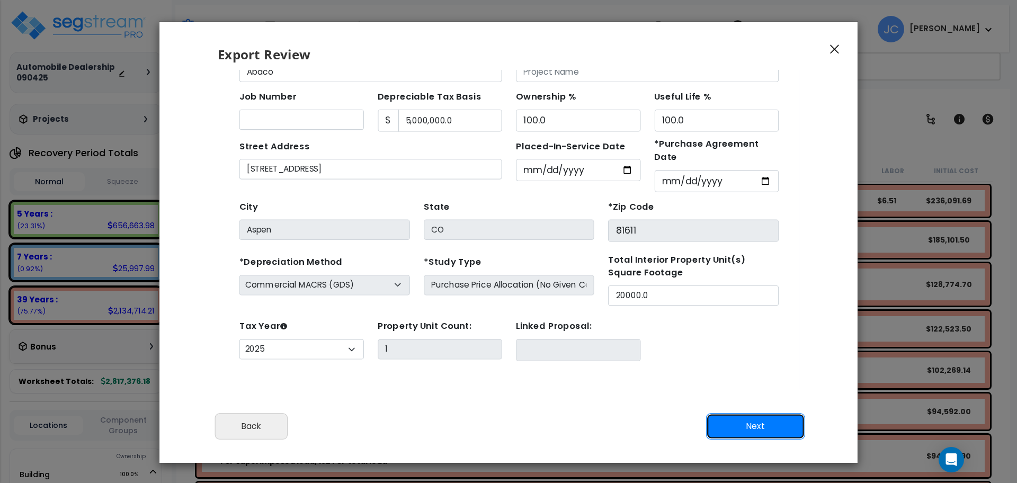
click at [768, 429] on button "Next" at bounding box center [755, 426] width 99 height 26
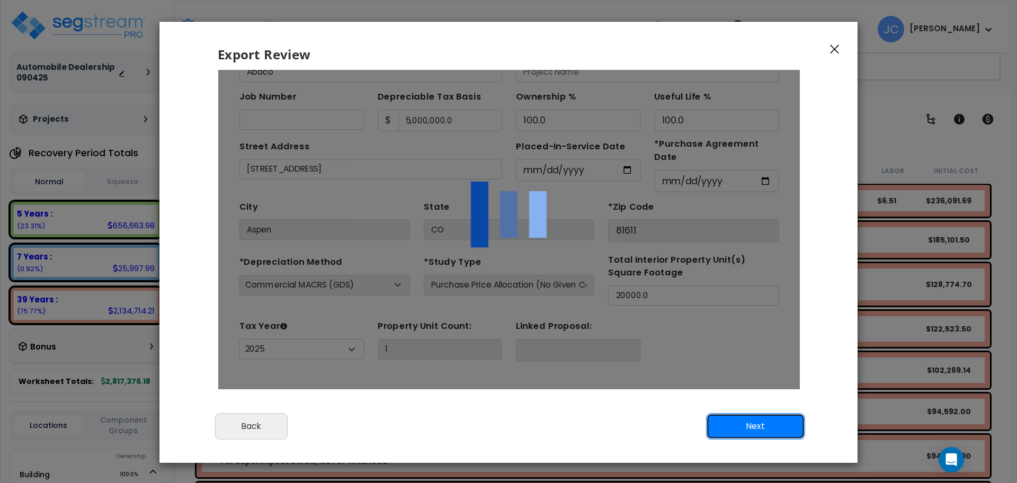
scroll to position [0, 0]
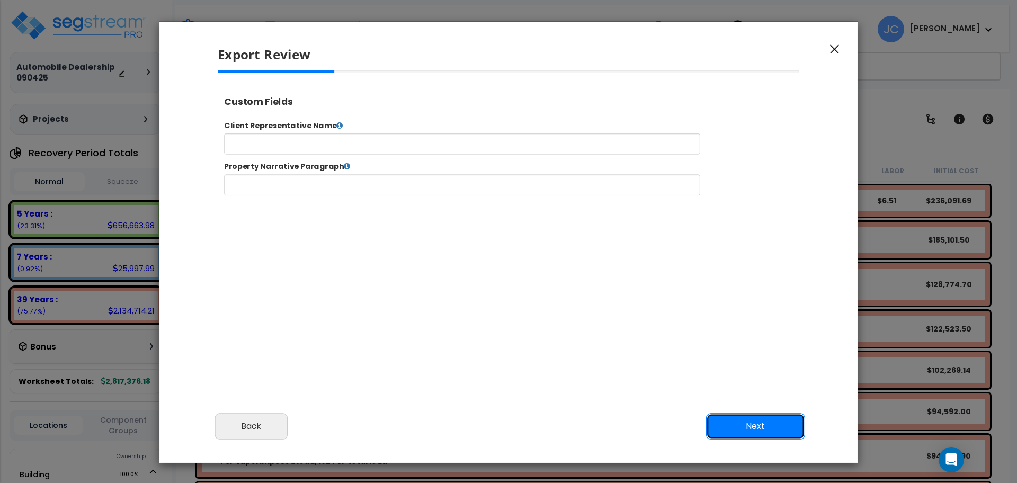
click at [774, 431] on button "Next" at bounding box center [755, 426] width 99 height 26
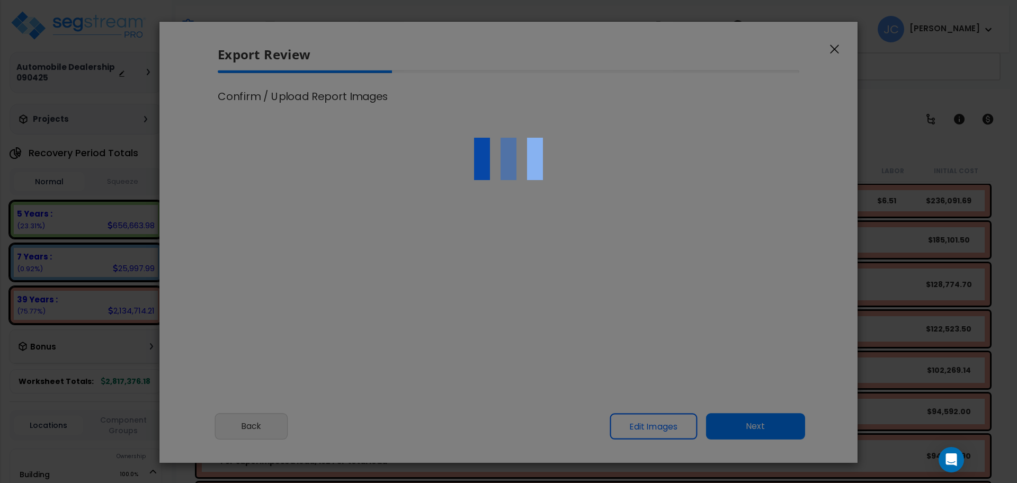
select select "2025"
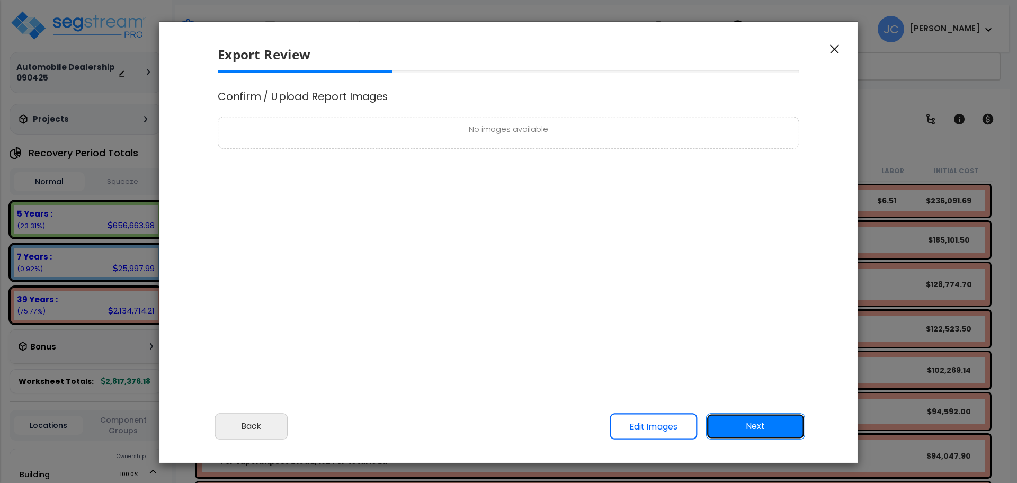
click at [771, 421] on button "Next" at bounding box center [755, 426] width 99 height 26
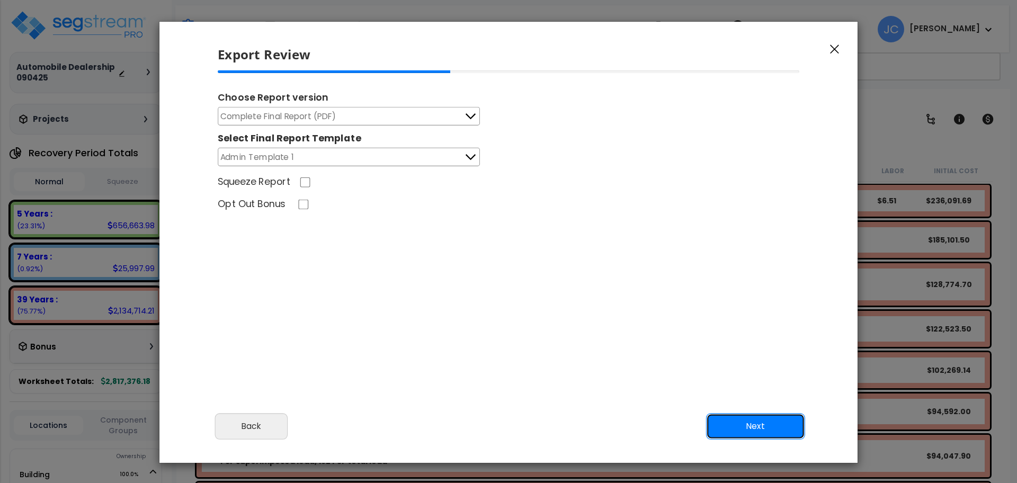
click at [756, 423] on button "Next" at bounding box center [755, 426] width 99 height 26
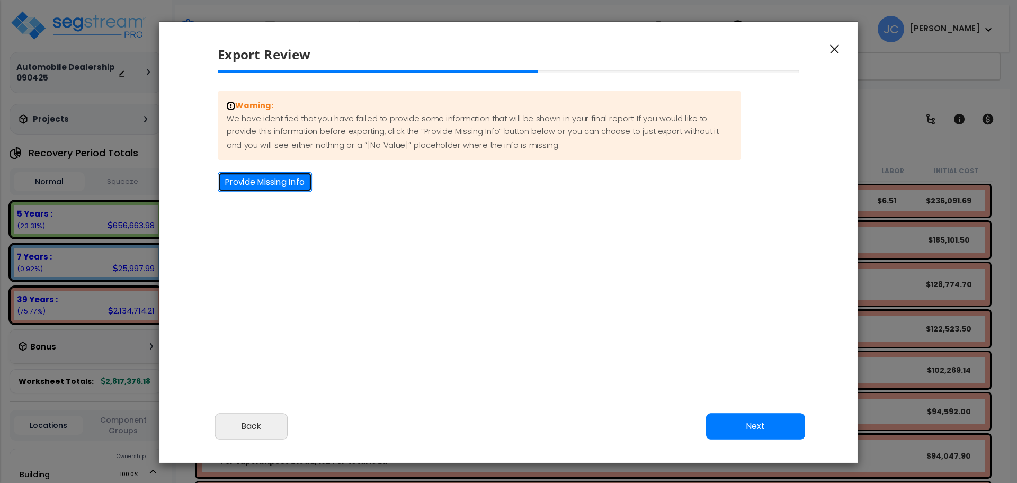
click at [304, 181] on button "Provide Missing Info" at bounding box center [265, 182] width 94 height 20
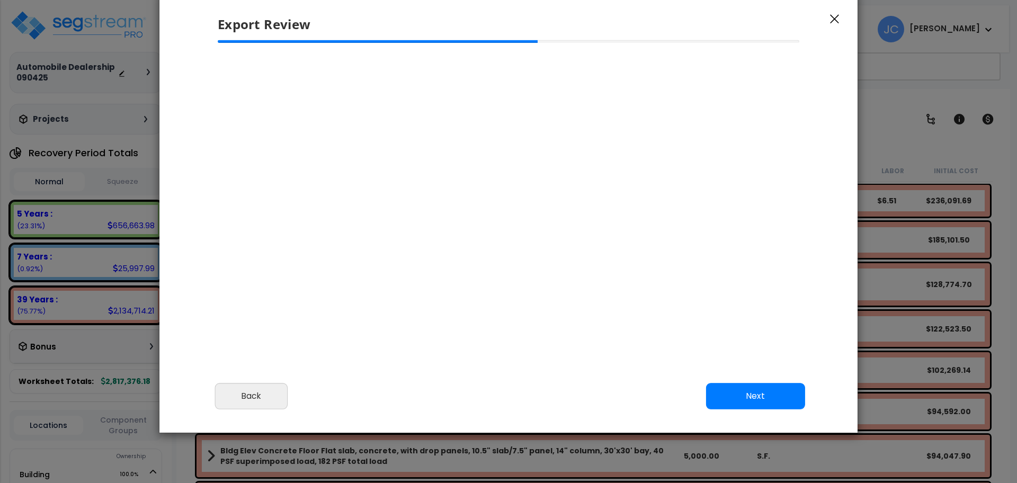
scroll to position [31, 0]
click at [736, 391] on button "Next" at bounding box center [755, 396] width 99 height 26
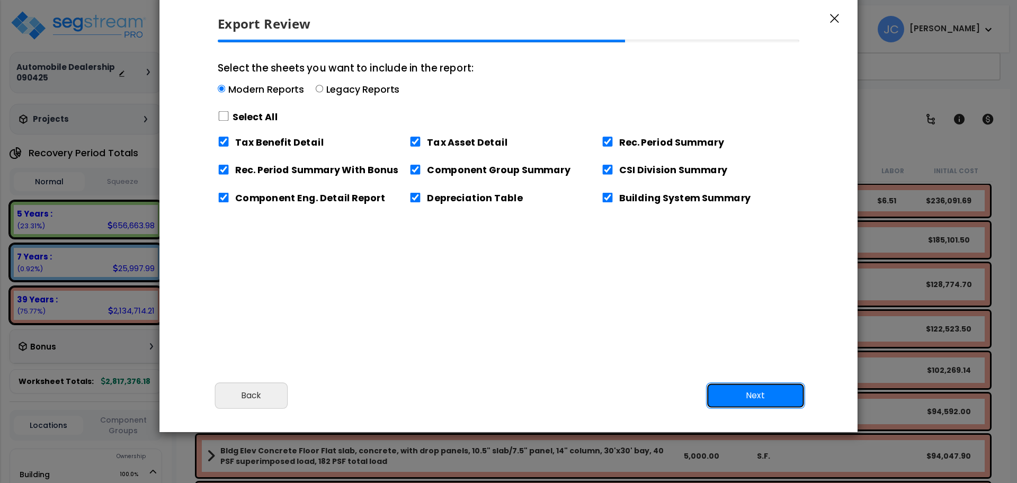
click at [714, 385] on button "Next" at bounding box center [755, 396] width 99 height 26
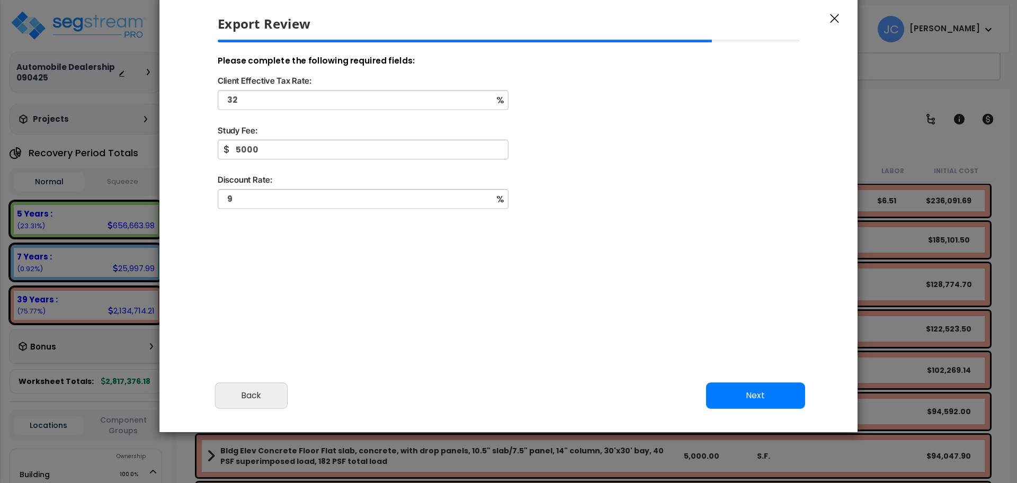
drag, startPoint x: 730, startPoint y: 378, endPoint x: 739, endPoint y: 385, distance: 11.0
click at [730, 379] on div "Cancel Back Next Export Edit Images" at bounding box center [509, 404] width 698 height 58
click at [755, 400] on button "Next" at bounding box center [756, 396] width 99 height 26
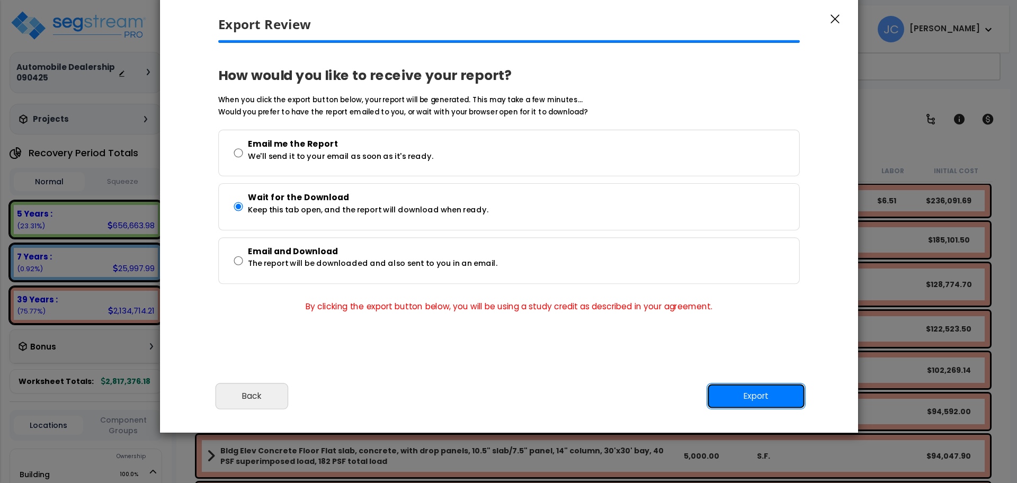
click at [749, 409] on button "Export" at bounding box center [756, 396] width 99 height 26
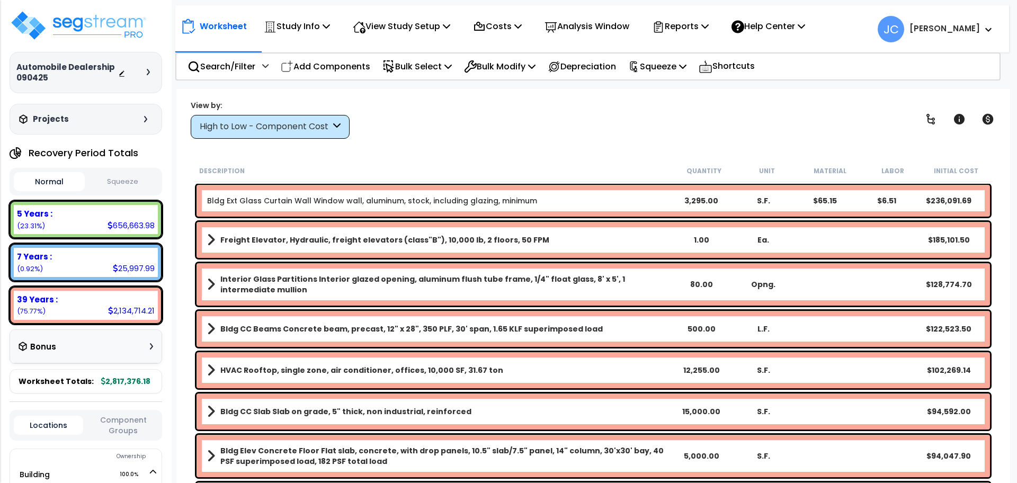
click at [565, 115] on div "View by: High to Low - Component Cost High to Low - Component Cost" at bounding box center [593, 119] width 813 height 39
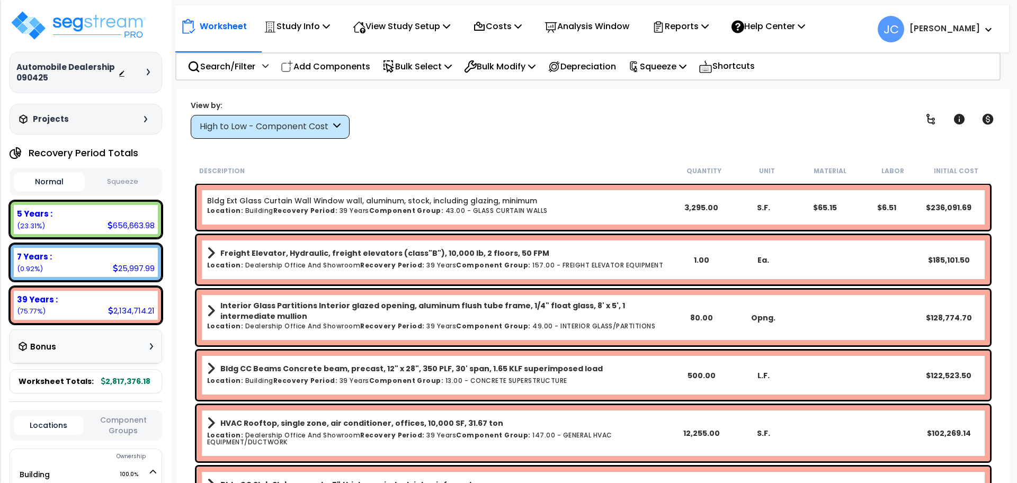
click at [559, 113] on div "View by: High to Low - Component Cost High to Low - Component Cost" at bounding box center [593, 119] width 813 height 39
click at [929, 120] on icon at bounding box center [931, 119] width 13 height 13
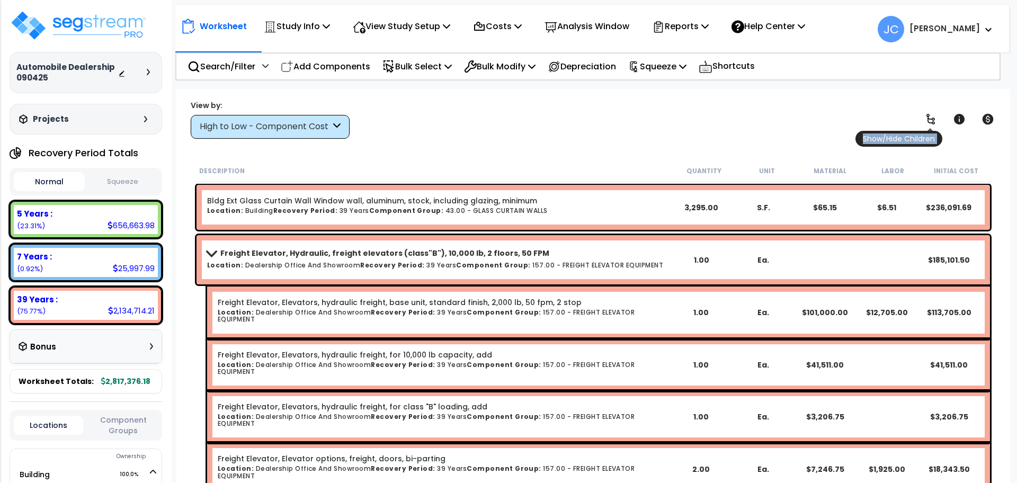
click at [929, 120] on icon at bounding box center [931, 119] width 13 height 13
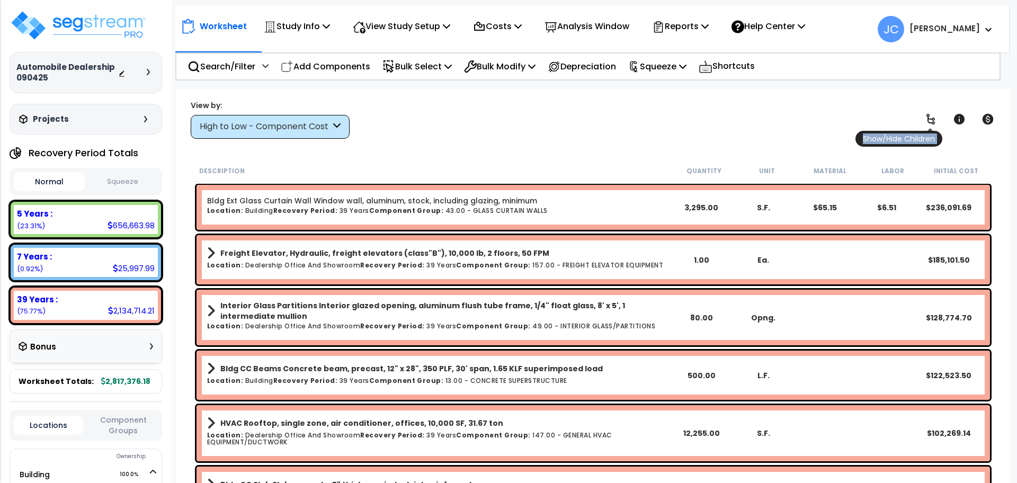
click at [929, 120] on icon at bounding box center [931, 119] width 13 height 13
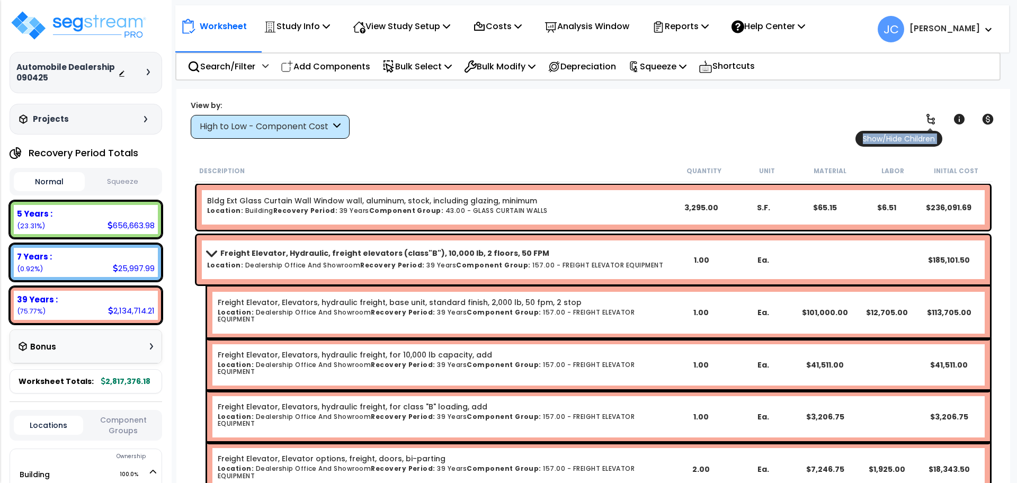
click at [929, 120] on icon at bounding box center [931, 119] width 13 height 13
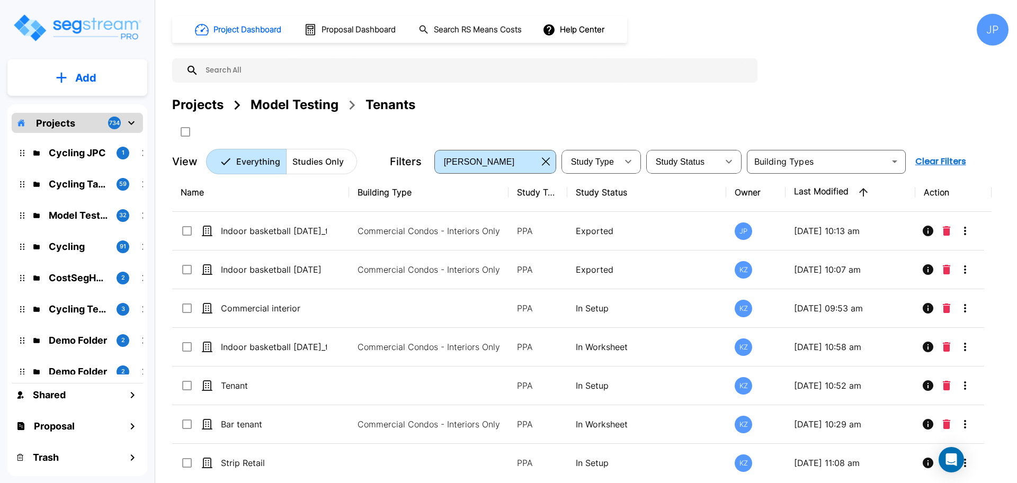
click at [207, 104] on div "Projects" at bounding box center [197, 104] width 51 height 19
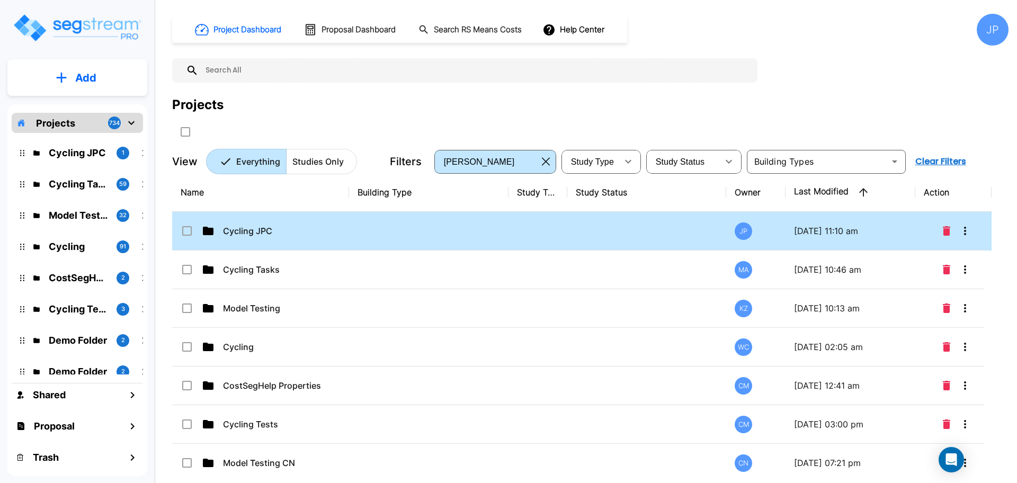
drag, startPoint x: 504, startPoint y: 227, endPoint x: 604, endPoint y: 2, distance: 246.1
click at [504, 227] on td at bounding box center [429, 231] width 160 height 39
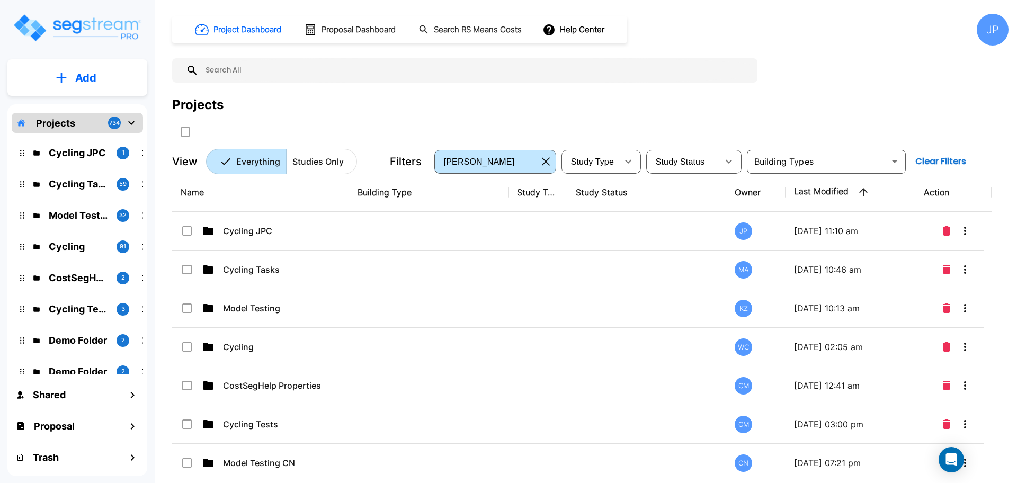
click at [504, 227] on td at bounding box center [429, 231] width 160 height 39
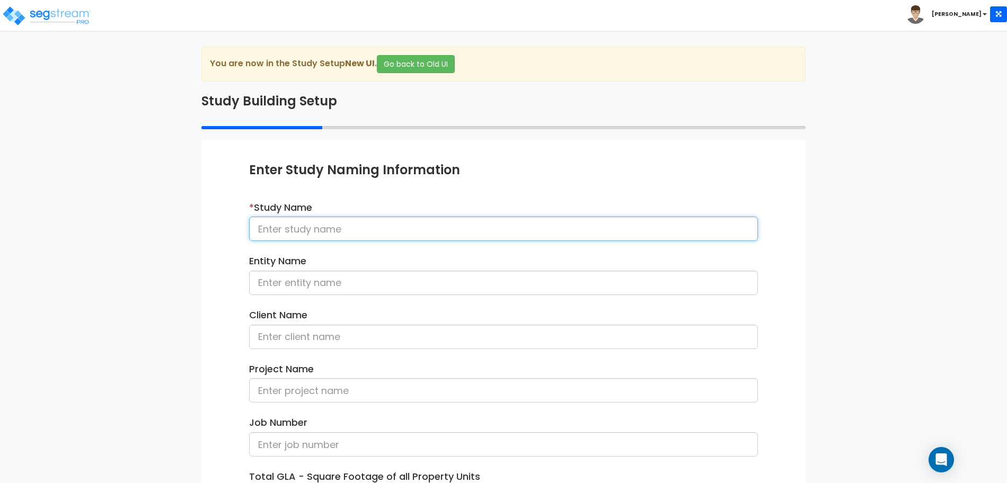
click at [395, 218] on input at bounding box center [503, 229] width 509 height 24
type input "Office WH 101125"
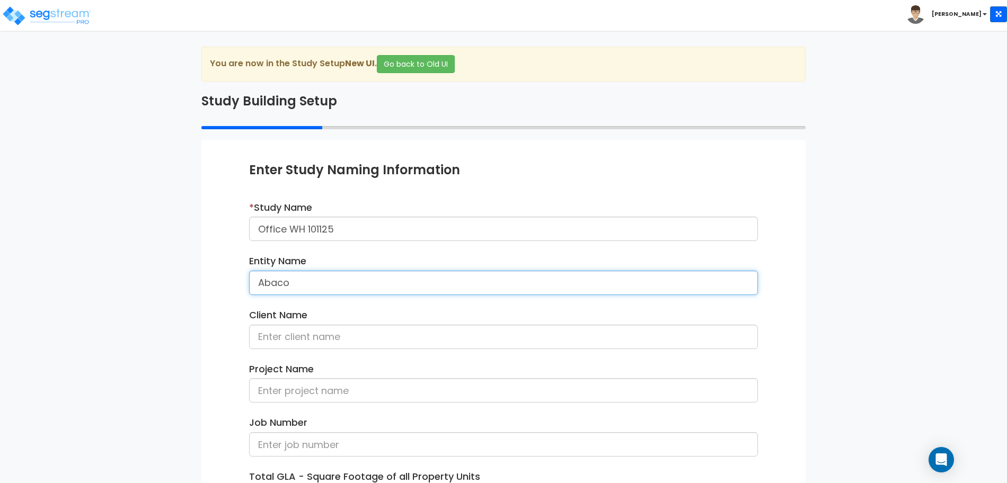
type input "Abaco"
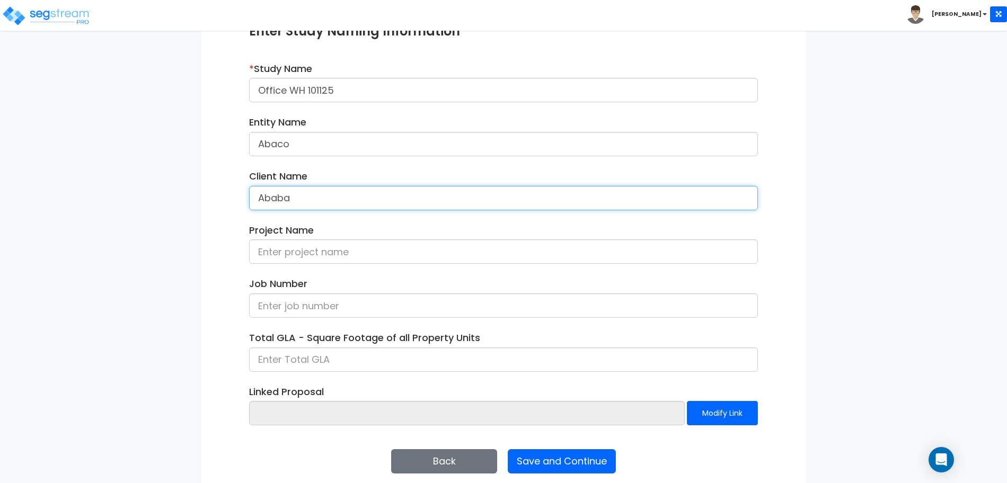
scroll to position [149, 0]
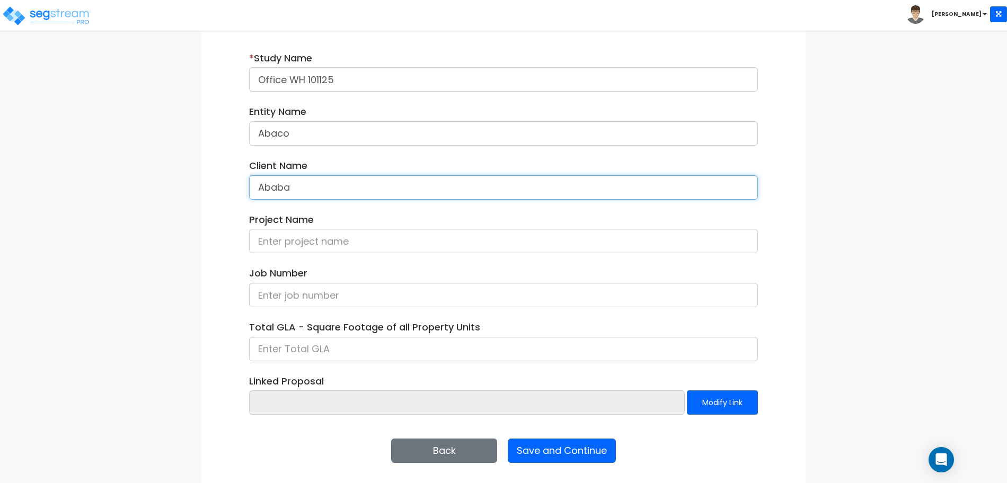
type input "Ababa"
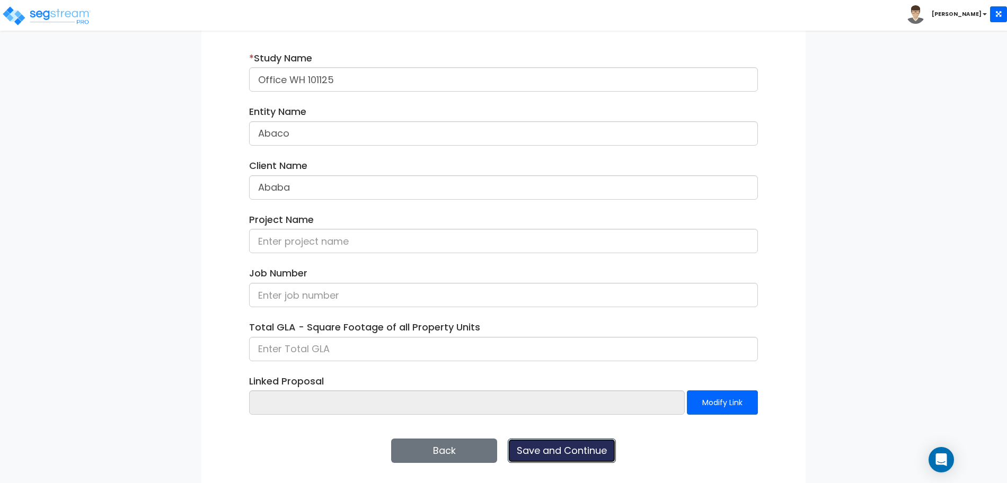
click at [573, 441] on button "Save and Continue" at bounding box center [562, 451] width 108 height 24
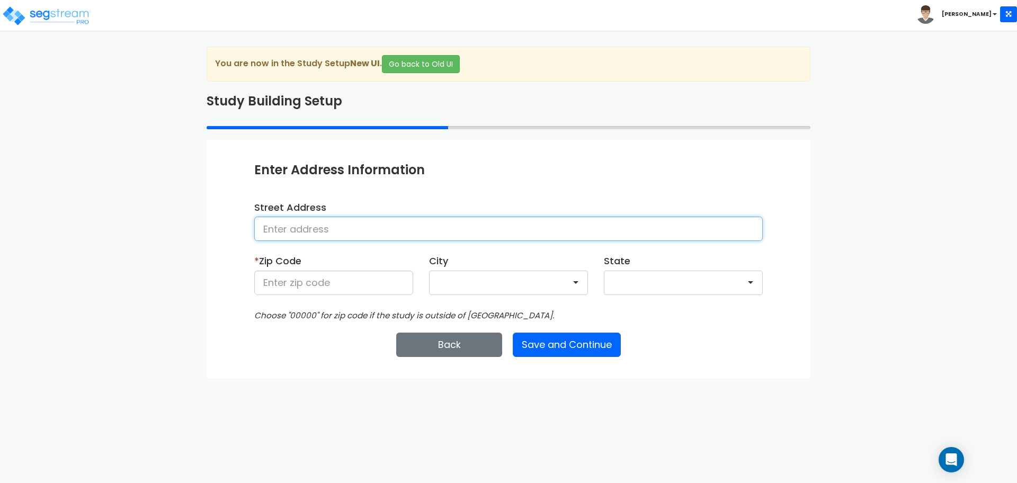
click at [395, 234] on input at bounding box center [508, 229] width 509 height 24
type input "25 Nighthawk Drive"
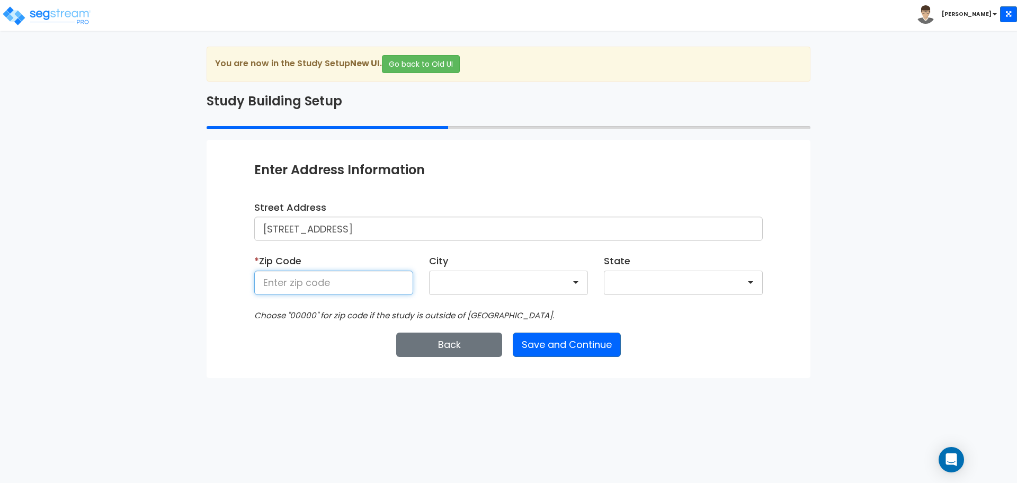
type input "1"
type input "81611"
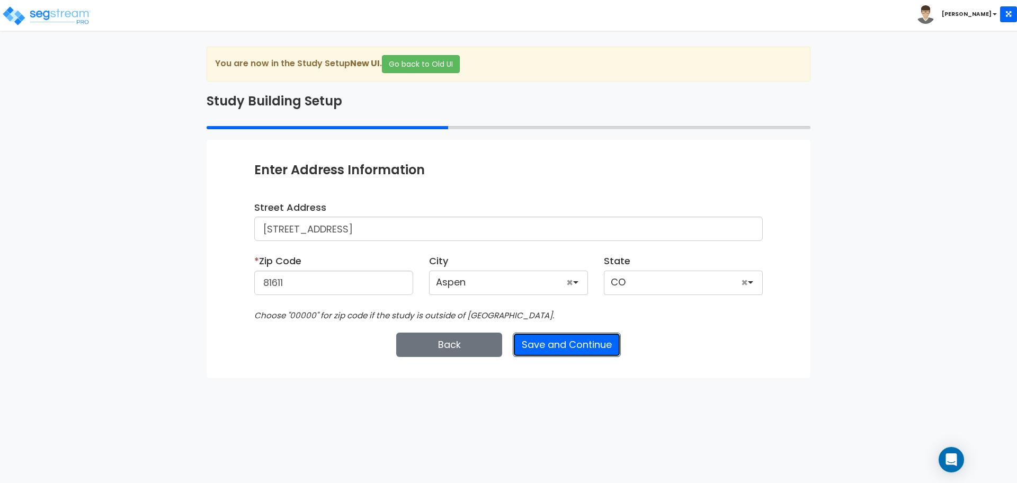
click at [577, 347] on button "Save and Continue" at bounding box center [567, 345] width 108 height 24
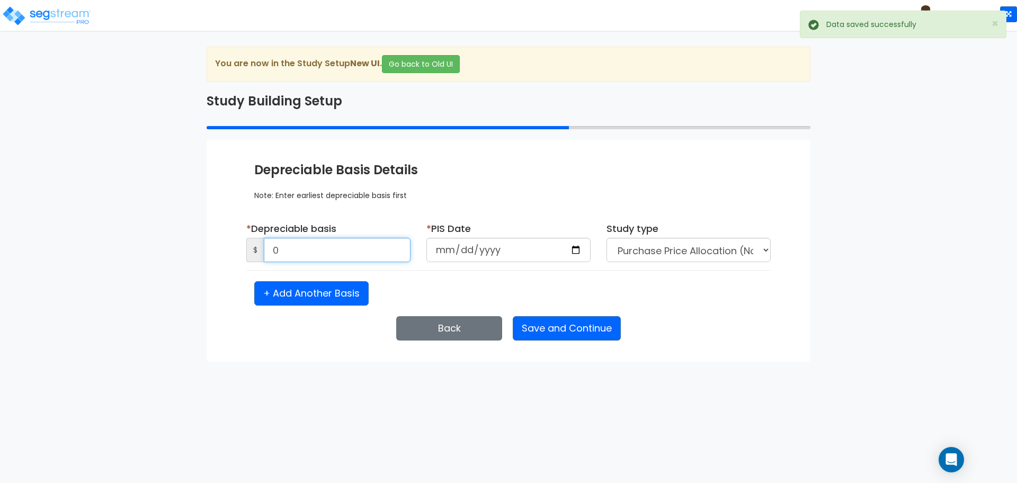
drag, startPoint x: 330, startPoint y: 251, endPoint x: 251, endPoint y: 235, distance: 79.9
click at [251, 235] on div "* Depreciable basis $ 0" at bounding box center [328, 242] width 164 height 41
click at [245, 238] on div "* Depreciable basis $ 0" at bounding box center [328, 246] width 180 height 49
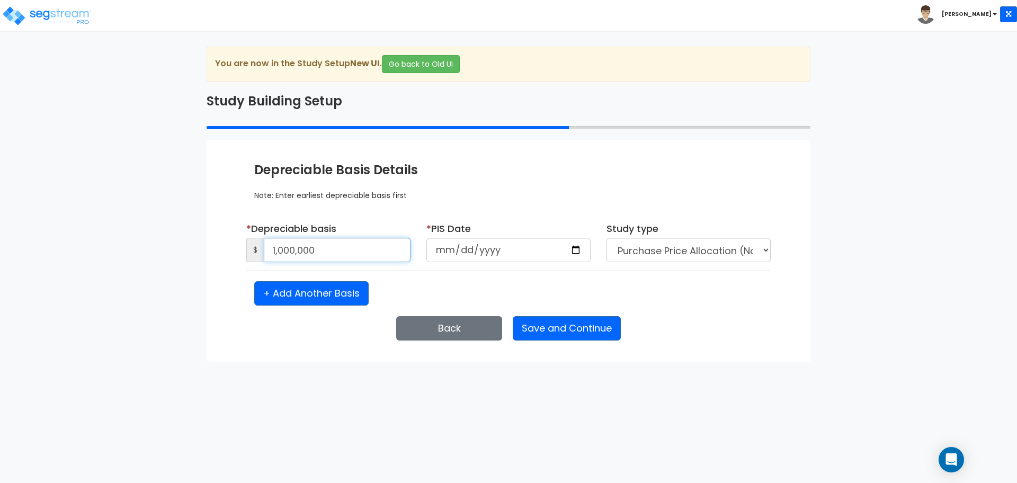
type input "1,000,000"
type input "2025-10-11"
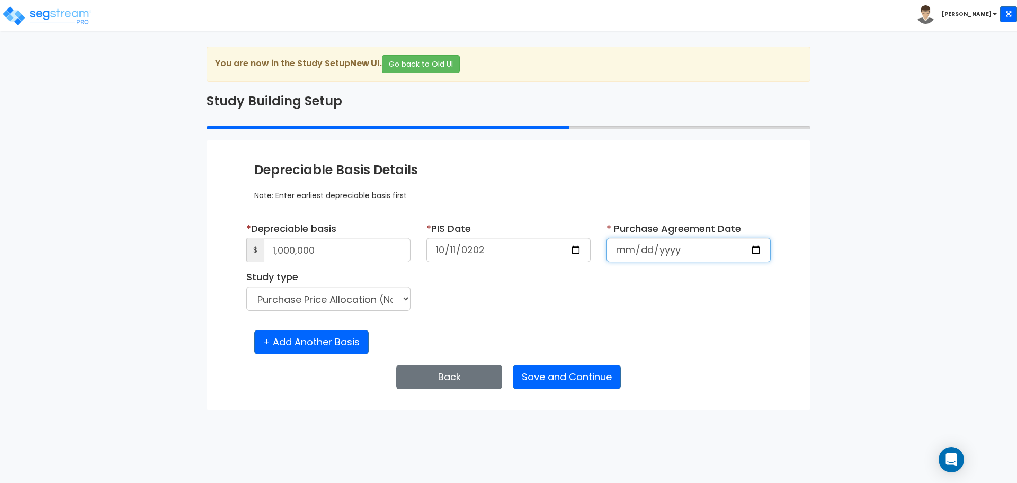
click at [636, 246] on input "date" at bounding box center [689, 250] width 164 height 24
select select "2025"
type input "2025-04-08"
click at [592, 367] on button "Save and Continue" at bounding box center [567, 377] width 108 height 24
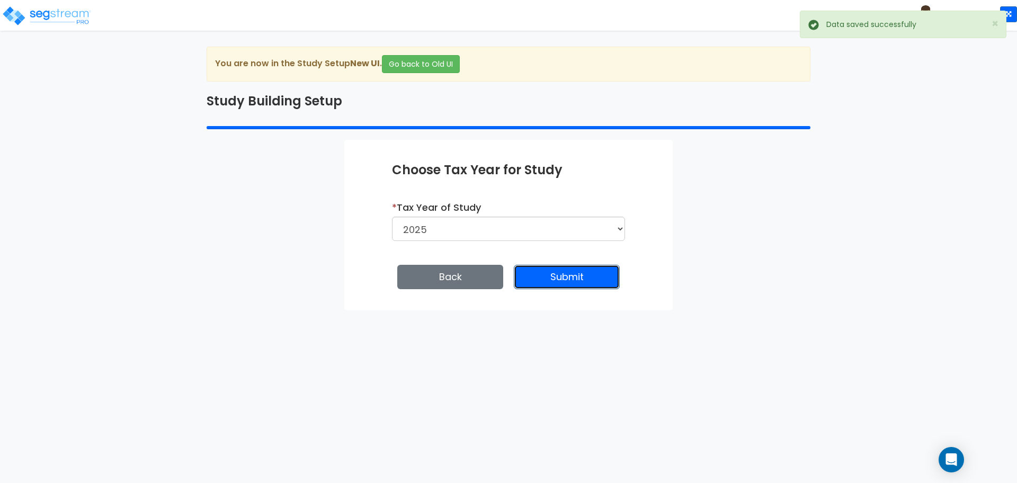
click at [563, 280] on button "Submit" at bounding box center [567, 277] width 106 height 24
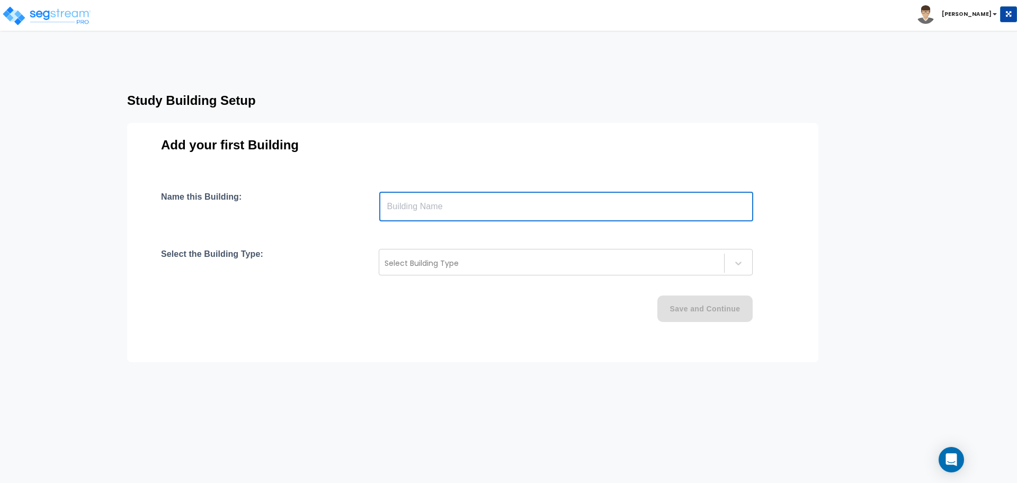
click at [510, 208] on input "text" at bounding box center [566, 207] width 374 height 30
type input "Building"
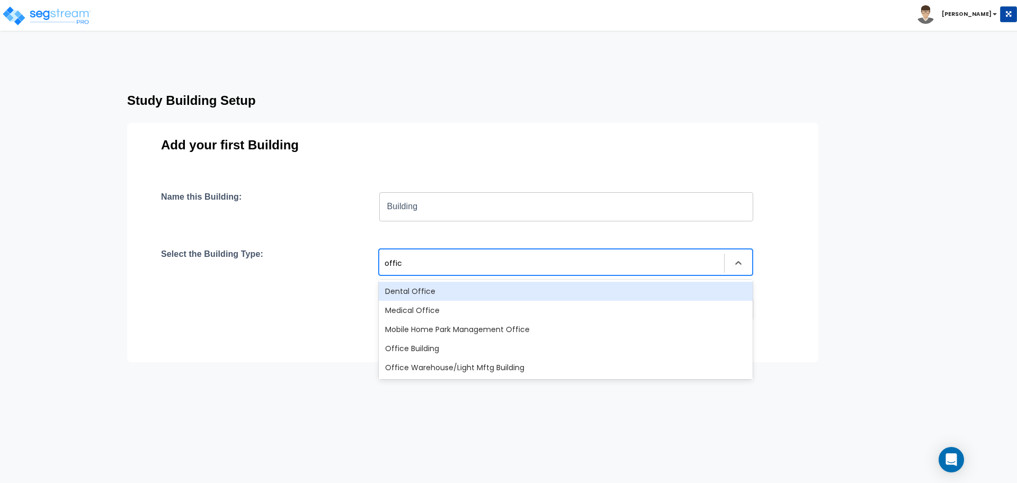
type input "office"
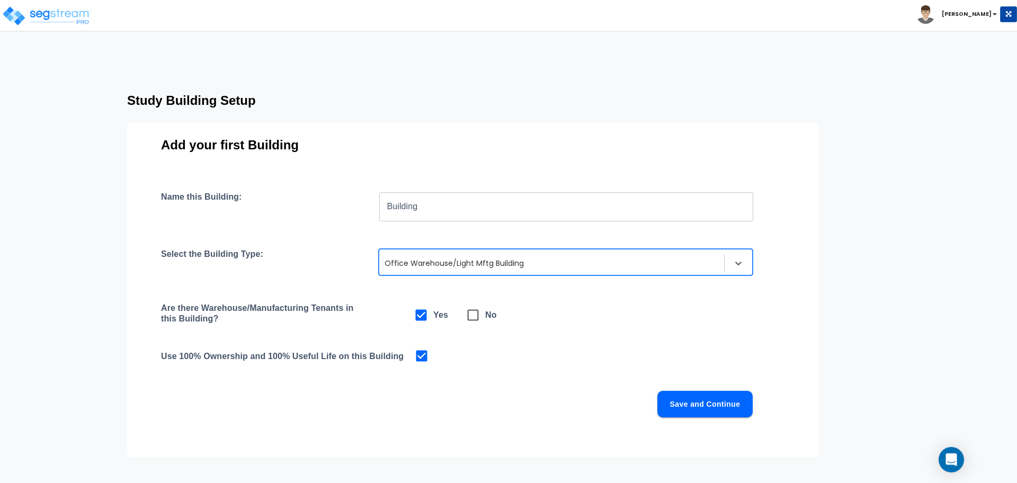
click at [695, 401] on button "Save and Continue" at bounding box center [705, 404] width 95 height 26
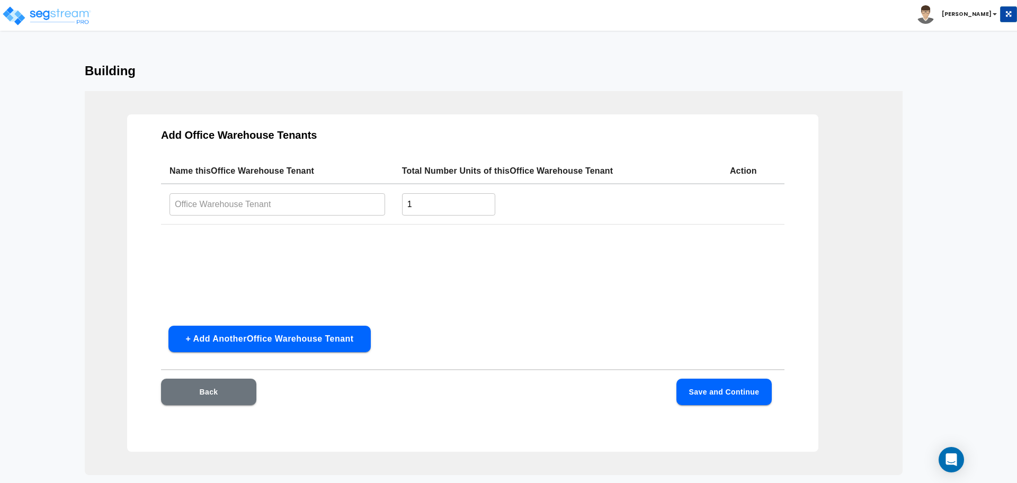
click at [337, 205] on input "text" at bounding box center [278, 204] width 216 height 23
type input "Tenant"
click at [713, 385] on button "Save and Continue" at bounding box center [724, 392] width 95 height 26
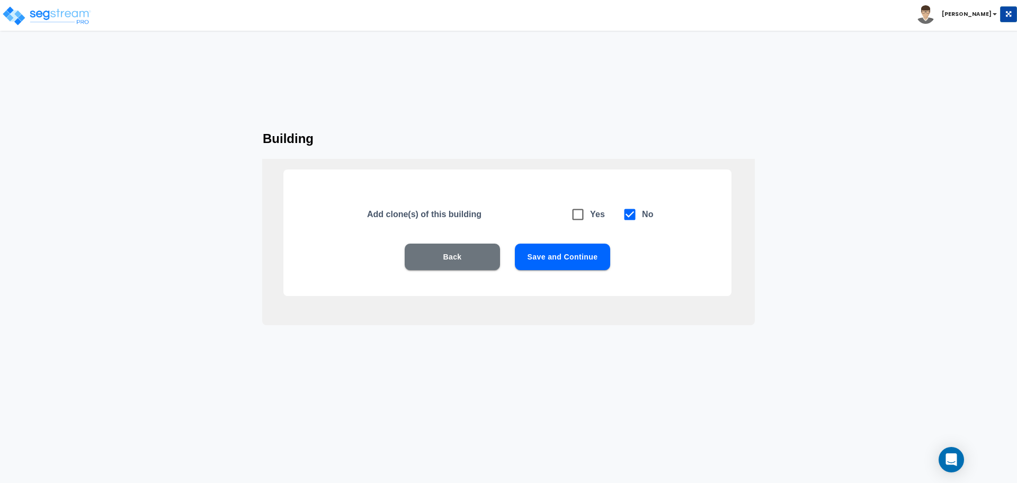
click at [563, 259] on button "Save and Continue" at bounding box center [562, 257] width 95 height 26
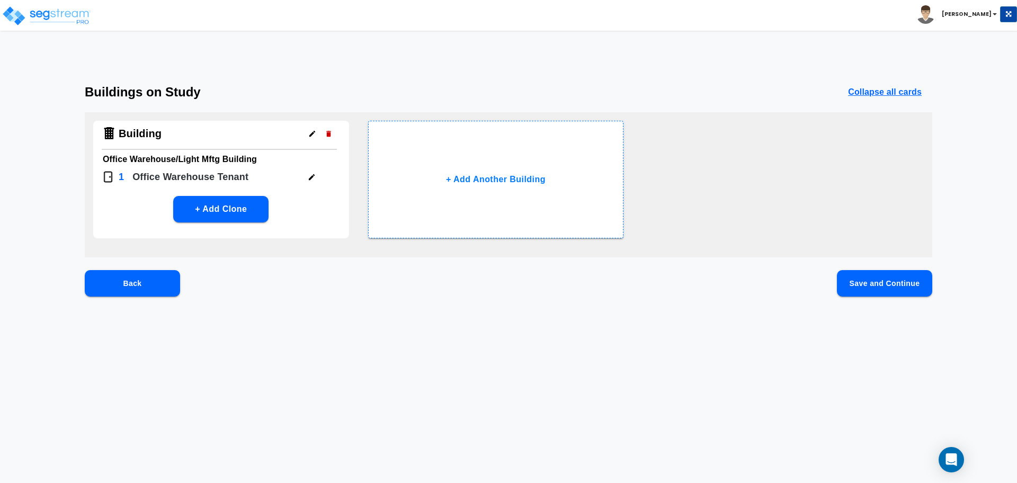
click at [863, 285] on button "Save and Continue" at bounding box center [884, 283] width 95 height 26
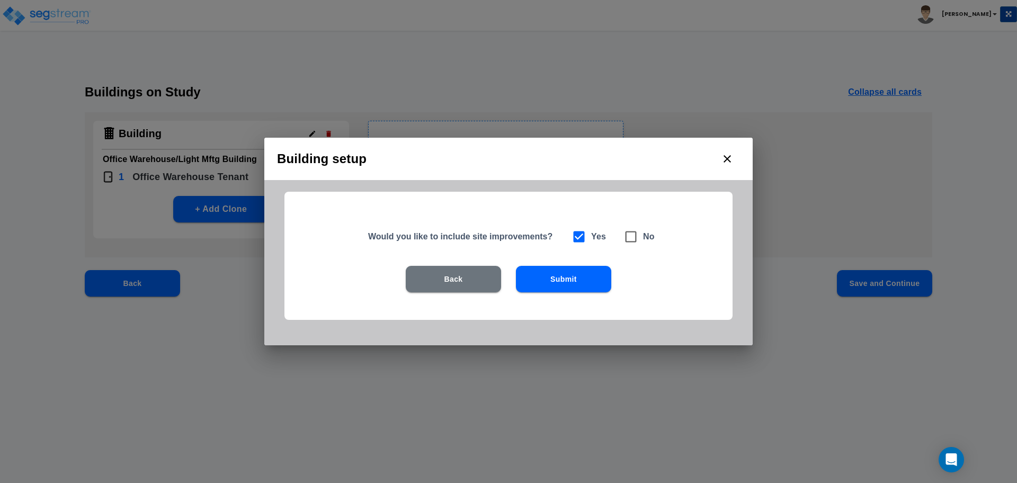
click at [631, 236] on icon at bounding box center [631, 236] width 15 height 15
checkbox input "false"
checkbox input "true"
click at [587, 279] on button "Submit" at bounding box center [563, 279] width 95 height 26
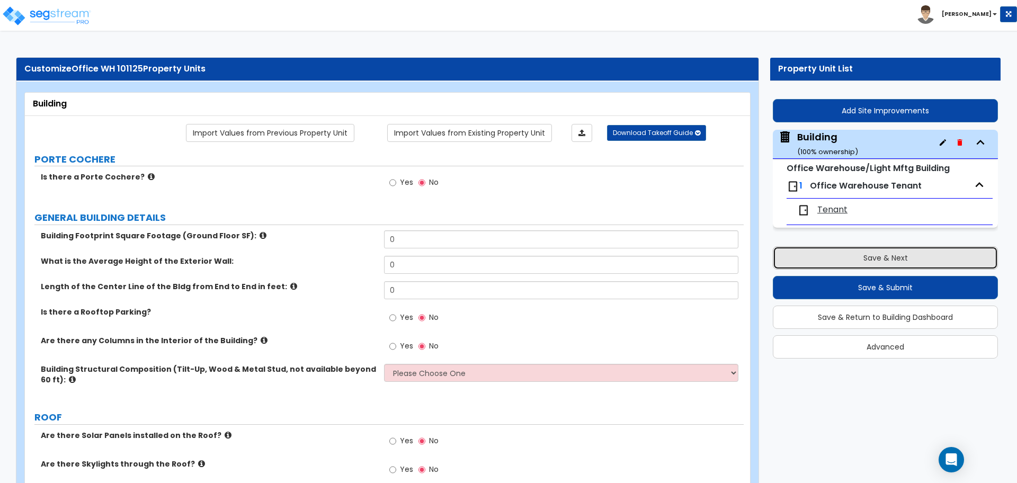
click at [892, 264] on button "Save & Next" at bounding box center [885, 257] width 225 height 23
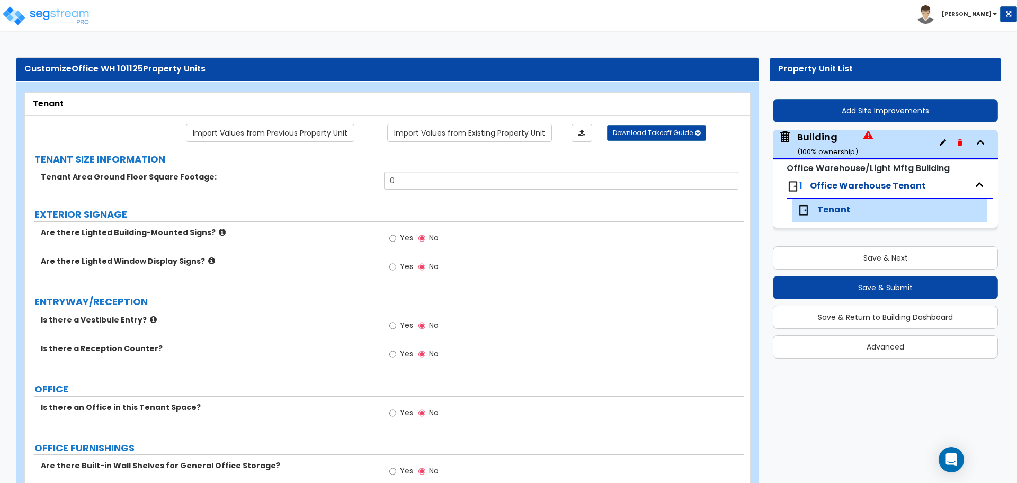
click at [839, 148] on small "( 100 % ownership)" at bounding box center [828, 152] width 61 height 10
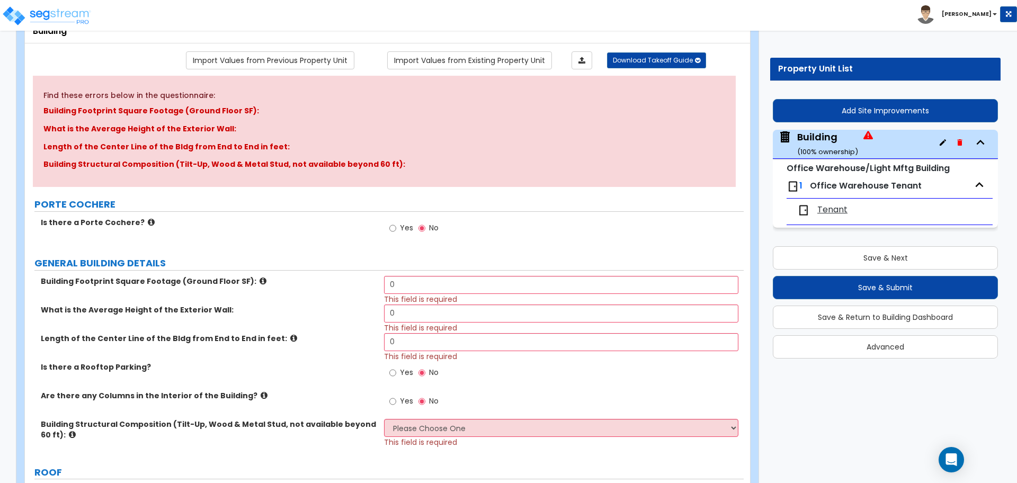
scroll to position [87, 0]
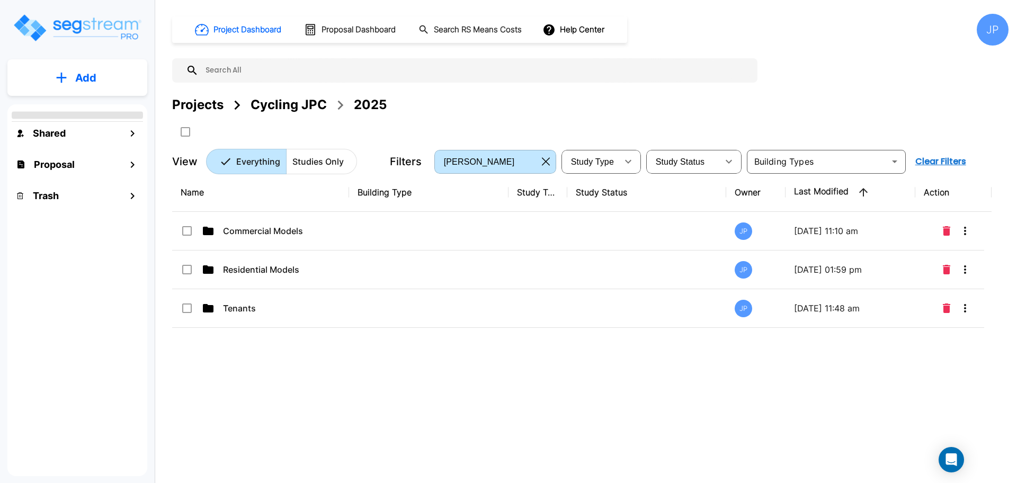
click at [542, 160] on icon "button" at bounding box center [546, 161] width 8 height 8
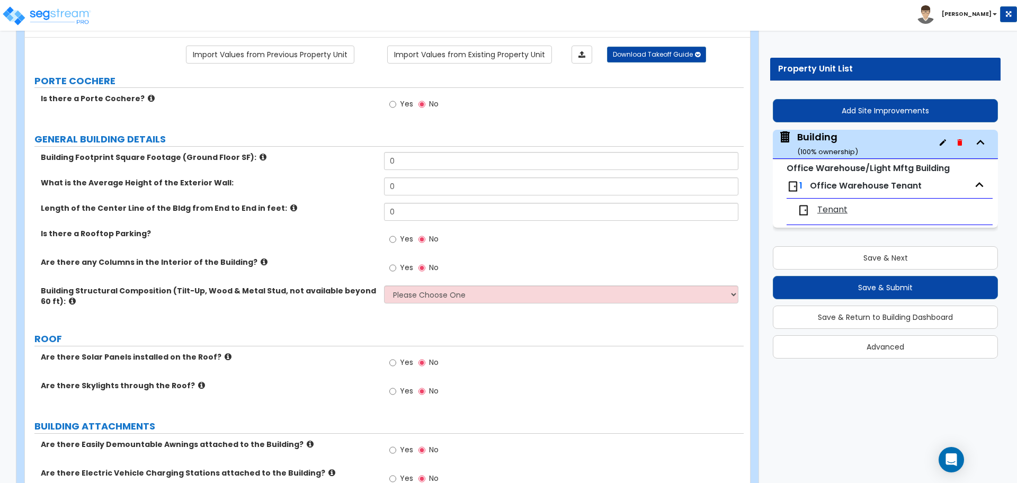
scroll to position [92, 0]
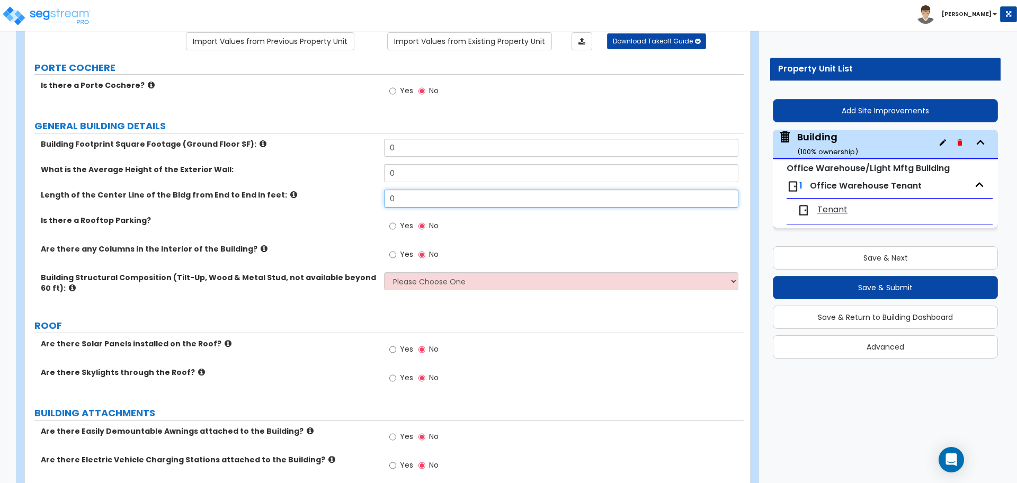
click at [453, 195] on input "0" at bounding box center [561, 199] width 354 height 18
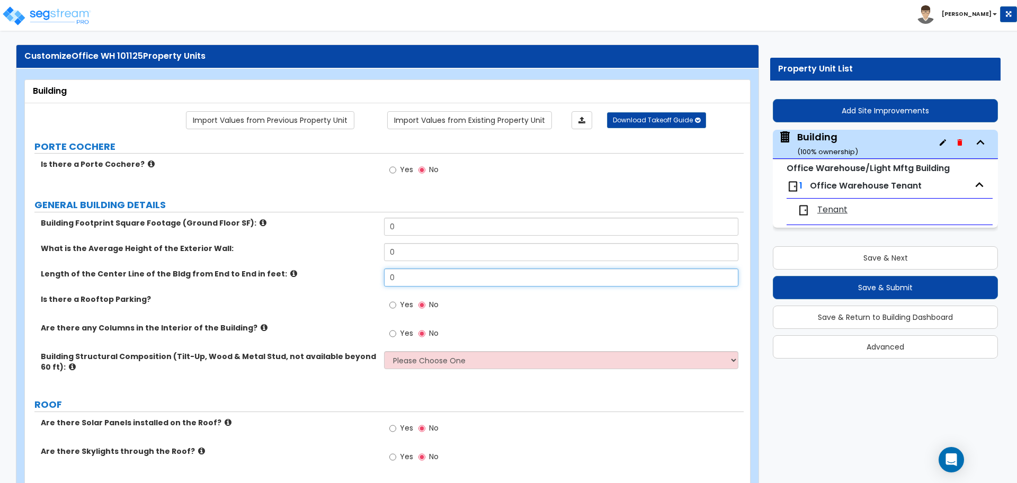
scroll to position [11, 0]
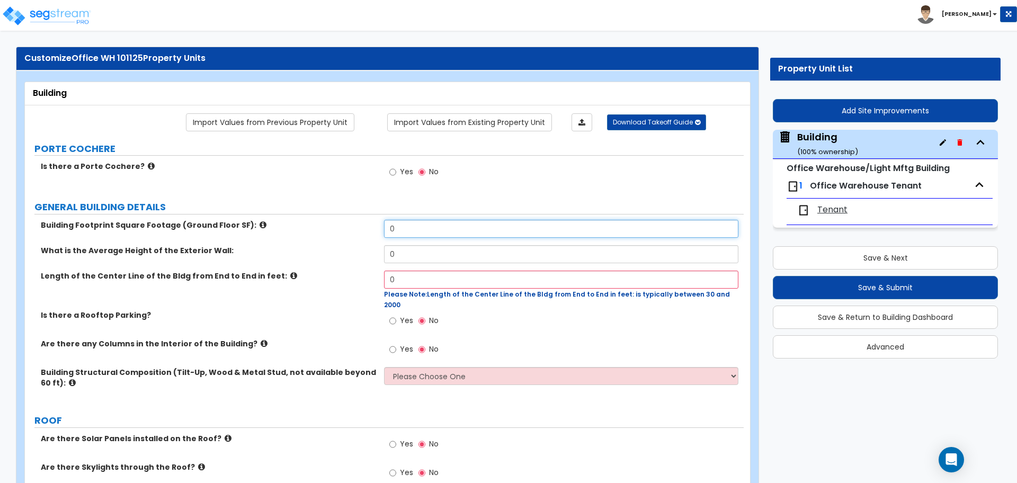
drag, startPoint x: 414, startPoint y: 233, endPoint x: 351, endPoint y: 228, distance: 63.8
click at [358, 230] on div "Building Footprint Square Footage (Ground Floor SF): 0" at bounding box center [384, 232] width 719 height 25
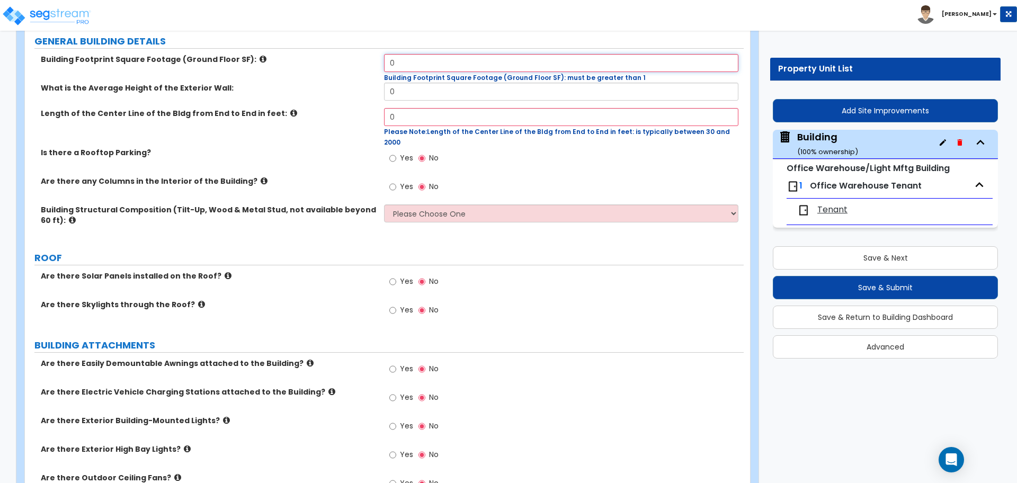
scroll to position [175, 0]
type input "15,000"
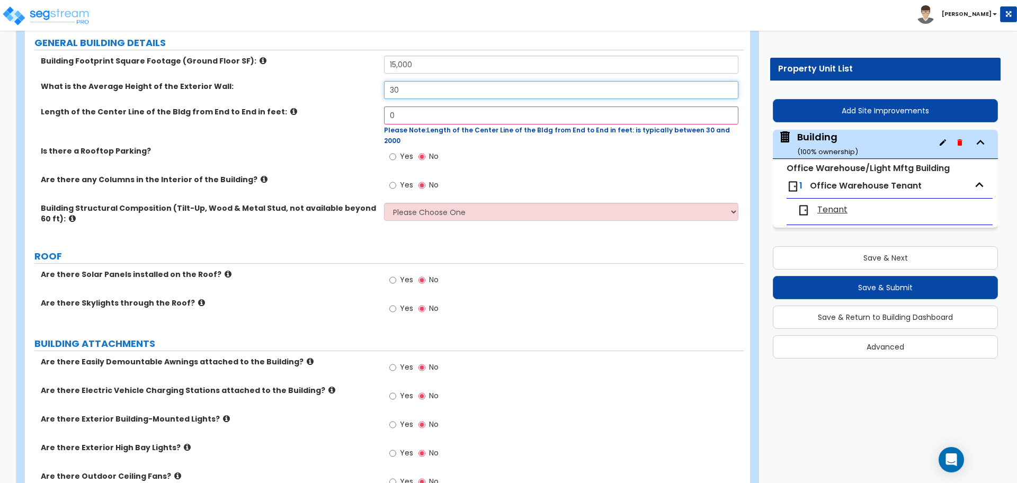
type input "30"
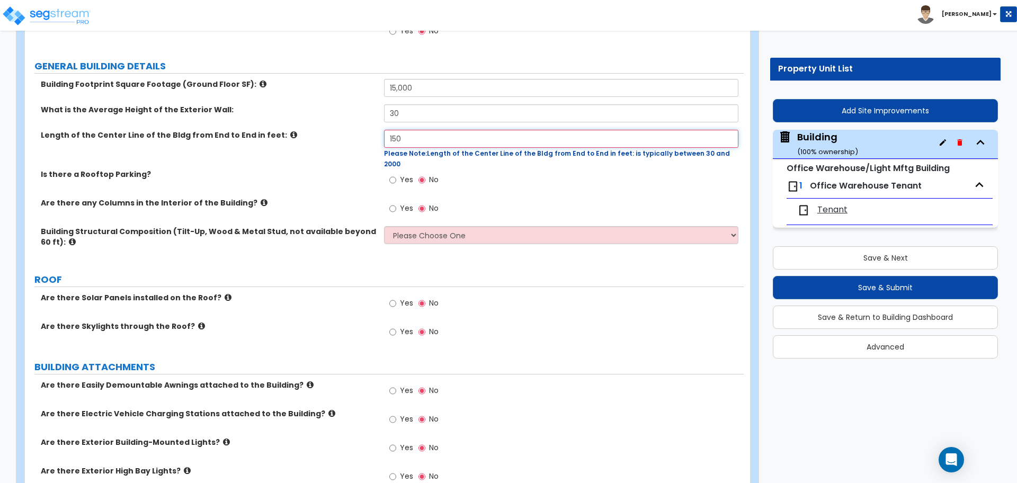
scroll to position [153, 0]
type input "150"
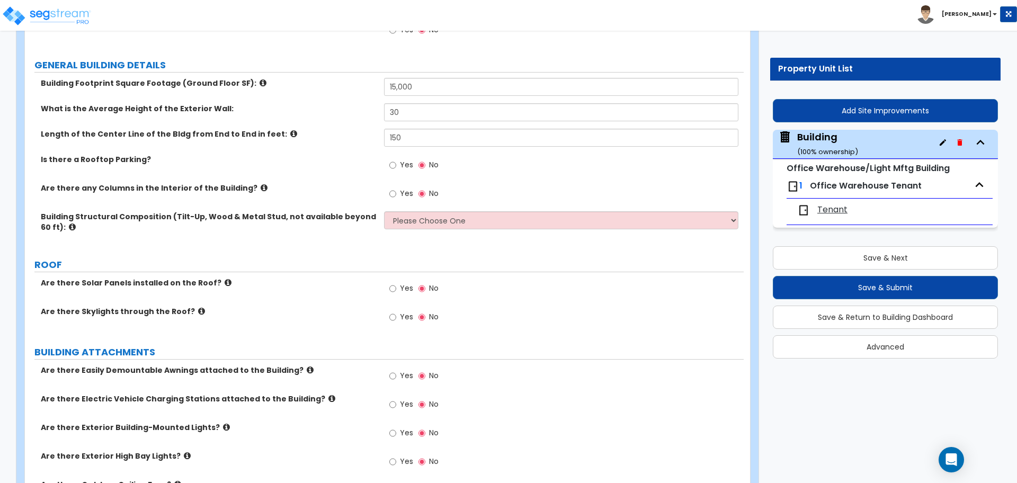
click at [400, 164] on span "Yes" at bounding box center [406, 165] width 13 height 11
click at [396, 164] on input "Yes" at bounding box center [392, 166] width 7 height 12
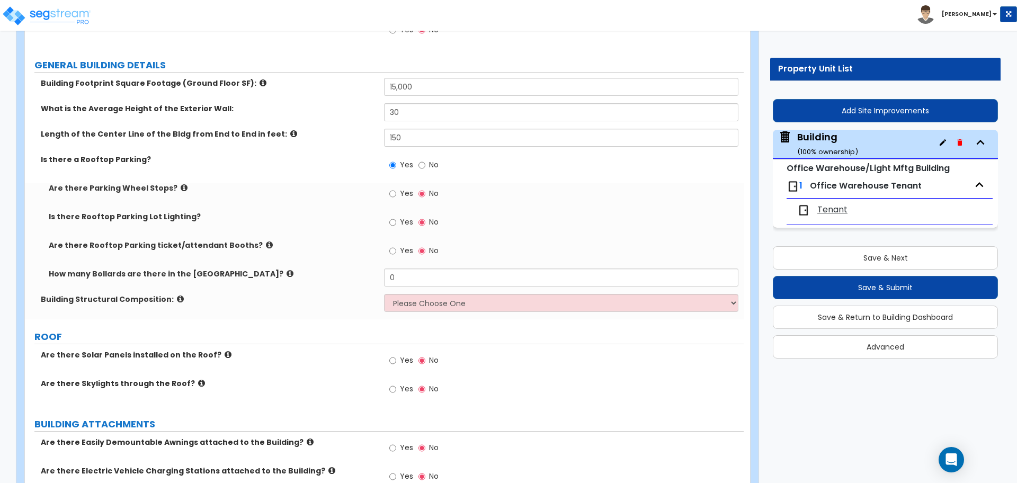
click at [444, 166] on div "Yes No" at bounding box center [414, 166] width 60 height 24
click at [429, 165] on span "No" at bounding box center [434, 165] width 10 height 11
click at [426, 165] on input "No" at bounding box center [422, 166] width 7 height 12
radio input "false"
radio input "true"
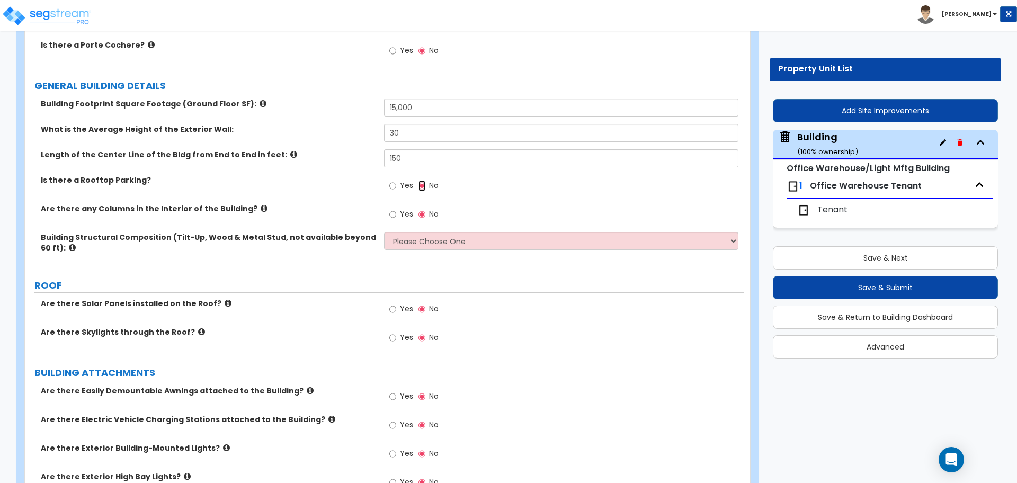
scroll to position [134, 0]
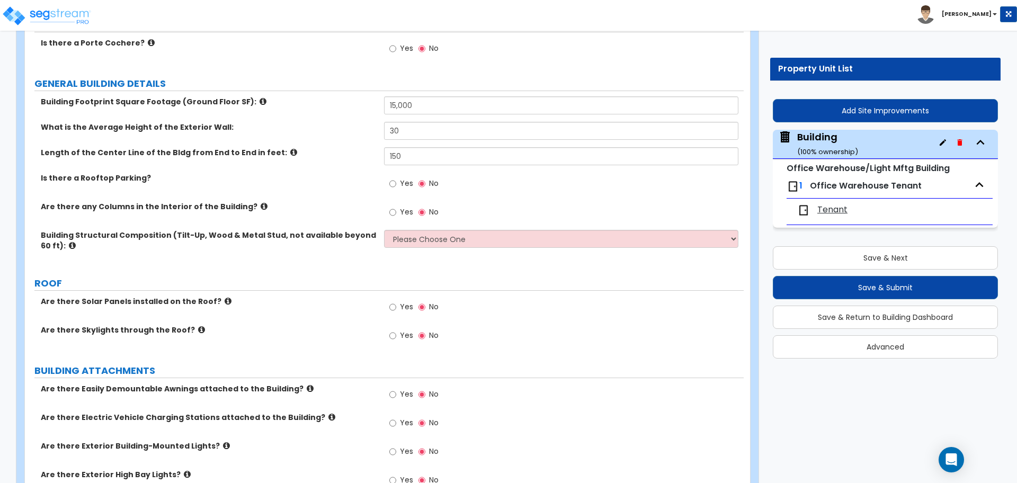
click at [260, 100] on icon at bounding box center [263, 102] width 7 height 8
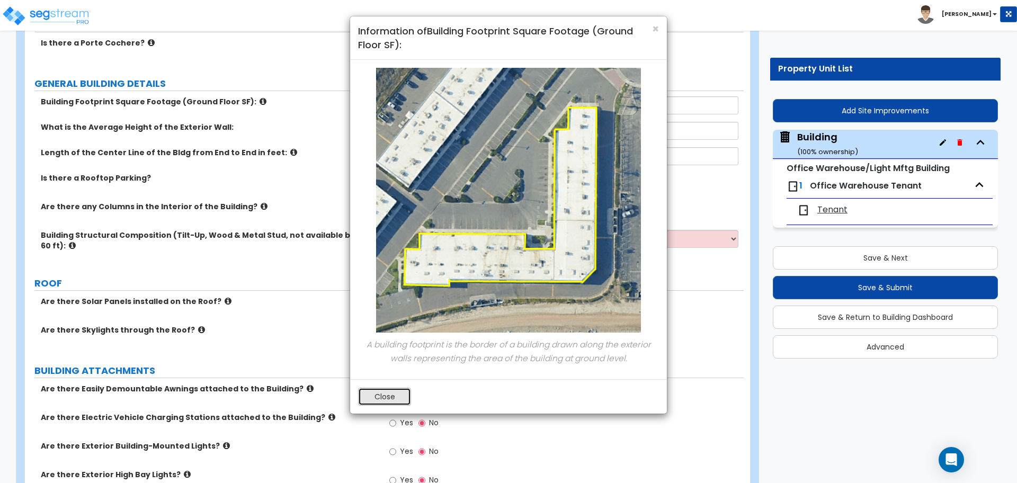
drag, startPoint x: 398, startPoint y: 396, endPoint x: 407, endPoint y: 391, distance: 10.5
click at [398, 396] on button "Close" at bounding box center [384, 397] width 53 height 18
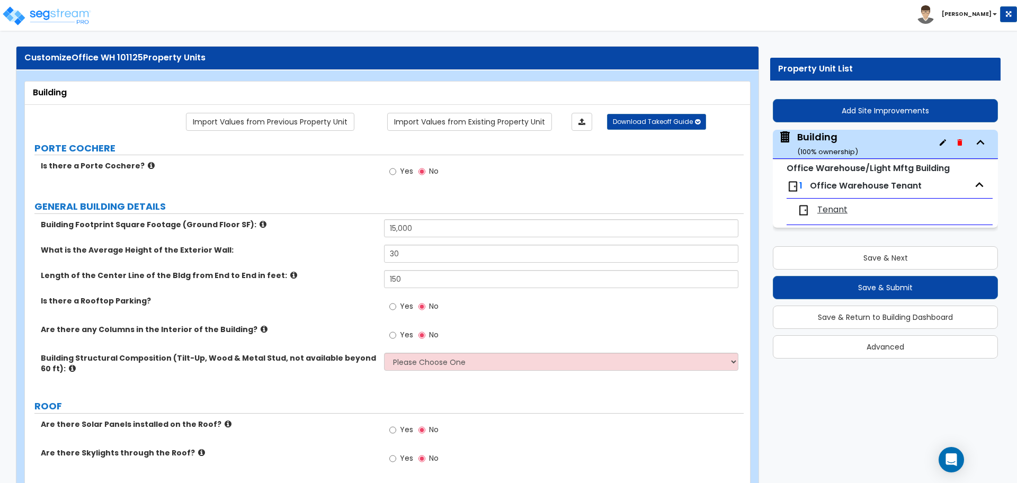
scroll to position [11, 0]
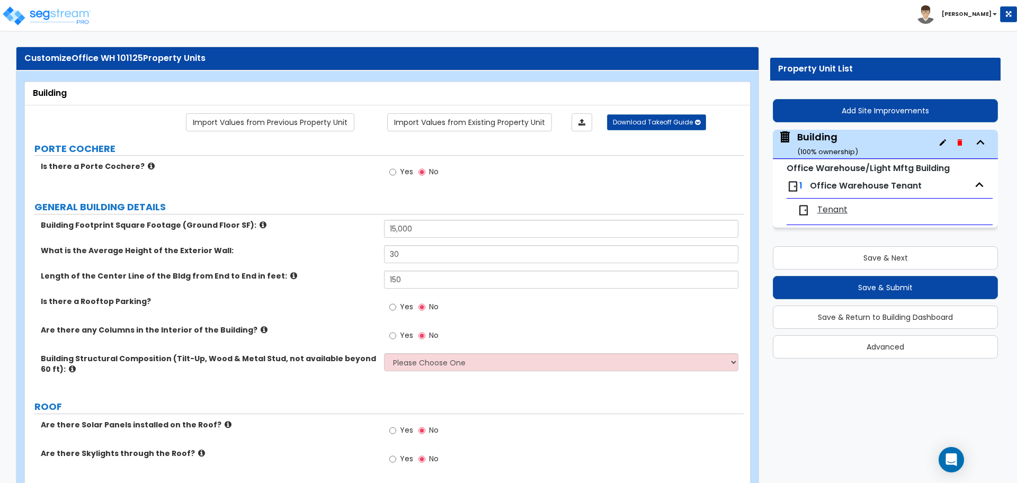
click at [382, 176] on div "Is there a Porte Cochere? Yes No" at bounding box center [384, 175] width 719 height 29
click at [410, 166] on span "Yes" at bounding box center [406, 171] width 13 height 11
click at [396, 166] on input "Yes" at bounding box center [392, 172] width 7 height 12
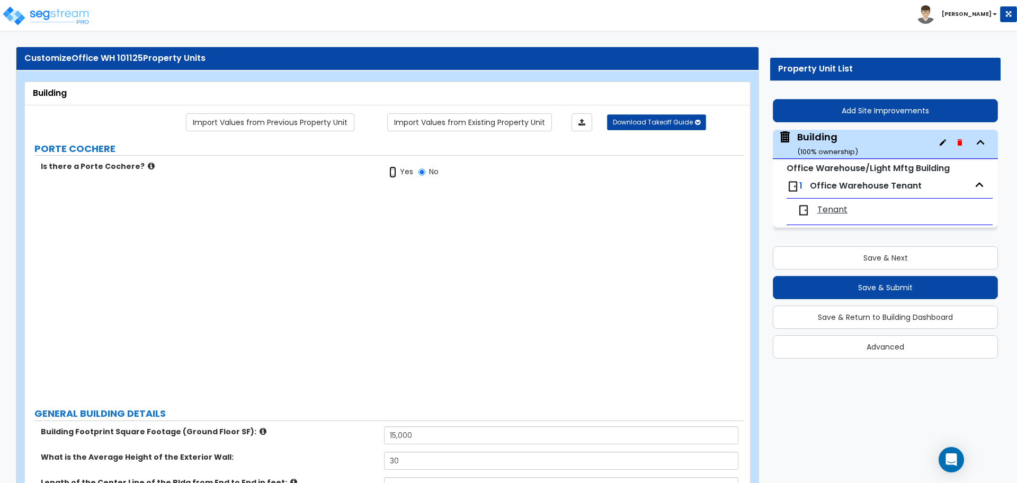
radio input "true"
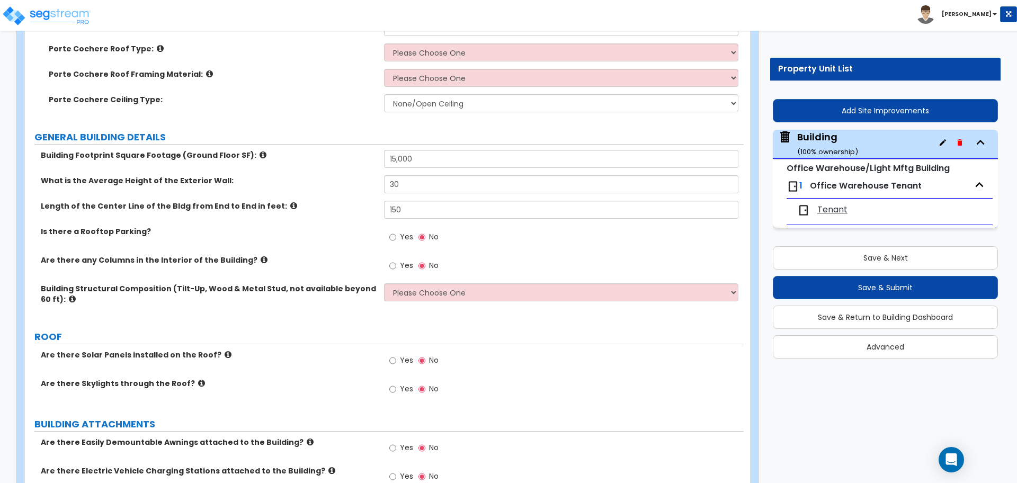
scroll to position [0, 0]
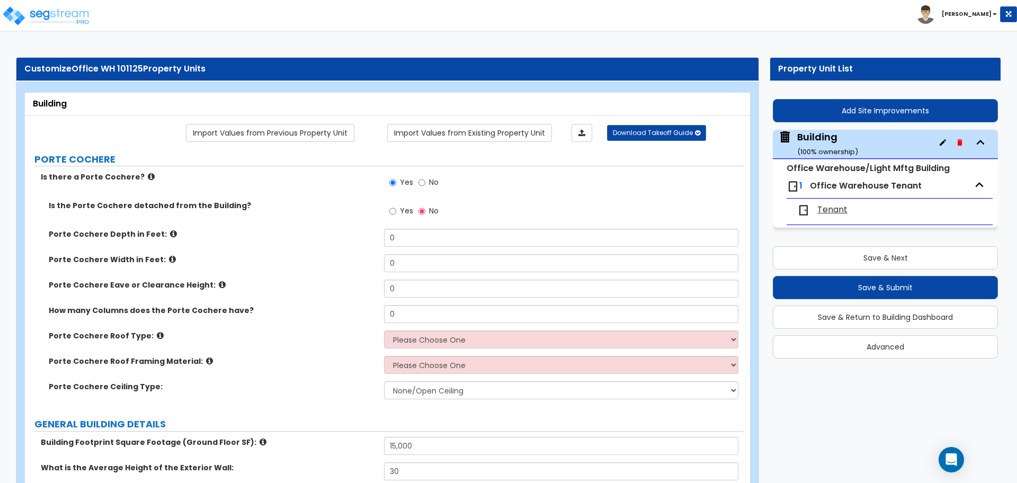
click at [990, 22] on li "Jon Paul" at bounding box center [967, 14] width 101 height 19
click at [977, 14] on b "Jon Paul" at bounding box center [967, 14] width 50 height 8
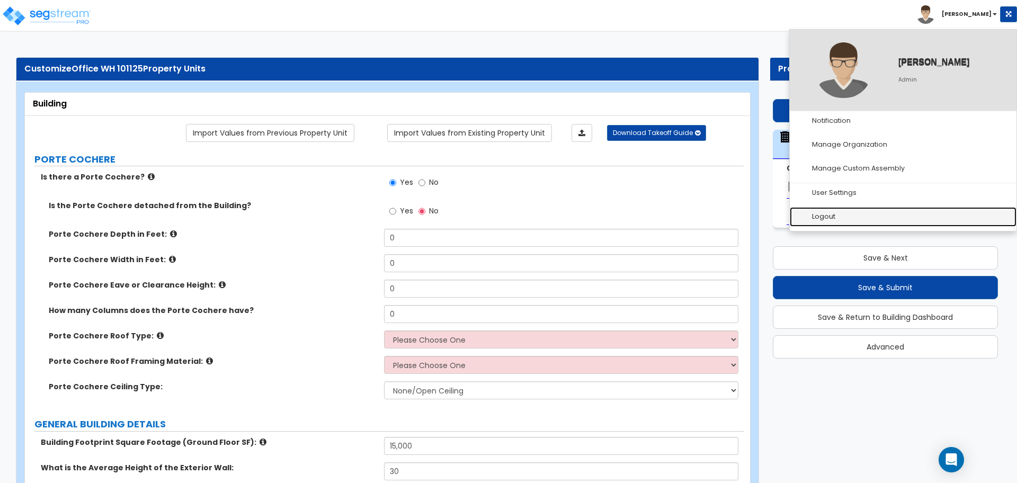
click at [875, 220] on link "Logout" at bounding box center [903, 217] width 227 height 20
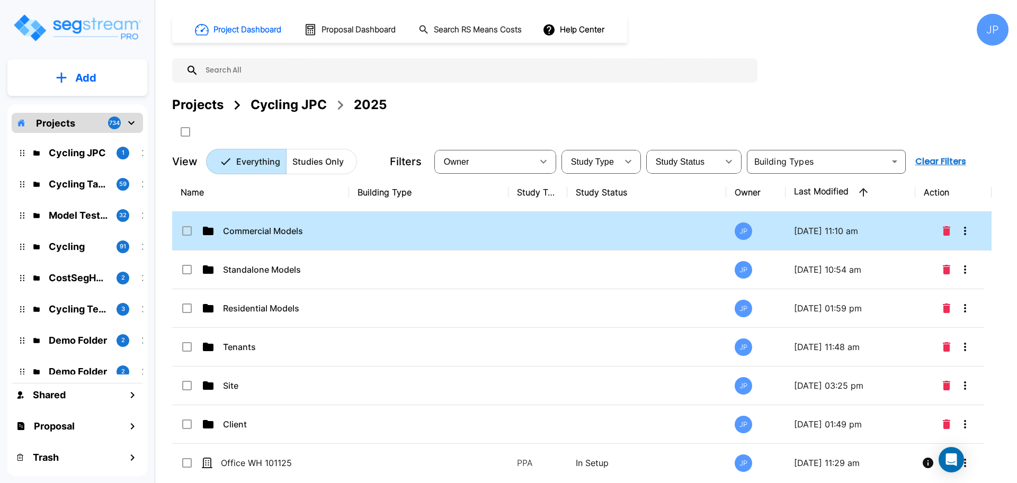
scroll to position [8, 0]
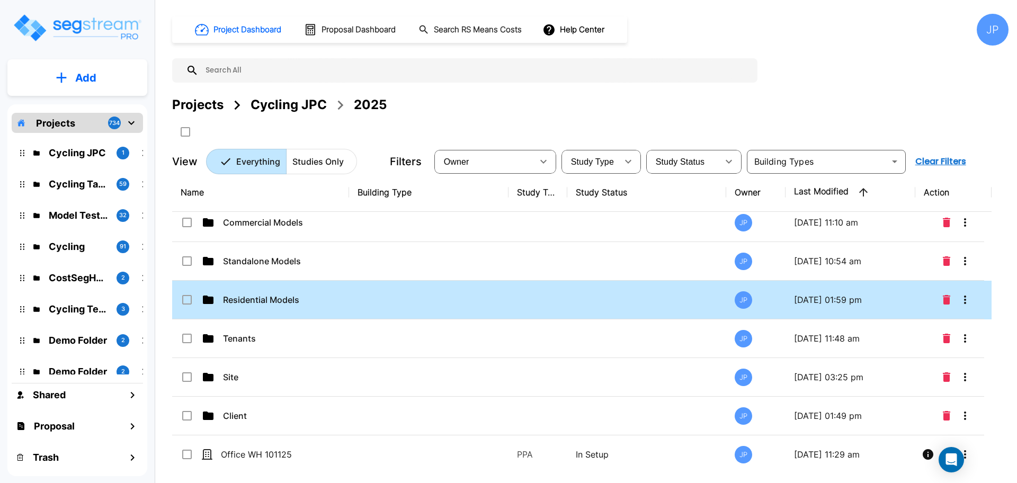
click at [333, 301] on div "Residential Models" at bounding box center [260, 300] width 159 height 13
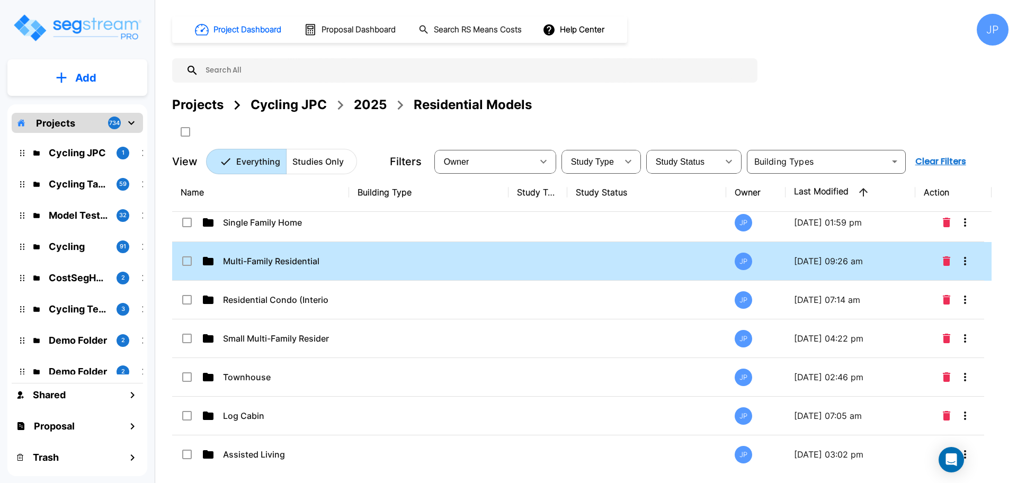
scroll to position [0, 0]
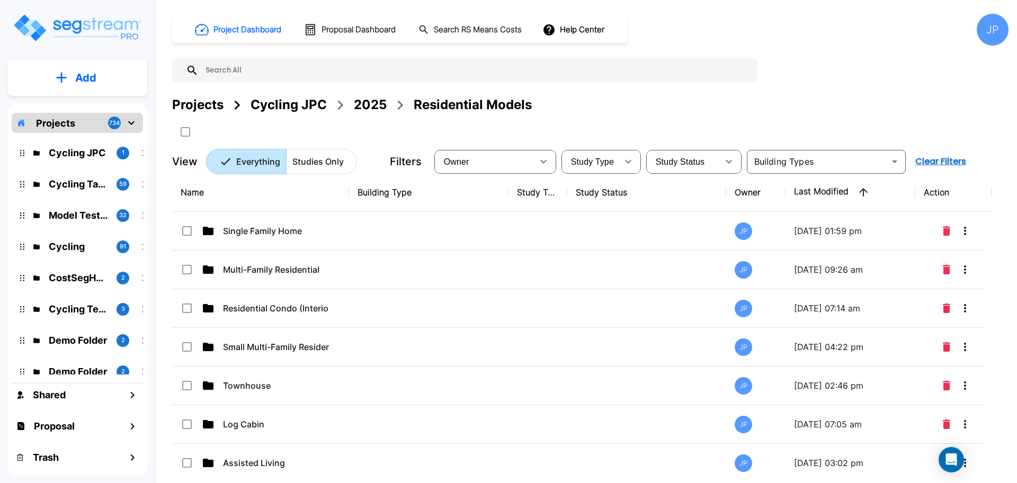
click at [350, 102] on ol "Cycling JPC 2025 Residential Models" at bounding box center [391, 104] width 281 height 19
click at [356, 101] on div "2025" at bounding box center [370, 104] width 33 height 19
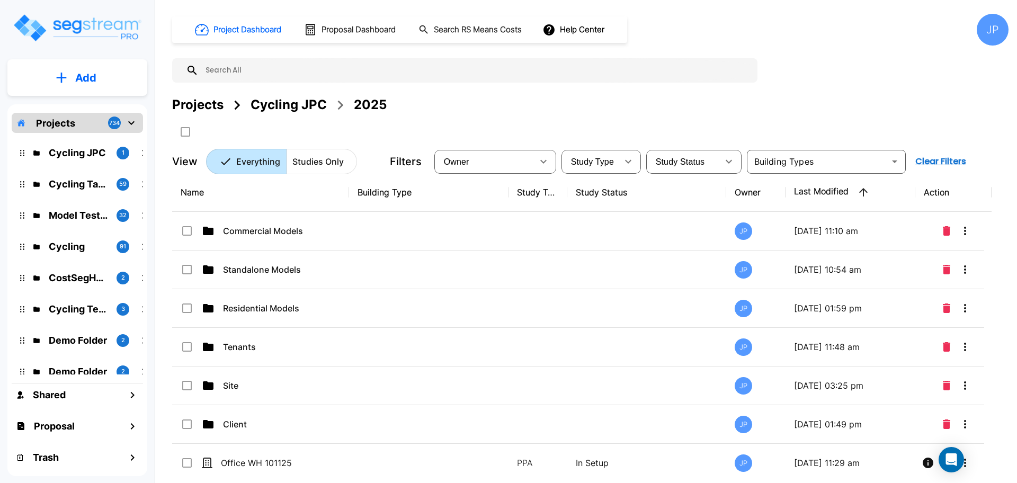
click at [435, 230] on td at bounding box center [429, 231] width 160 height 39
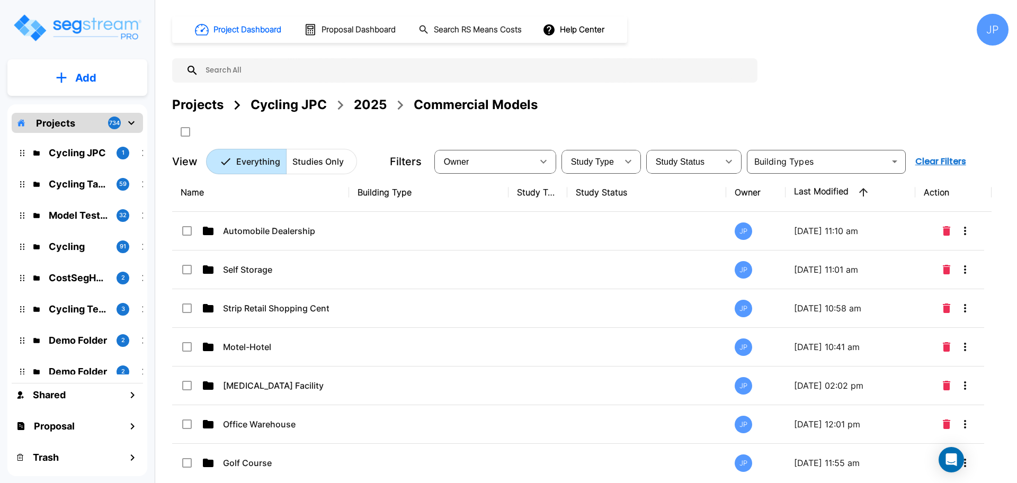
click at [454, 317] on td at bounding box center [429, 308] width 160 height 39
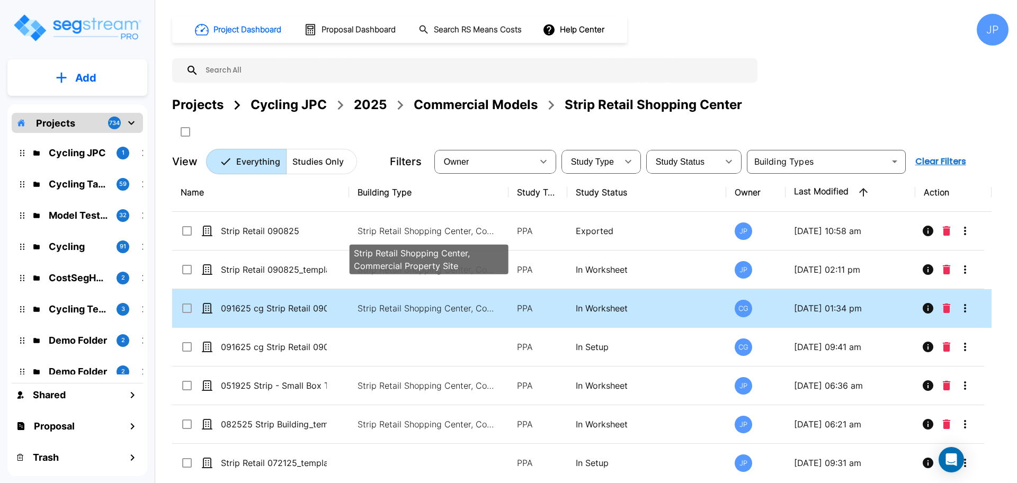
click at [460, 232] on p "Strip Retail Shopping Center, Commercial Property Site" at bounding box center [429, 231] width 143 height 13
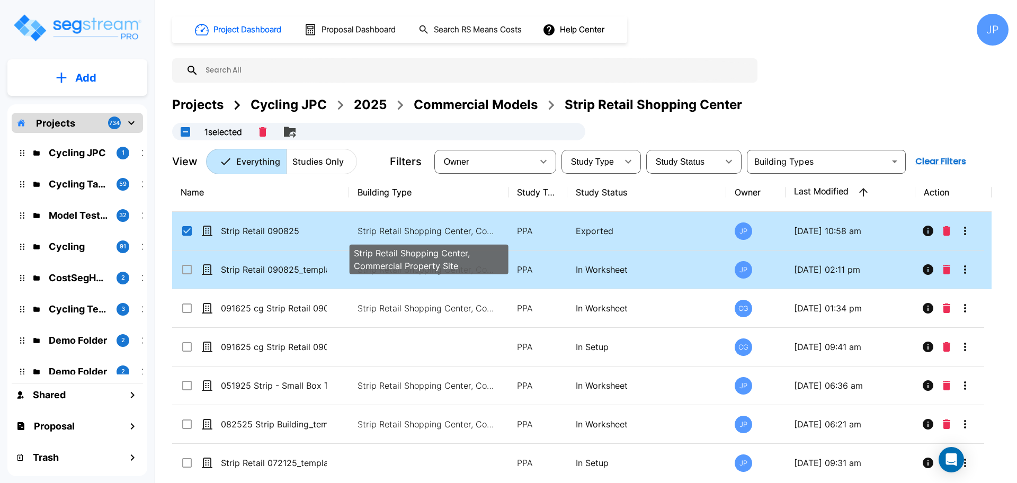
checkbox input "true"
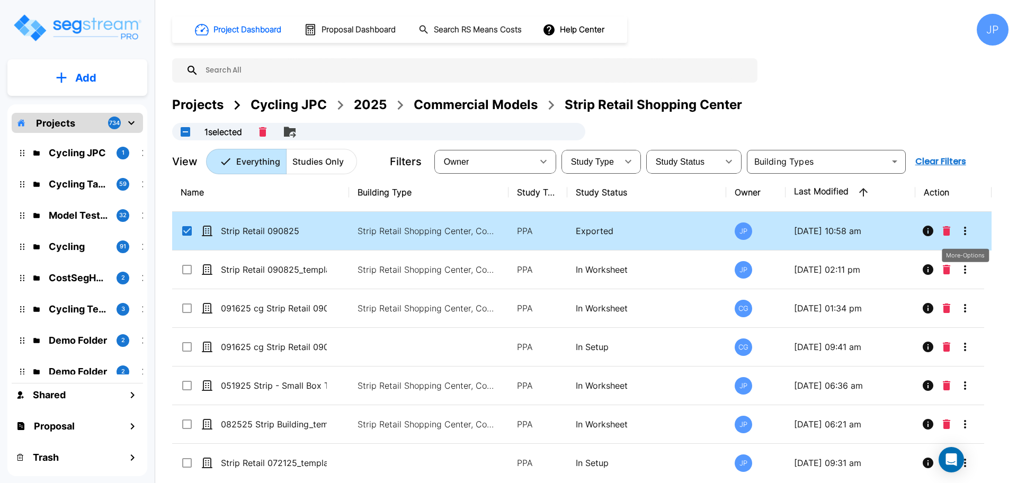
click at [966, 229] on icon "More-Options" at bounding box center [965, 231] width 13 height 13
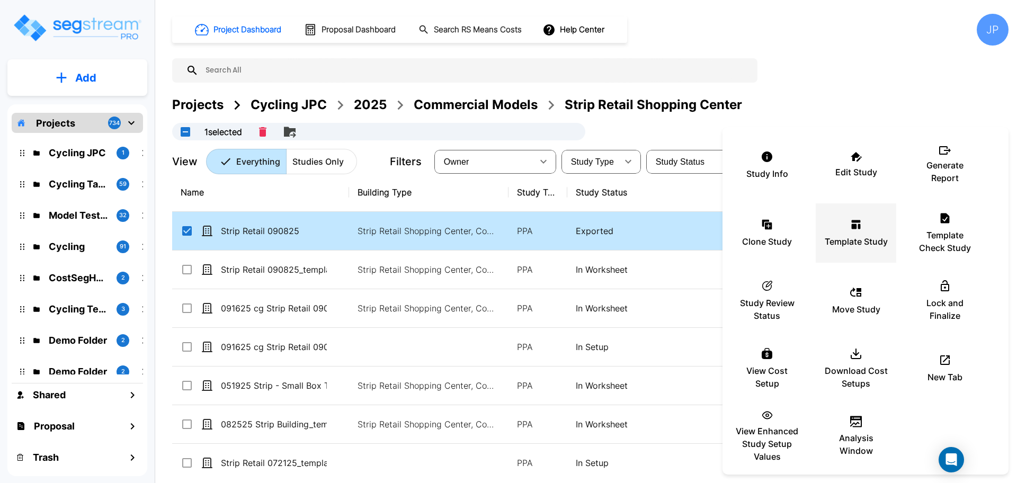
click at [857, 226] on icon at bounding box center [856, 224] width 13 height 13
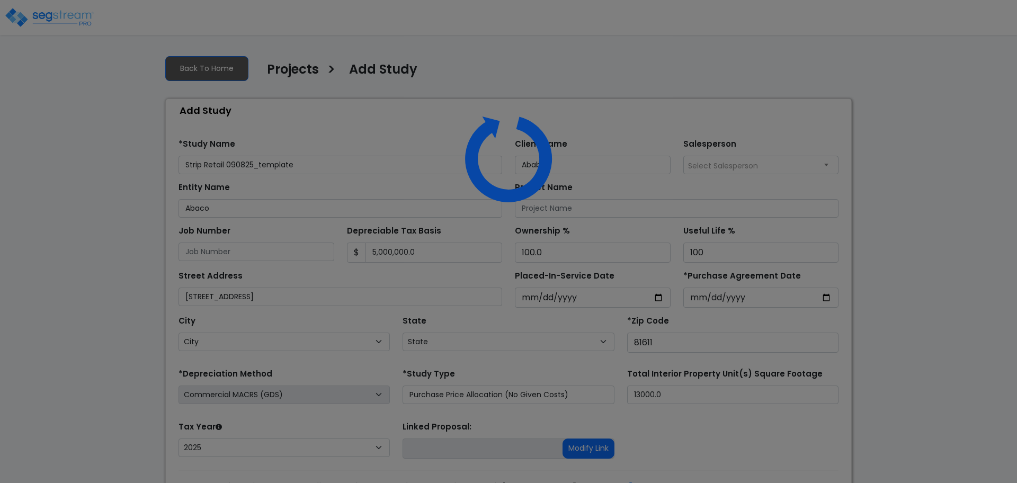
select select "2025"
select select "CO"
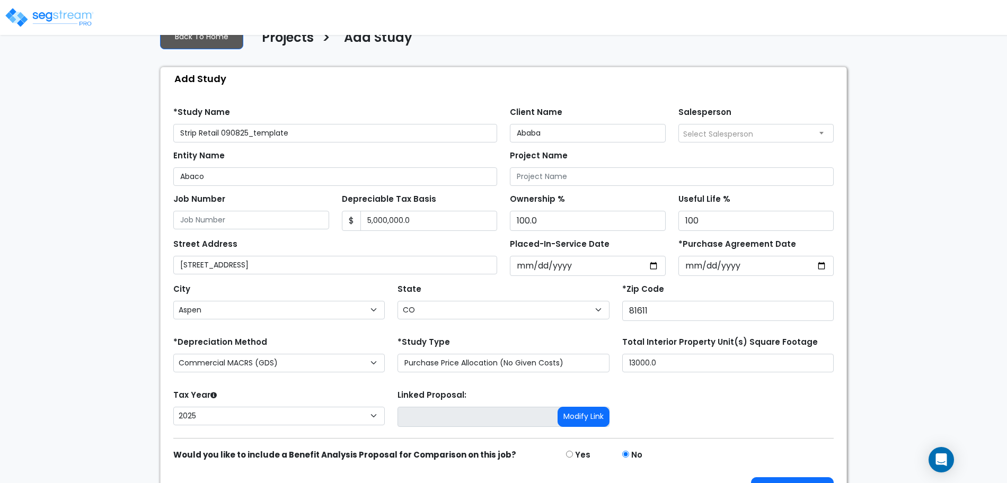
scroll to position [59, 0]
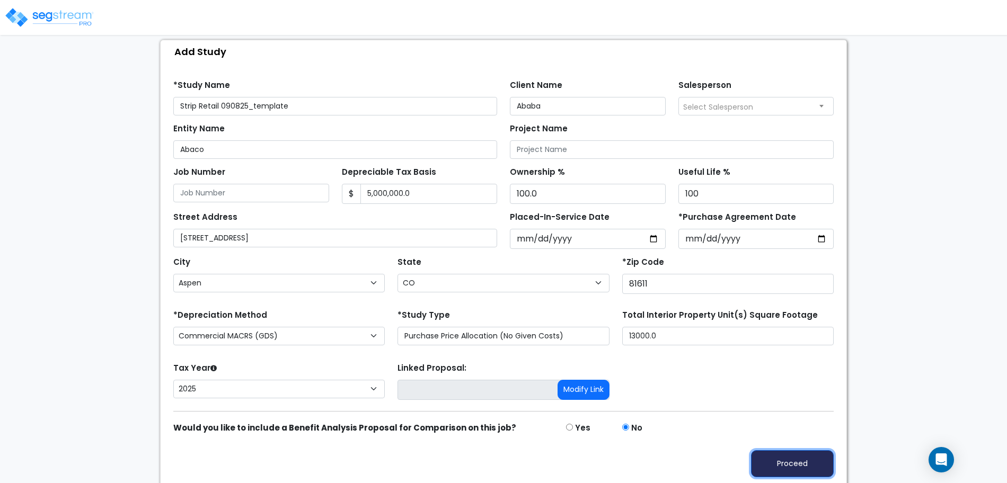
click at [768, 450] on button "Proceed" at bounding box center [792, 463] width 83 height 27
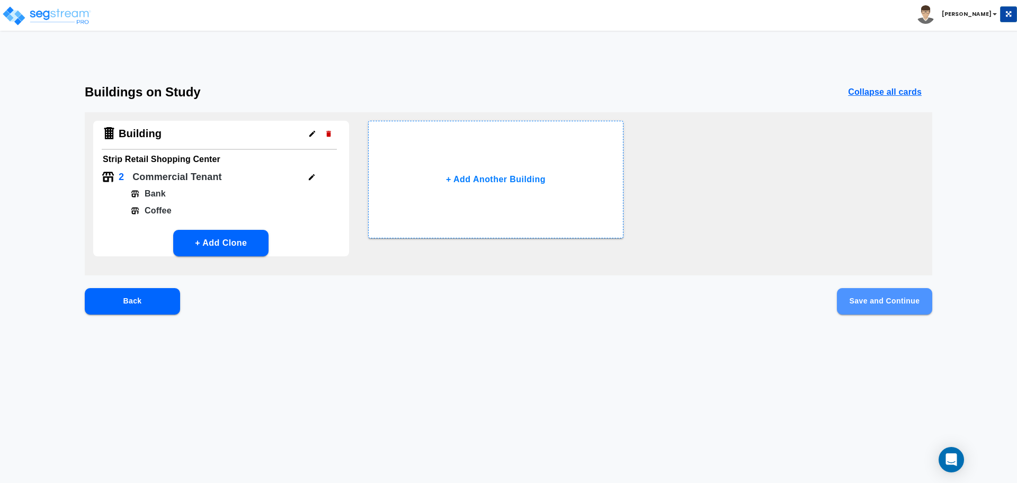
click at [859, 299] on button "Save and Continue" at bounding box center [884, 301] width 95 height 26
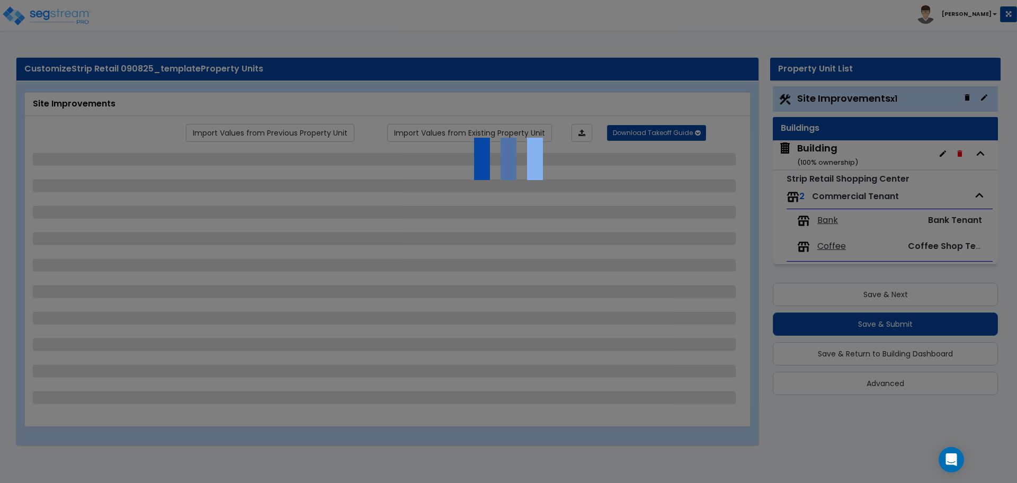
select select "2"
select select "1"
select select "2"
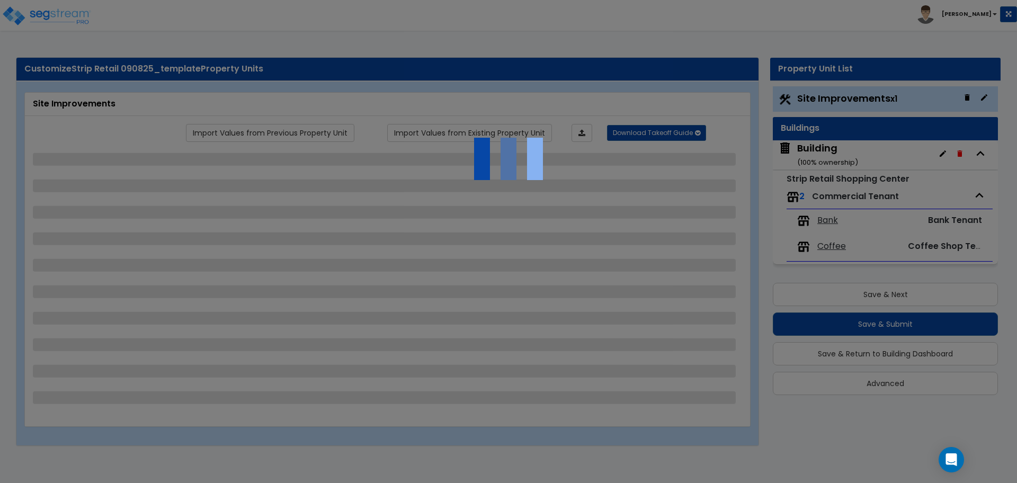
select select "3"
select select "1"
select select "2"
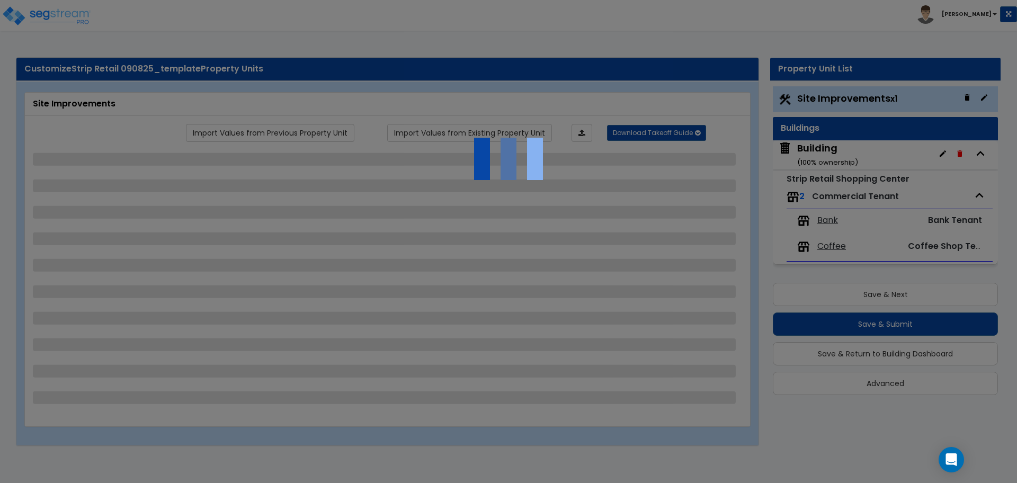
select select "4"
select select "2"
select select "1"
select select "2"
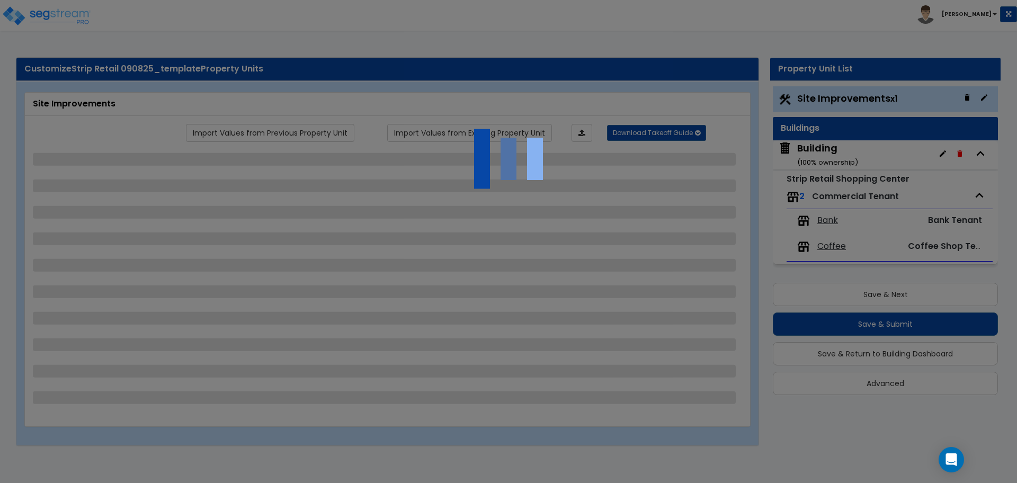
select select "2"
select select "1"
select select "2"
select select "6"
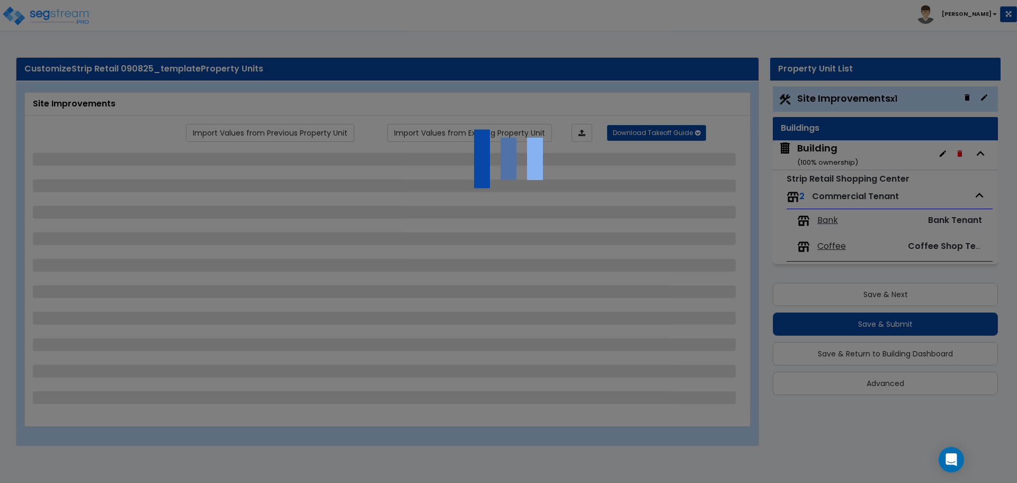
select select "11"
select select "2"
select select "3"
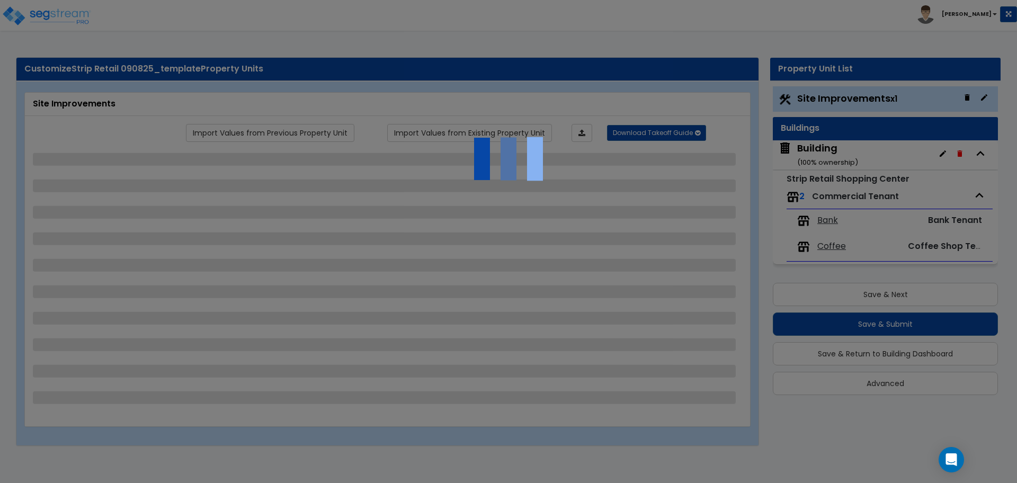
select select "2"
select select "1"
select select "2"
select select "7"
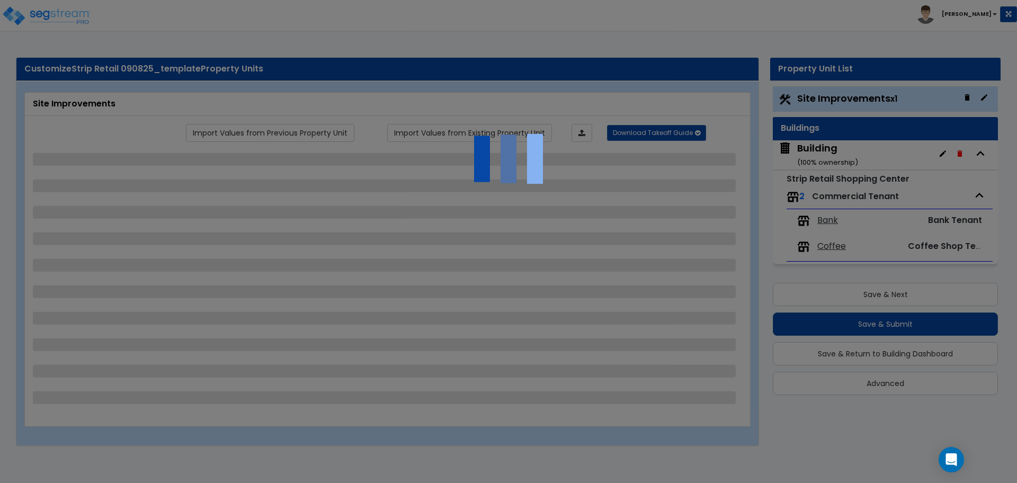
select select "2"
select select "1"
select select "16"
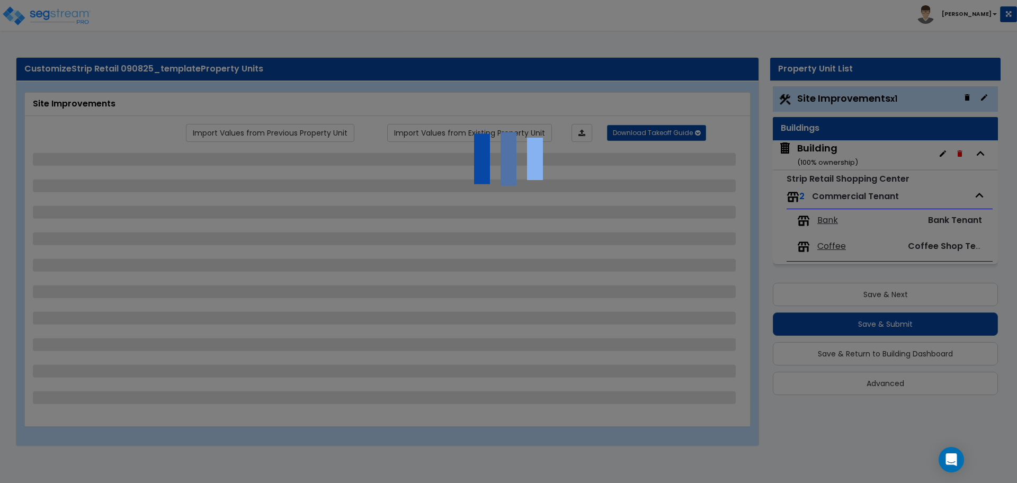
select select "2"
select select "5"
select select "4"
select select "1"
select select "4"
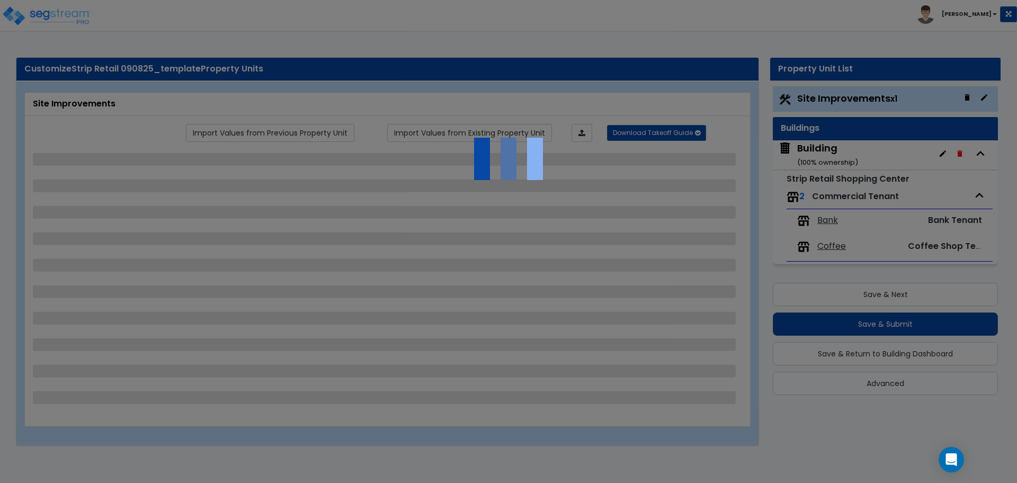
select select "1"
select select "2"
select select "4"
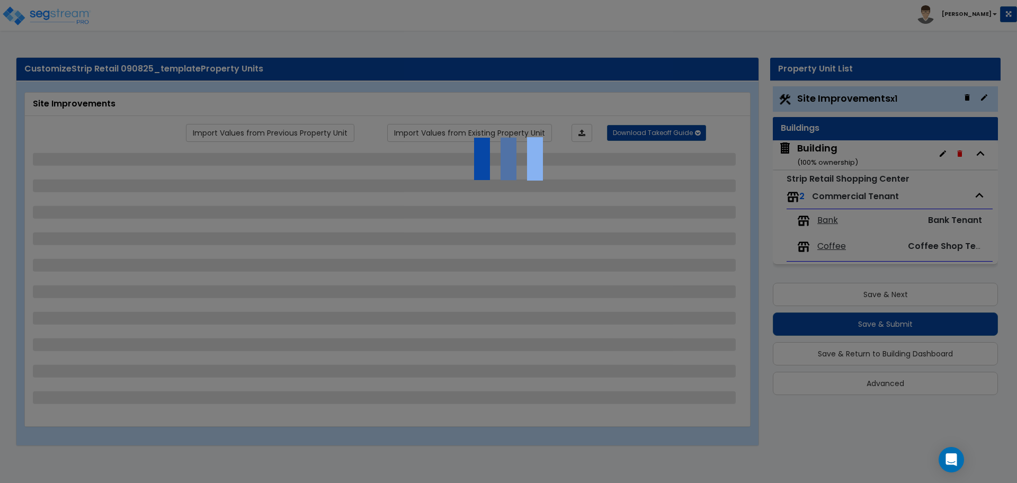
select select "2"
select select "1"
select select "2"
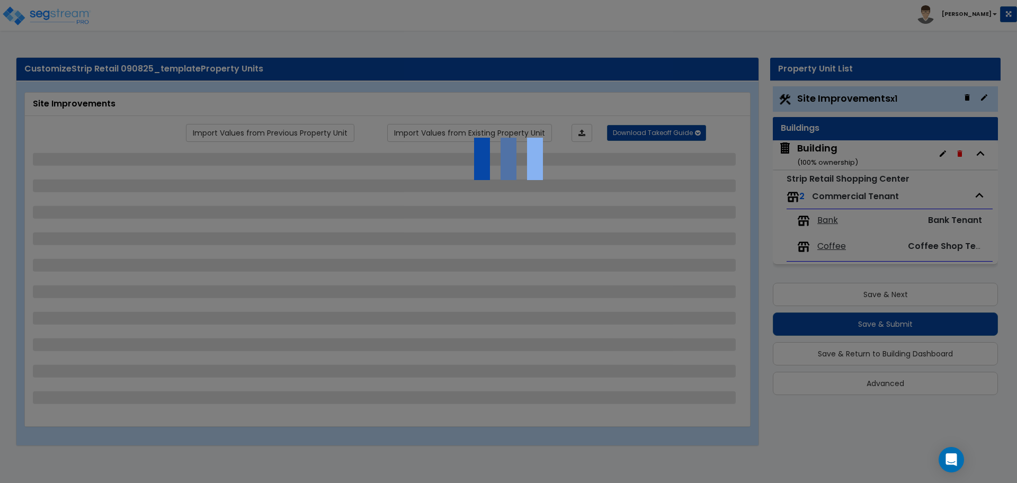
select select "1"
select select "2"
select select "1"
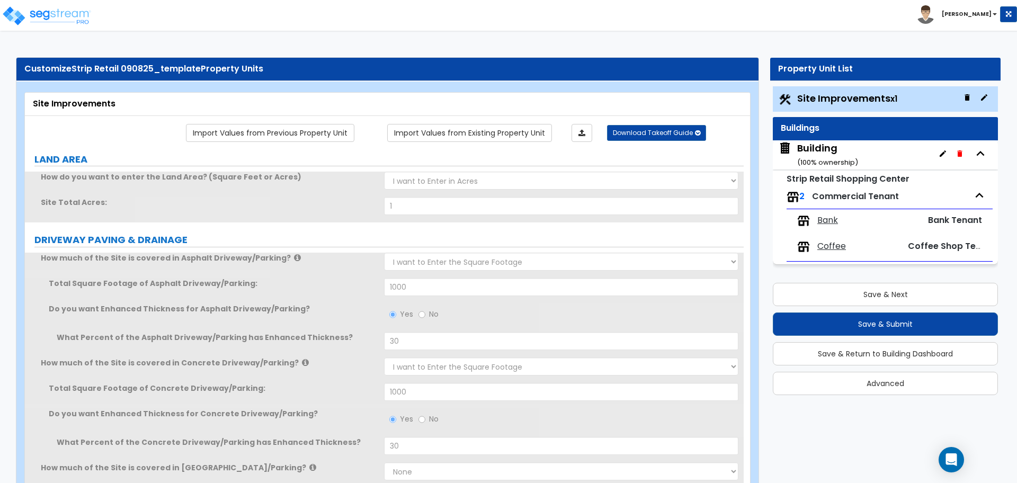
click at [824, 149] on div "Building ( 100 % ownership)" at bounding box center [828, 154] width 61 height 27
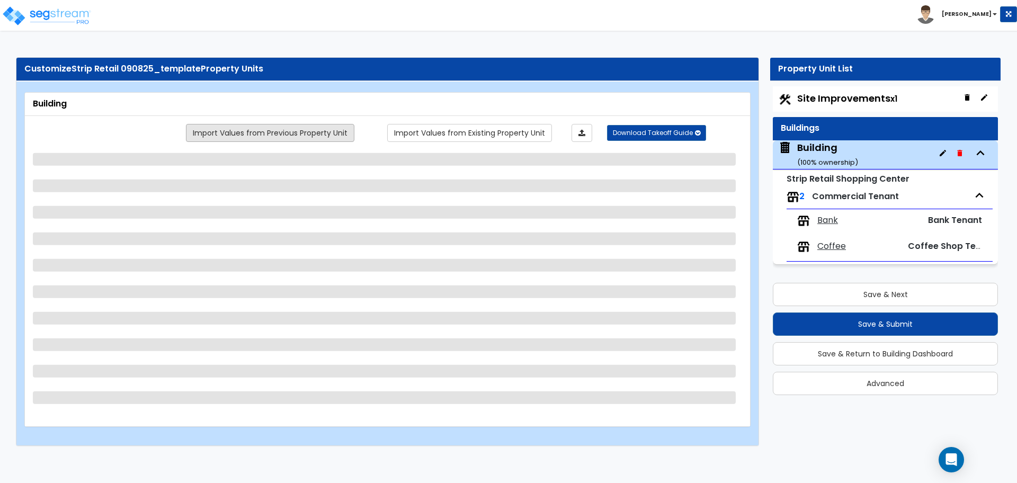
select select "3"
select select "4"
select select "2"
select select "4"
select select "1"
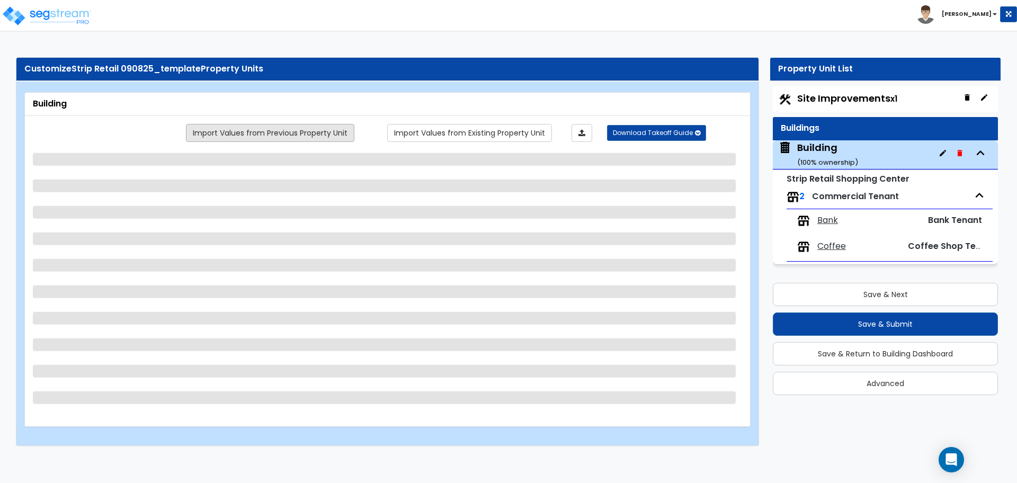
select select "4"
select select "2"
select select "3"
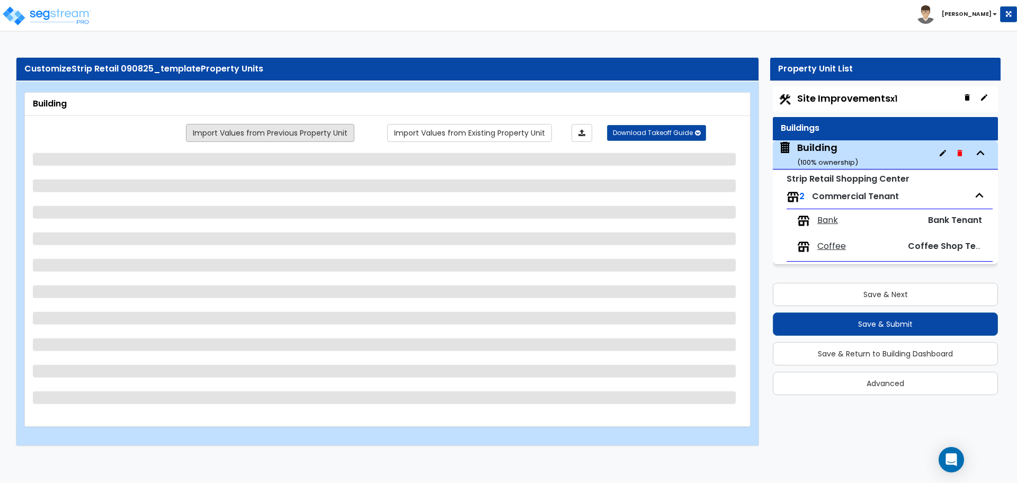
select select "1"
select select "3"
select select "1"
select select "13"
select select "11"
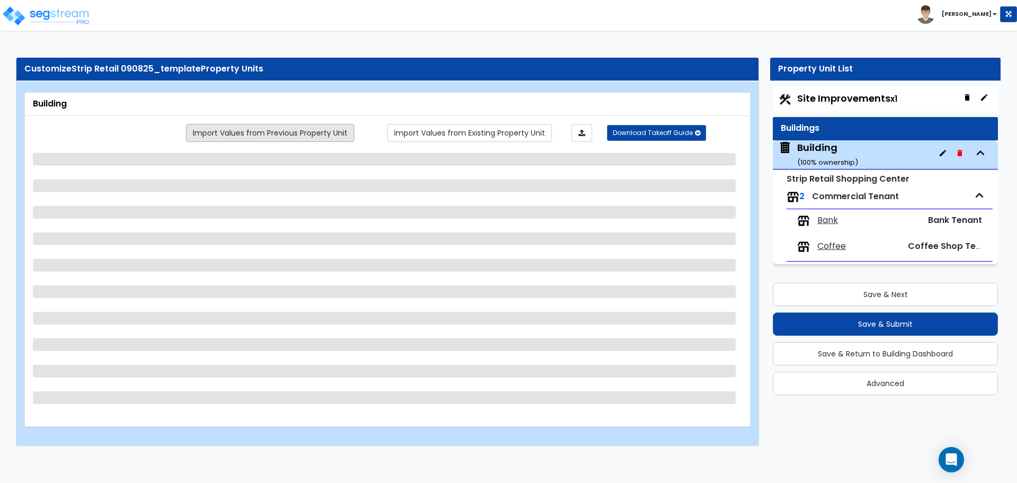
select select "8"
select select "3"
select select "1"
select select "4"
select select "1"
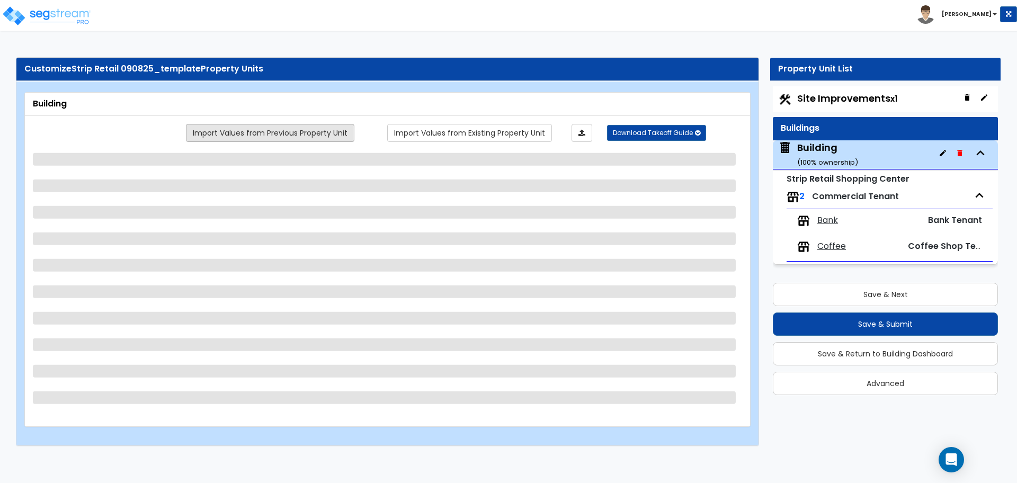
select select "3"
select select "6"
select select "1"
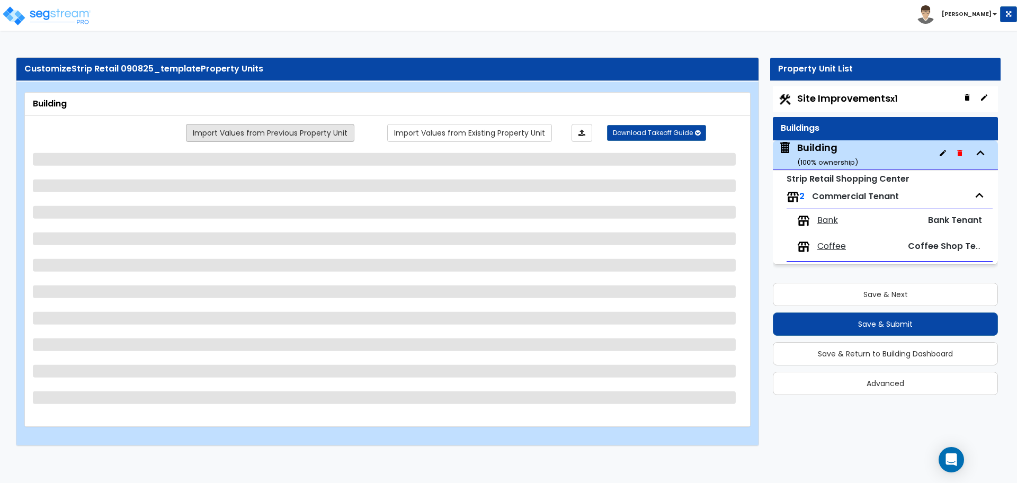
select select "2"
select select "3"
select select "4"
select select "2"
select select "1"
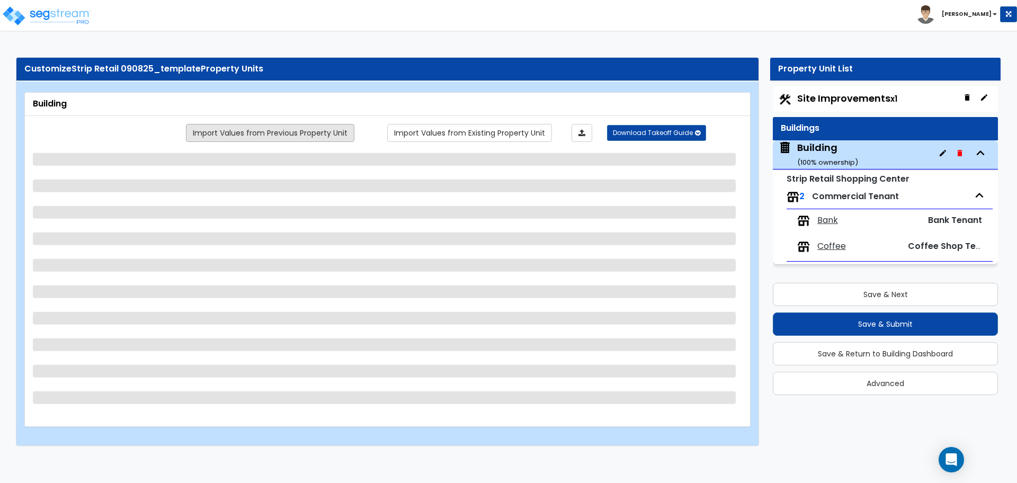
select select "2"
select select "3"
select select "2"
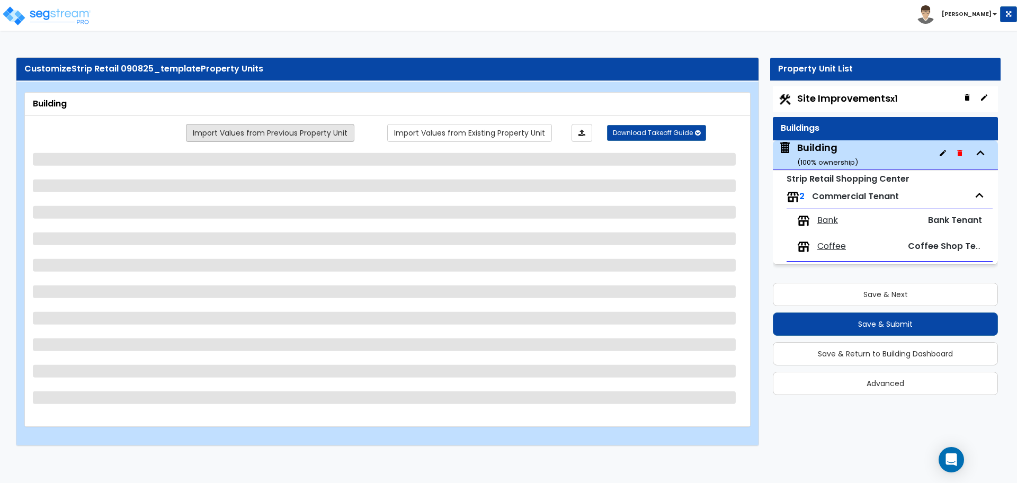
select select "3"
select select "7"
select select "2"
select select "4"
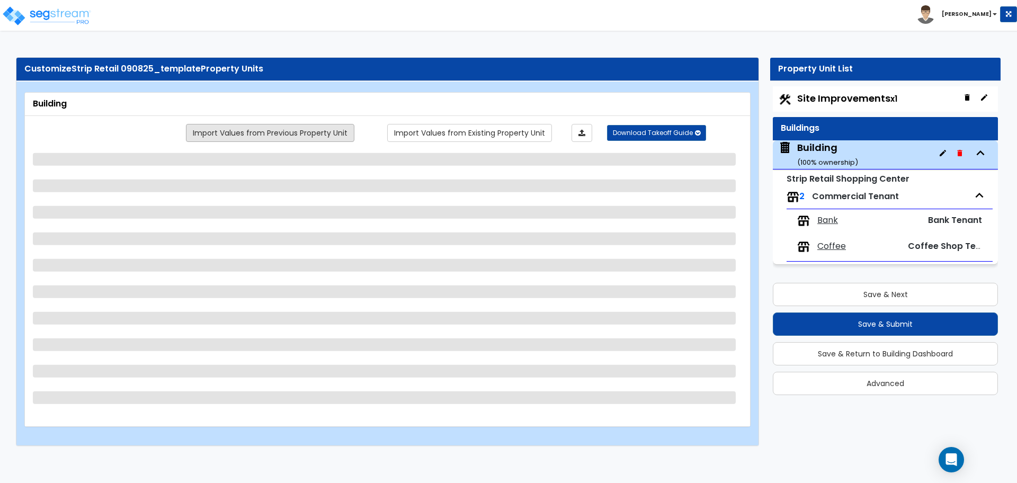
select select "1"
select select "3"
select select "4"
select select "7"
select select "1"
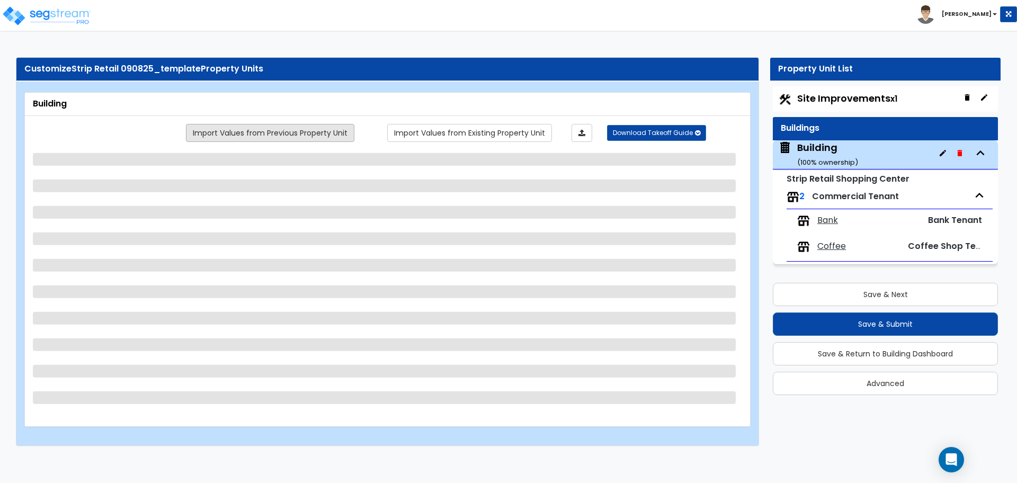
select select "1"
select select "2"
select select "3"
select select "1"
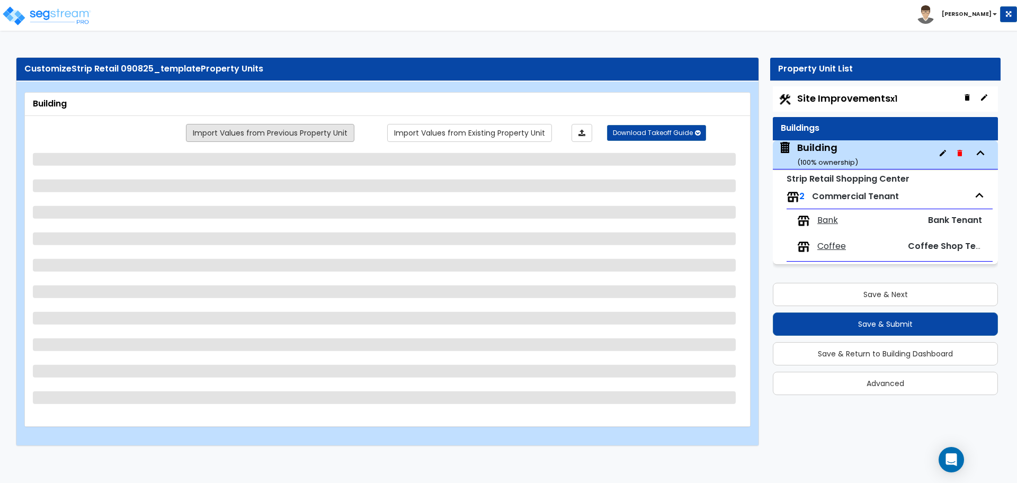
select select "1"
select select "3"
select select "2"
select select "1"
select select "2"
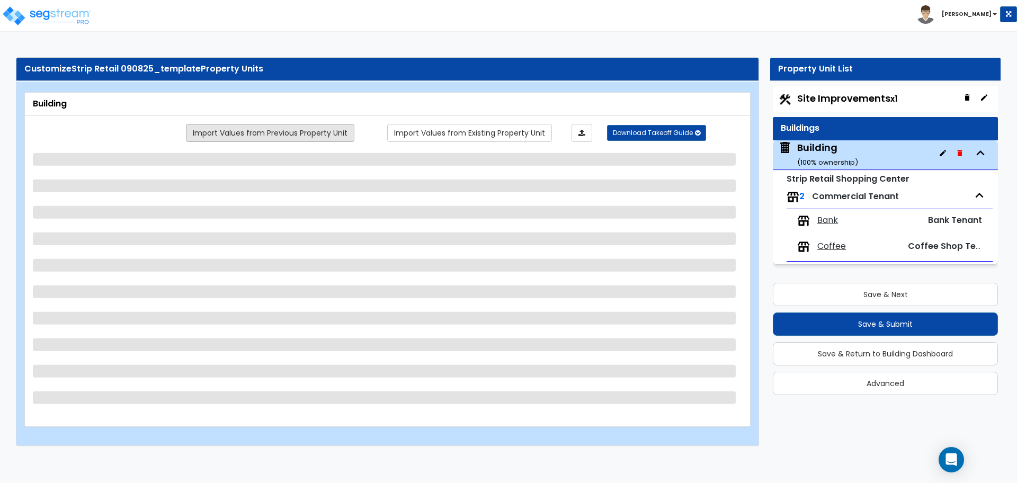
select select "1"
select select "7"
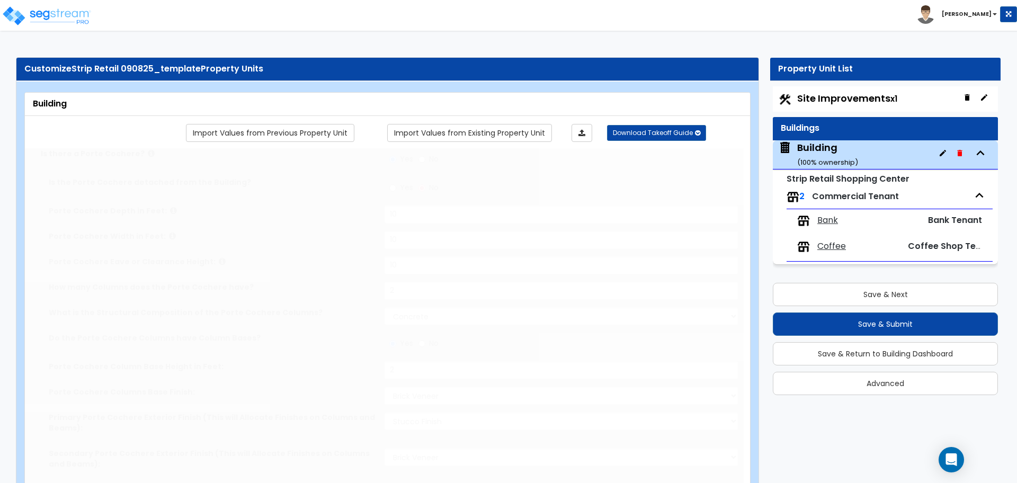
type input "50"
type input "1000"
radio input "true"
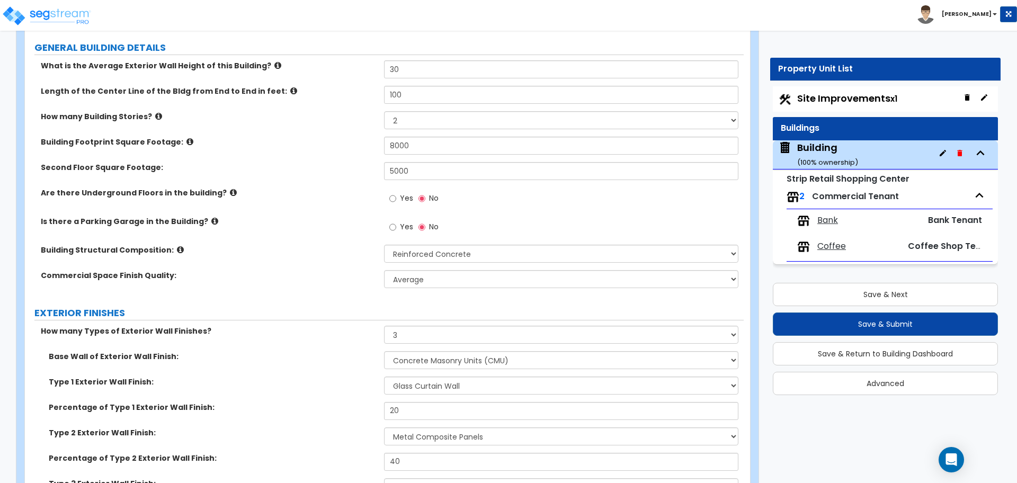
scroll to position [581, 0]
click at [187, 137] on icon at bounding box center [190, 140] width 7 height 8
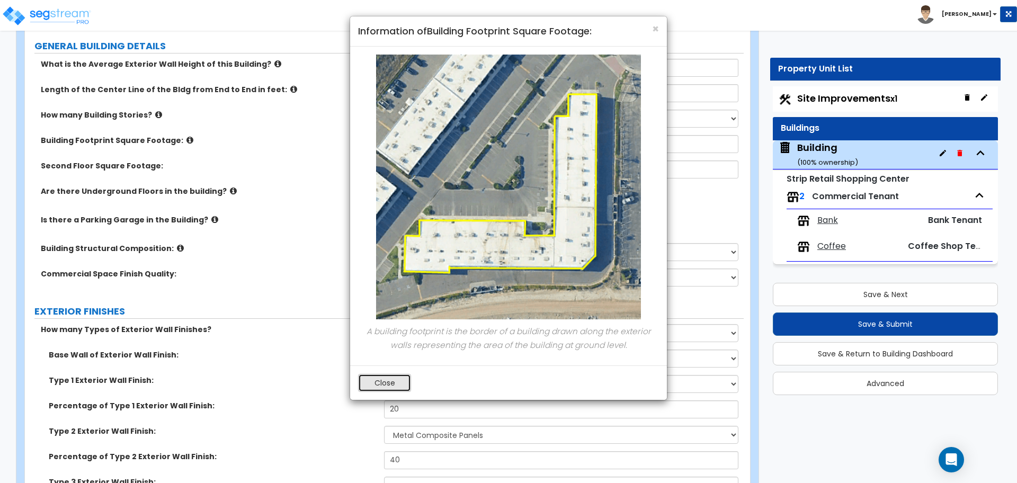
click at [383, 381] on button "Close" at bounding box center [384, 383] width 53 height 18
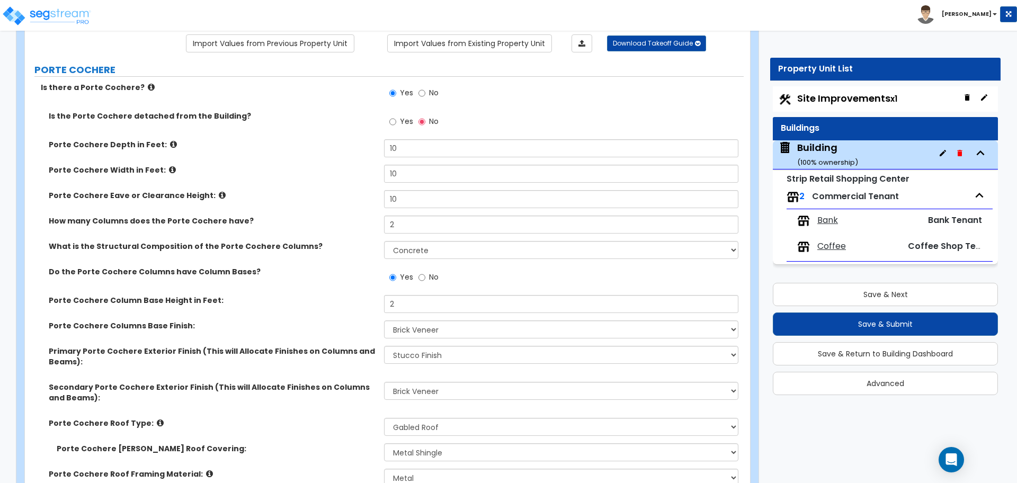
scroll to position [83, 0]
